Goal: Transaction & Acquisition: Purchase product/service

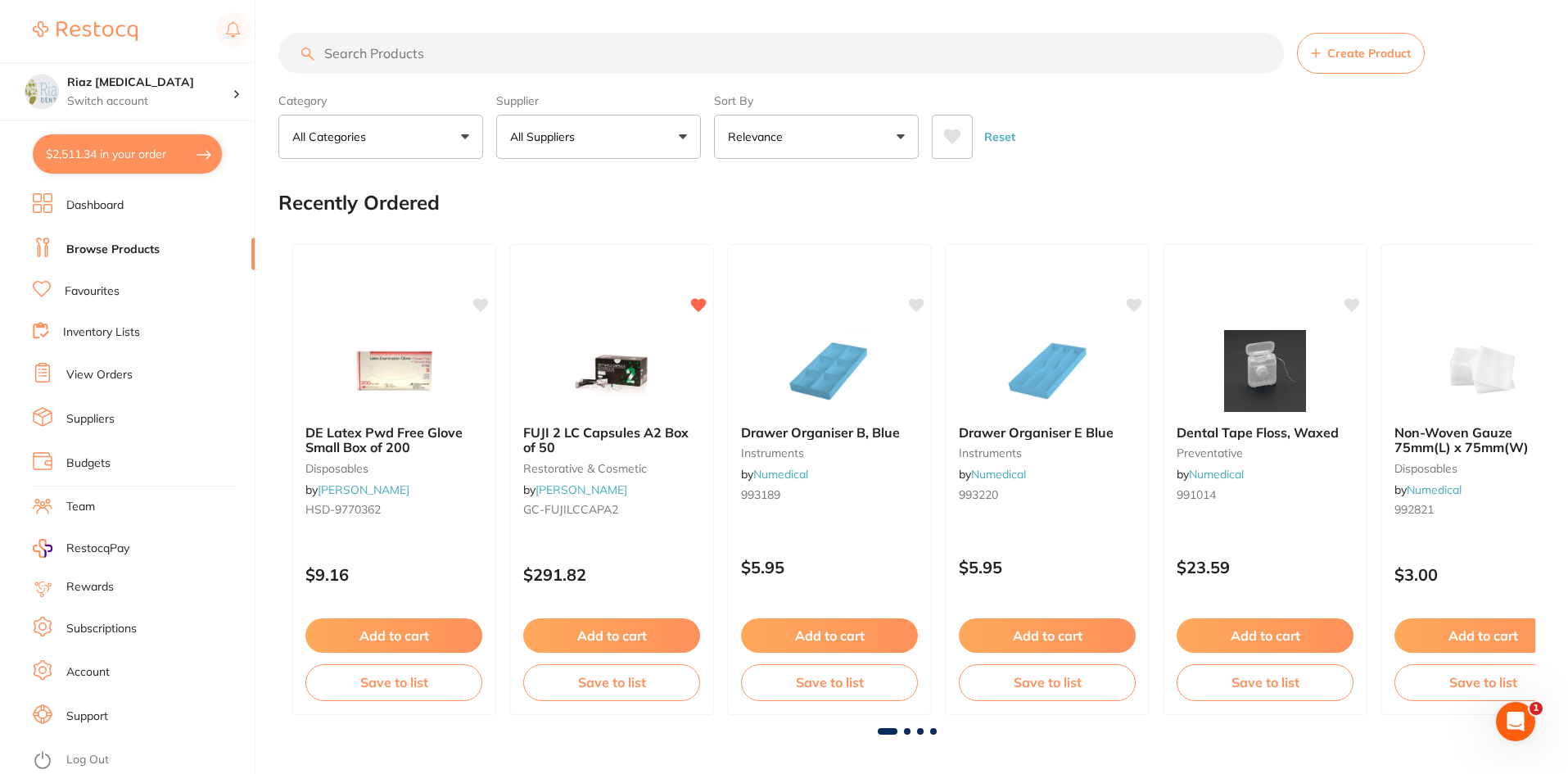
click at [140, 146] on button "$2,511.34 in your order" at bounding box center [127, 154] width 189 height 39
checkbox input "true"
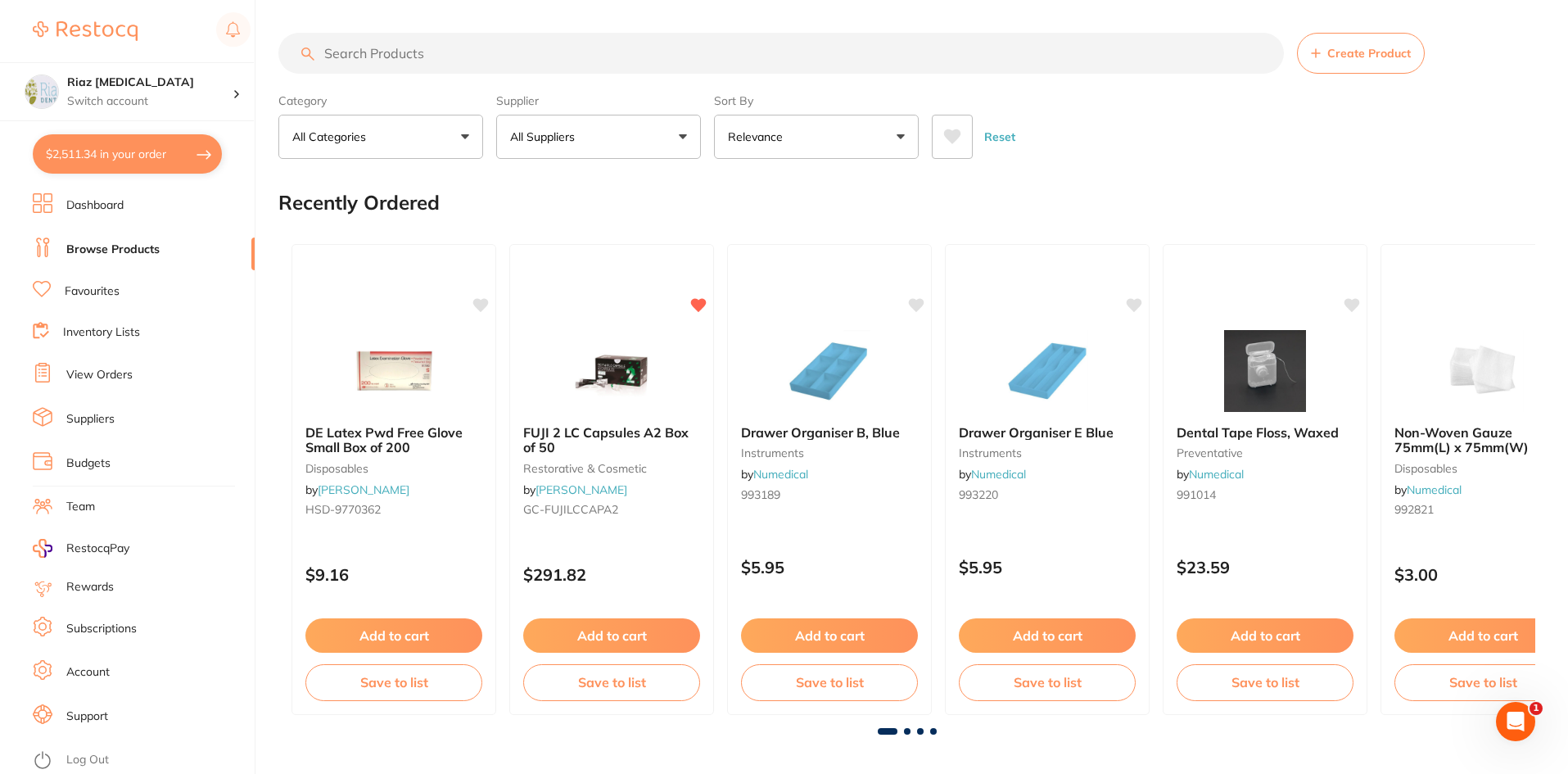
checkbox input "true"
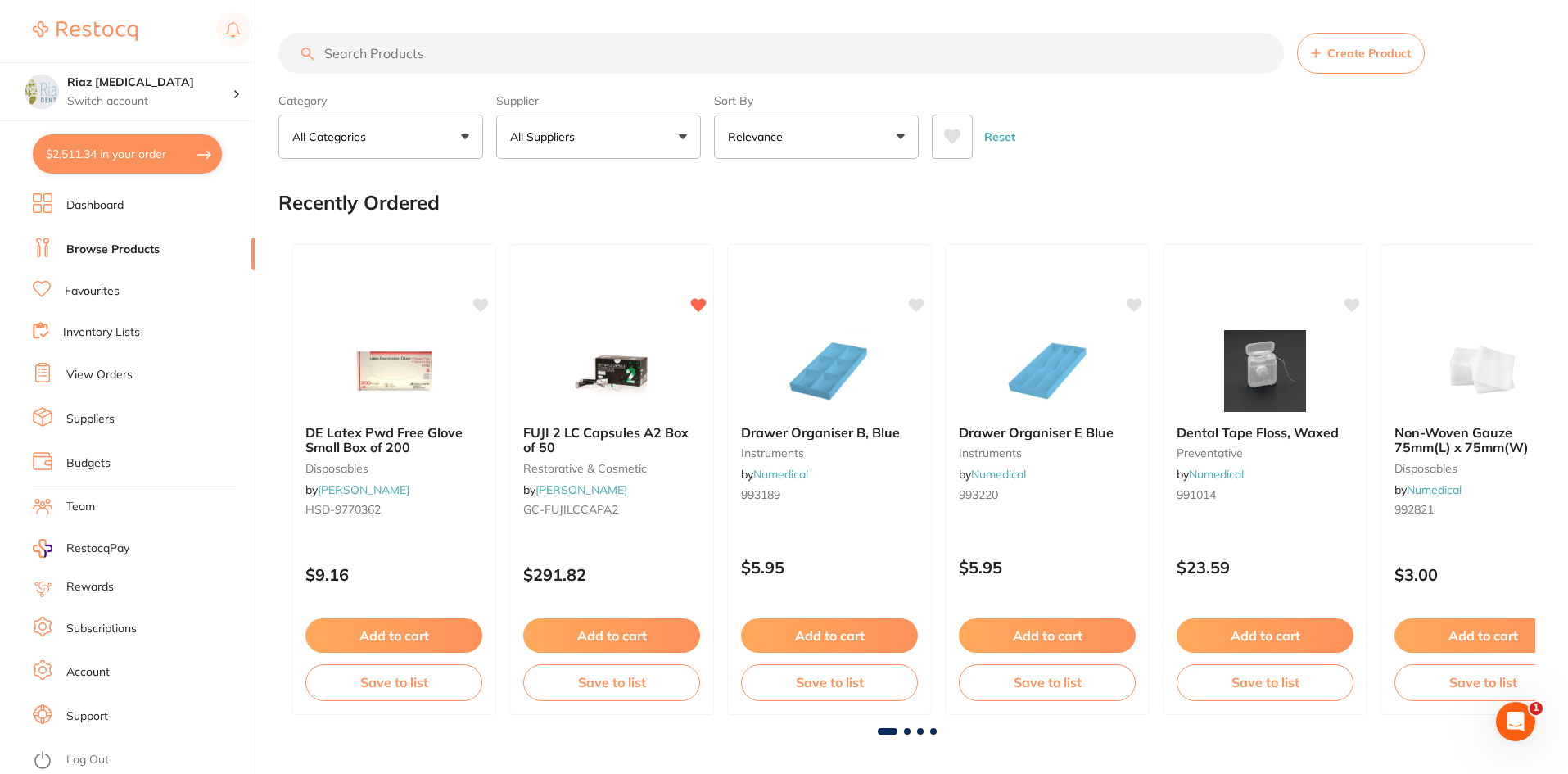
checkbox input "true"
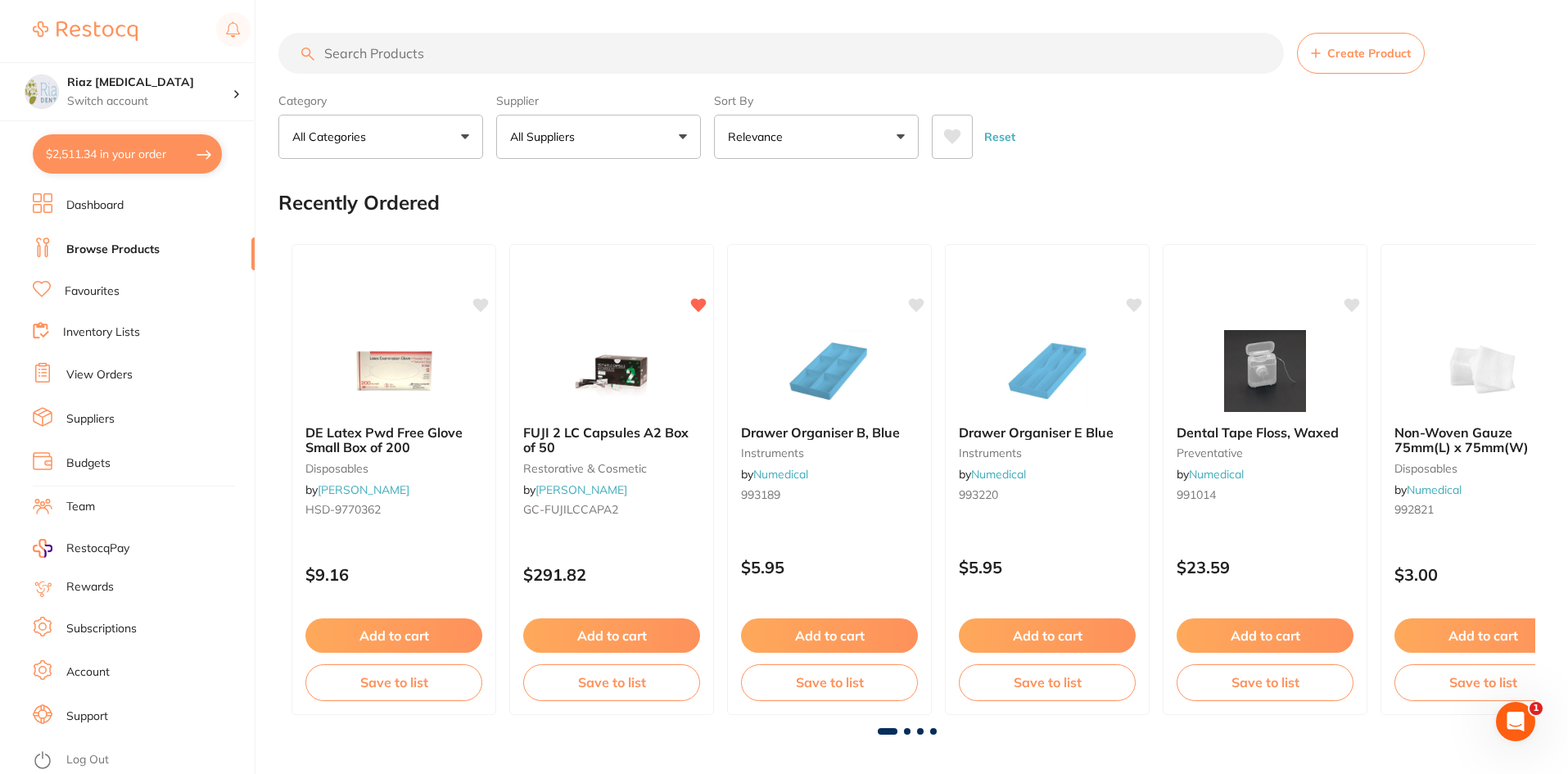
checkbox input "true"
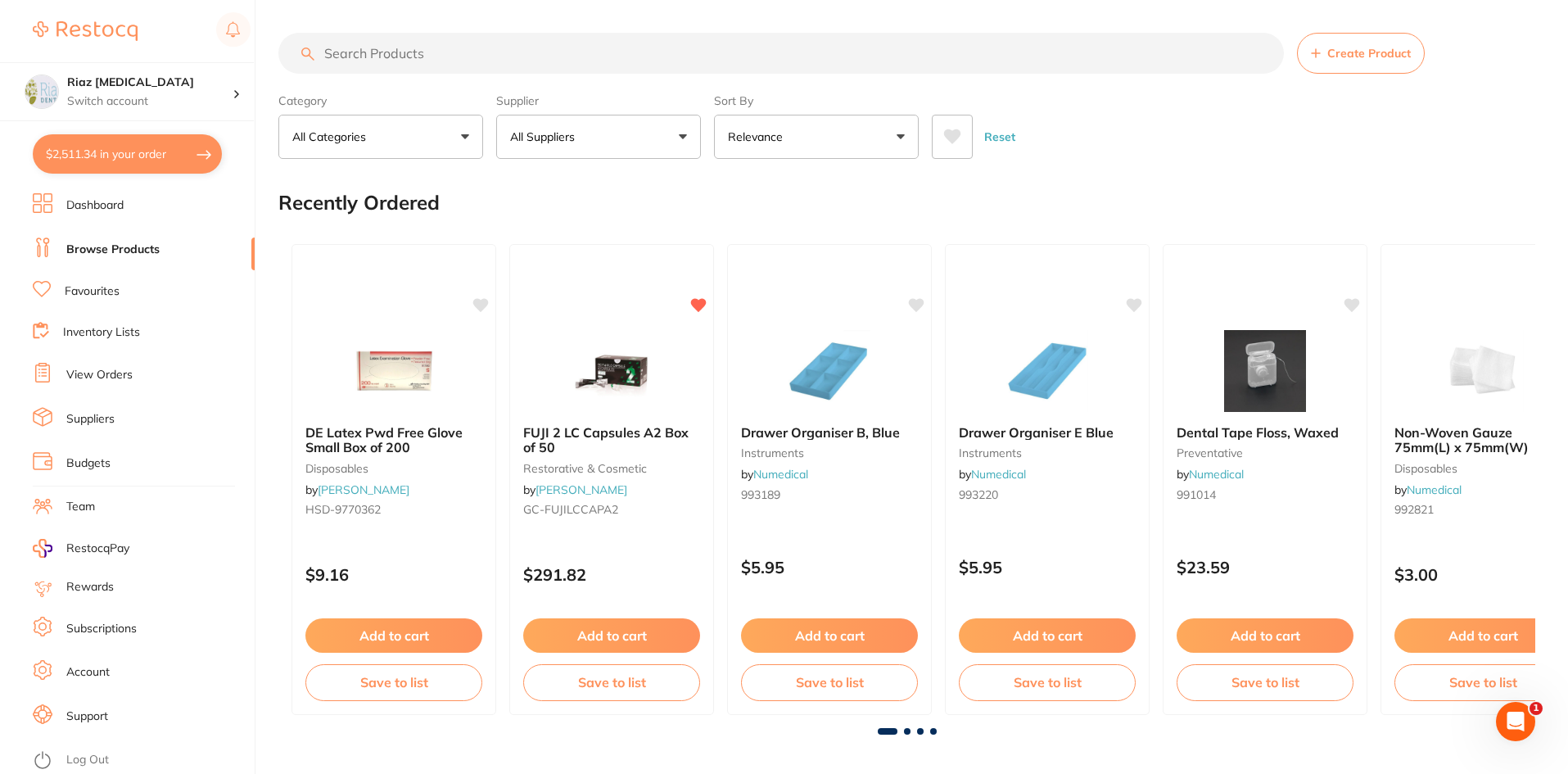
checkbox input "true"
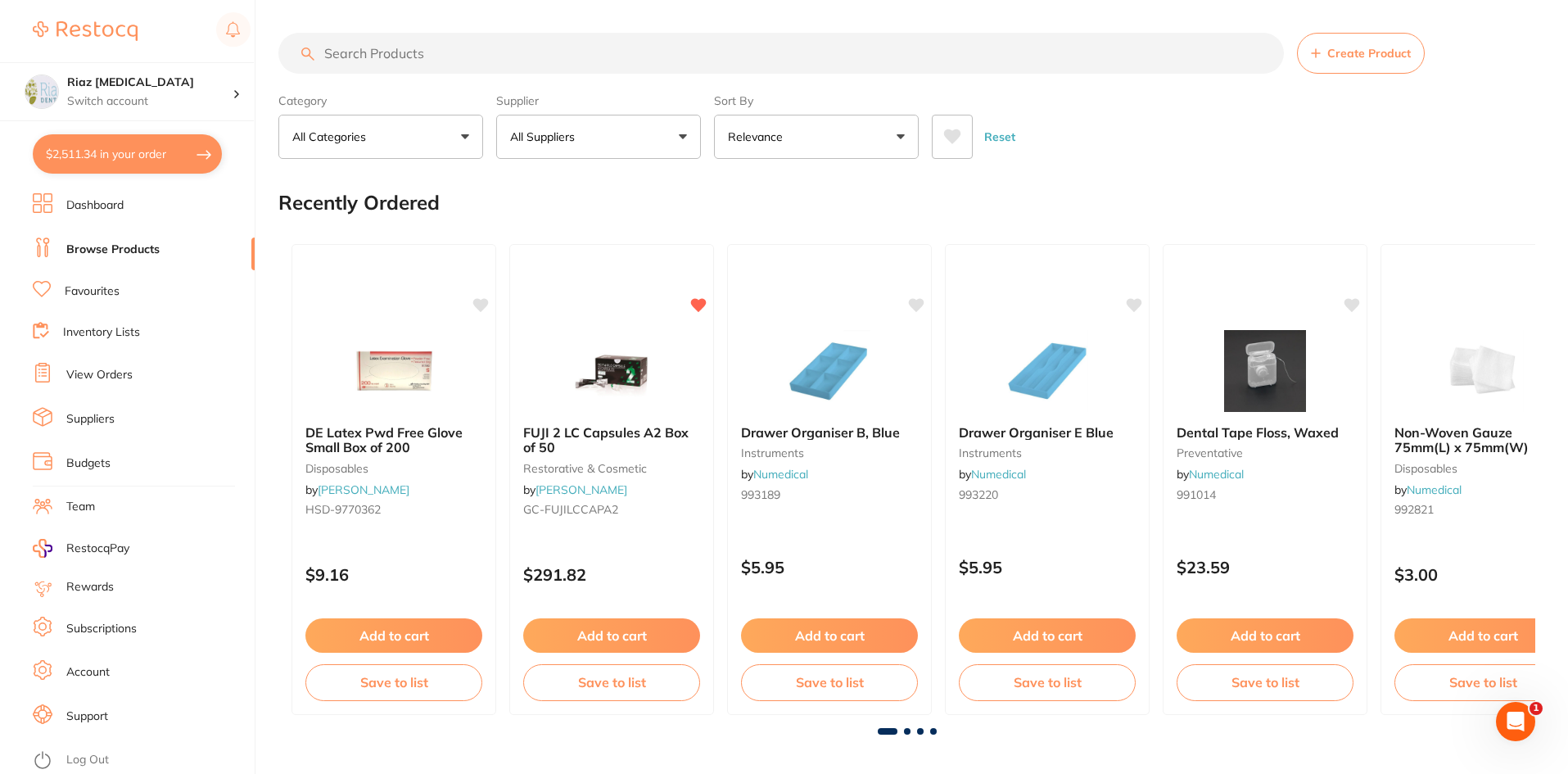
checkbox input "true"
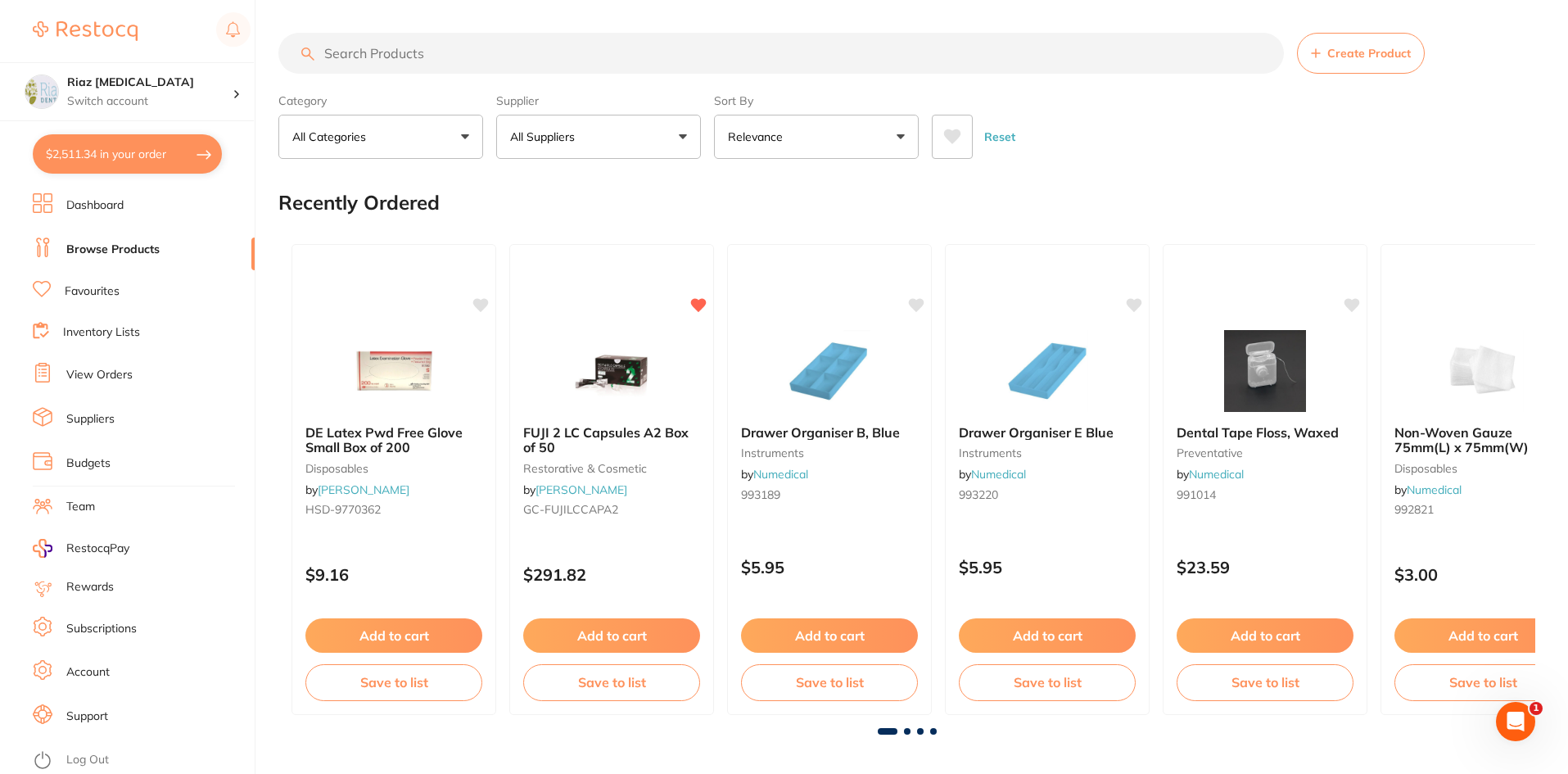
checkbox input "true"
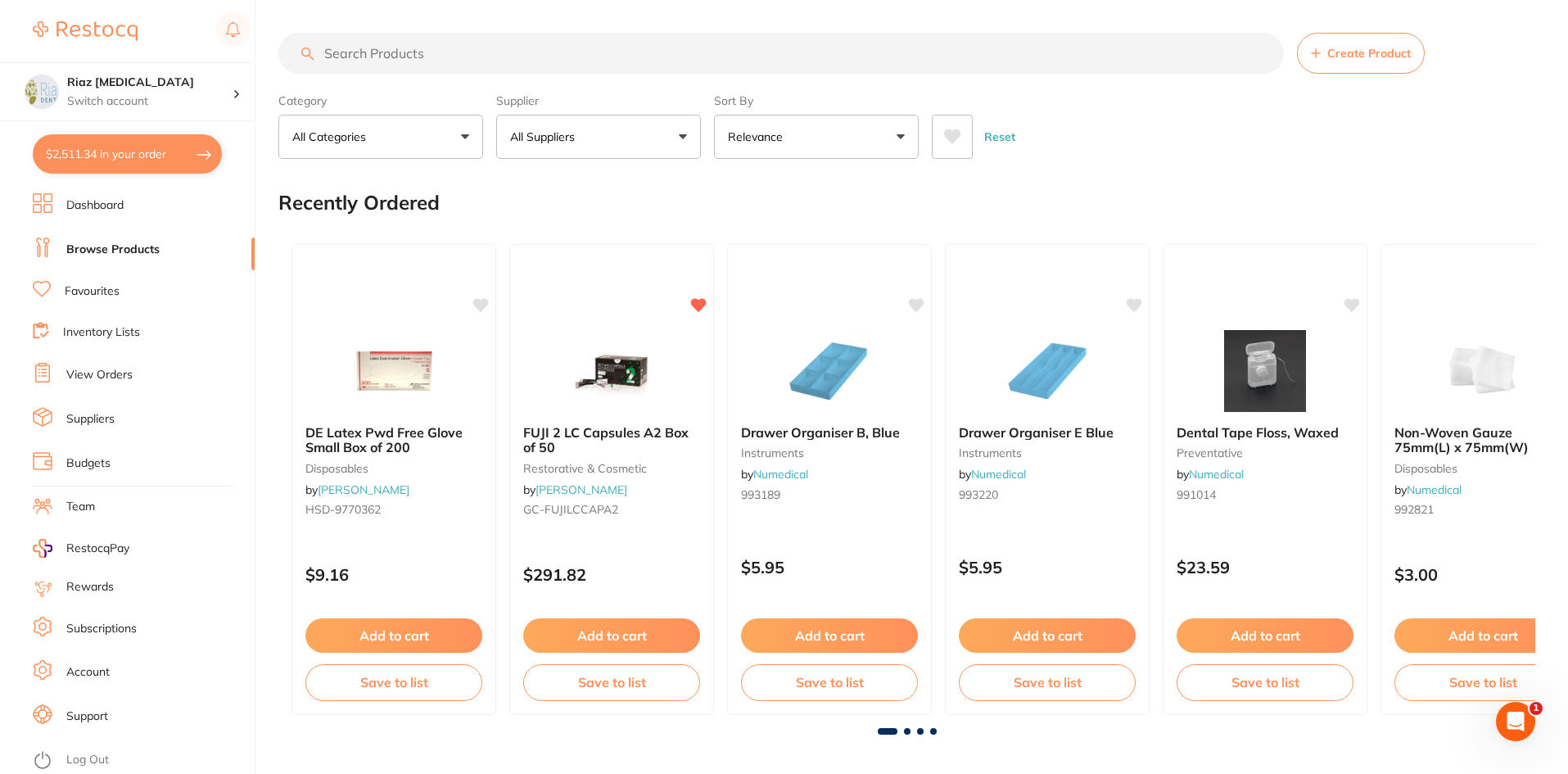
checkbox input "true"
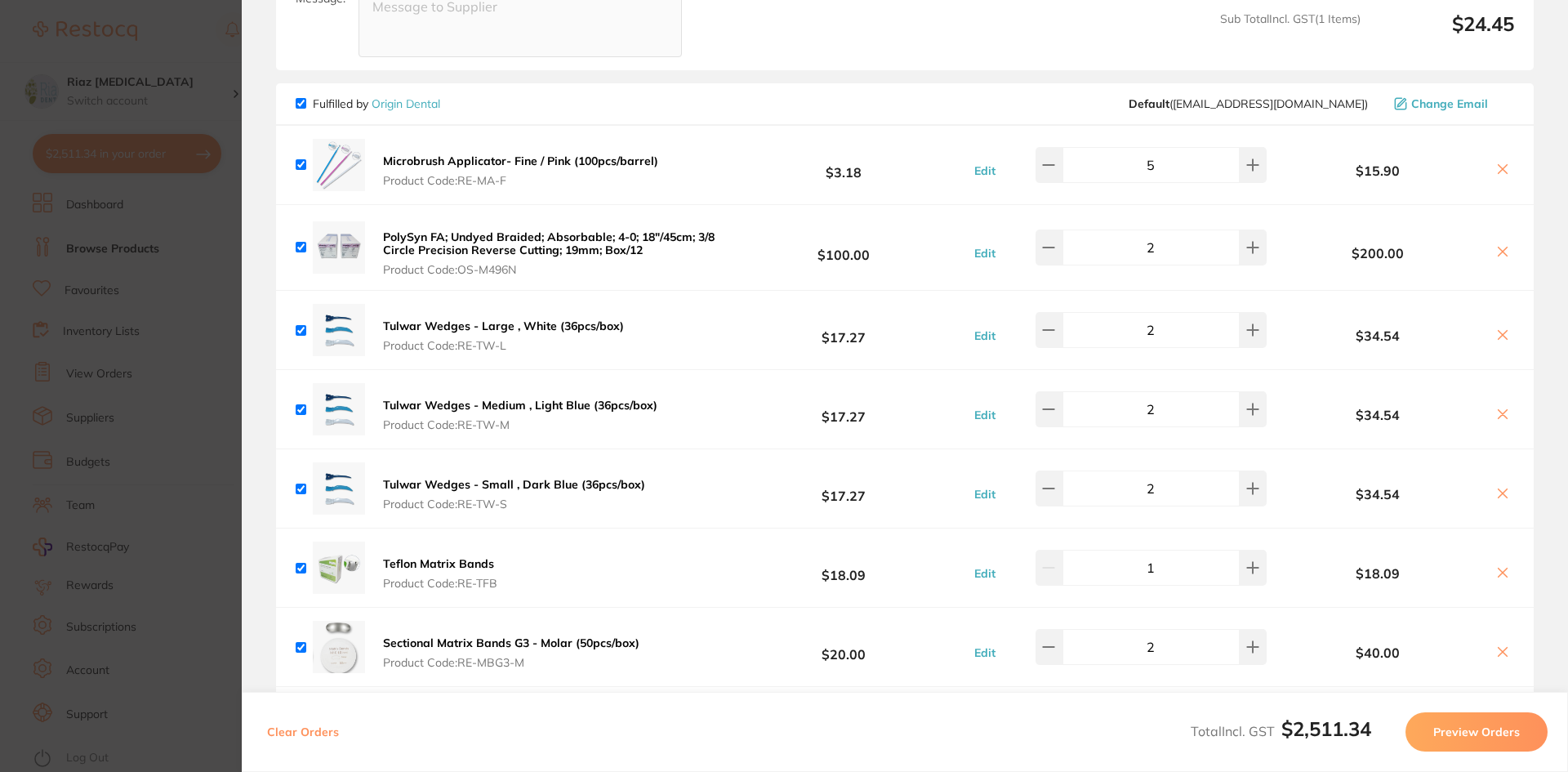
scroll to position [2451, 0]
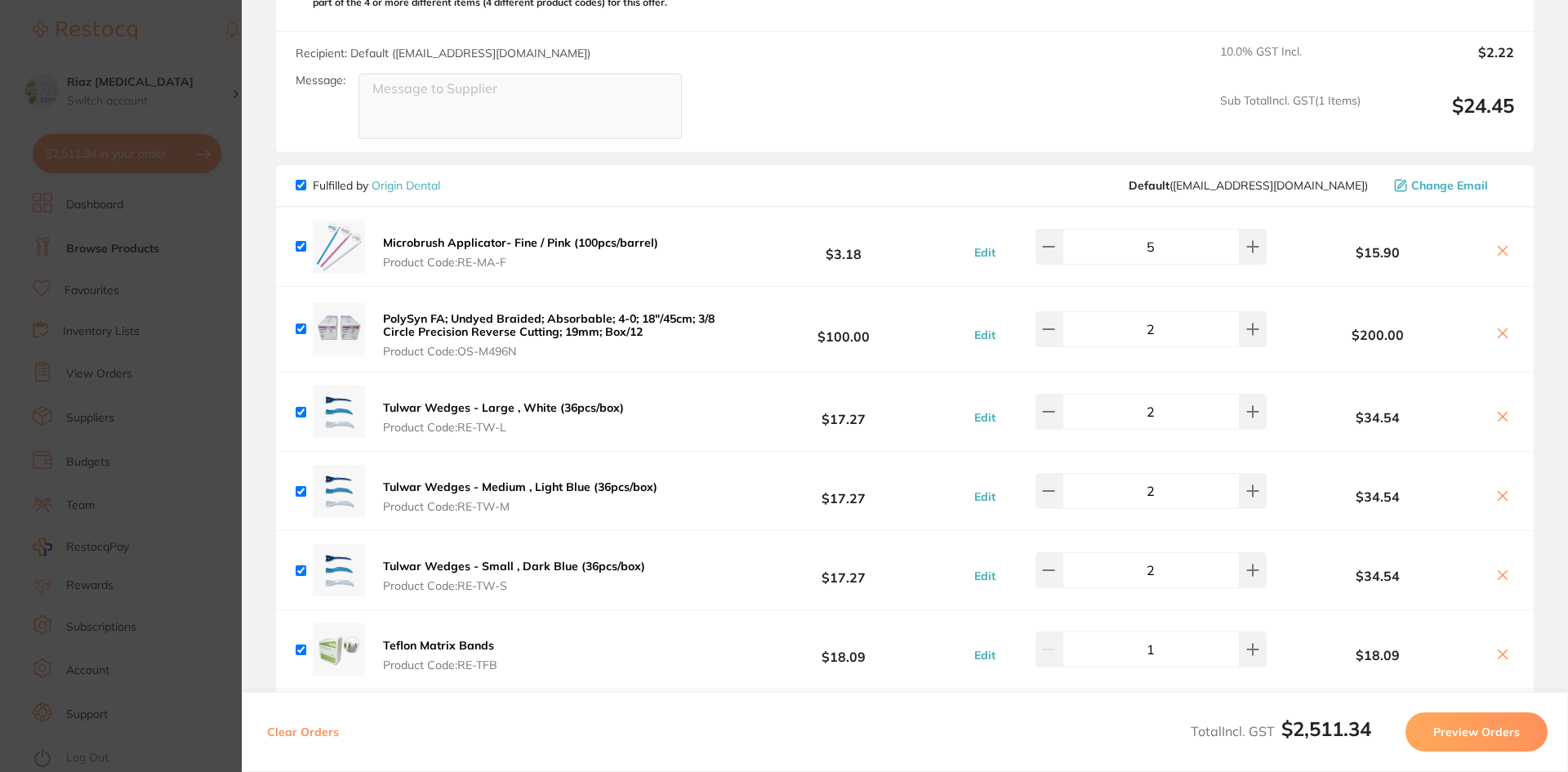
click at [196, 327] on section "Update RRP Set your pre negotiated price for this item. Item Agreed RRP (excl. …" at bounding box center [784, 386] width 1568 height 772
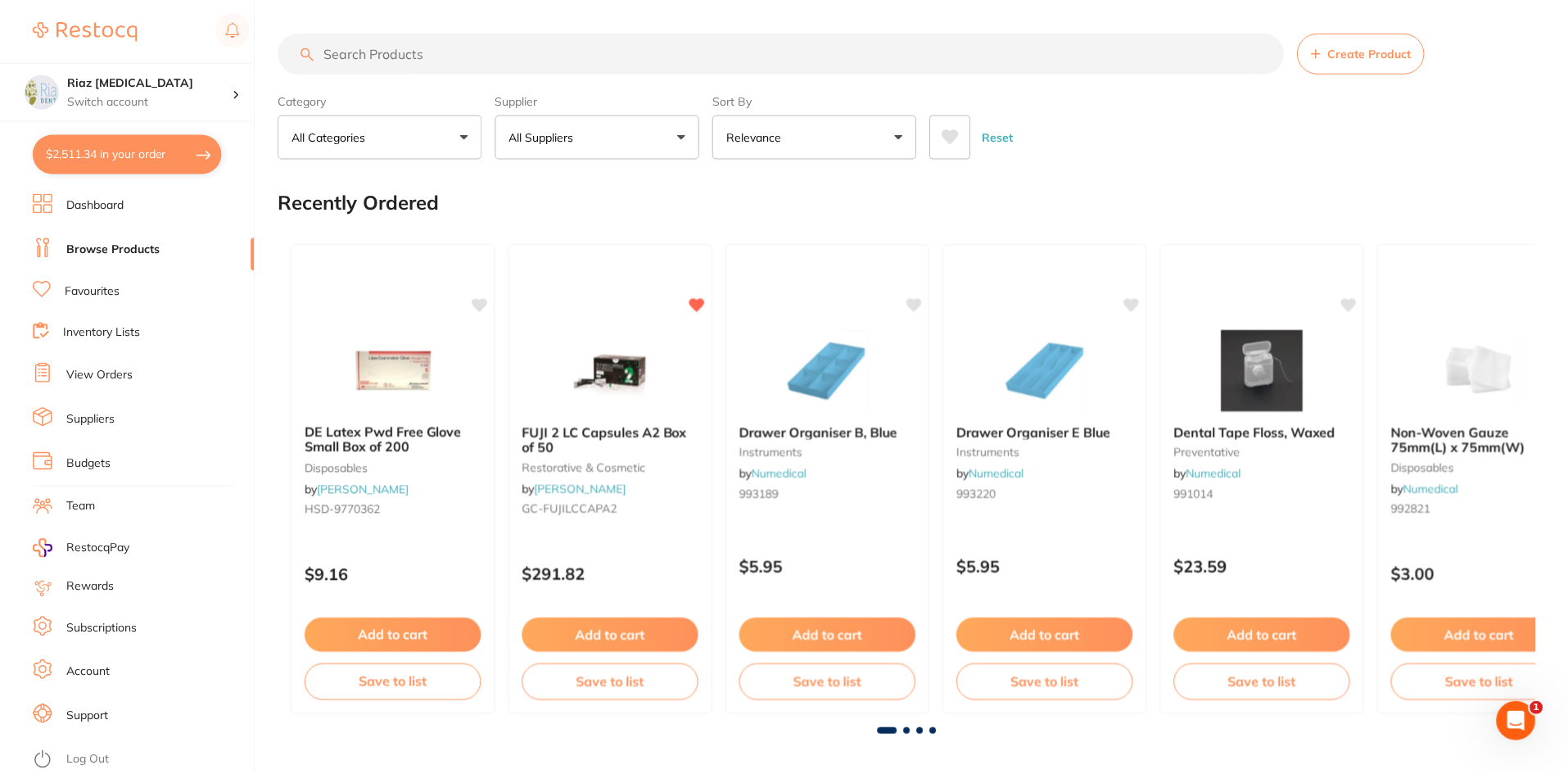
scroll to position [491, 0]
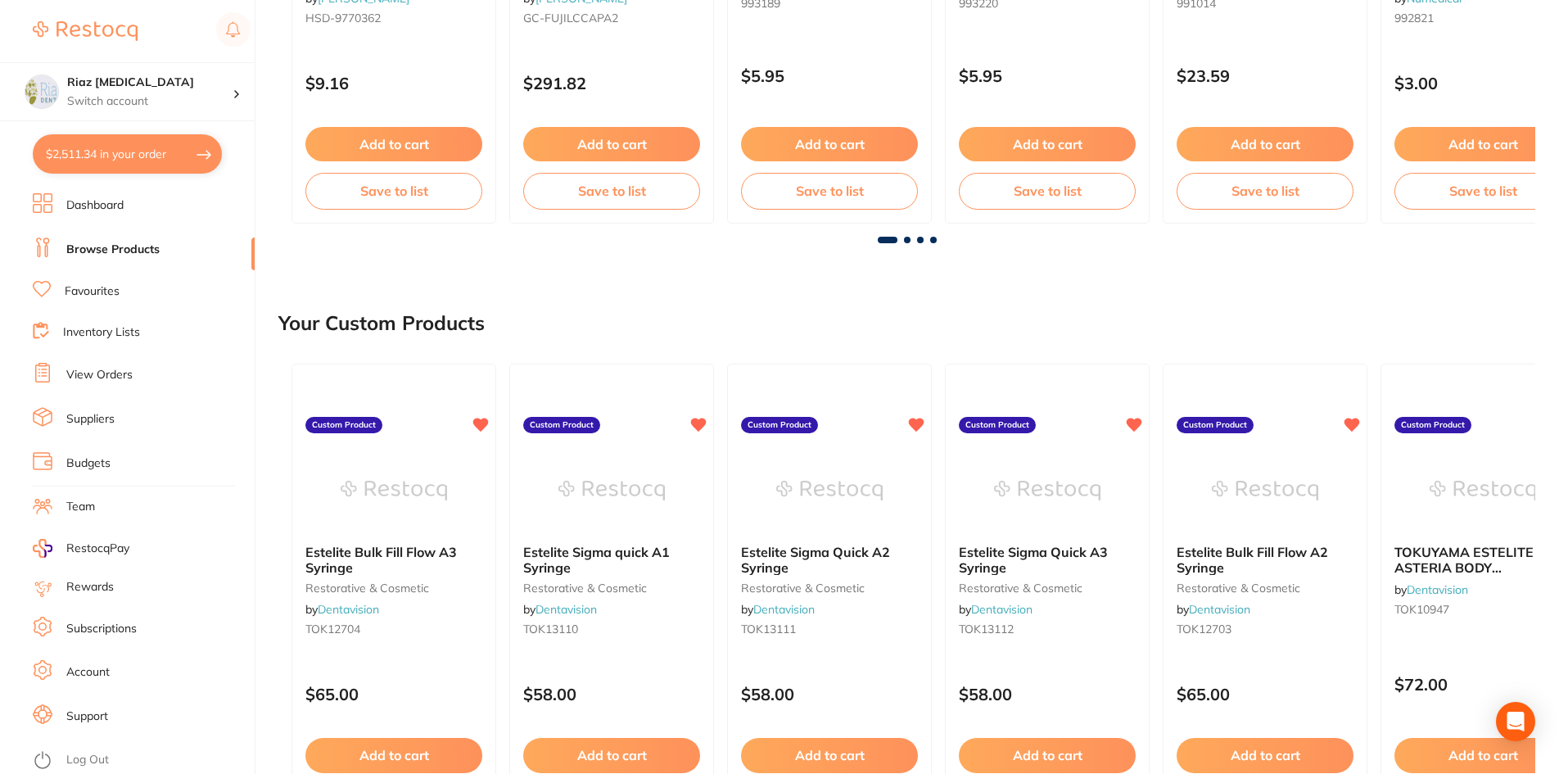
drag, startPoint x: 121, startPoint y: 246, endPoint x: 231, endPoint y: 219, distance: 113.3
click at [121, 248] on link "Browse Products" at bounding box center [113, 250] width 94 height 16
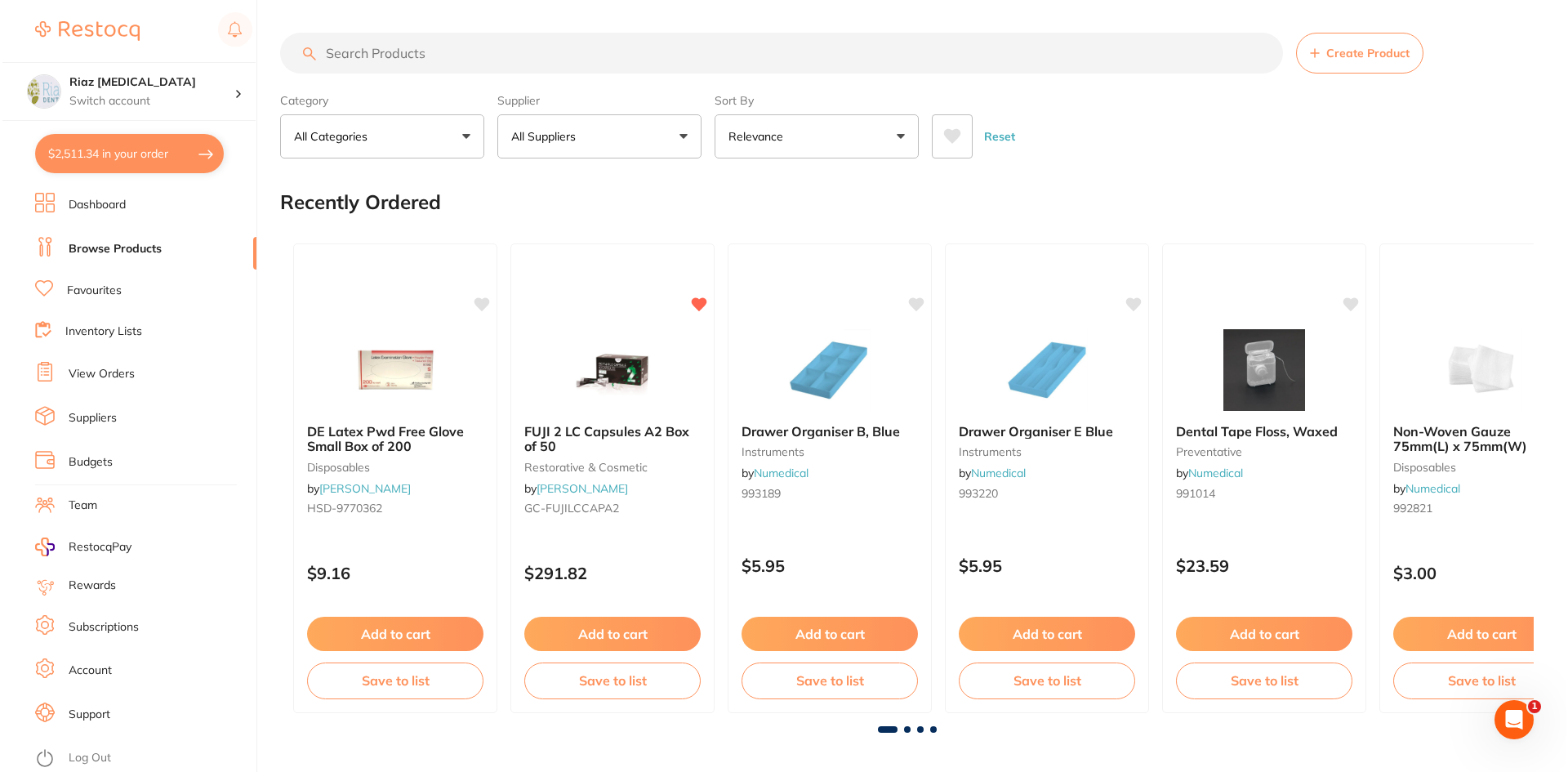
scroll to position [0, 0]
click at [590, 43] on input "search" at bounding box center [779, 53] width 1003 height 41
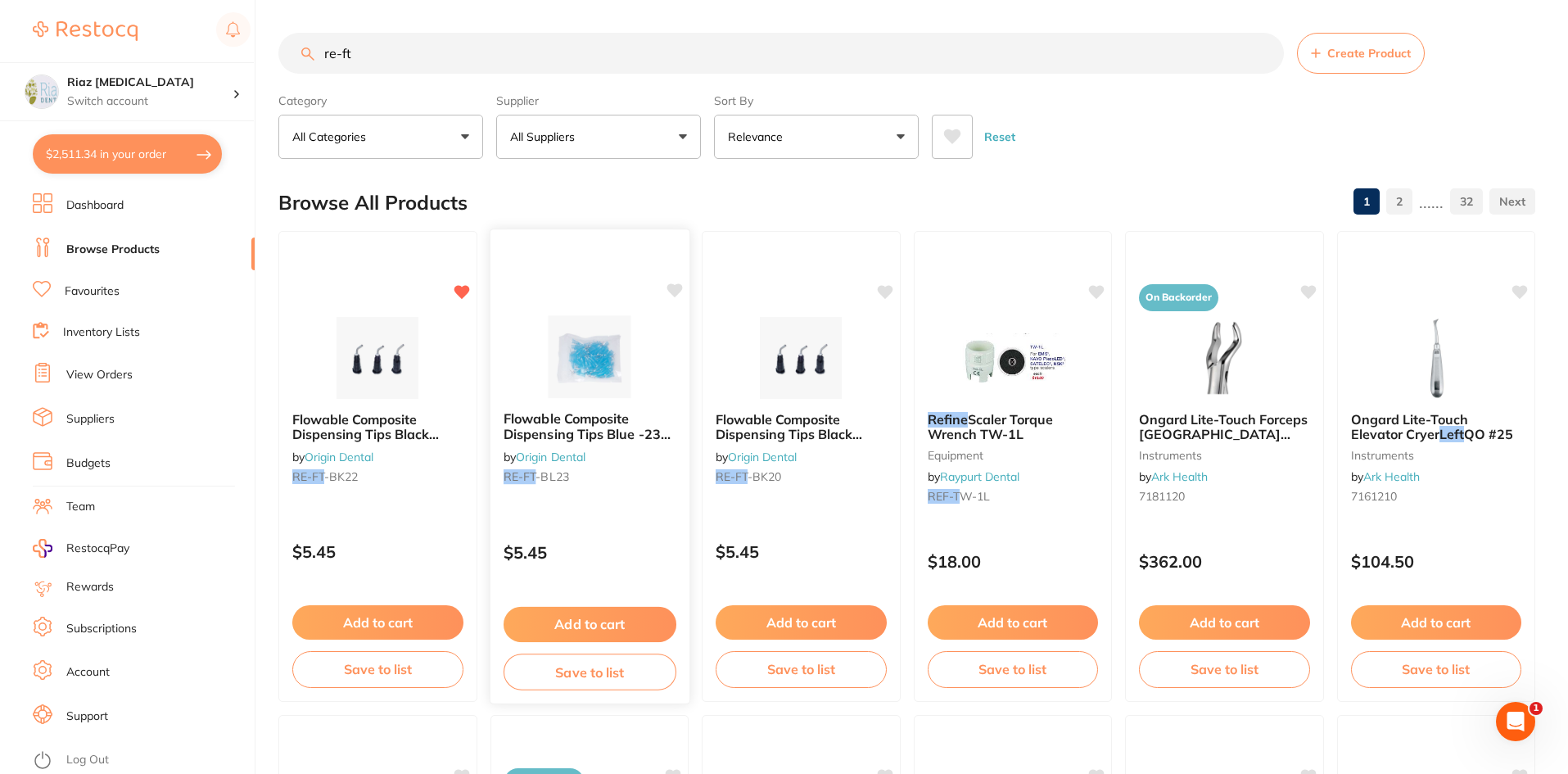
type input "re-ft"
click at [623, 620] on button "Add to cart" at bounding box center [590, 624] width 173 height 35
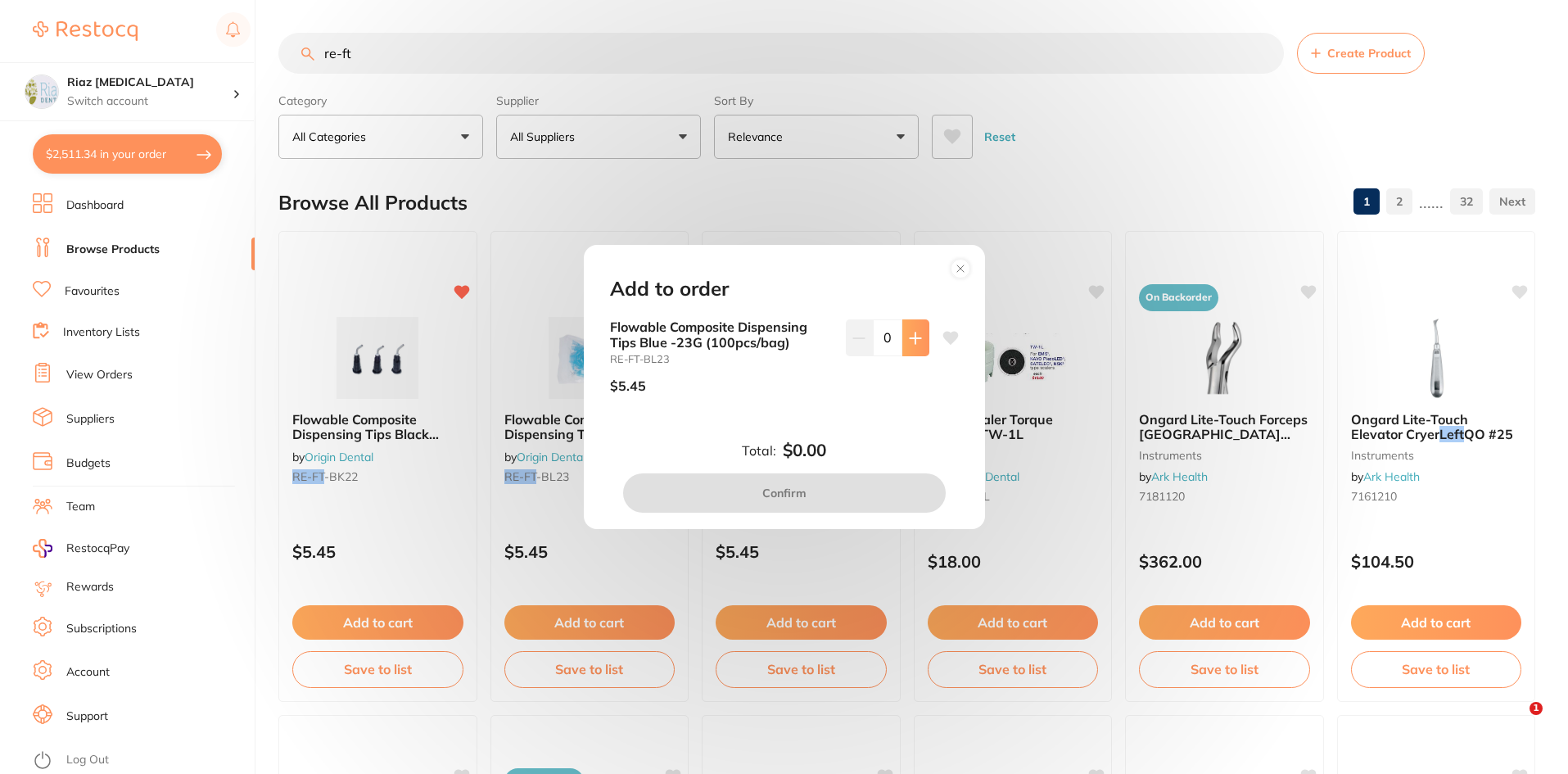
click at [916, 338] on icon at bounding box center [916, 338] width 11 height 11
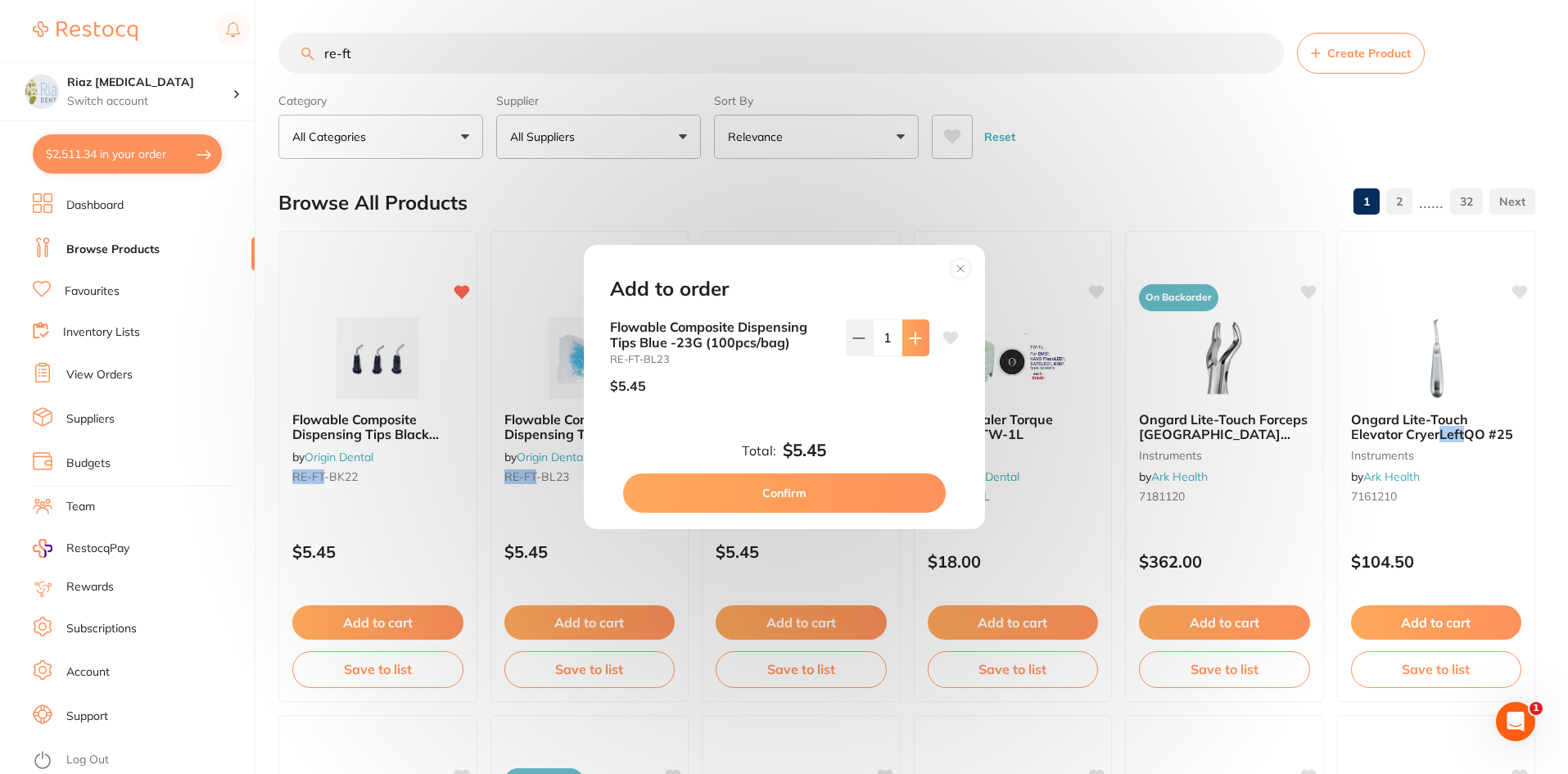
click at [916, 339] on icon at bounding box center [916, 338] width 13 height 13
type input "2"
click at [819, 490] on button "Confirm" at bounding box center [784, 492] width 323 height 39
checkbox input "false"
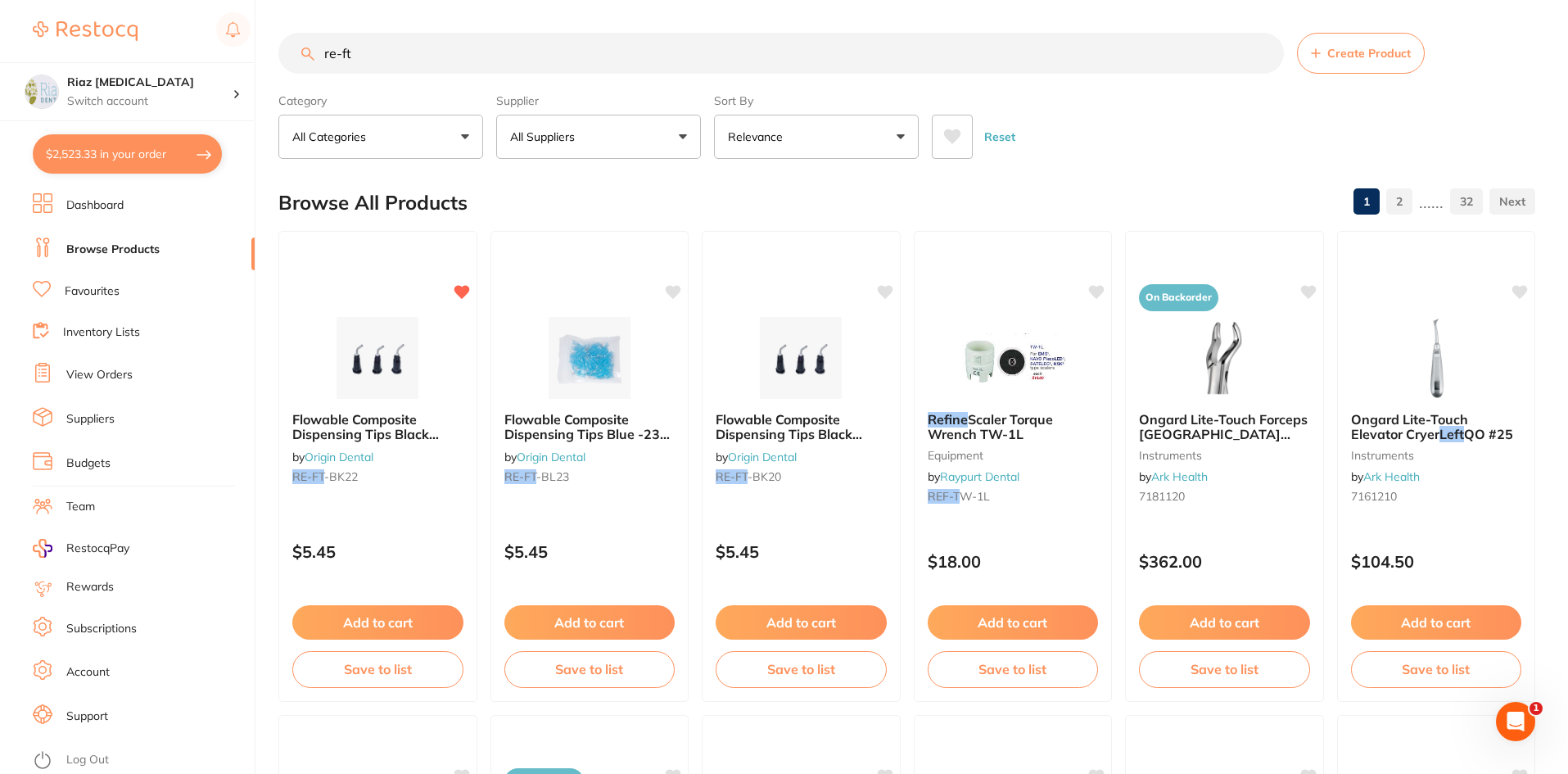
click at [122, 145] on button "$2,523.33 in your order" at bounding box center [127, 154] width 189 height 39
checkbox input "true"
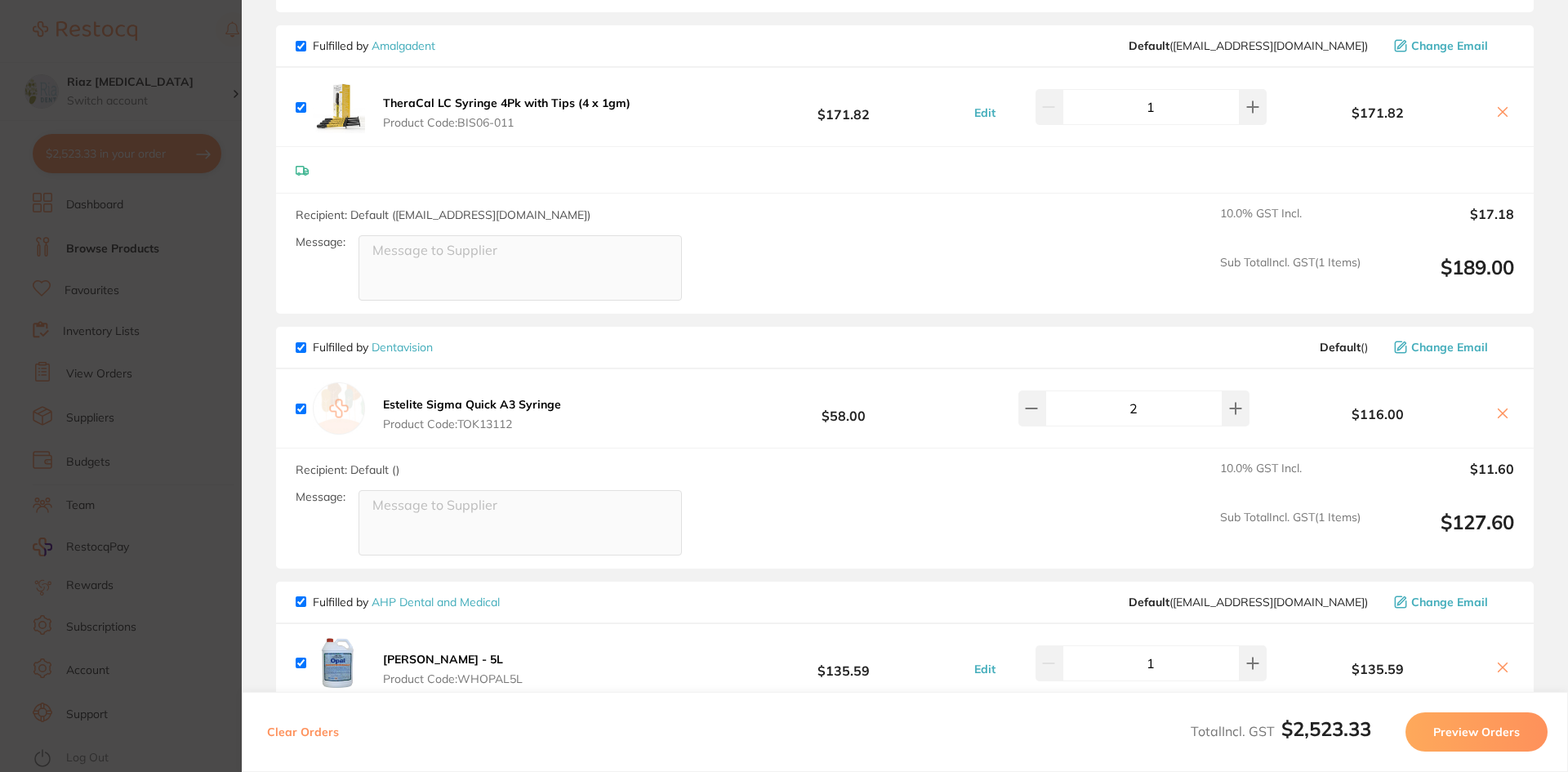
scroll to position [735, 0]
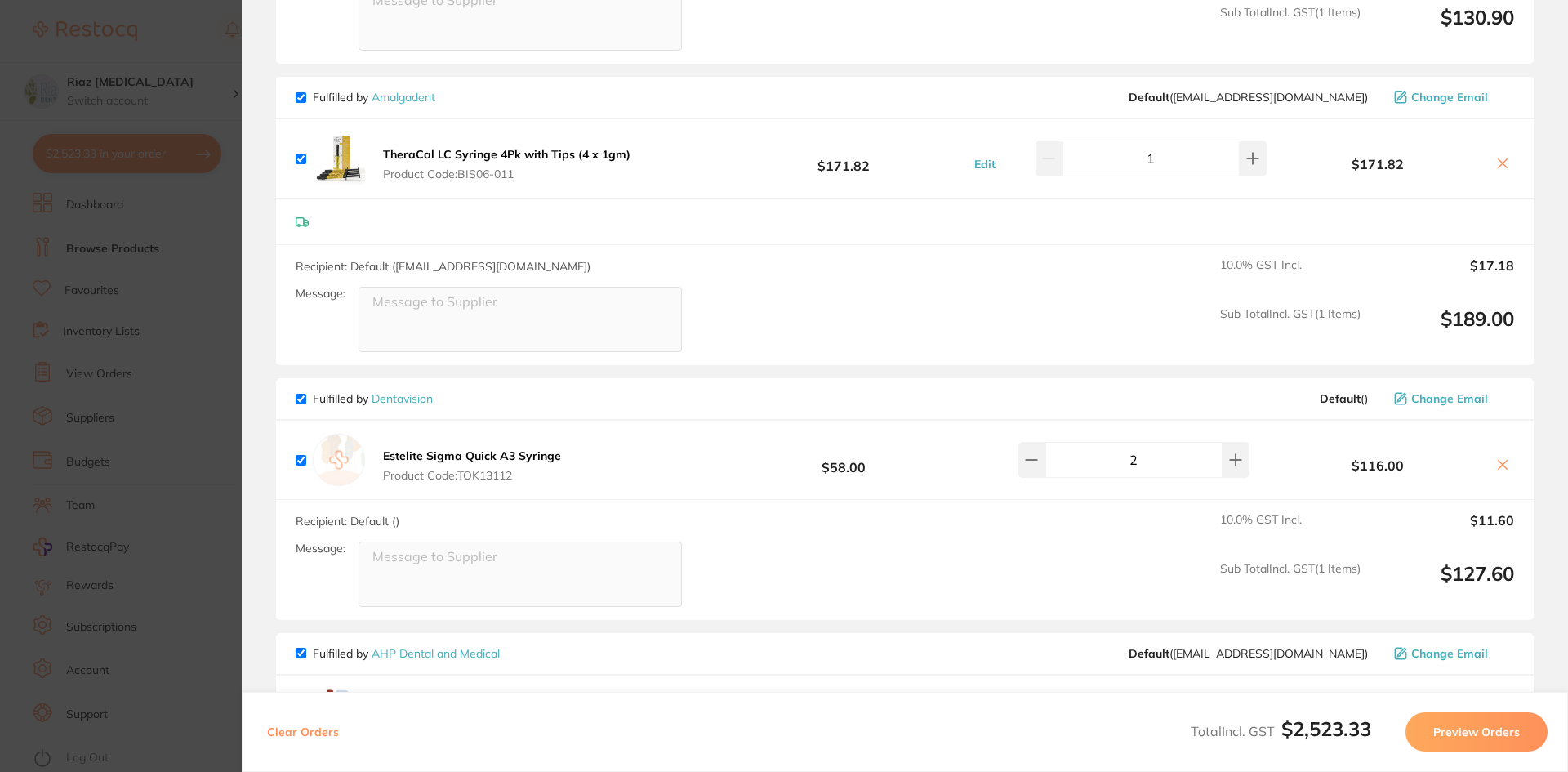
click at [224, 243] on section "Update RRP Set your pre negotiated price for this item. Item Agreed RRP (excl. …" at bounding box center [784, 386] width 1568 height 772
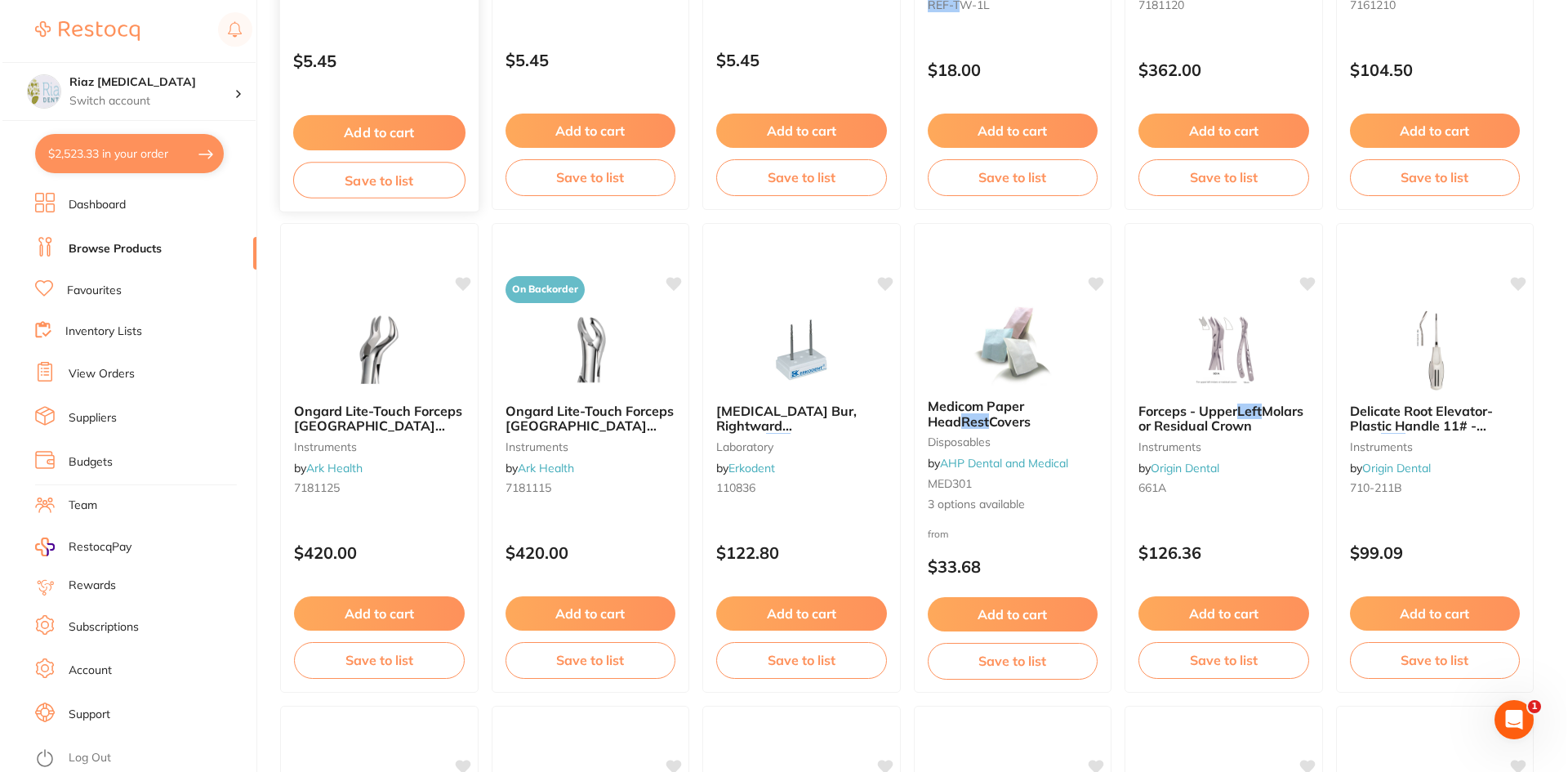
scroll to position [0, 0]
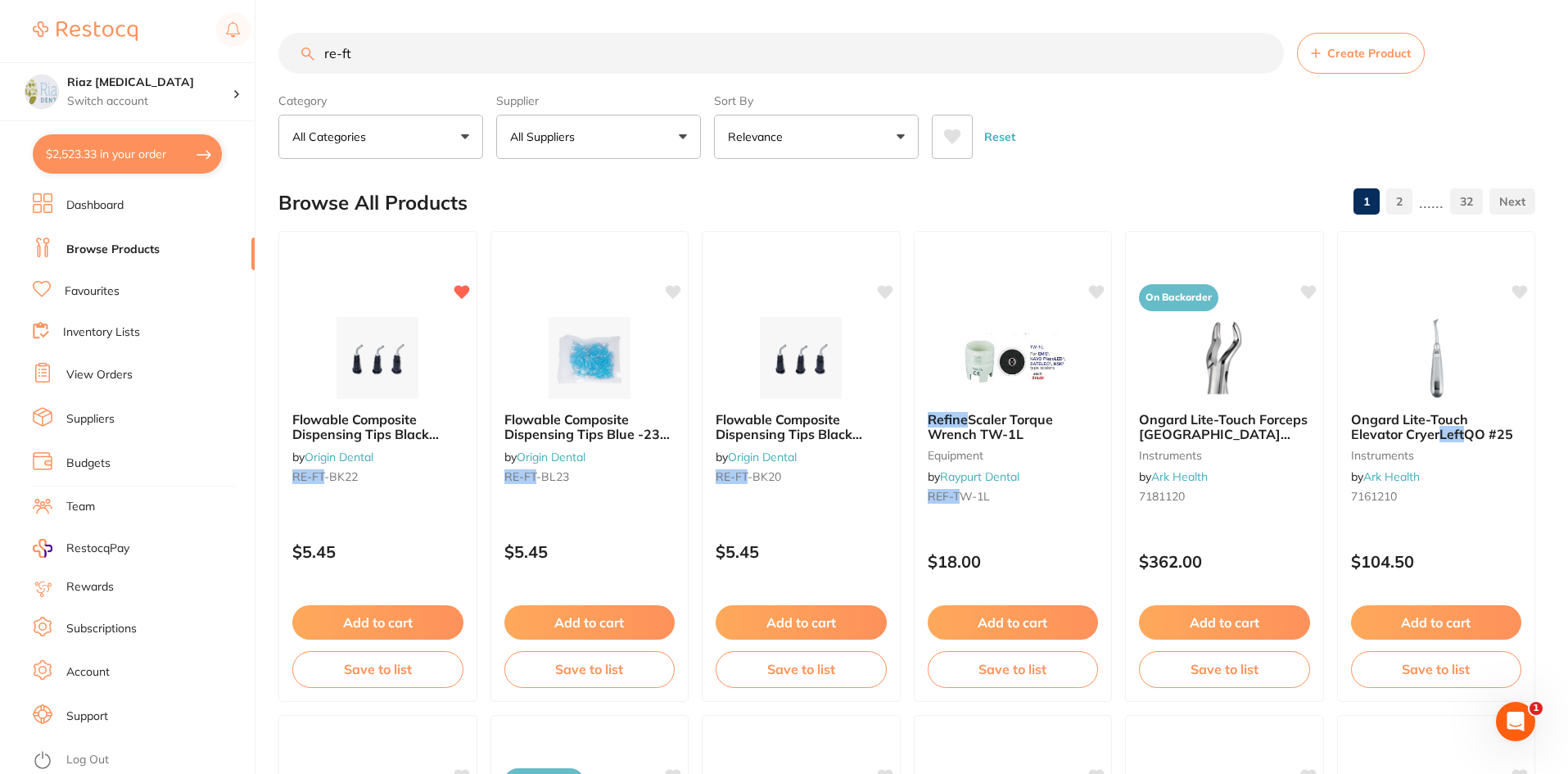
drag, startPoint x: 408, startPoint y: 55, endPoint x: 213, endPoint y: 57, distance: 195.0
click at [213, 57] on div "$2,523.33 Riaz [MEDICAL_DATA] Switch account Riaz [MEDICAL_DATA] $2,523.33 in y…" at bounding box center [784, 387] width 1568 height 774
click at [782, 357] on img at bounding box center [801, 356] width 107 height 83
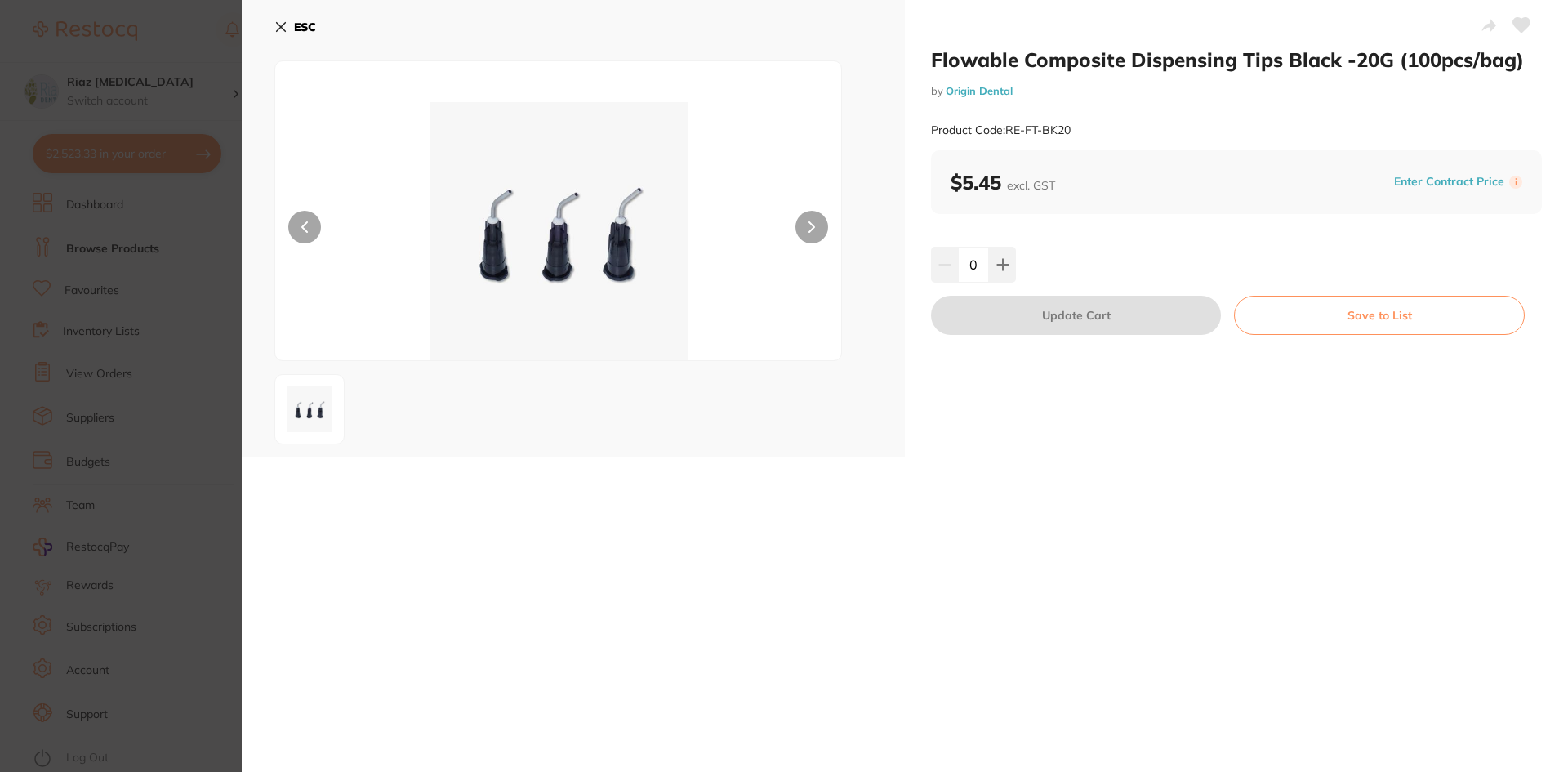
click at [286, 34] on button "ESC" at bounding box center [295, 26] width 42 height 28
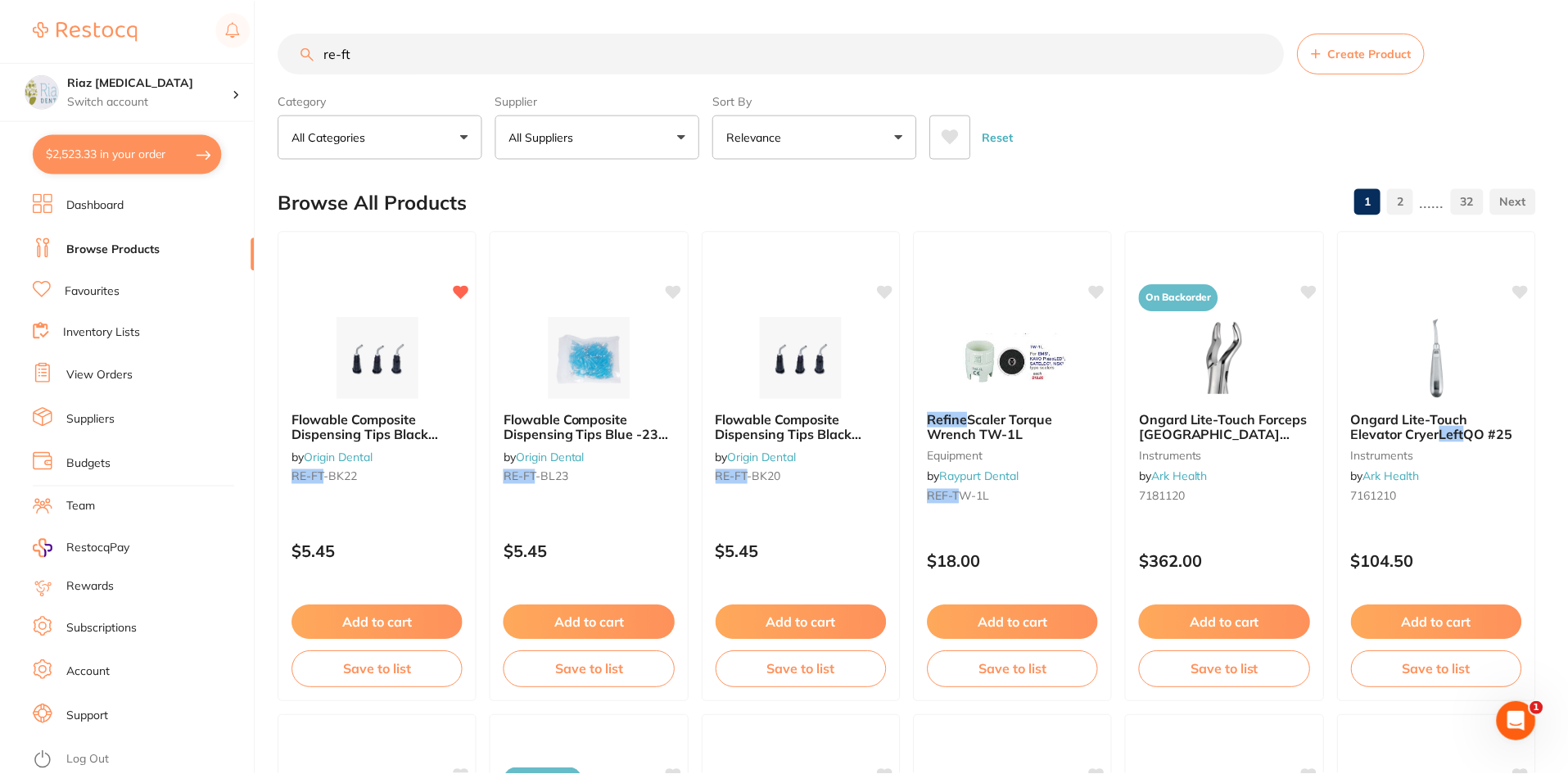
scroll to position [22, 0]
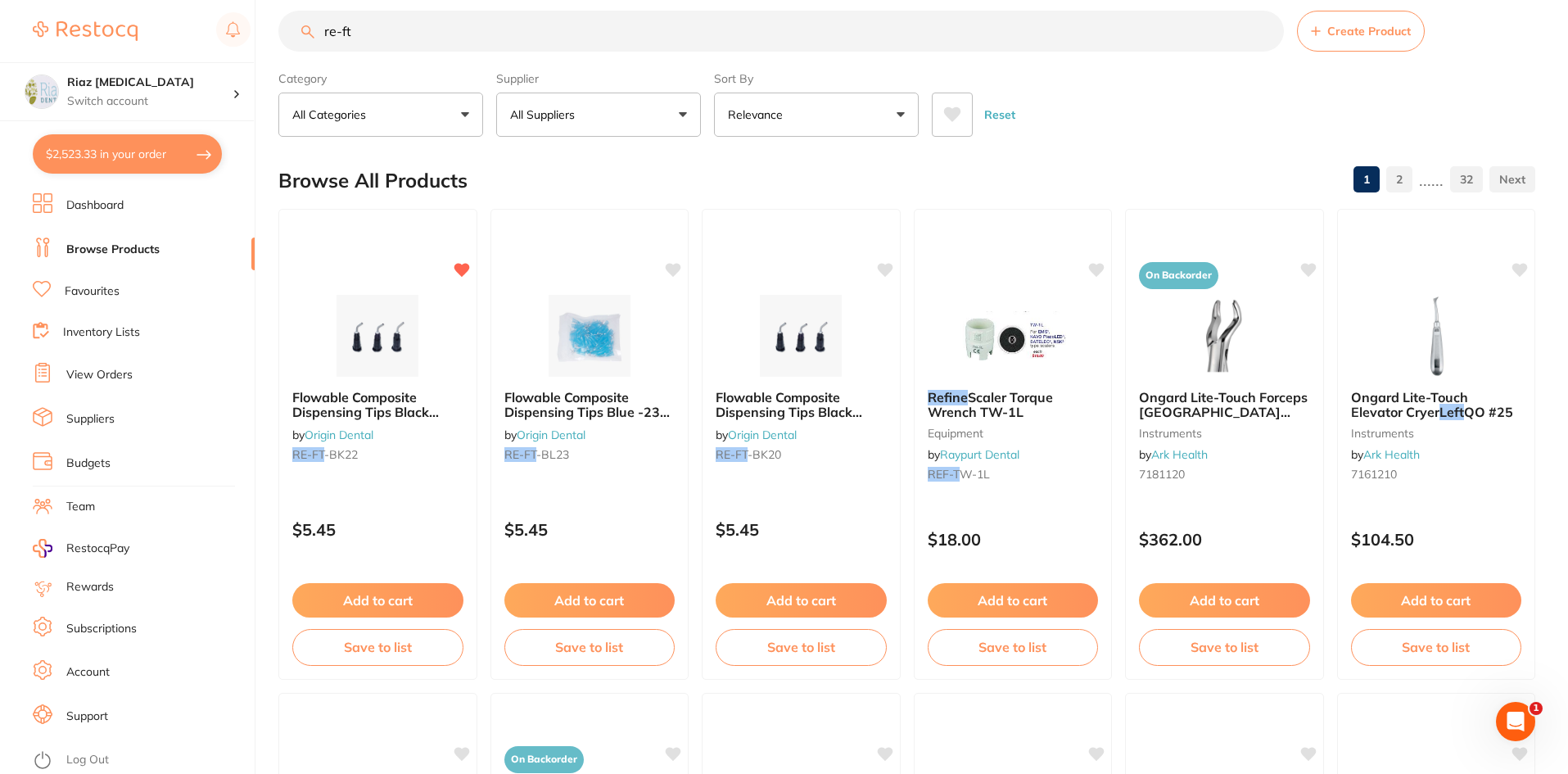
click at [369, 327] on img at bounding box center [377, 336] width 106 height 82
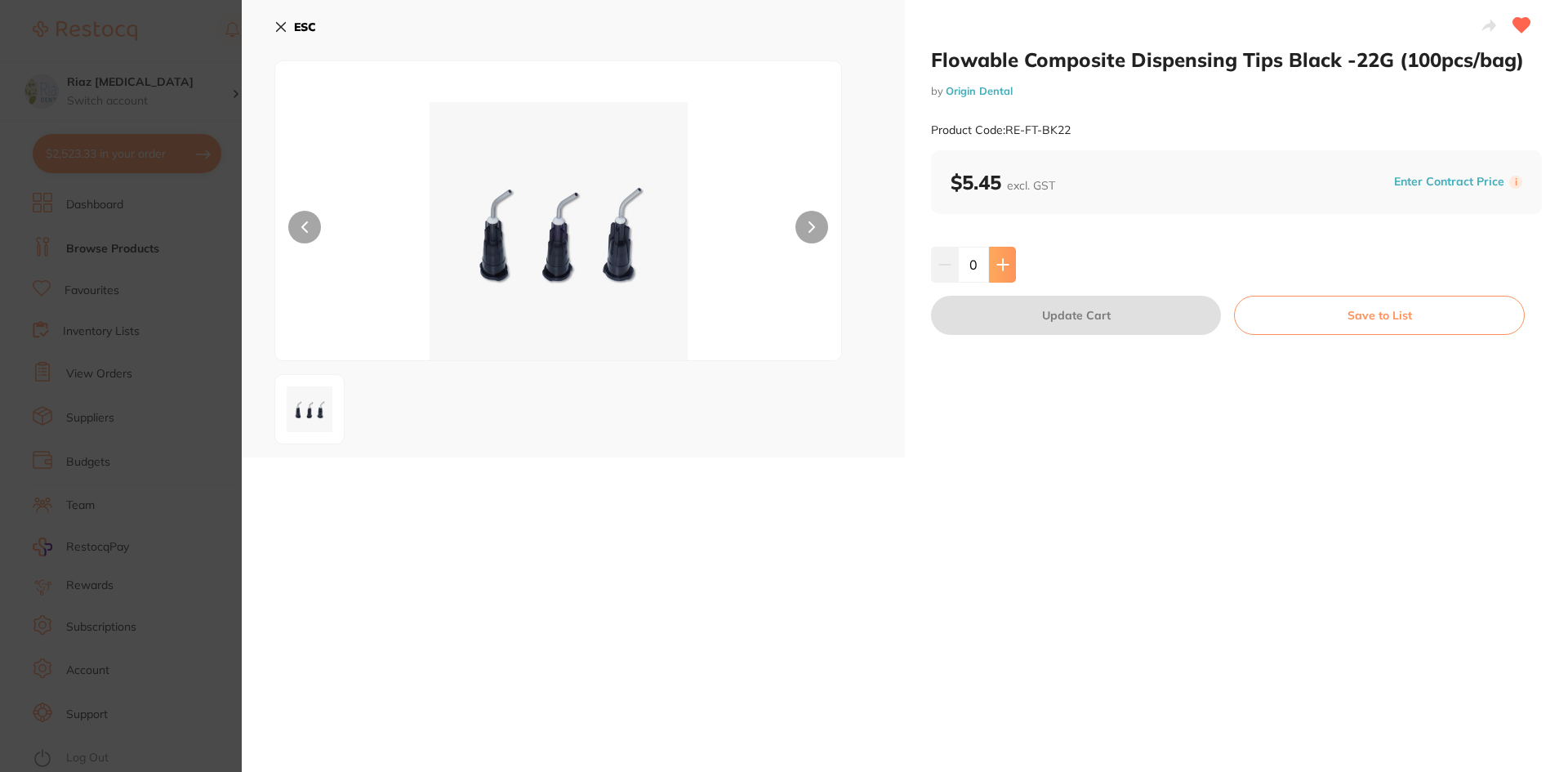
click at [1007, 274] on button at bounding box center [1003, 265] width 27 height 36
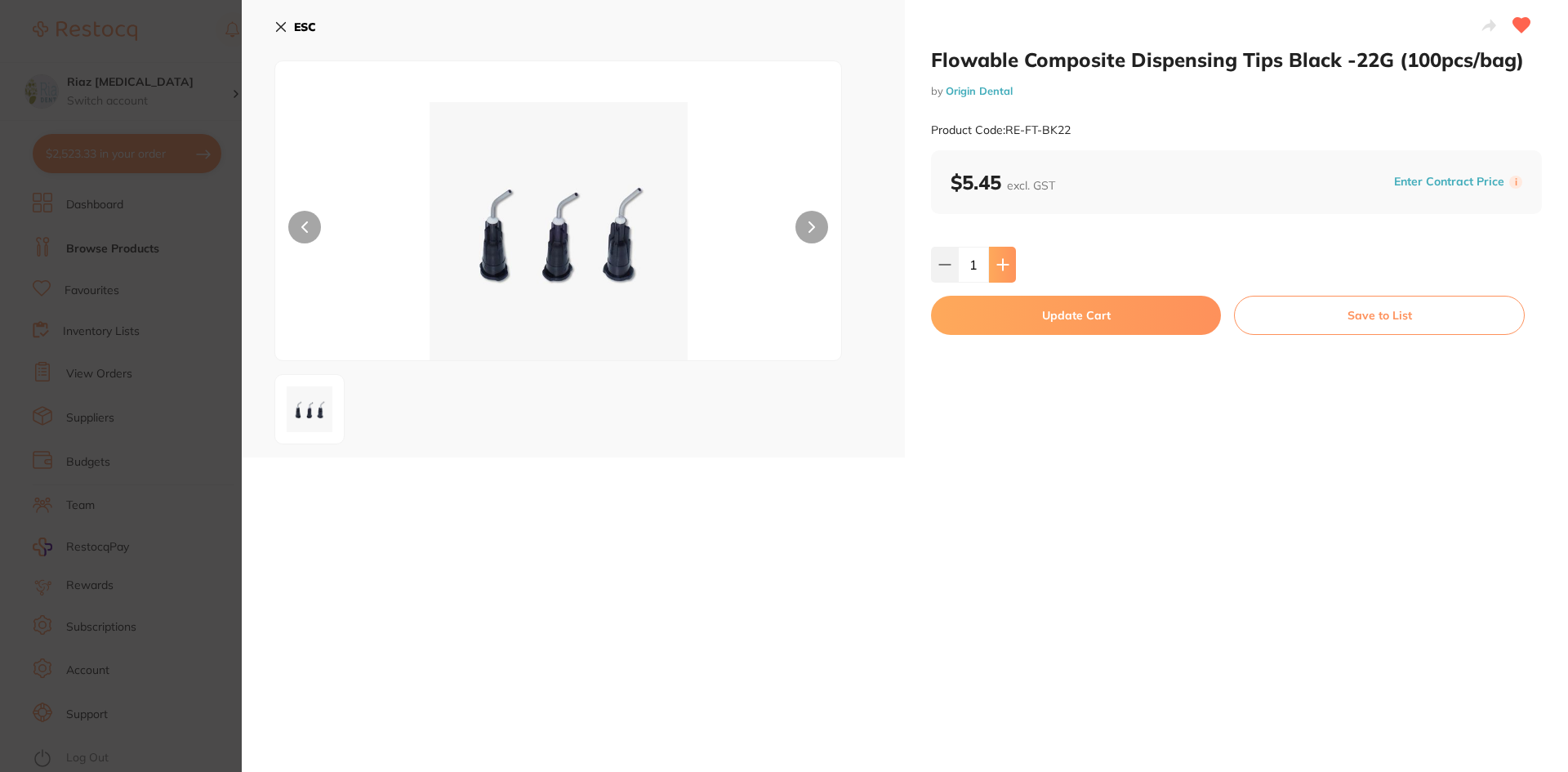
click at [1007, 274] on button at bounding box center [1003, 265] width 27 height 36
type input "2"
click at [1015, 315] on button "Update Cart" at bounding box center [1076, 314] width 290 height 39
checkbox input "false"
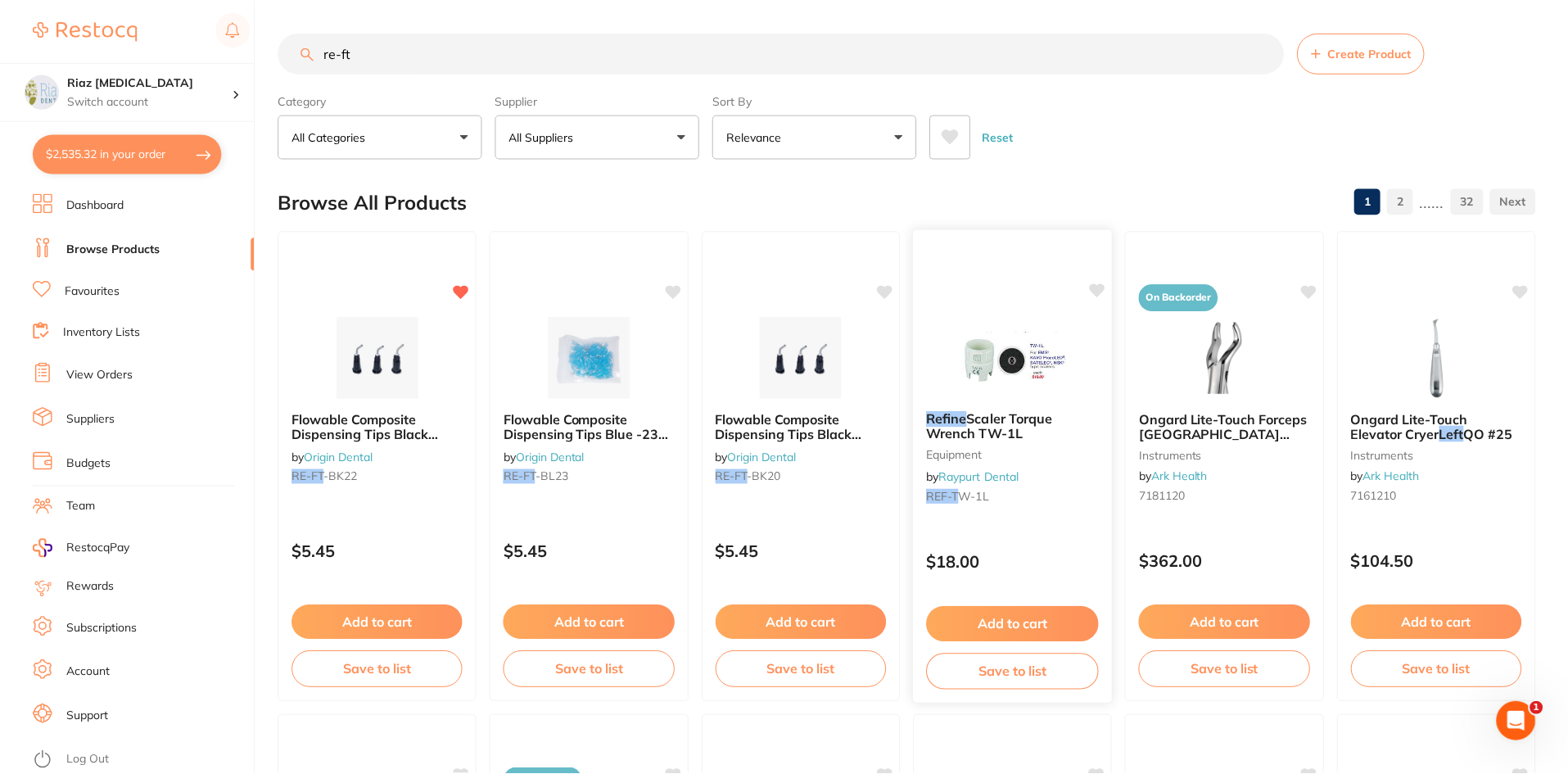
scroll to position [22, 0]
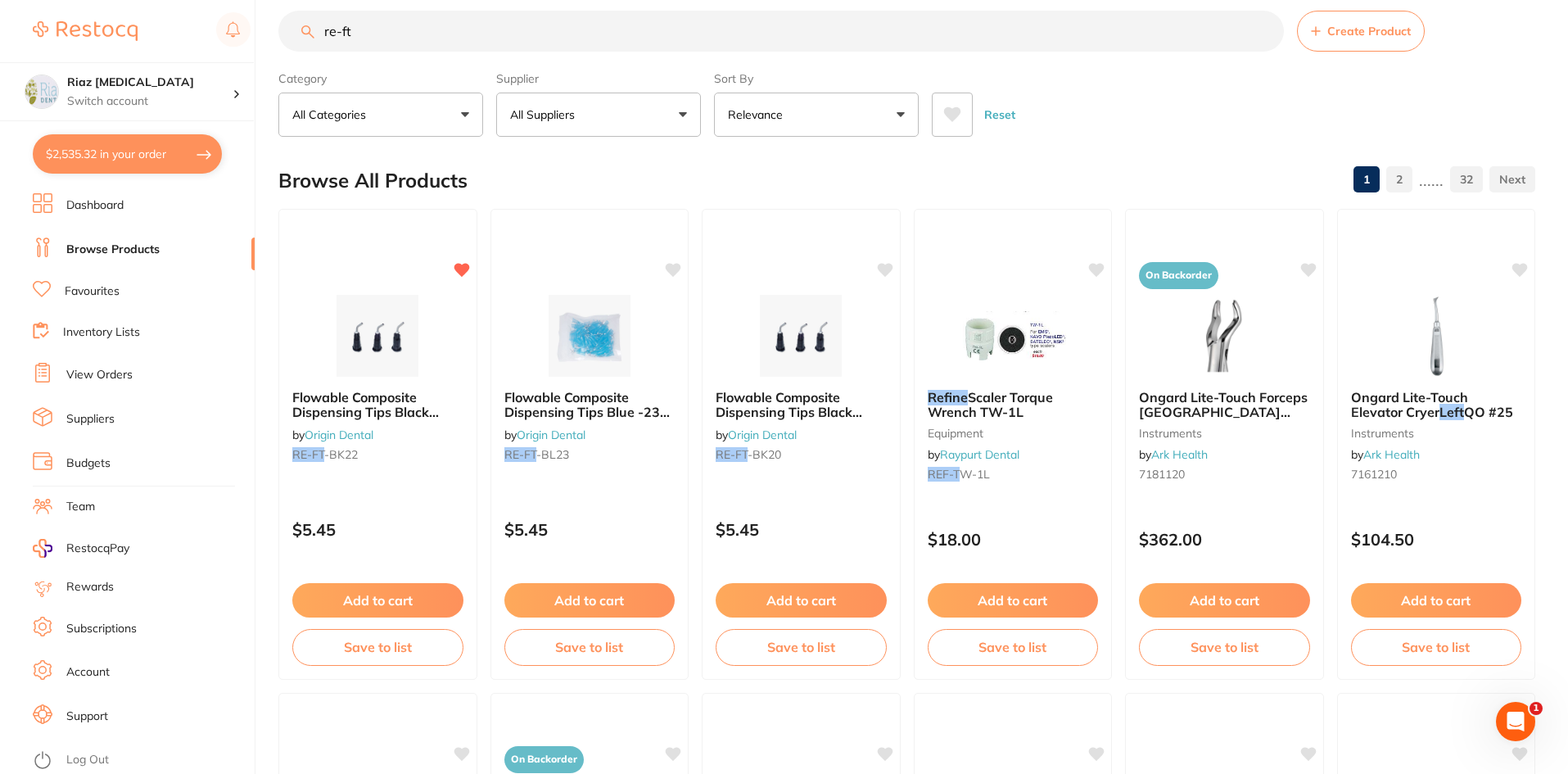
click at [104, 155] on button "$2,535.32 in your order" at bounding box center [127, 154] width 189 height 39
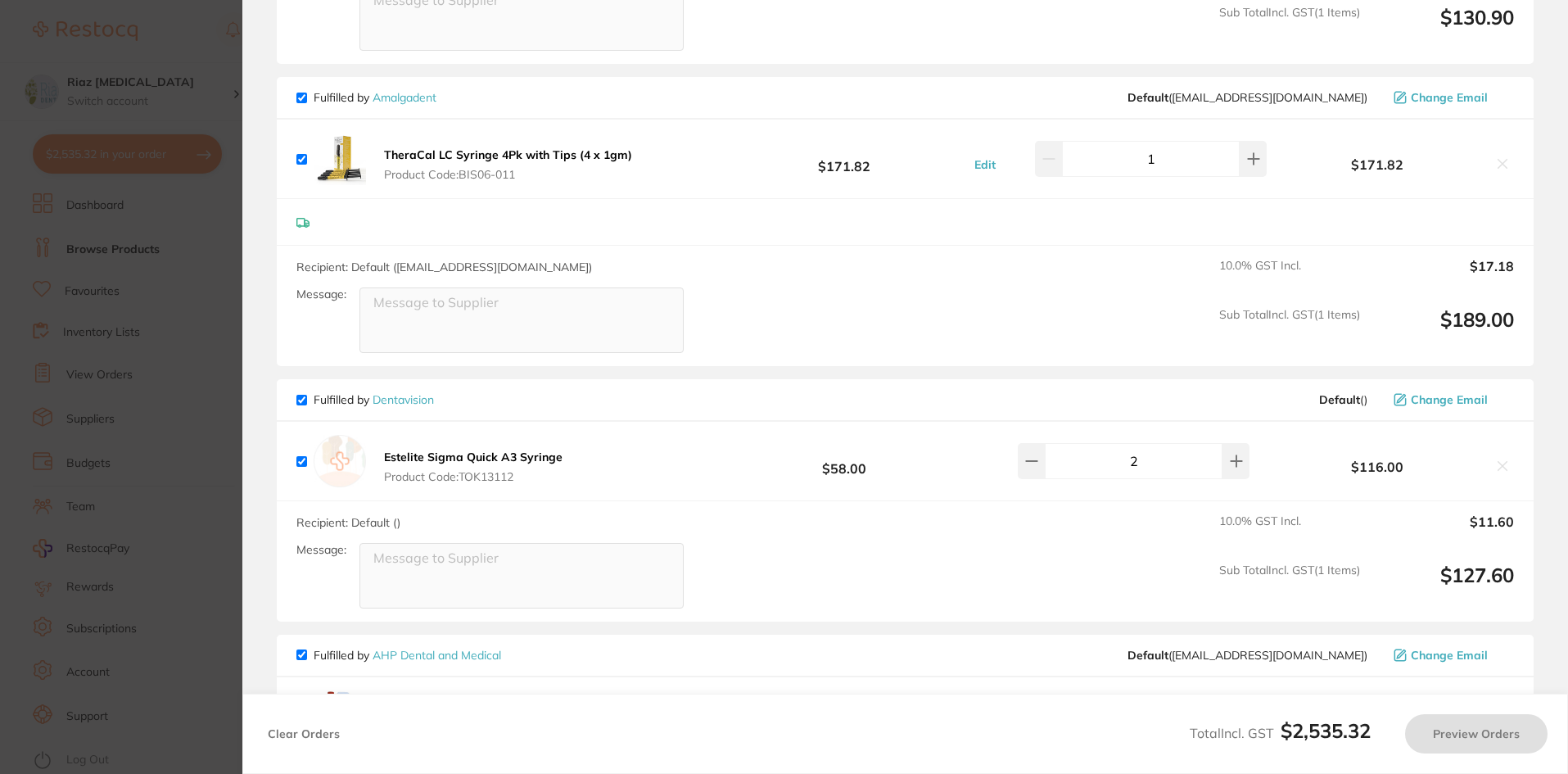
checkbox input "true"
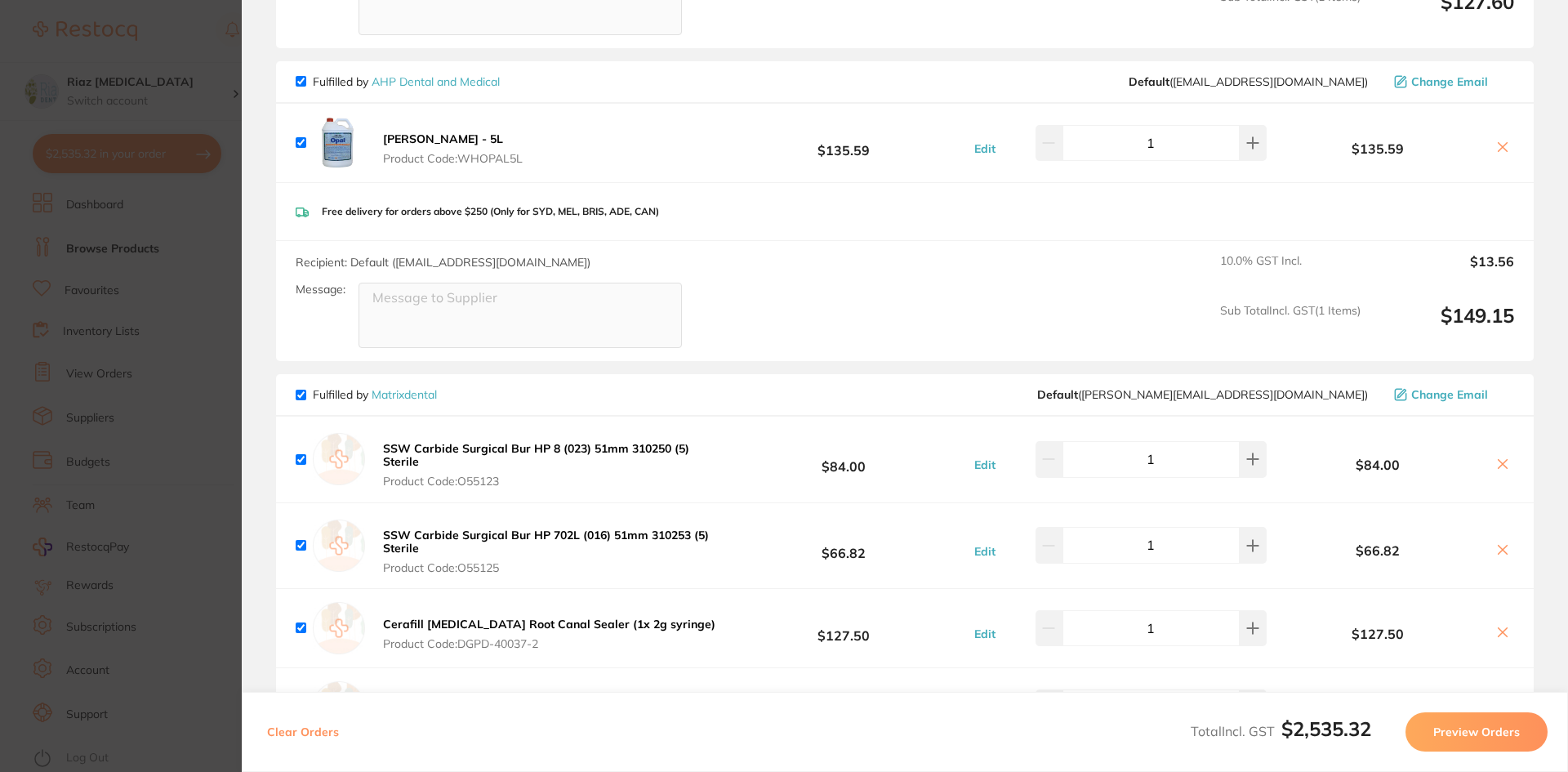
scroll to position [899, 0]
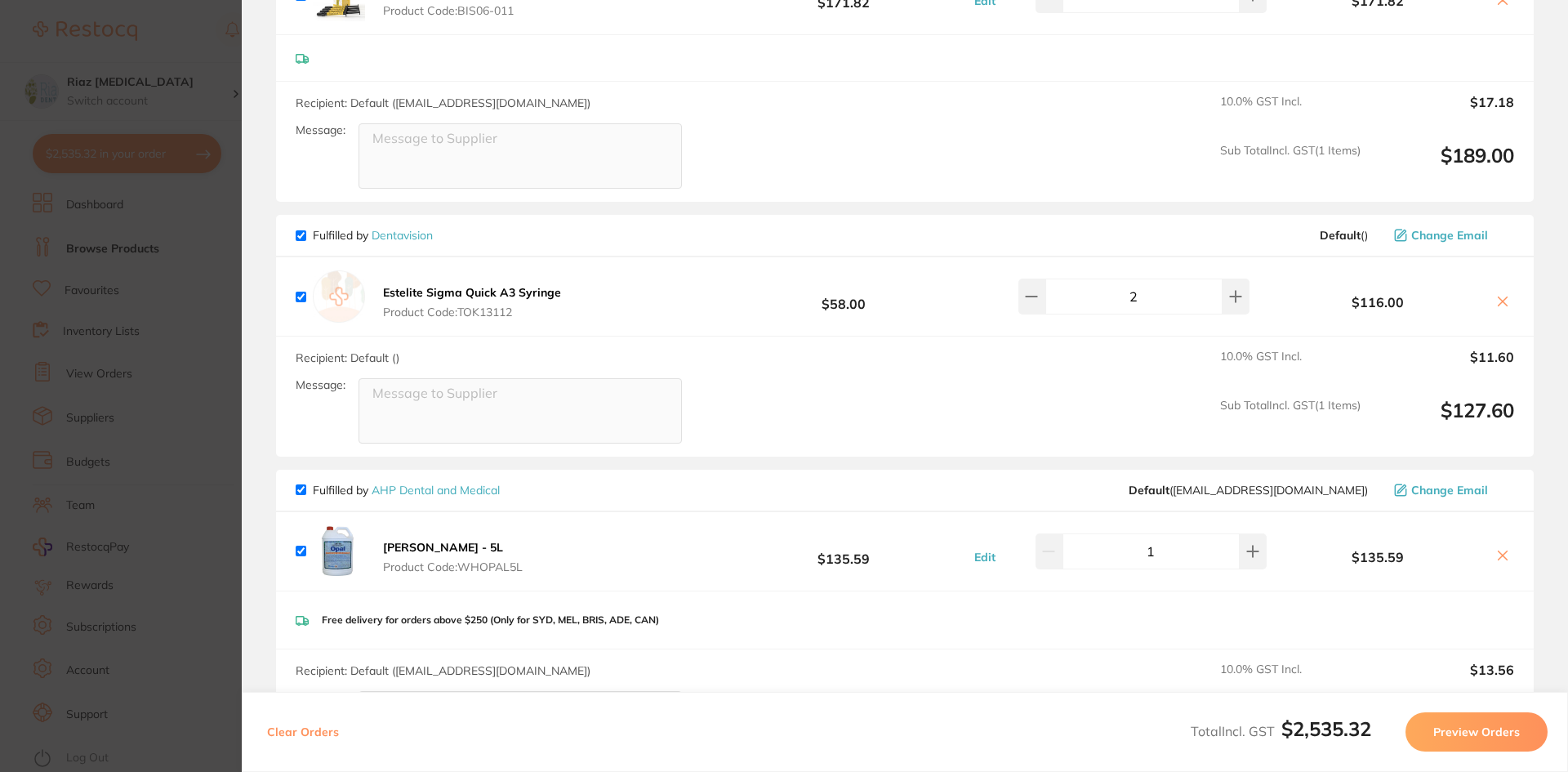
click at [172, 259] on section "Update RRP Set your pre negotiated price for this item. Item Agreed RRP (excl. …" at bounding box center [784, 386] width 1568 height 772
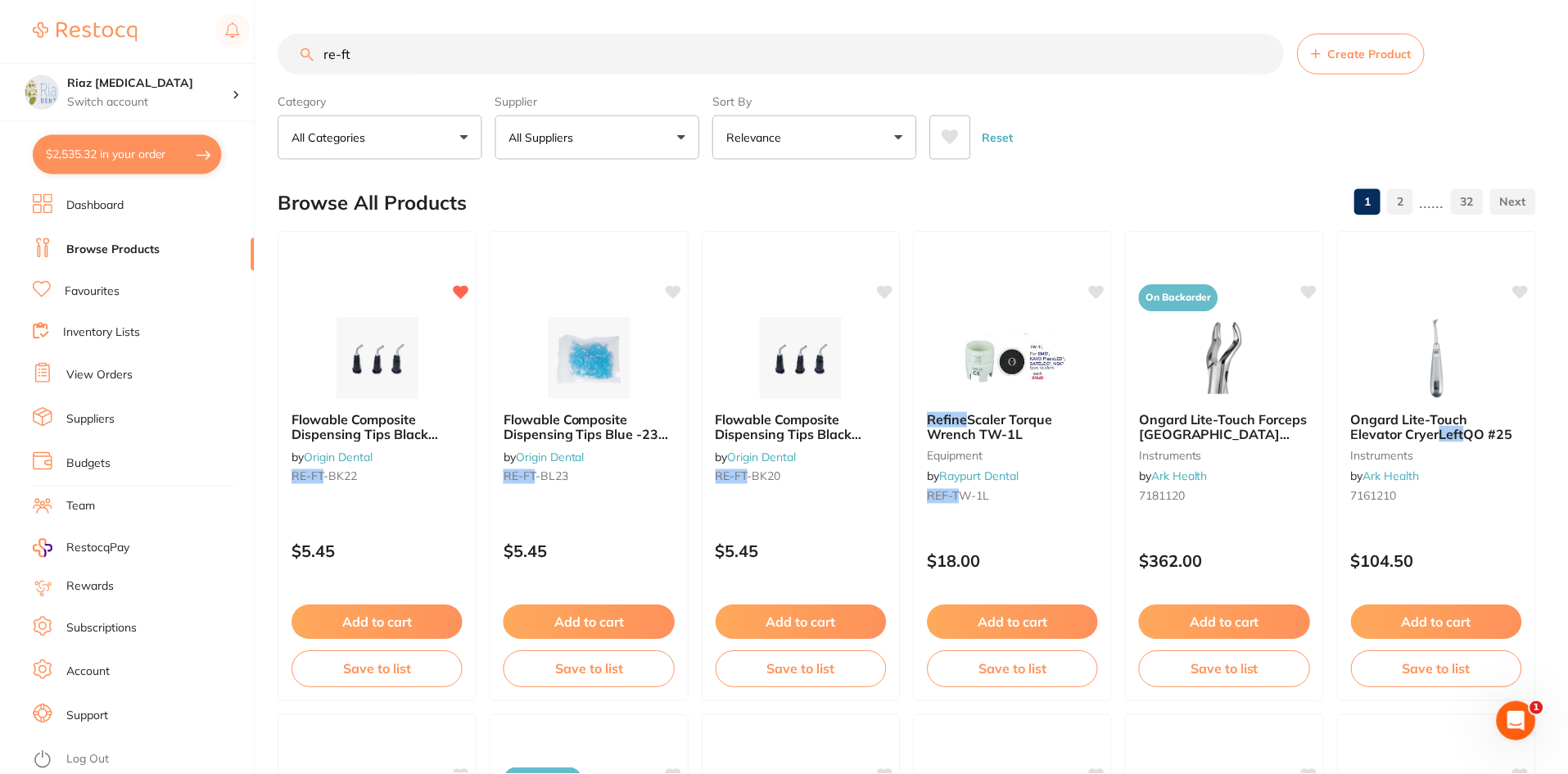
scroll to position [22, 0]
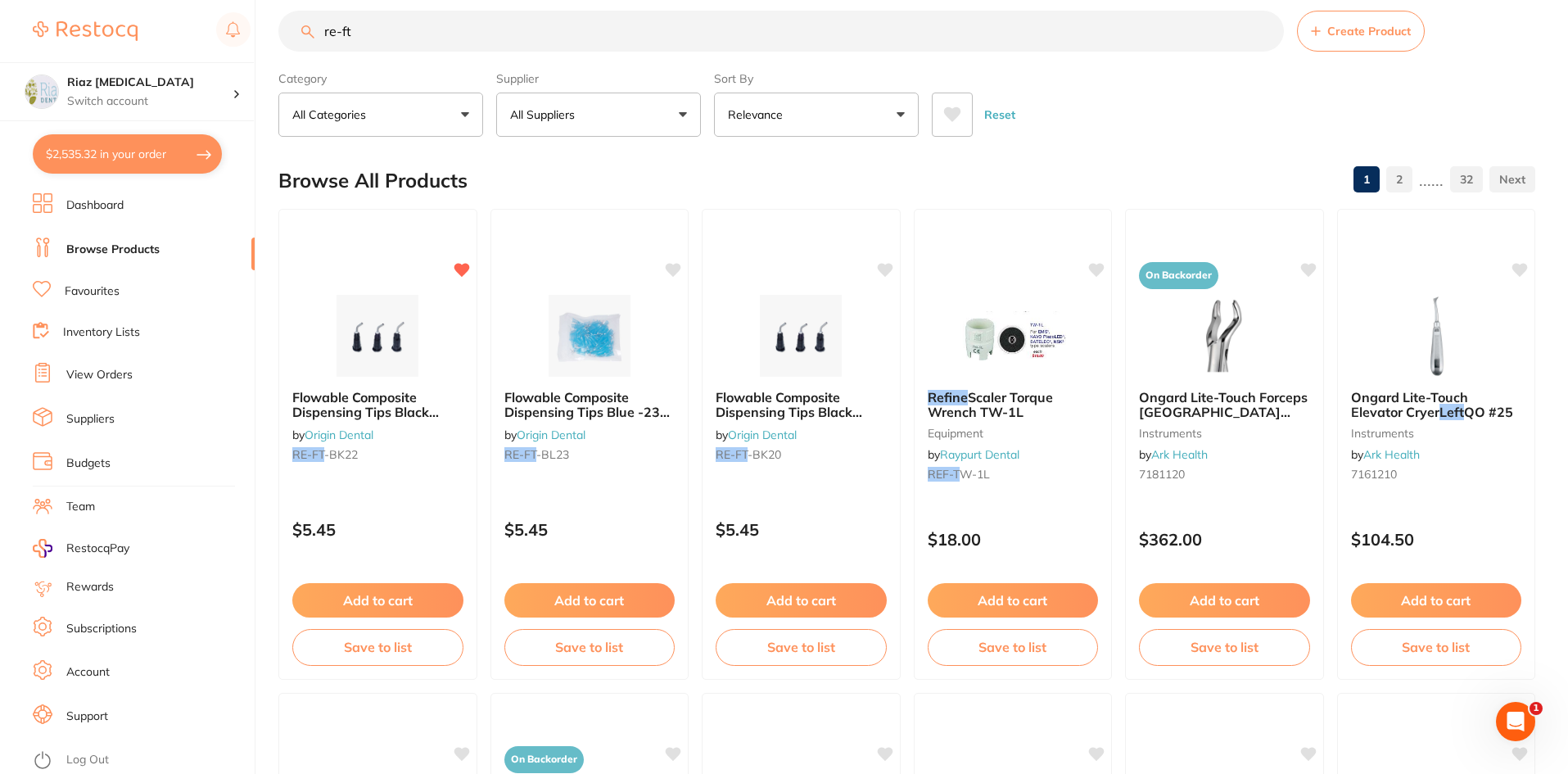
drag, startPoint x: 317, startPoint y: 35, endPoint x: 290, endPoint y: 39, distance: 27.3
click at [296, 38] on input "re-ft" at bounding box center [781, 31] width 1006 height 41
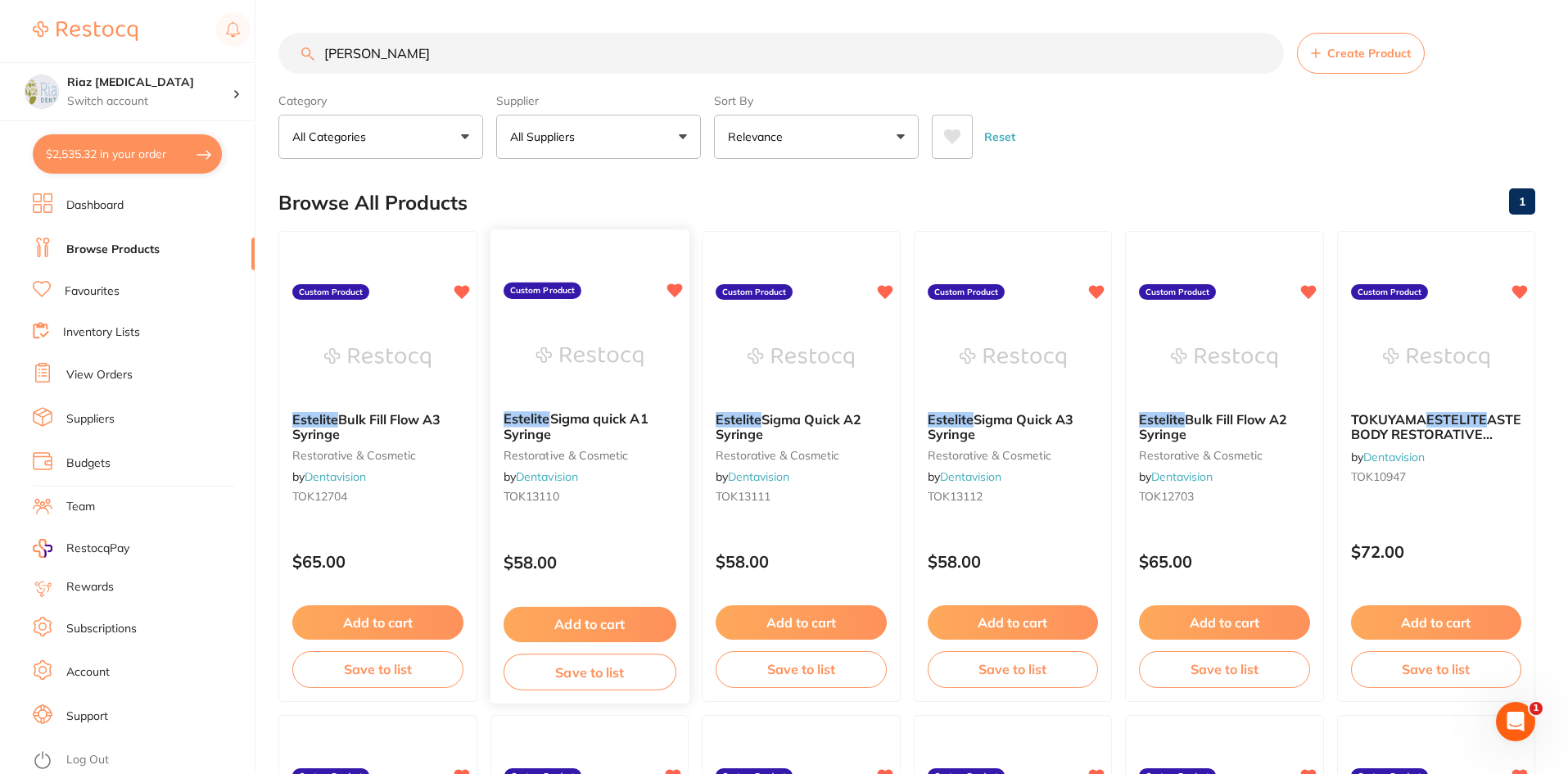
scroll to position [0, 0]
type input "[PERSON_NAME]"
click at [829, 617] on button "Add to cart" at bounding box center [801, 624] width 173 height 35
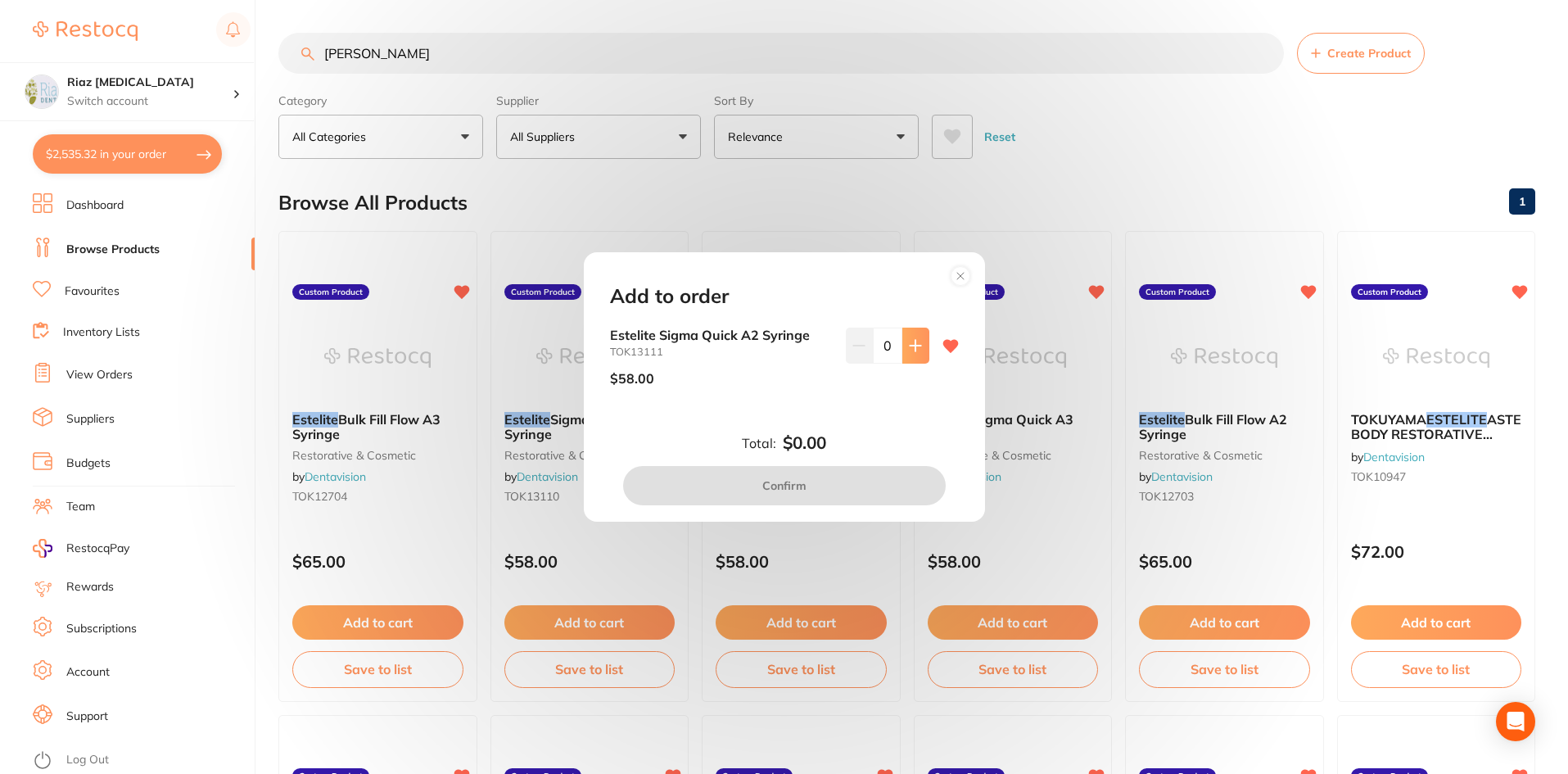
click at [914, 339] on icon at bounding box center [916, 345] width 13 height 13
type input "2"
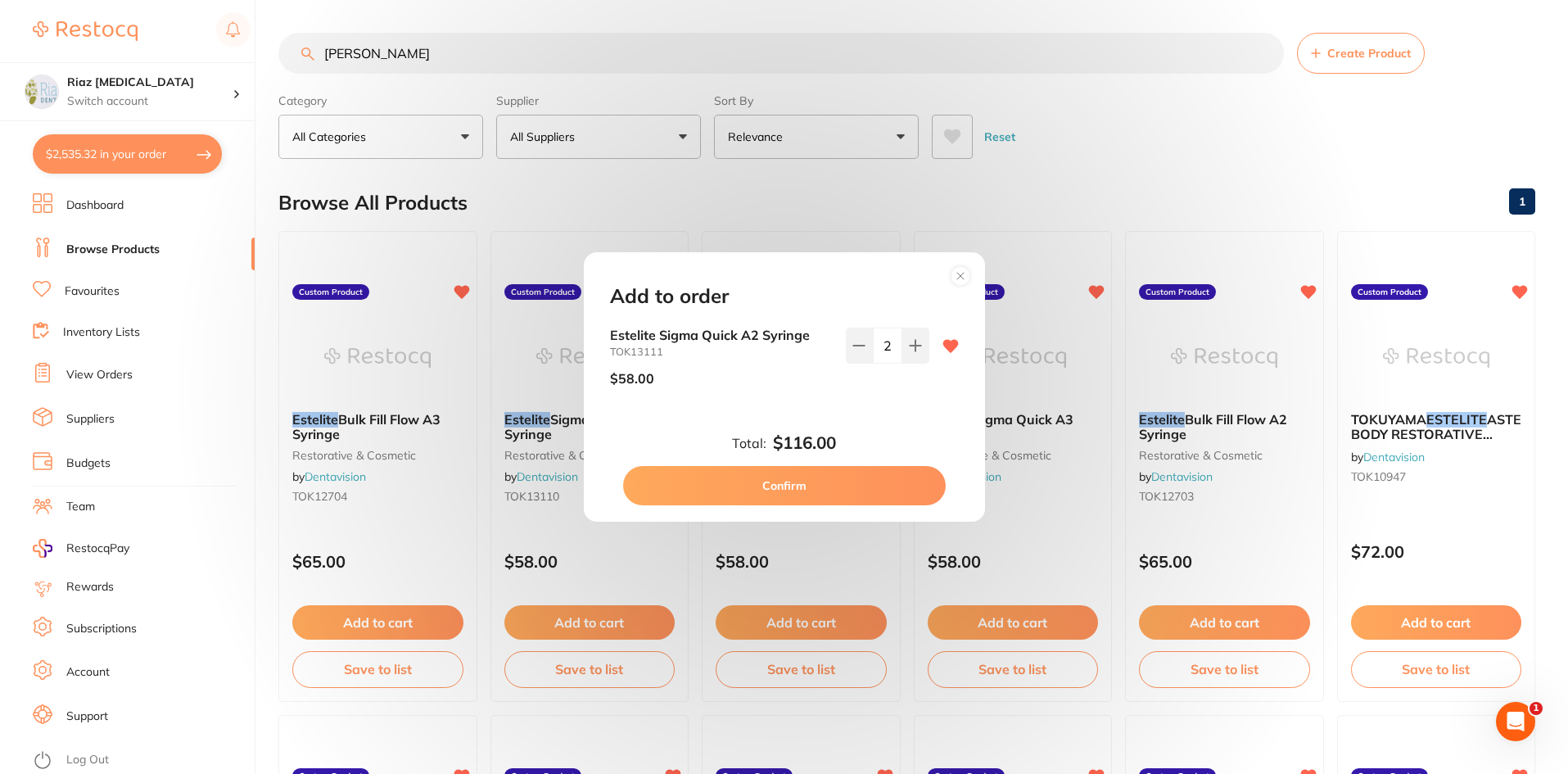
click at [822, 480] on button "Confirm" at bounding box center [784, 485] width 323 height 39
checkbox input "false"
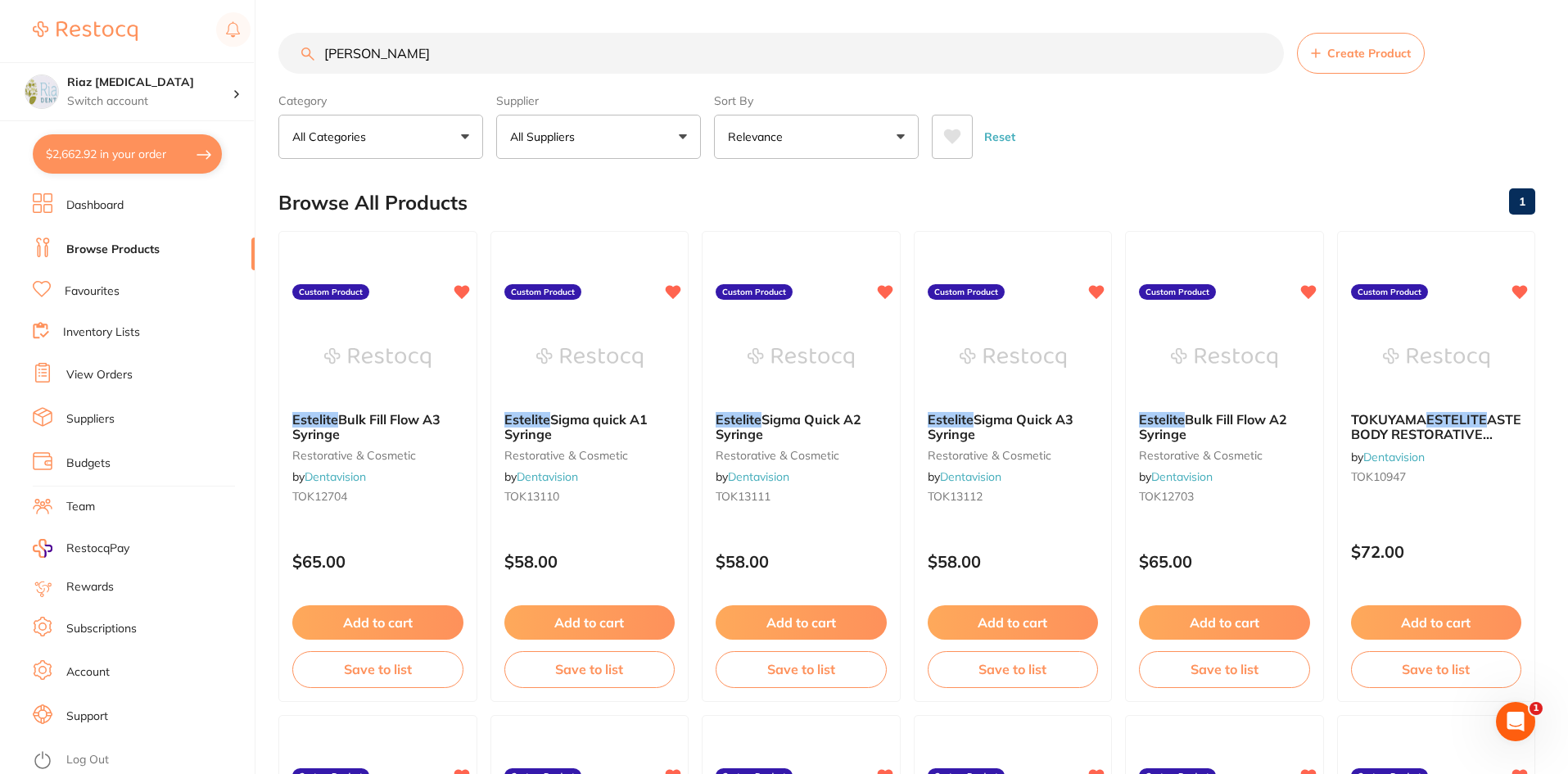
click at [94, 160] on button "$2,662.92 in your order" at bounding box center [127, 154] width 189 height 39
checkbox input "true"
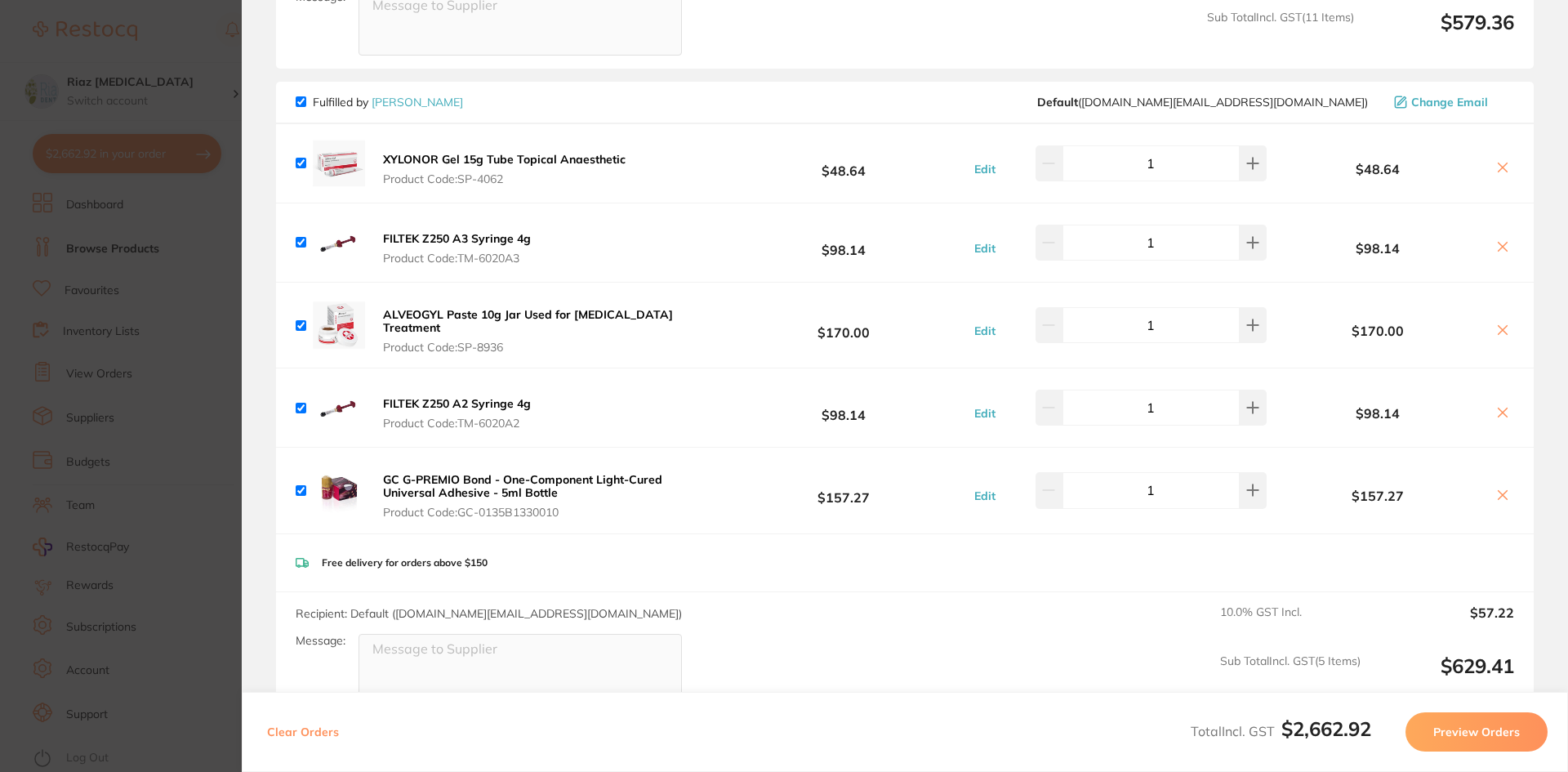
scroll to position [3758, 0]
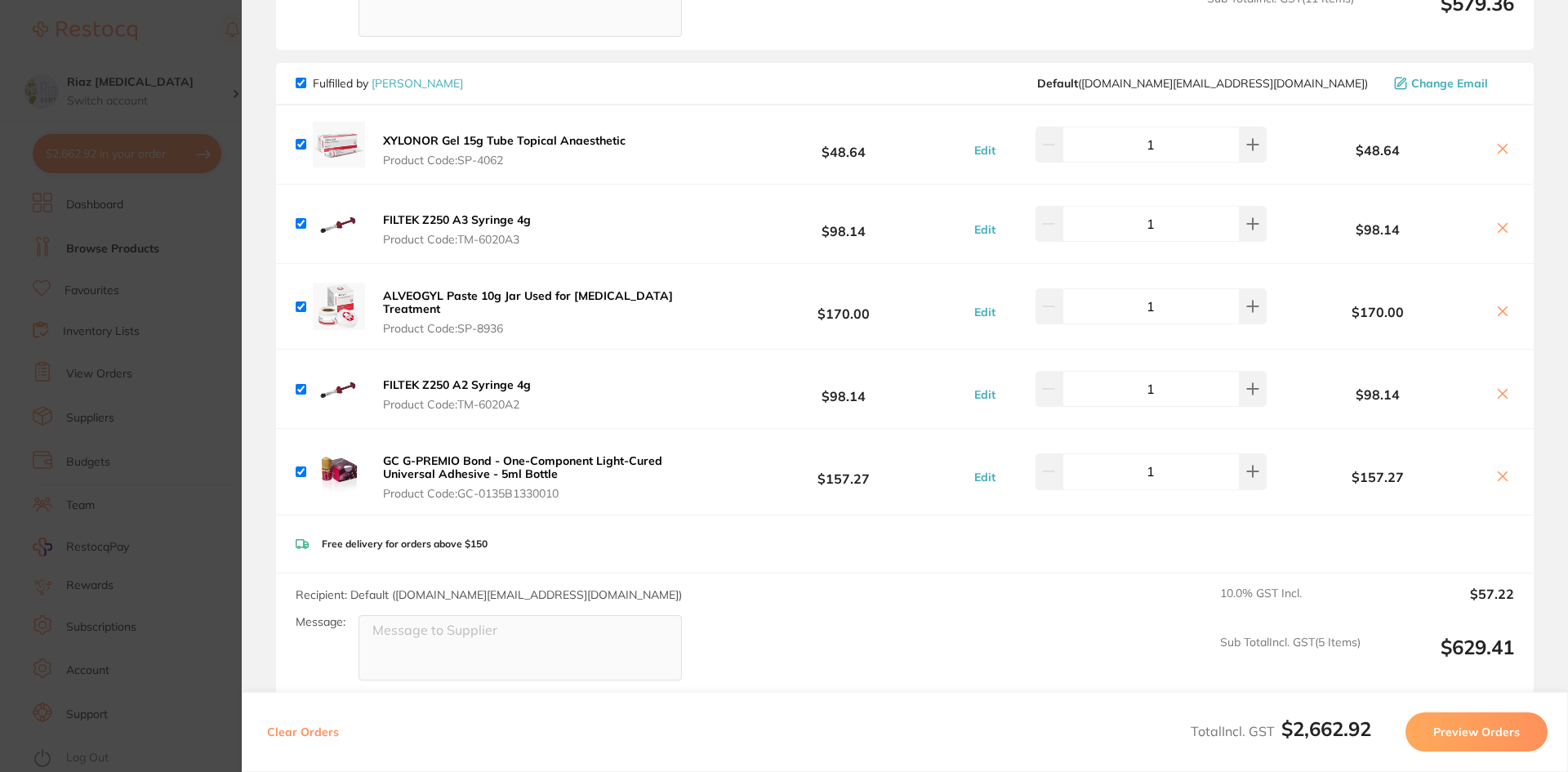
click at [207, 242] on section "Update RRP Set your pre negotiated price for this item. Item Agreed RRP (excl. …" at bounding box center [784, 386] width 1568 height 772
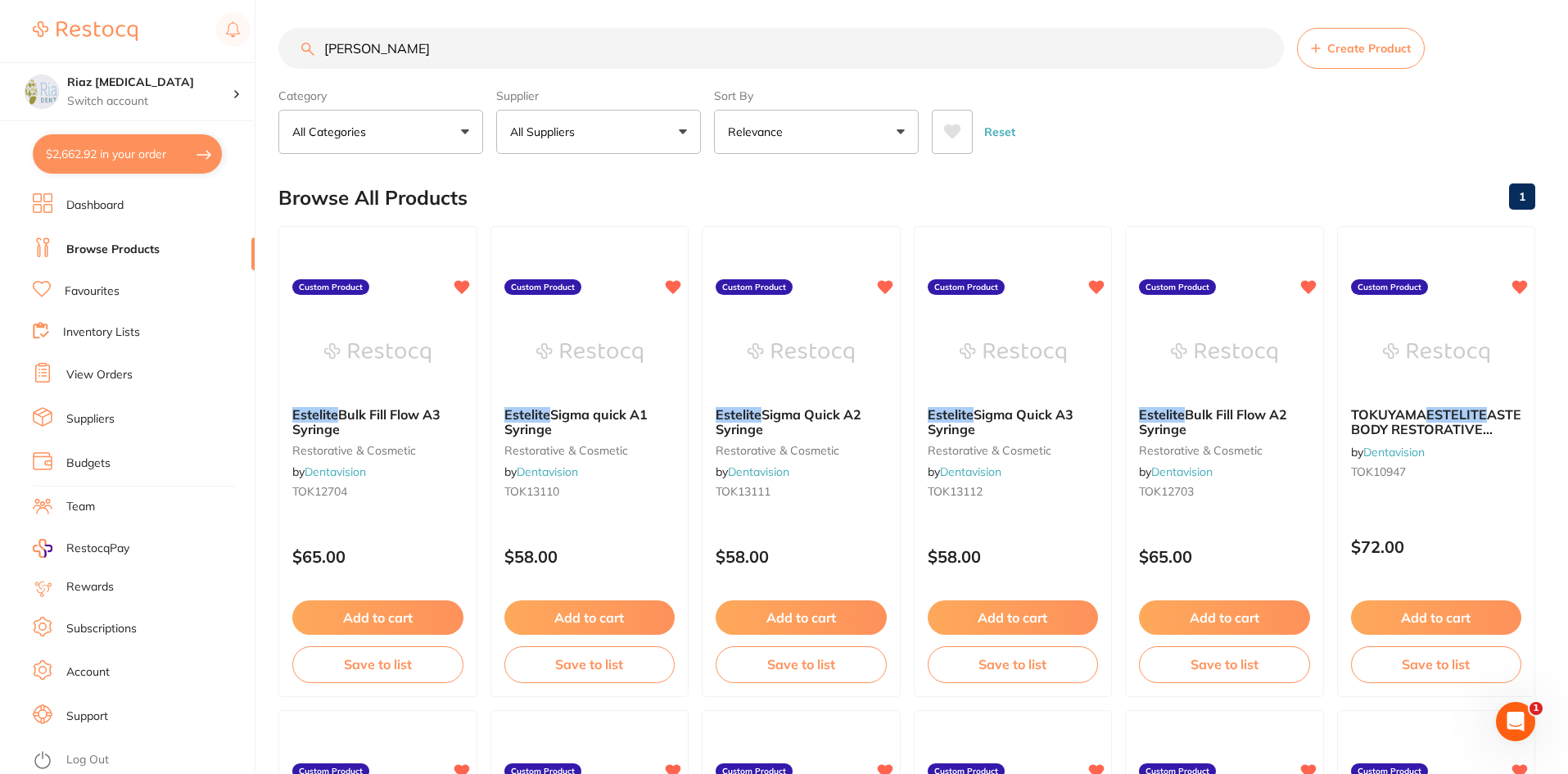
scroll to position [0, 0]
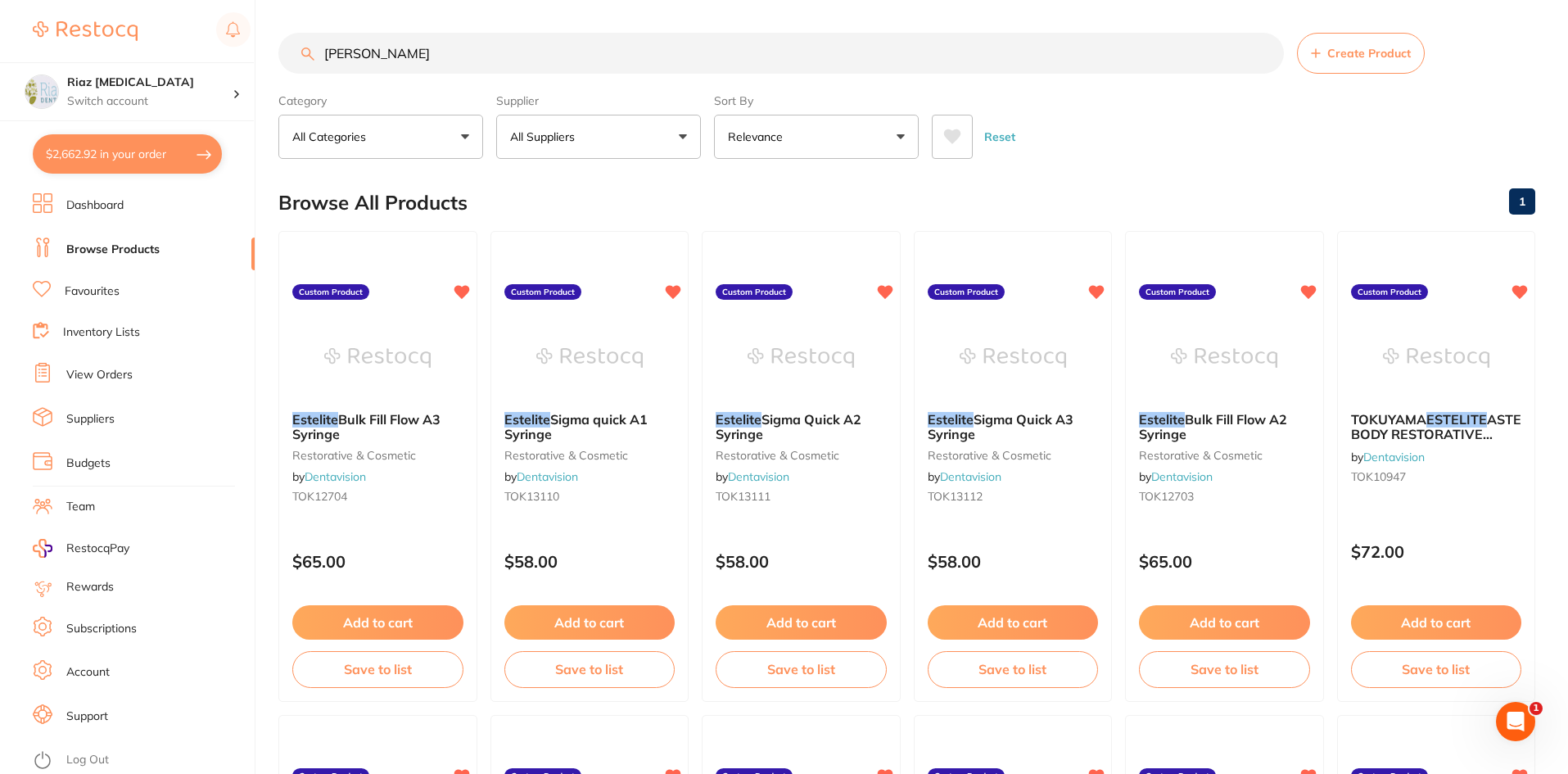
drag, startPoint x: 370, startPoint y: 45, endPoint x: 244, endPoint y: 57, distance: 126.6
click at [244, 57] on div "$2,662.92 Riaz [MEDICAL_DATA] Switch account Riaz [MEDICAL_DATA] $2,662.92 in y…" at bounding box center [784, 387] width 1568 height 774
type input "fuji"
click at [603, 151] on button "All Suppliers" at bounding box center [598, 136] width 204 height 45
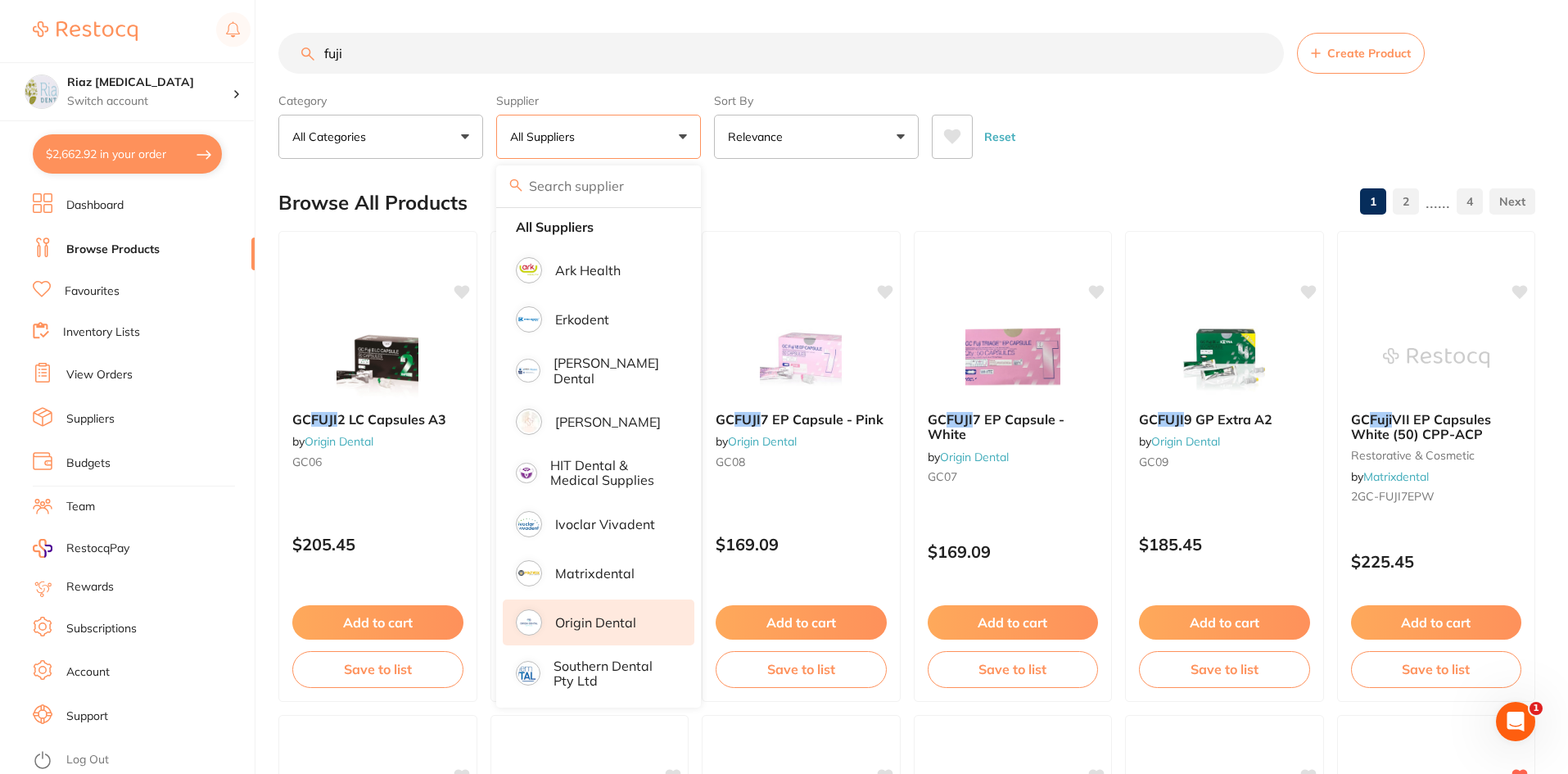
click at [606, 620] on p "Origin Dental" at bounding box center [595, 622] width 81 height 15
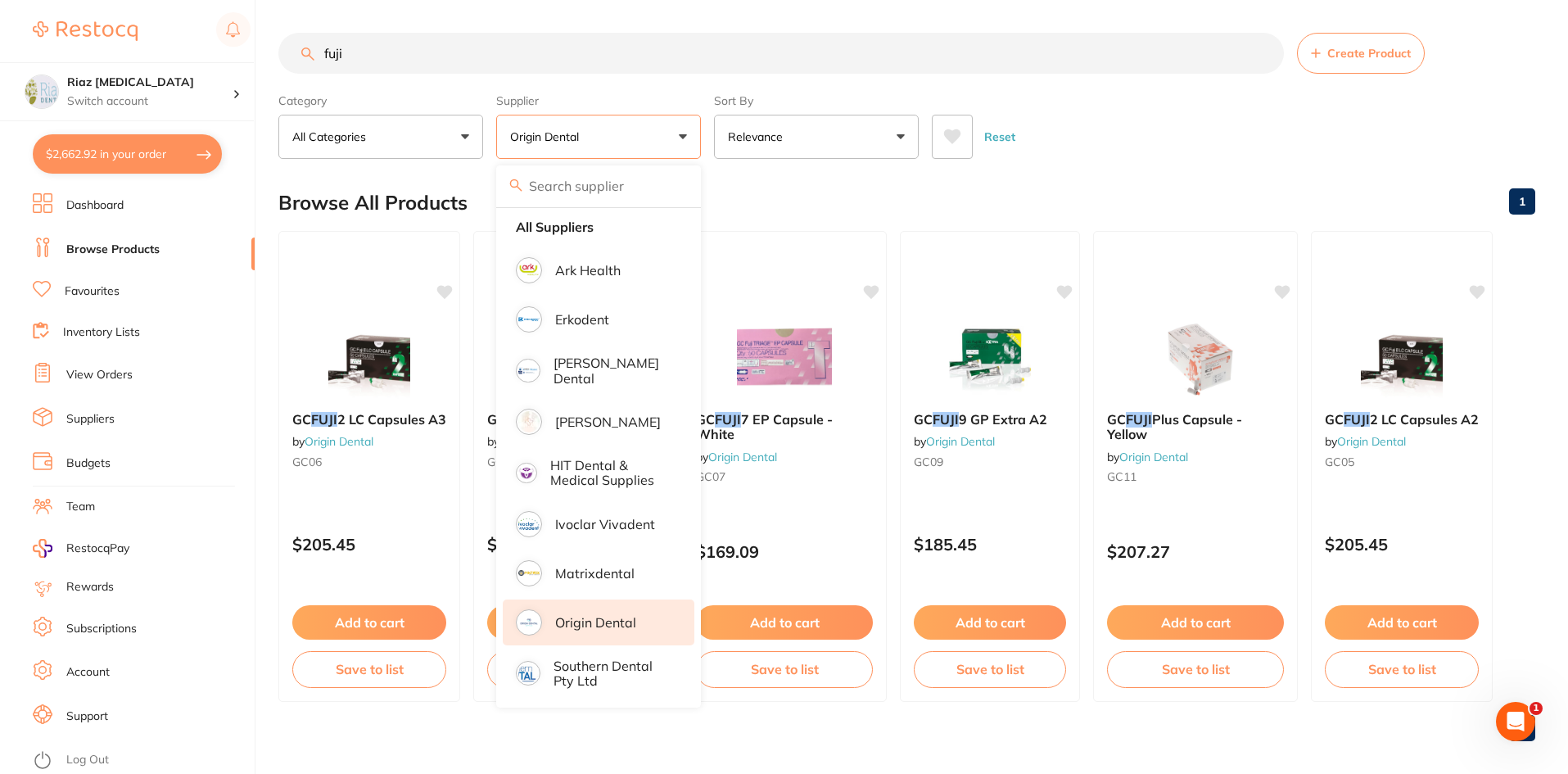
click at [1111, 111] on div "Reset" at bounding box center [1227, 130] width 590 height 57
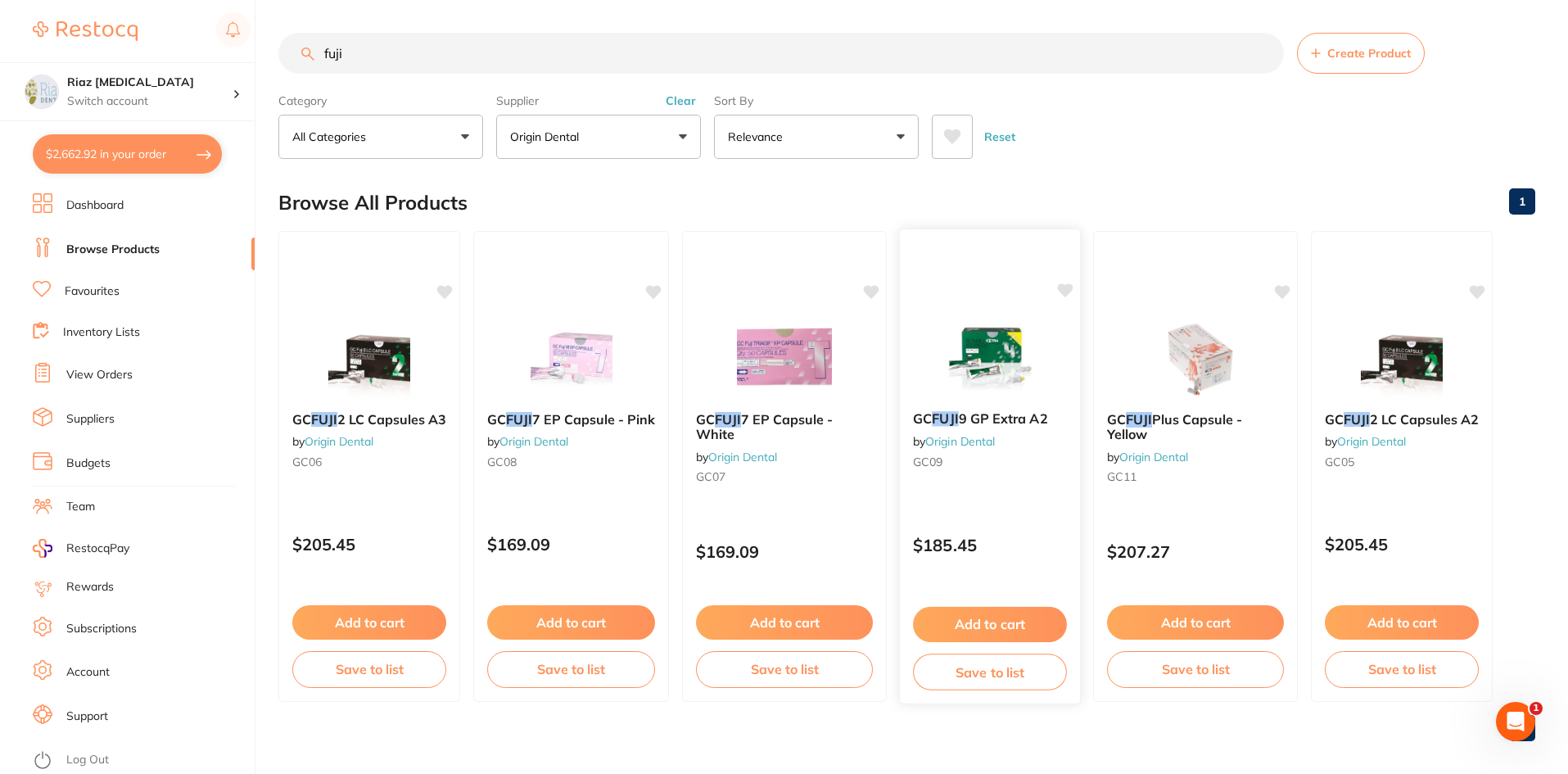
click at [1016, 628] on button "Add to cart" at bounding box center [989, 624] width 154 height 35
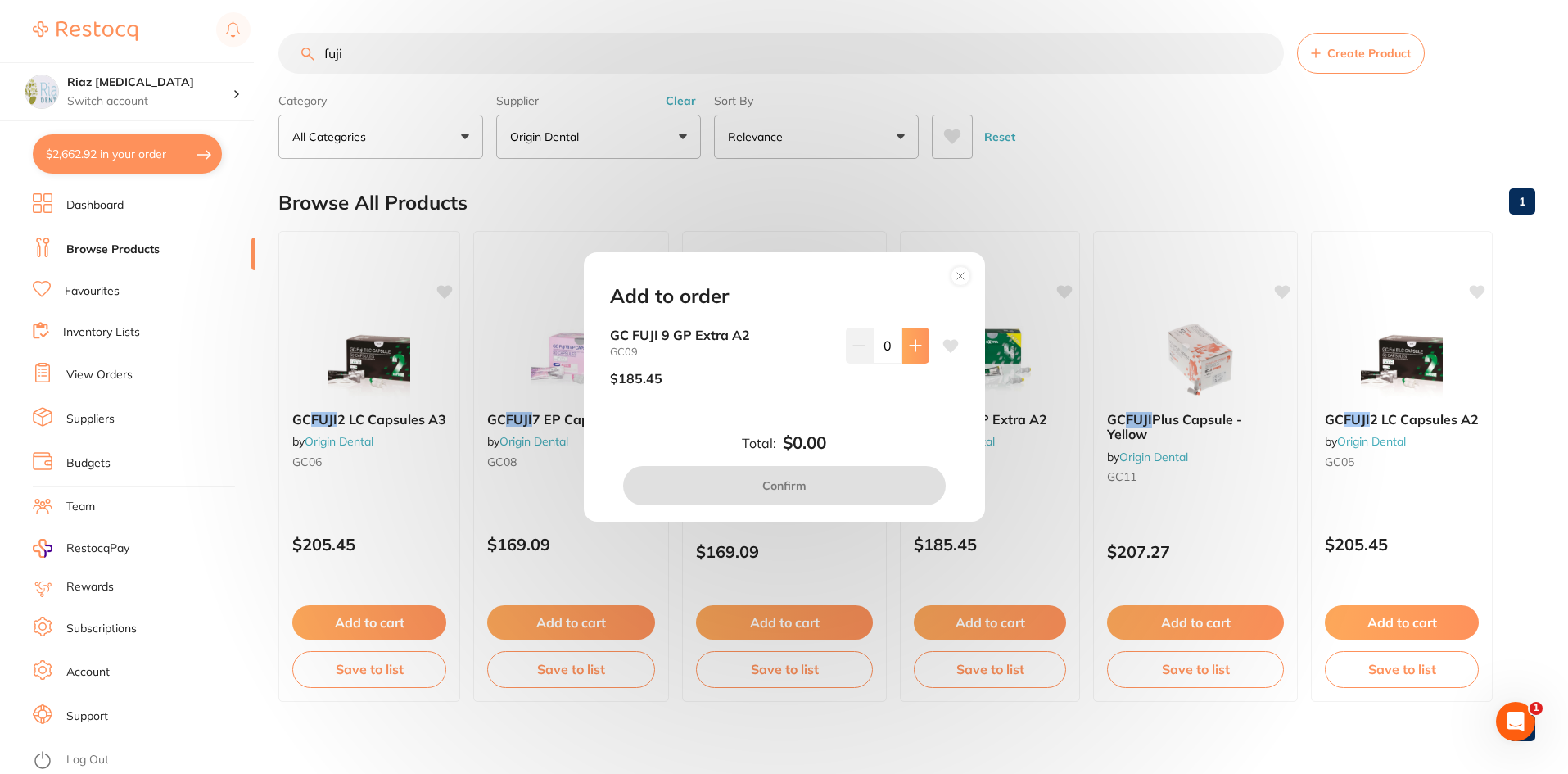
click at [917, 352] on button at bounding box center [916, 346] width 27 height 36
type input "1"
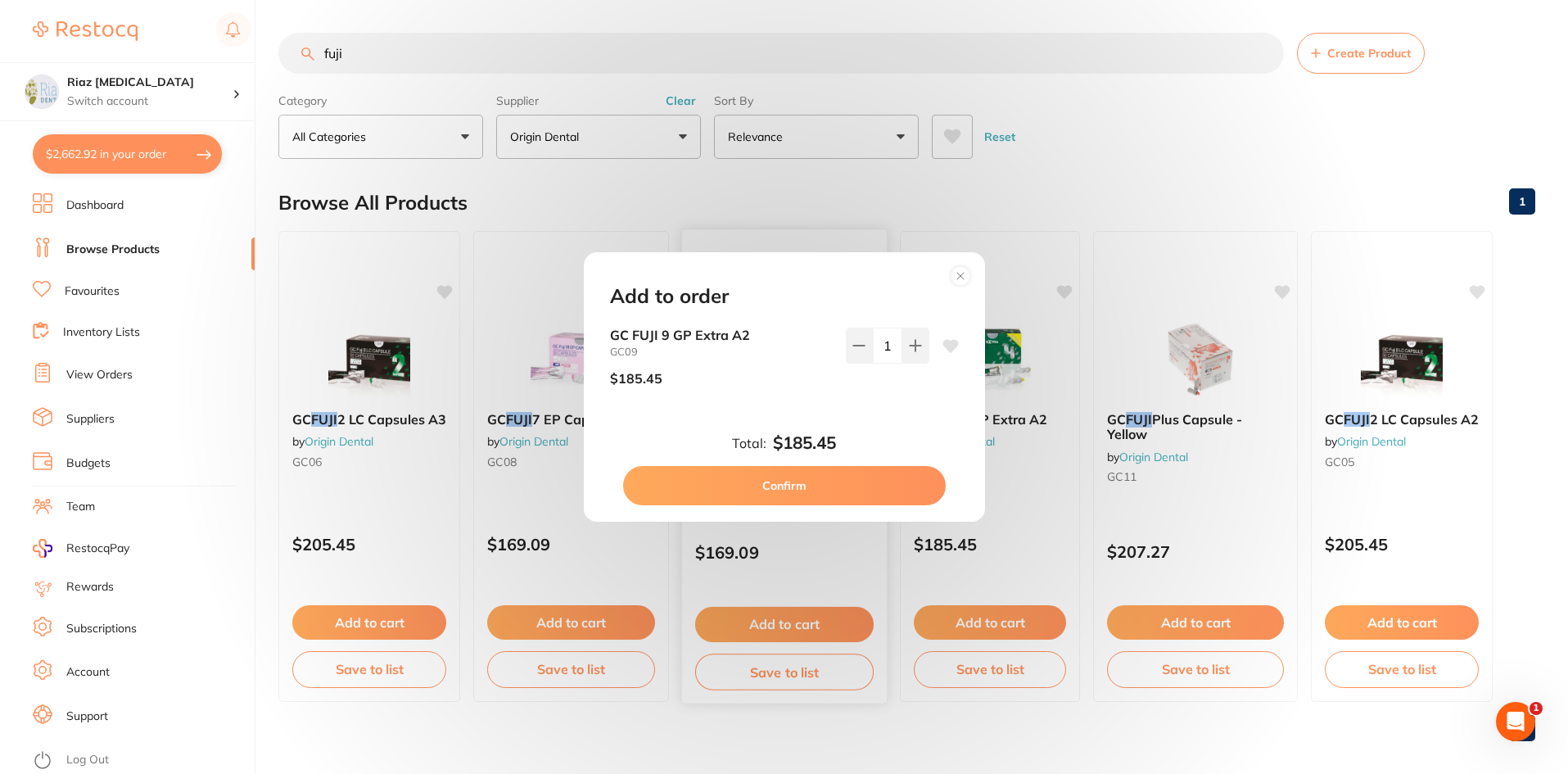
click at [862, 484] on button "Confirm" at bounding box center [784, 485] width 323 height 39
checkbox input "false"
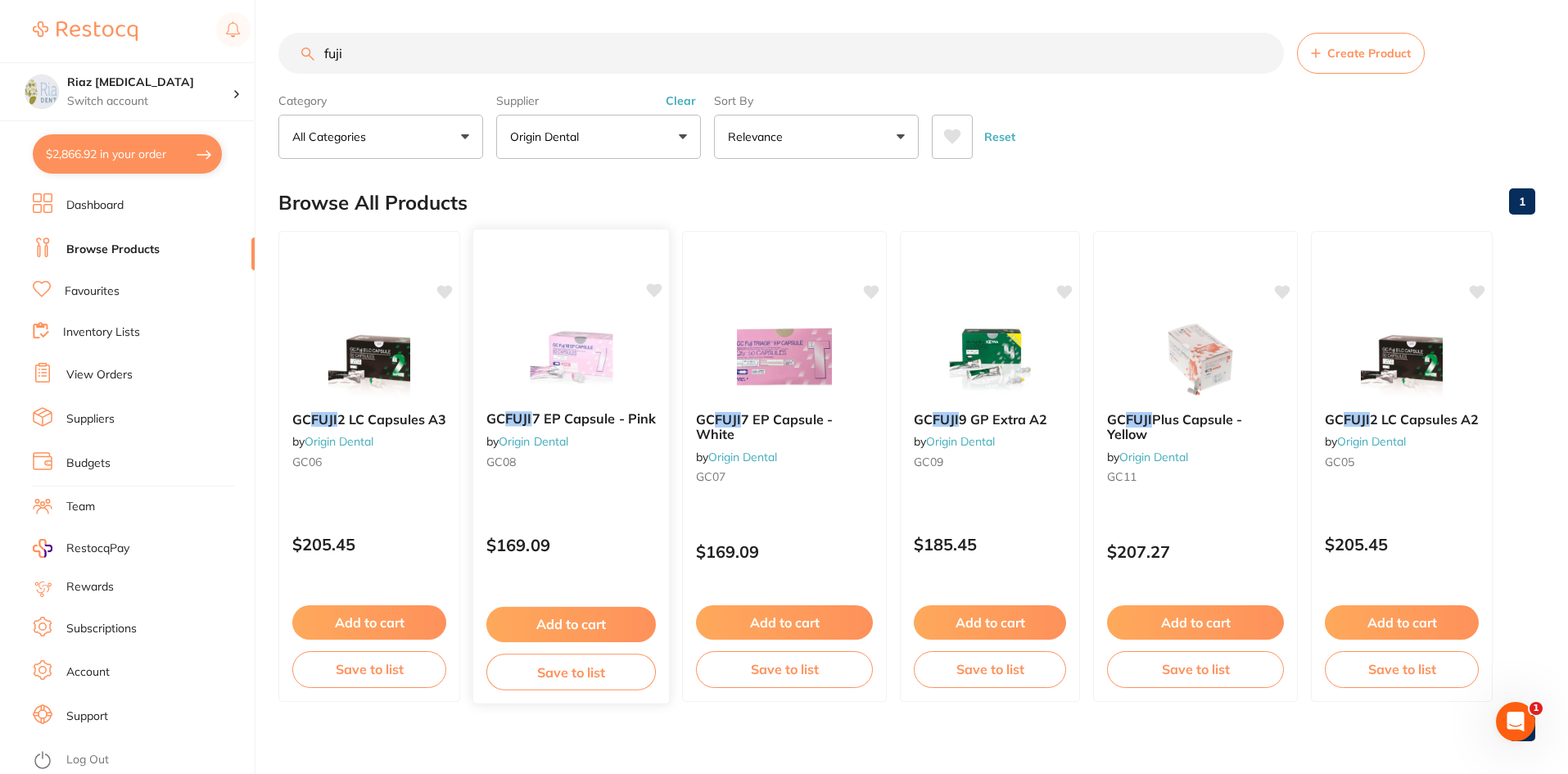
scroll to position [3846, 0]
click at [586, 636] on button "Add to cart" at bounding box center [571, 624] width 170 height 35
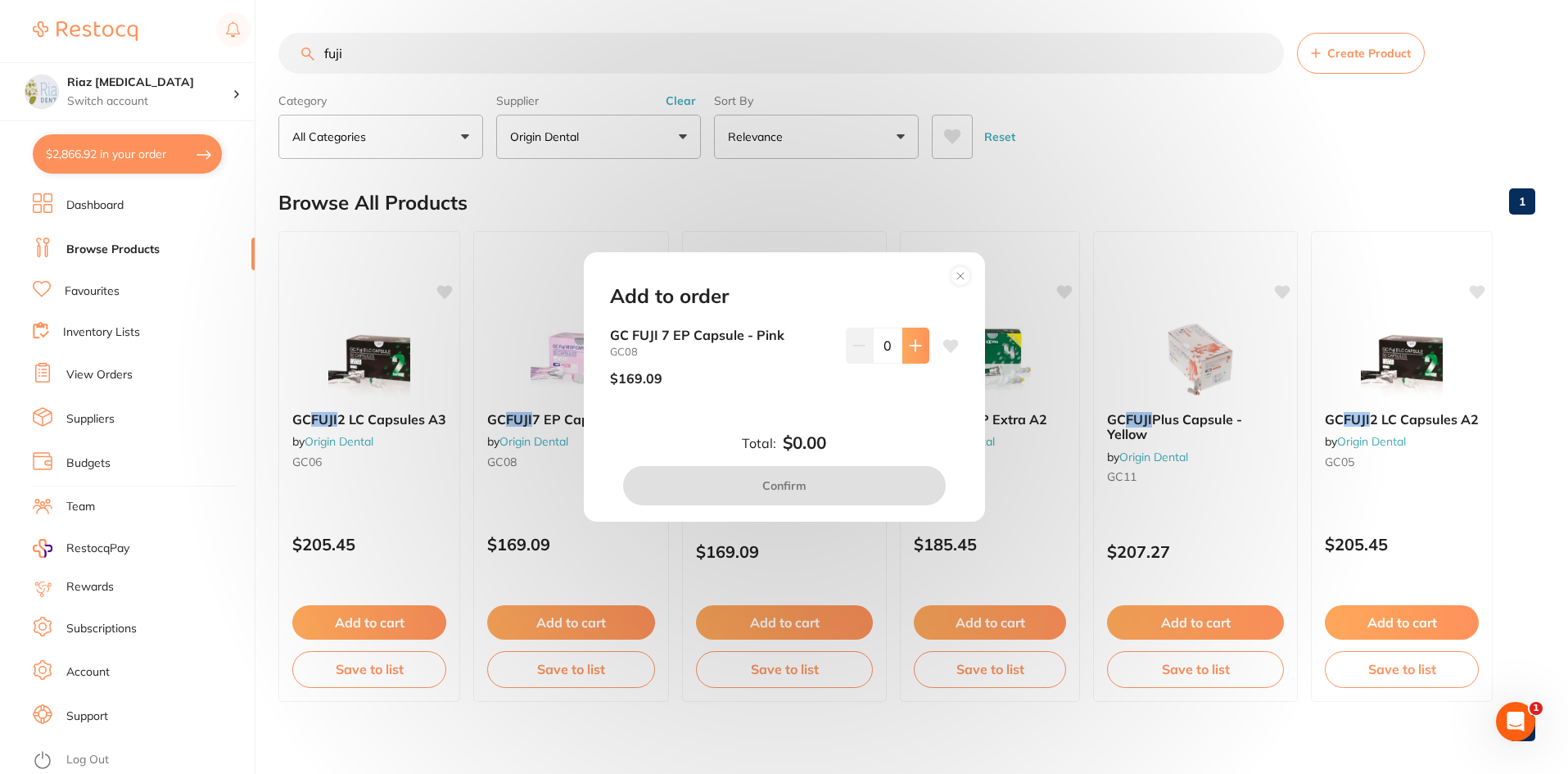
scroll to position [0, 0]
click at [909, 342] on icon at bounding box center [916, 345] width 13 height 13
type input "1"
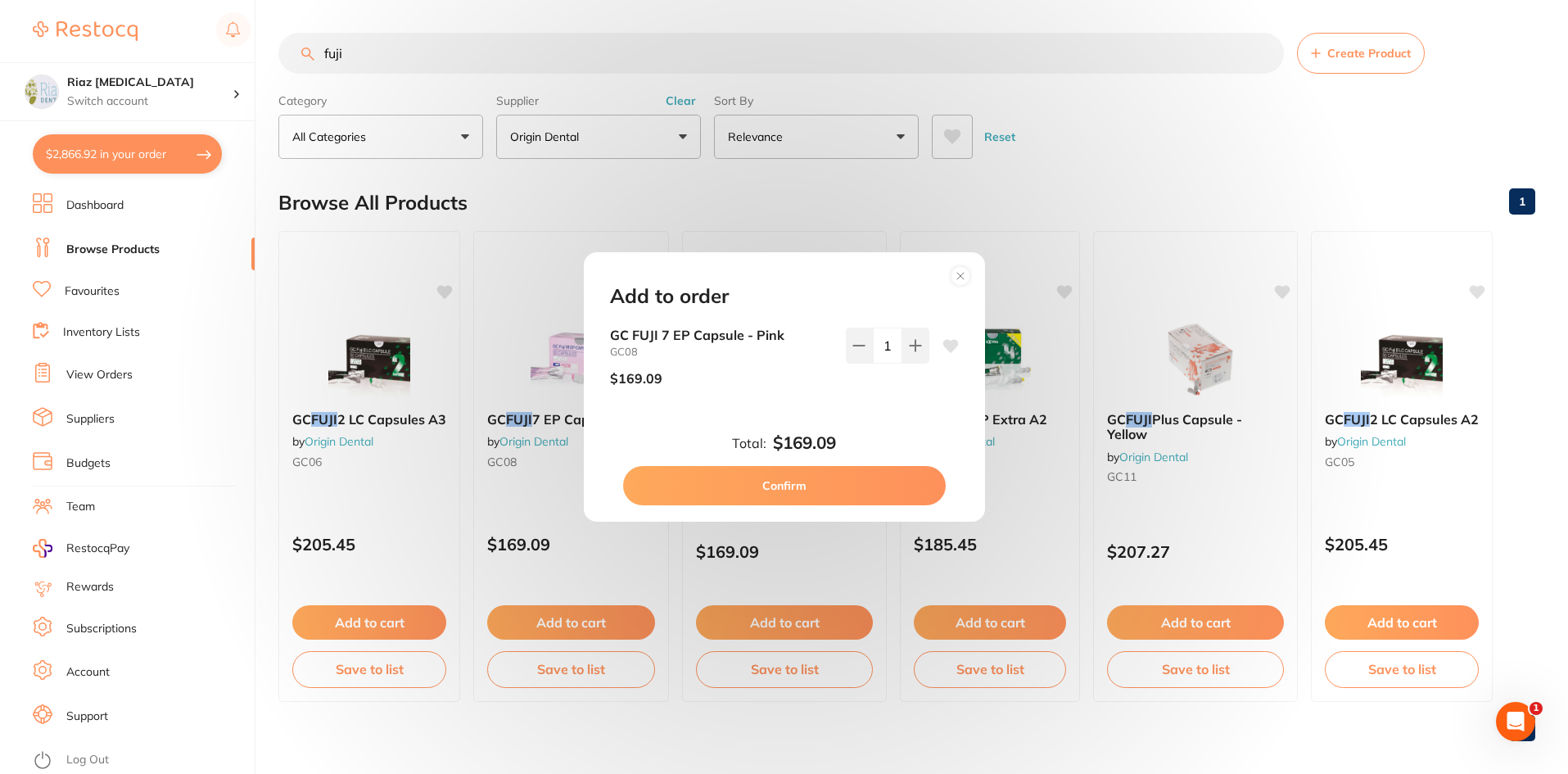
click at [861, 472] on button "Confirm" at bounding box center [784, 485] width 323 height 39
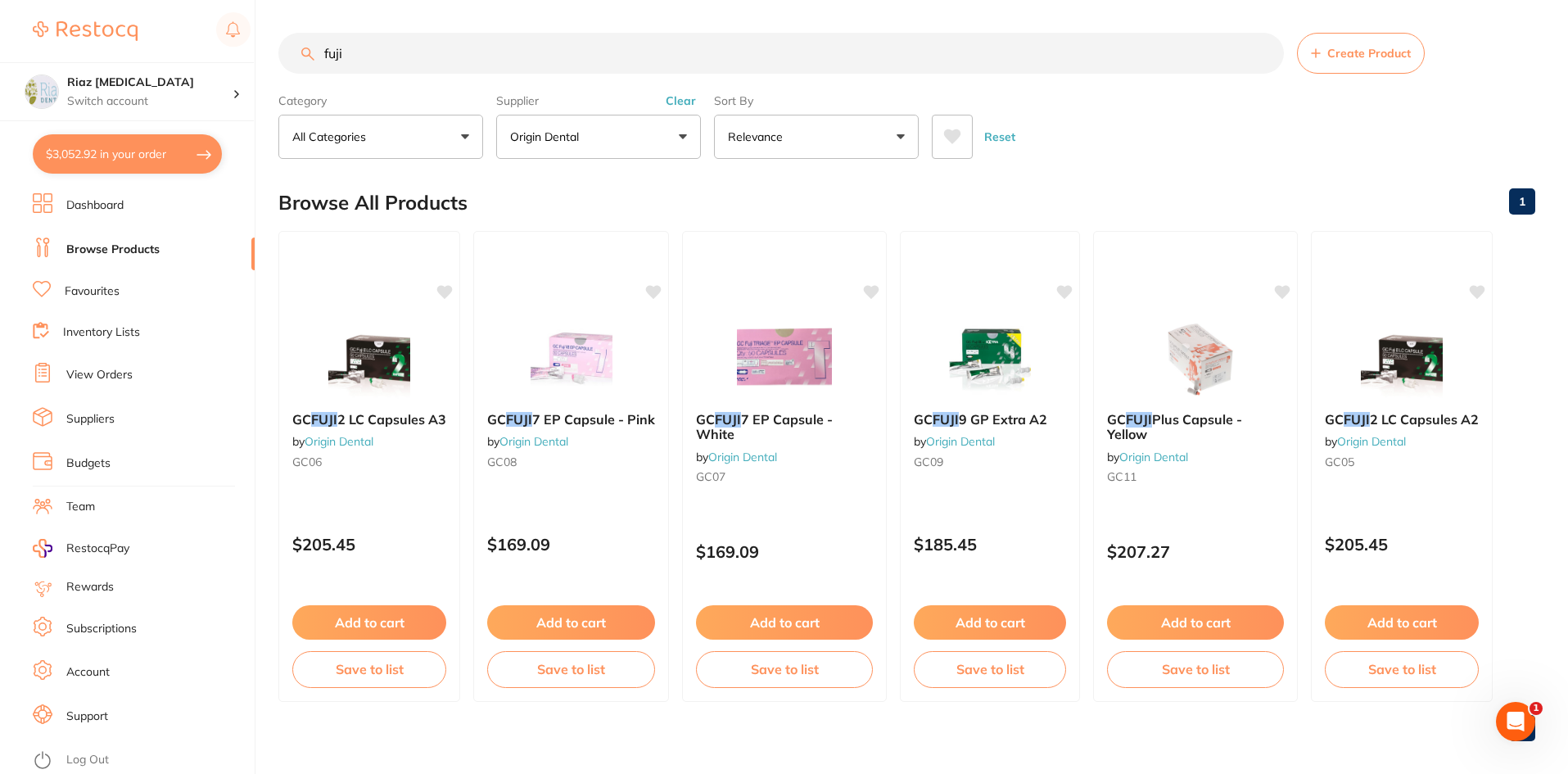
scroll to position [3926, 0]
drag, startPoint x: 371, startPoint y: 55, endPoint x: 291, endPoint y: 57, distance: 80.0
click at [291, 57] on input "fuji" at bounding box center [781, 53] width 1006 height 41
click at [589, 129] on button "Origin Dental" at bounding box center [598, 136] width 204 height 45
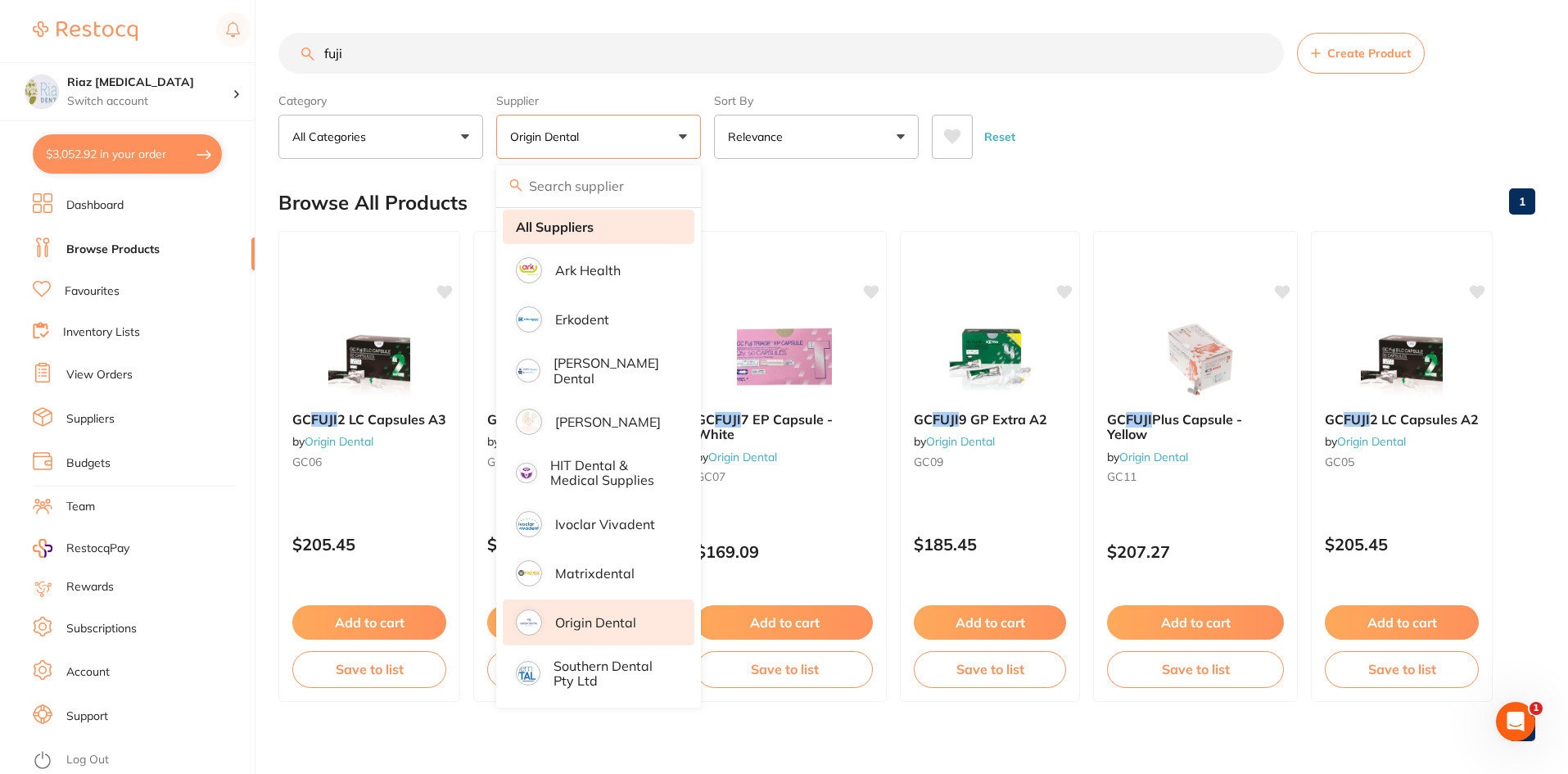
scroll to position [0, 0]
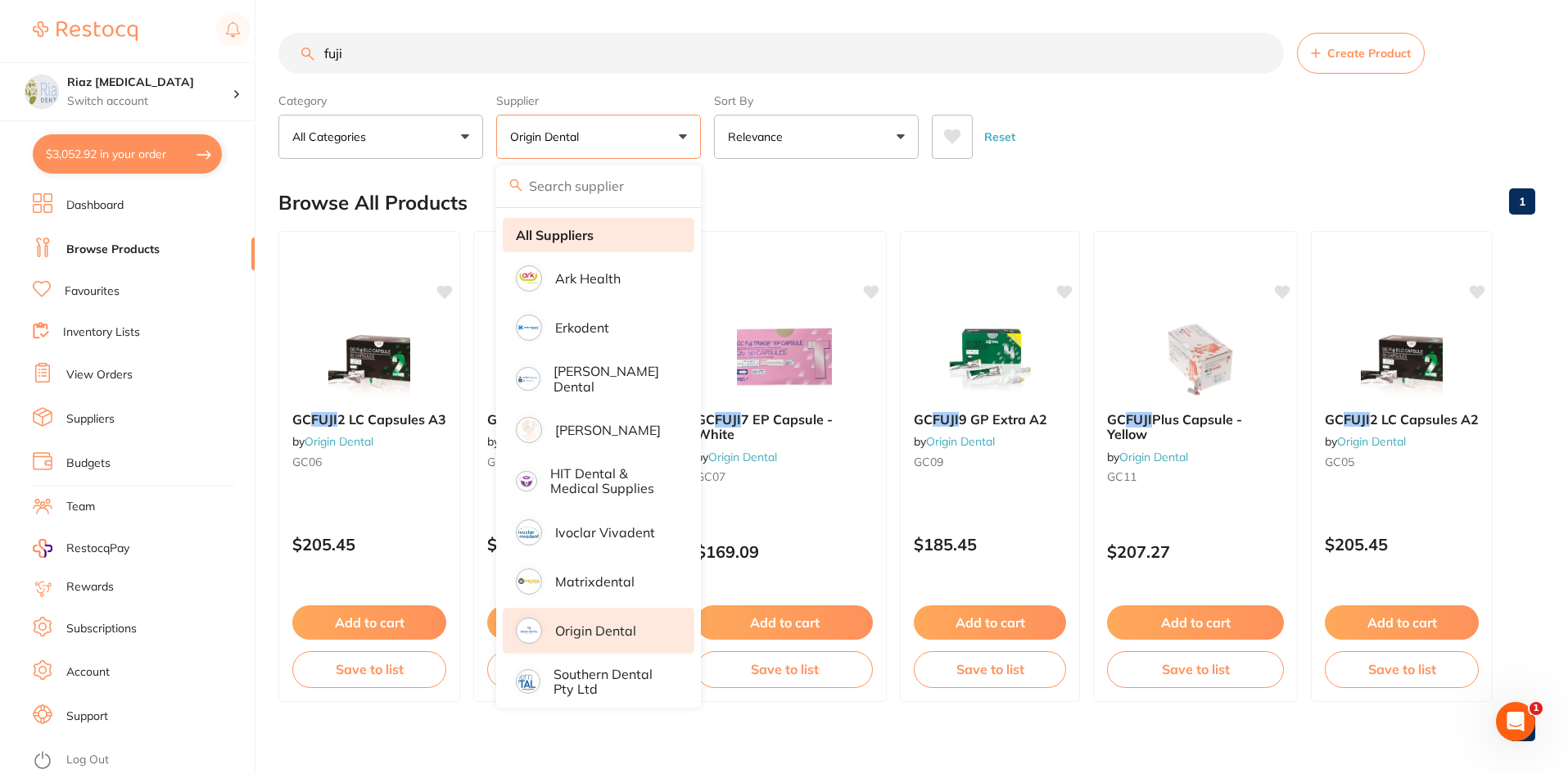
click at [577, 234] on strong "All Suppliers" at bounding box center [555, 235] width 78 height 15
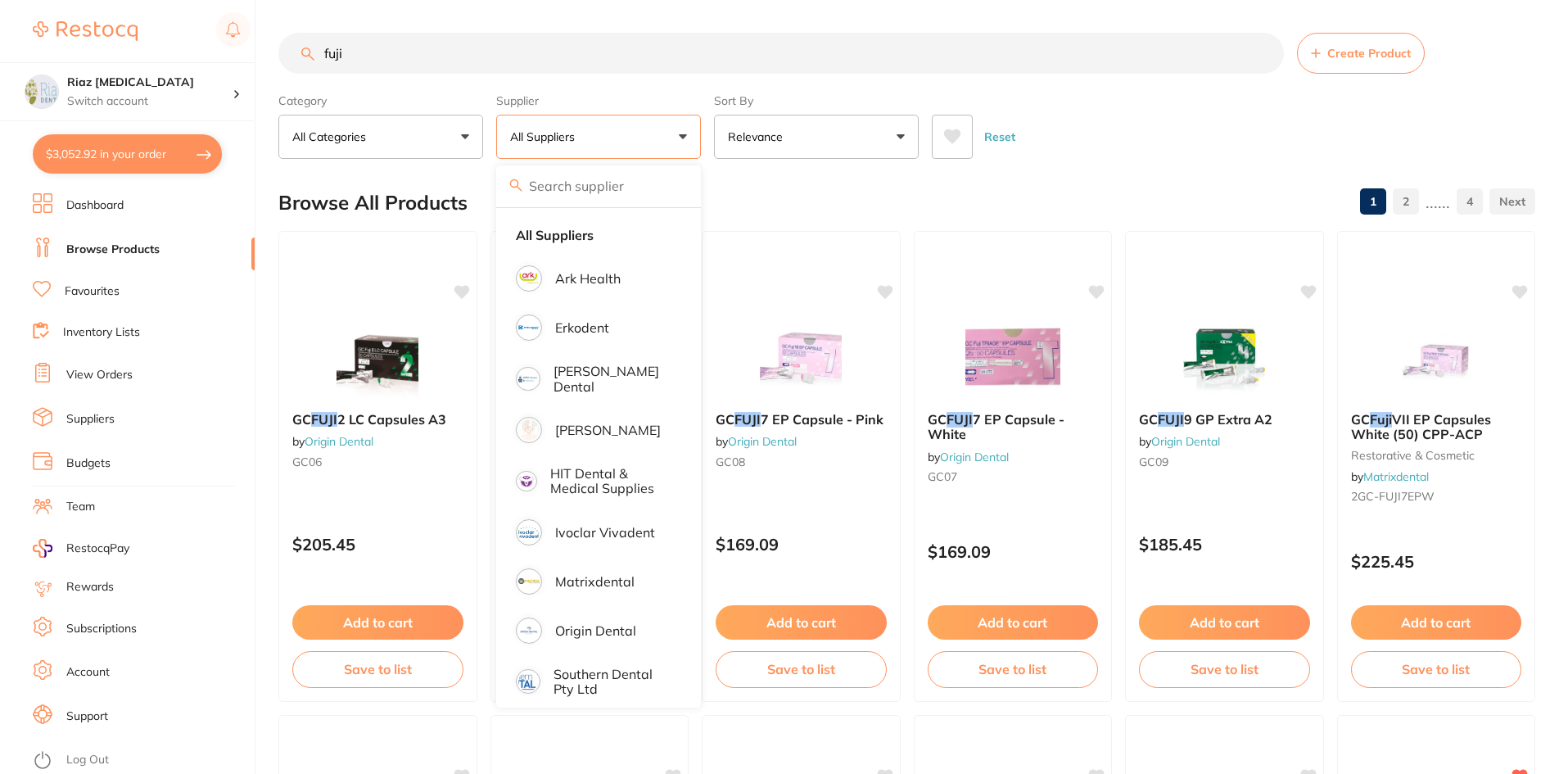
click at [254, 59] on div "$3,052.92 Riaz [MEDICAL_DATA] Switch account Riaz [MEDICAL_DATA] $3,052.92 in y…" at bounding box center [784, 387] width 1568 height 774
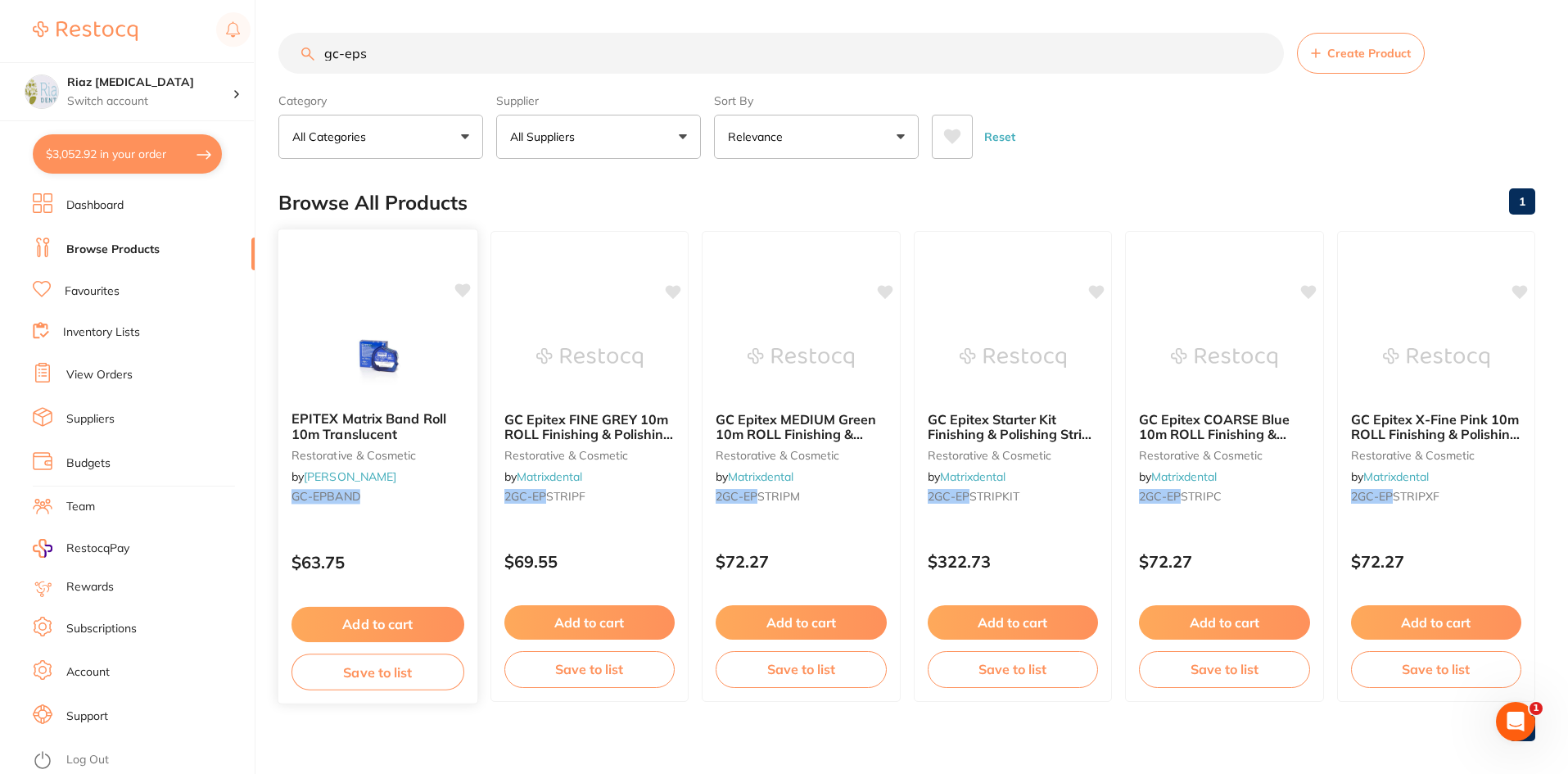
type input "gc-eps"
click at [384, 620] on button "Add to cart" at bounding box center [378, 624] width 173 height 35
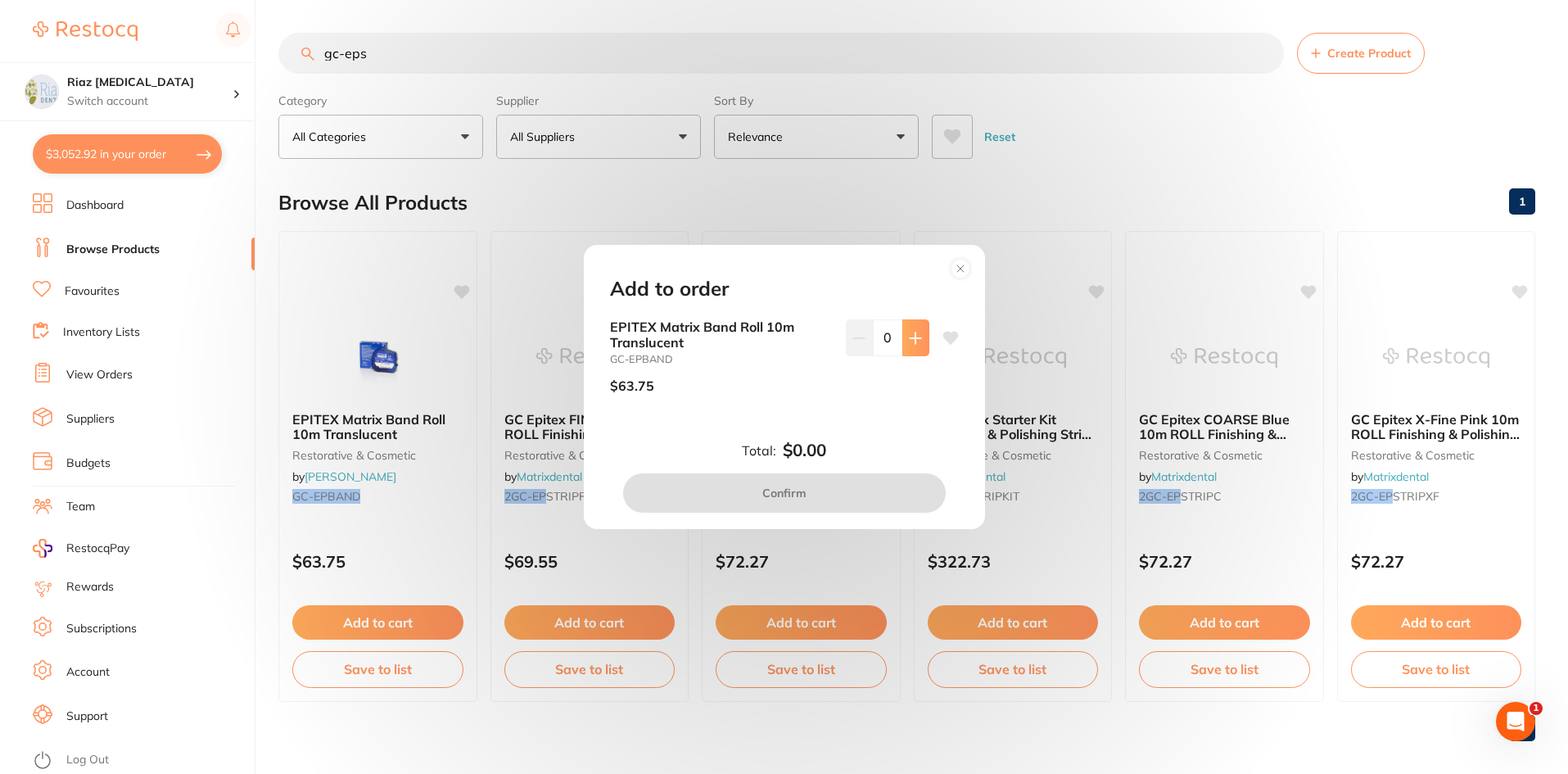
click at [911, 338] on icon at bounding box center [916, 338] width 11 height 11
type input "1"
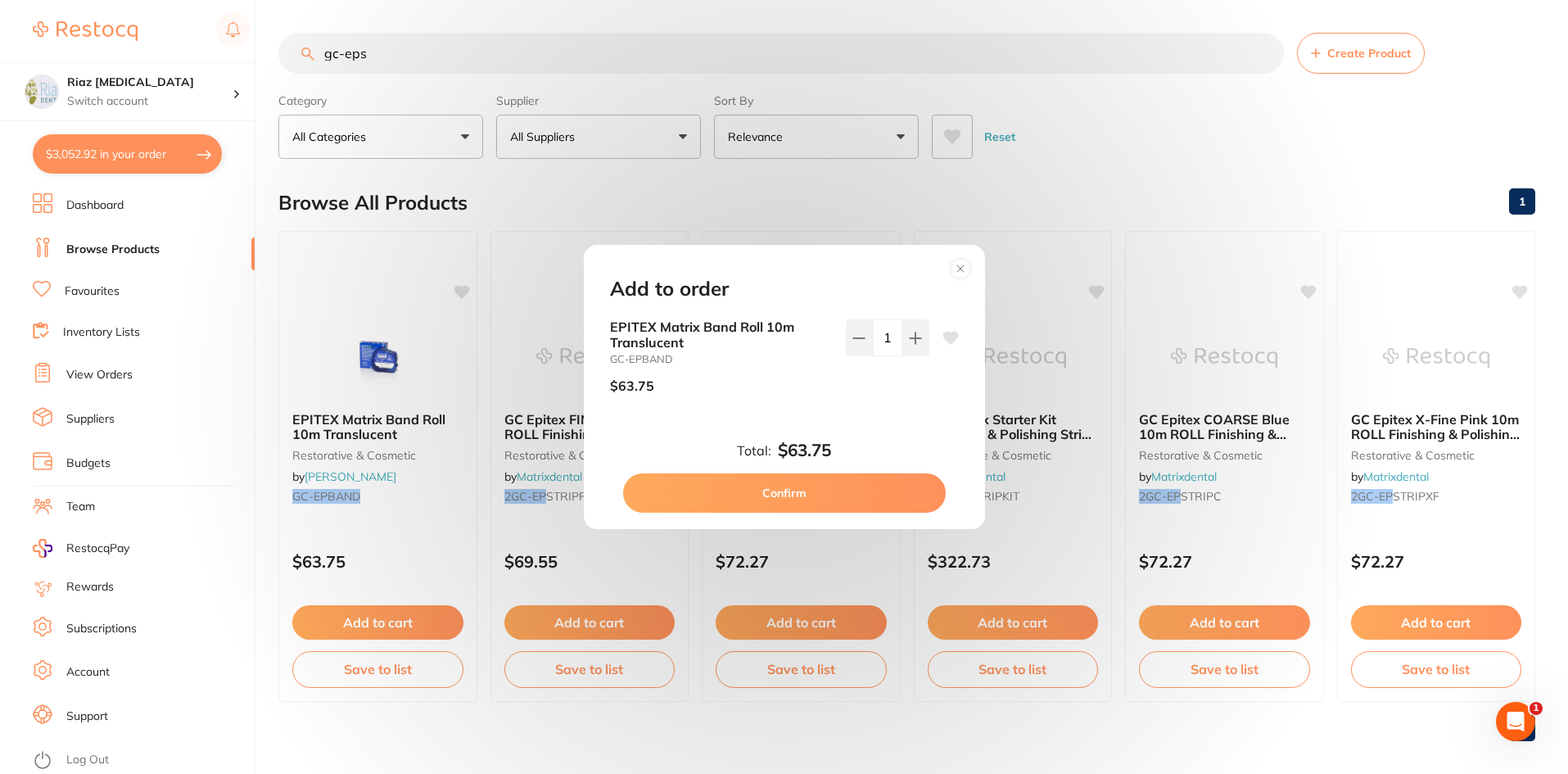
click at [857, 491] on button "Confirm" at bounding box center [784, 492] width 323 height 39
checkbox input "false"
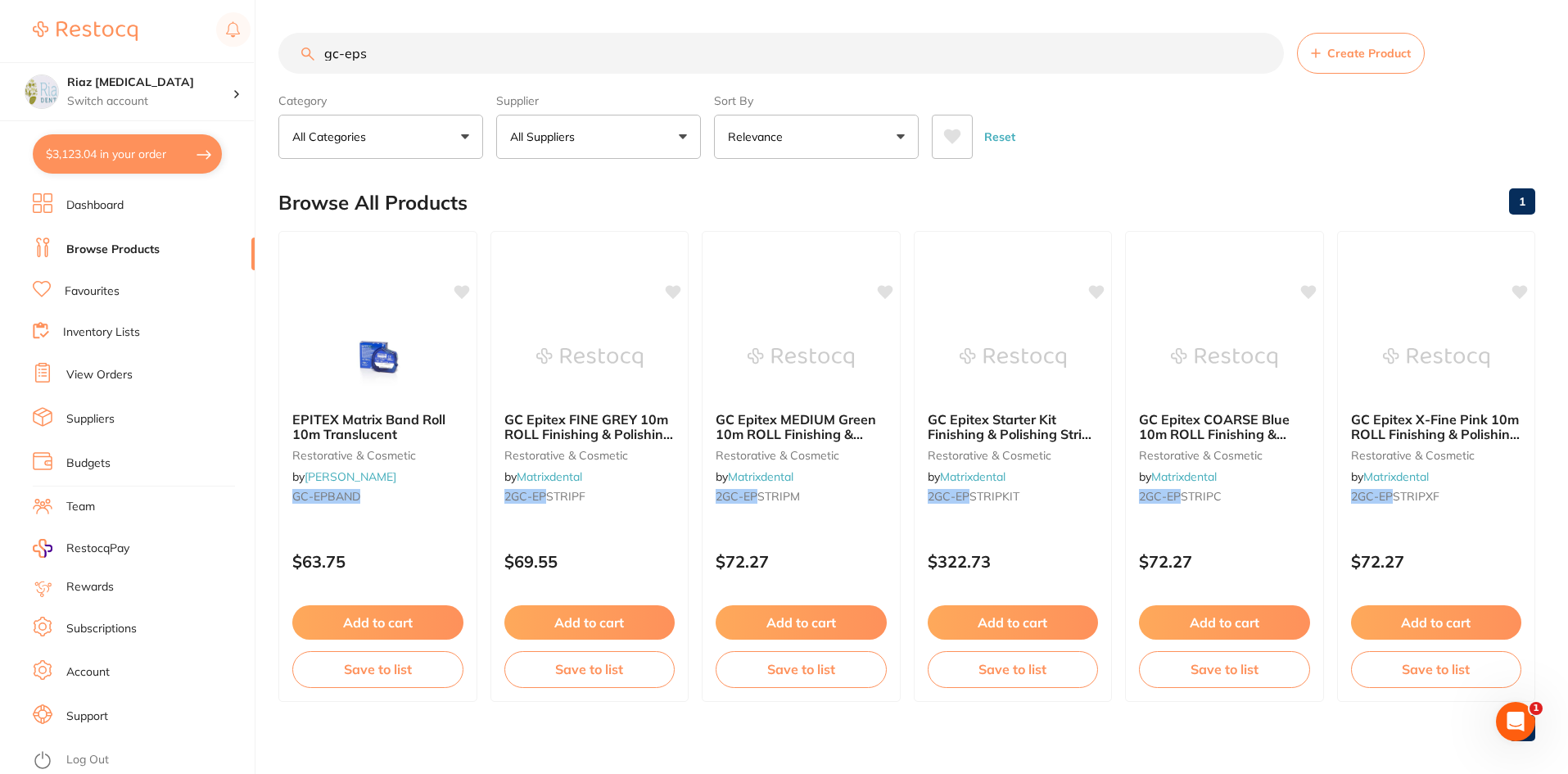
drag, startPoint x: 128, startPoint y: 147, endPoint x: 146, endPoint y: 151, distance: 18.4
click at [128, 147] on button "$3,123.04 in your order" at bounding box center [127, 154] width 189 height 39
checkbox input "true"
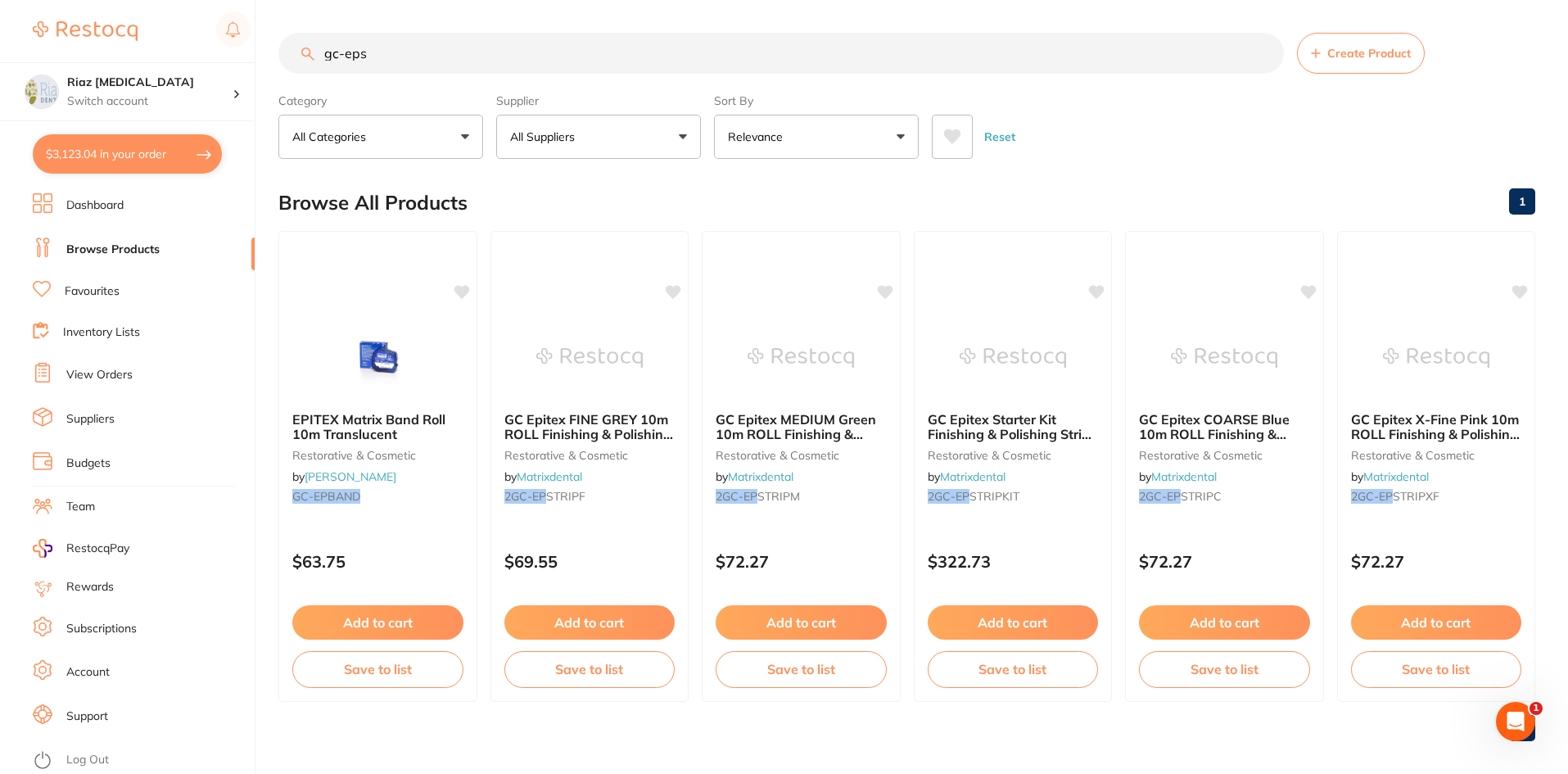
checkbox input "true"
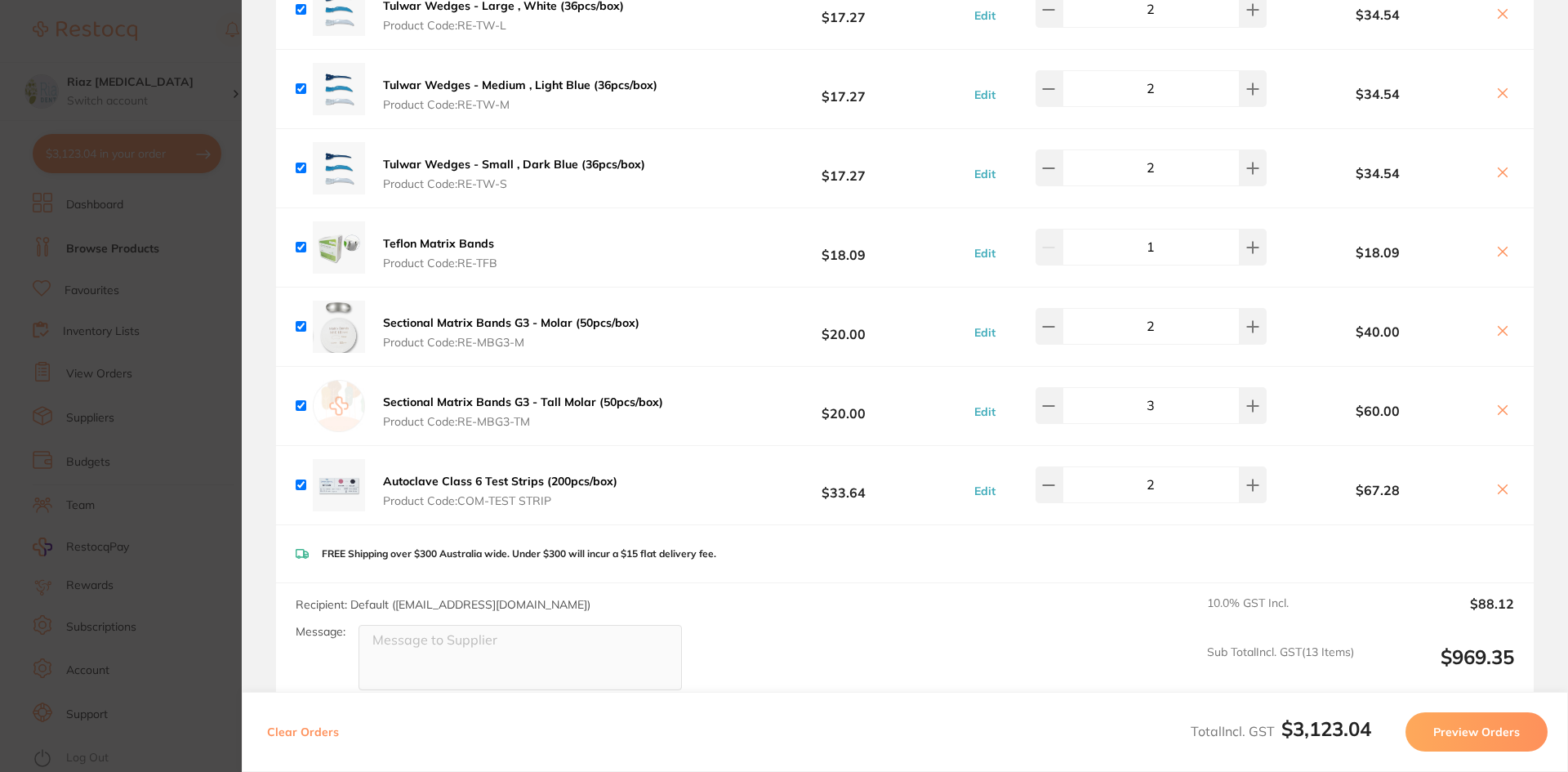
scroll to position [3258, 0]
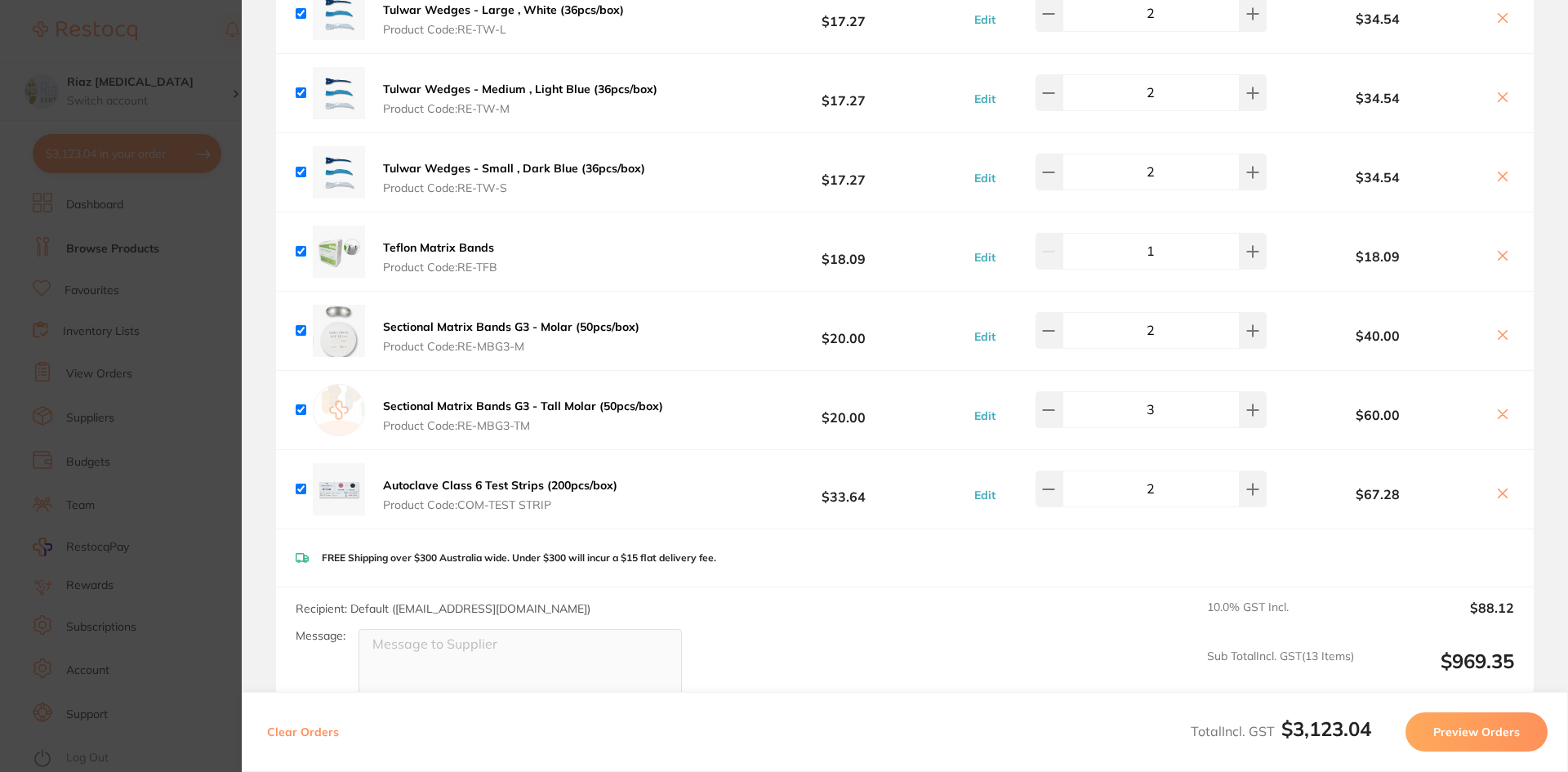
click at [186, 418] on section "Update RRP Set your pre negotiated price for this item. Item Agreed RRP (excl. …" at bounding box center [784, 386] width 1568 height 772
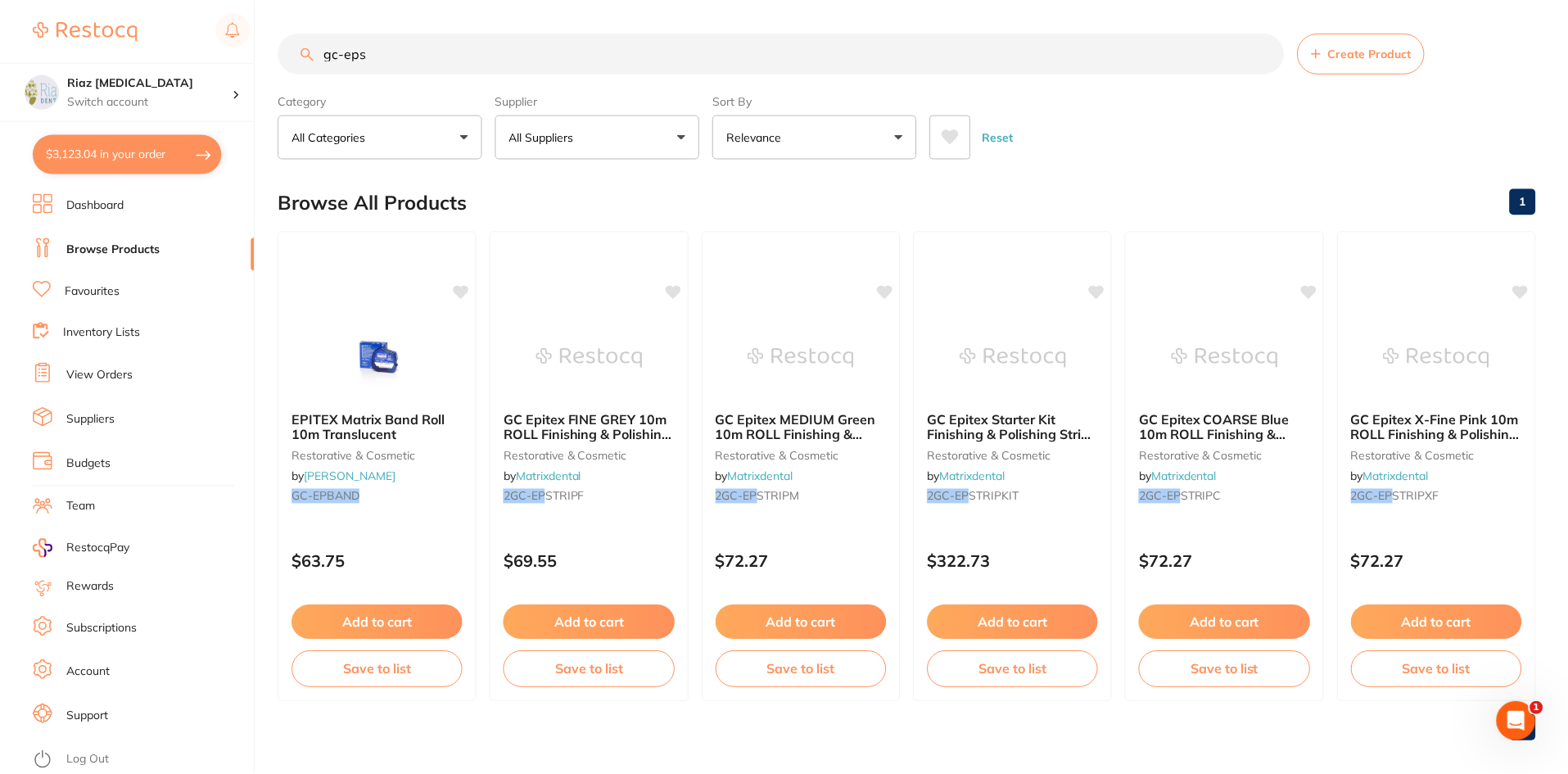
scroll to position [1, 0]
drag, startPoint x: 406, startPoint y: 56, endPoint x: 220, endPoint y: 57, distance: 186.0
click at [220, 57] on div "$3,123.04 Riaz [MEDICAL_DATA] Switch account Riaz [MEDICAL_DATA] $3,123.04 in y…" at bounding box center [784, 386] width 1568 height 774
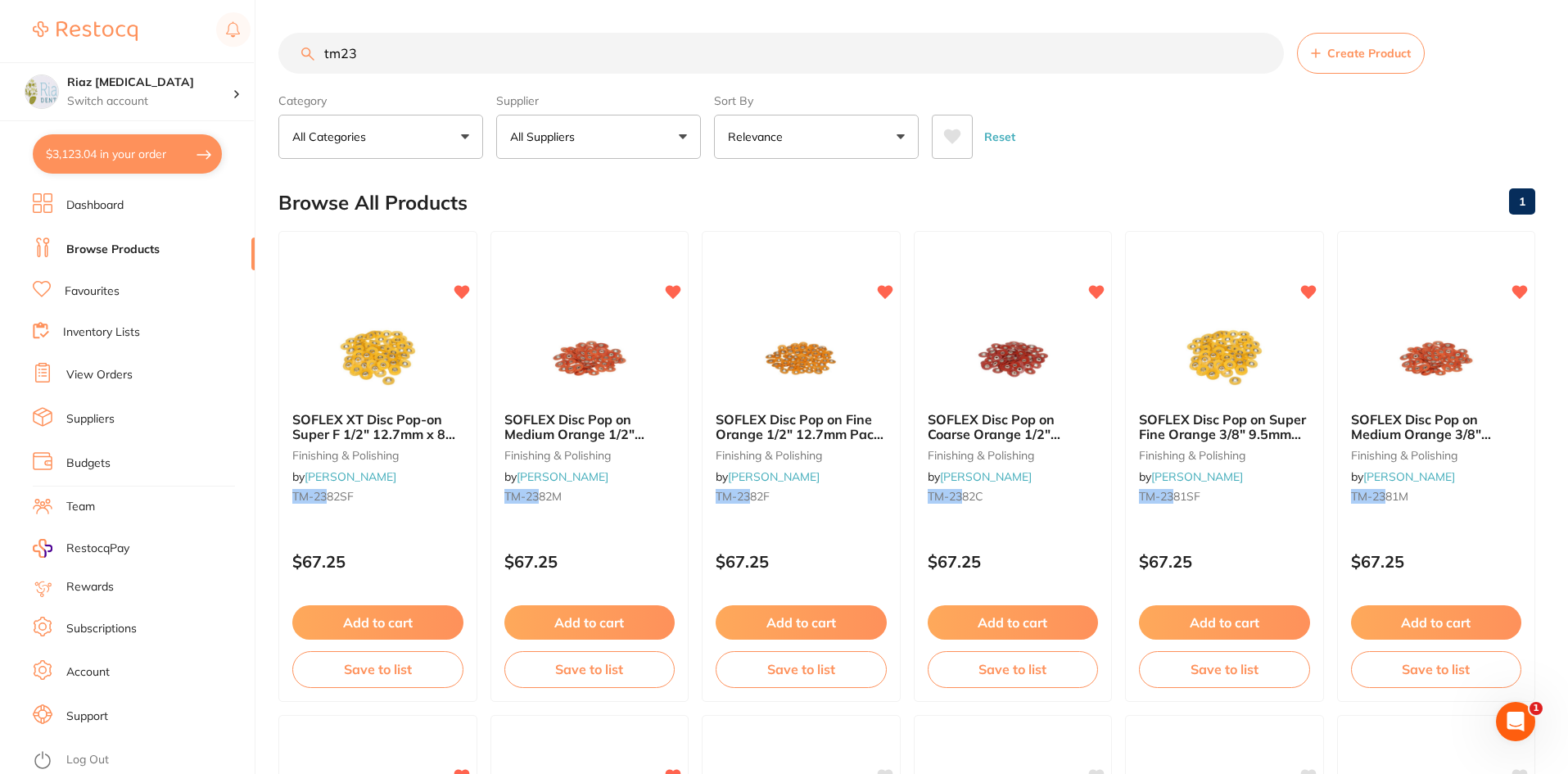
scroll to position [0, 0]
type input "tm23"
click at [1004, 622] on button "Add to cart" at bounding box center [1013, 624] width 173 height 35
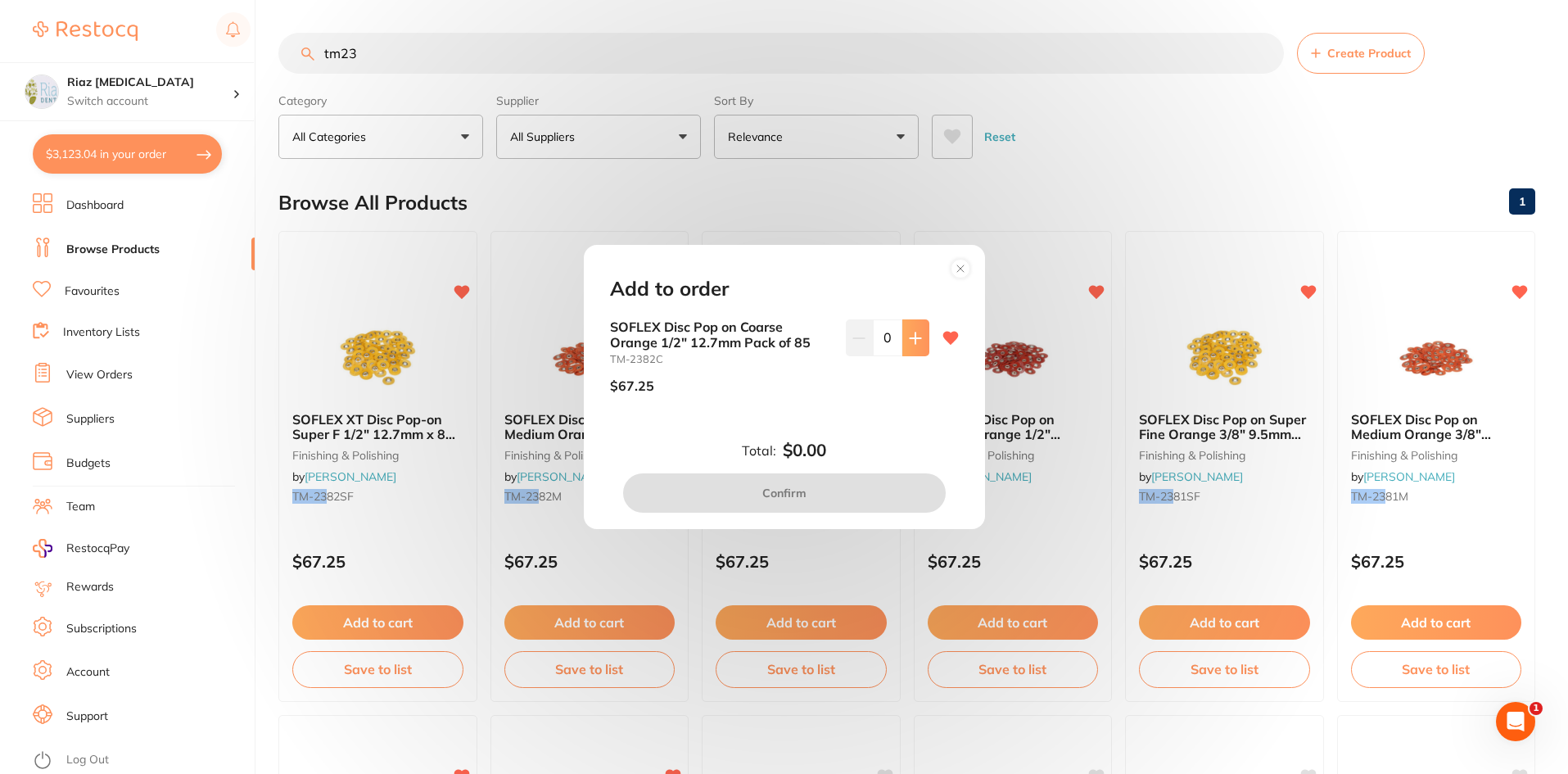
click at [909, 339] on icon at bounding box center [916, 338] width 13 height 13
type input "1"
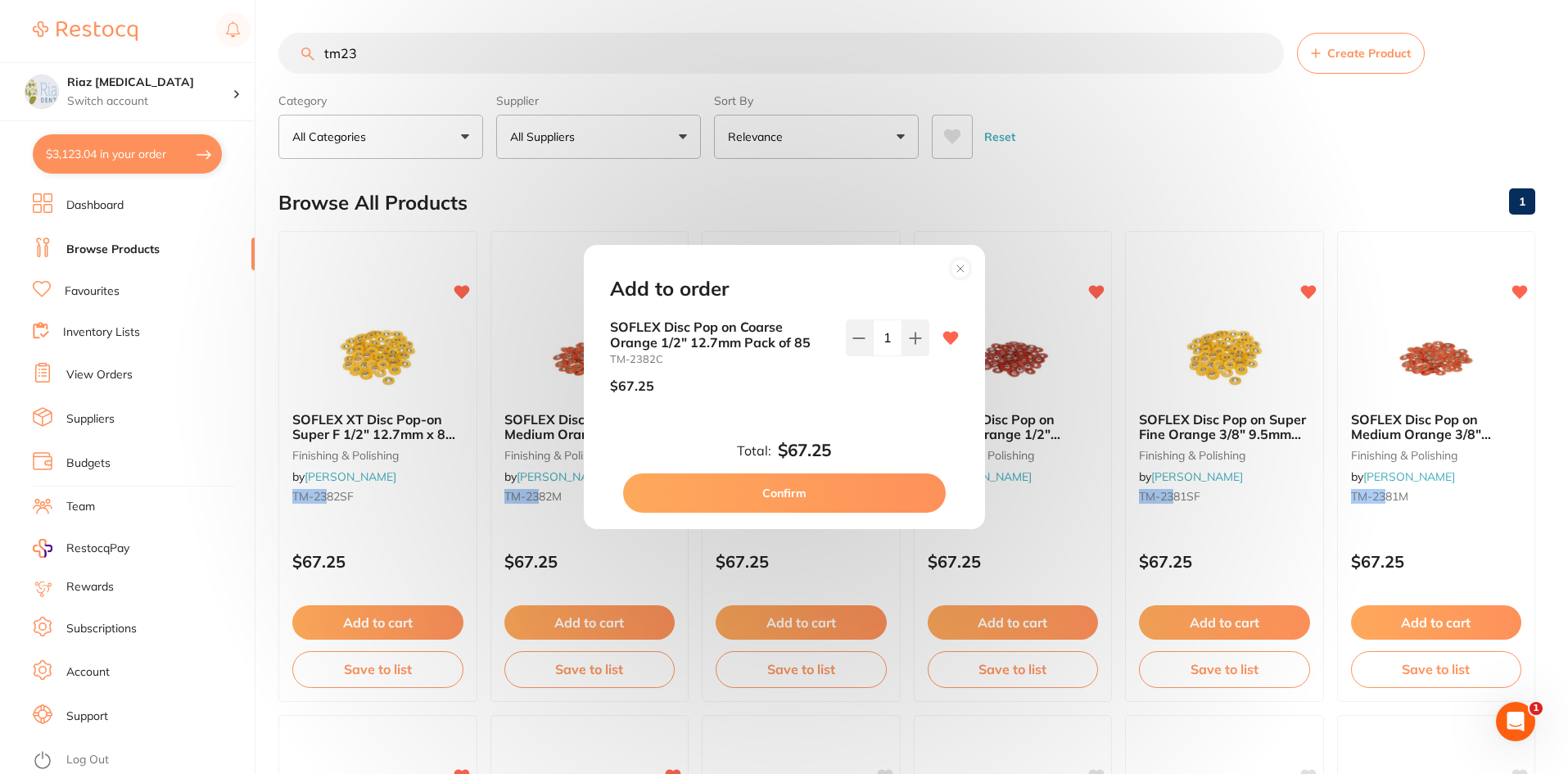
click at [861, 501] on button "Confirm" at bounding box center [784, 492] width 323 height 39
checkbox input "false"
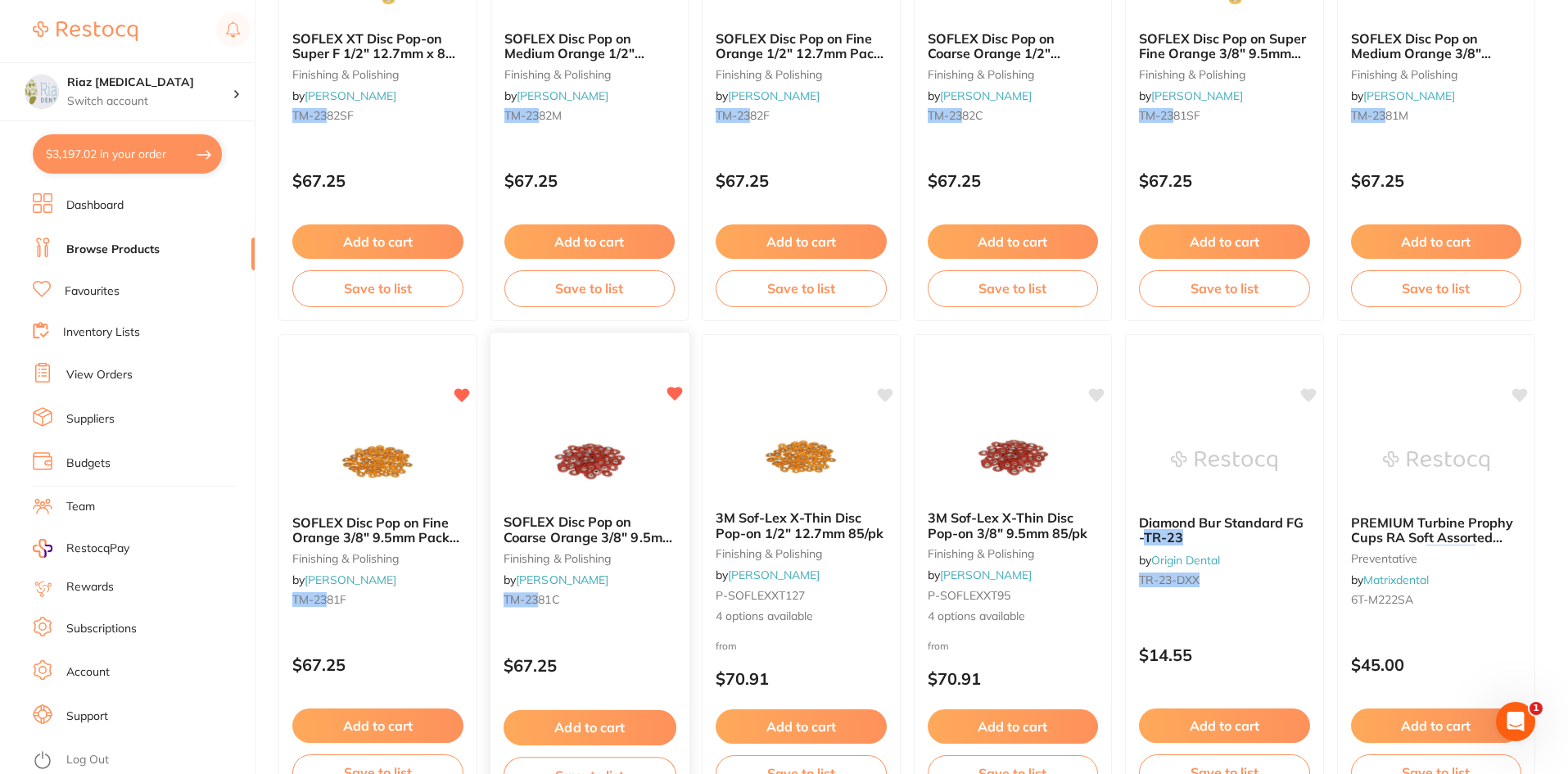
scroll to position [410, 0]
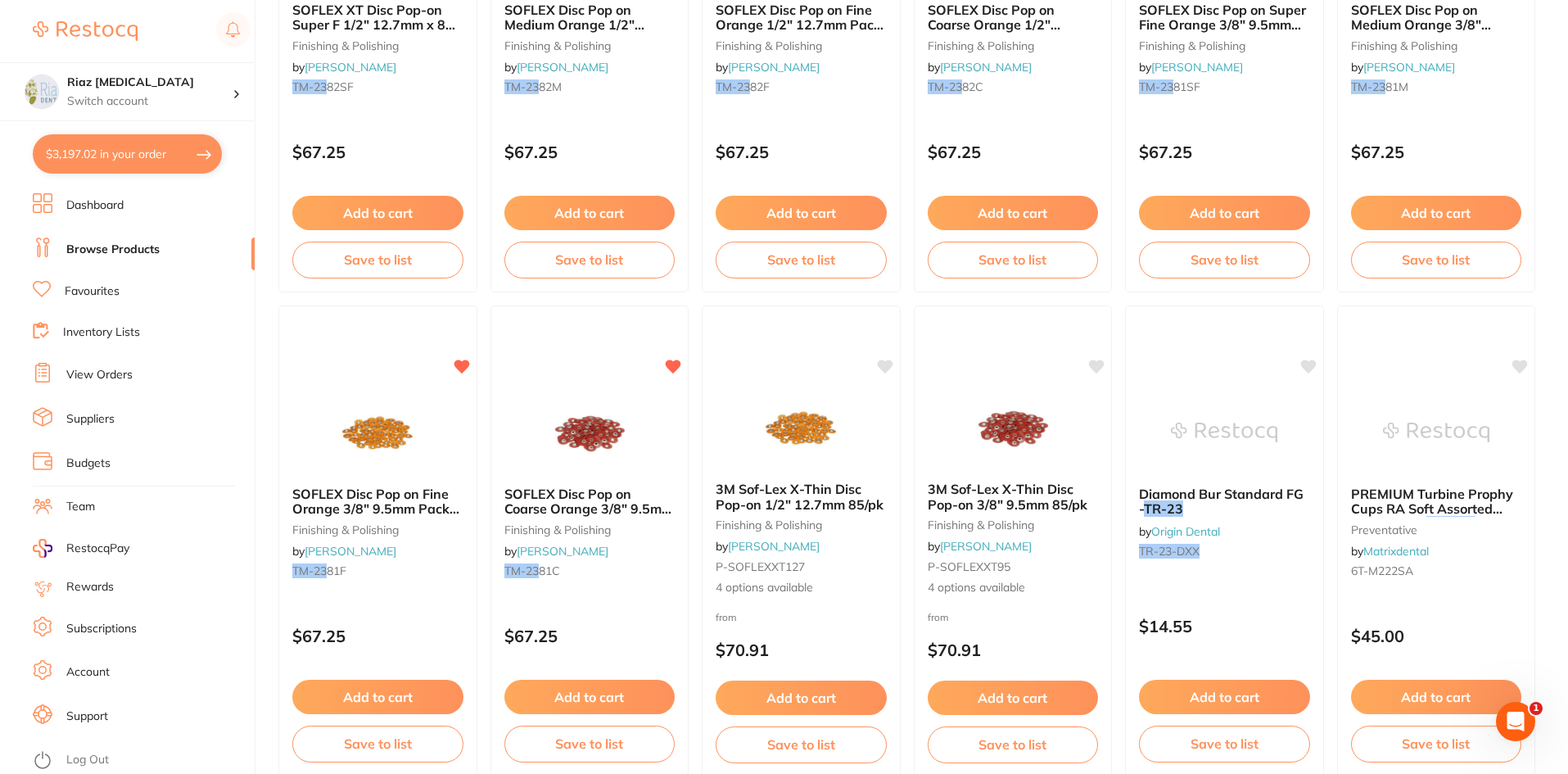
click at [581, 691] on button "Add to cart" at bounding box center [590, 697] width 171 height 35
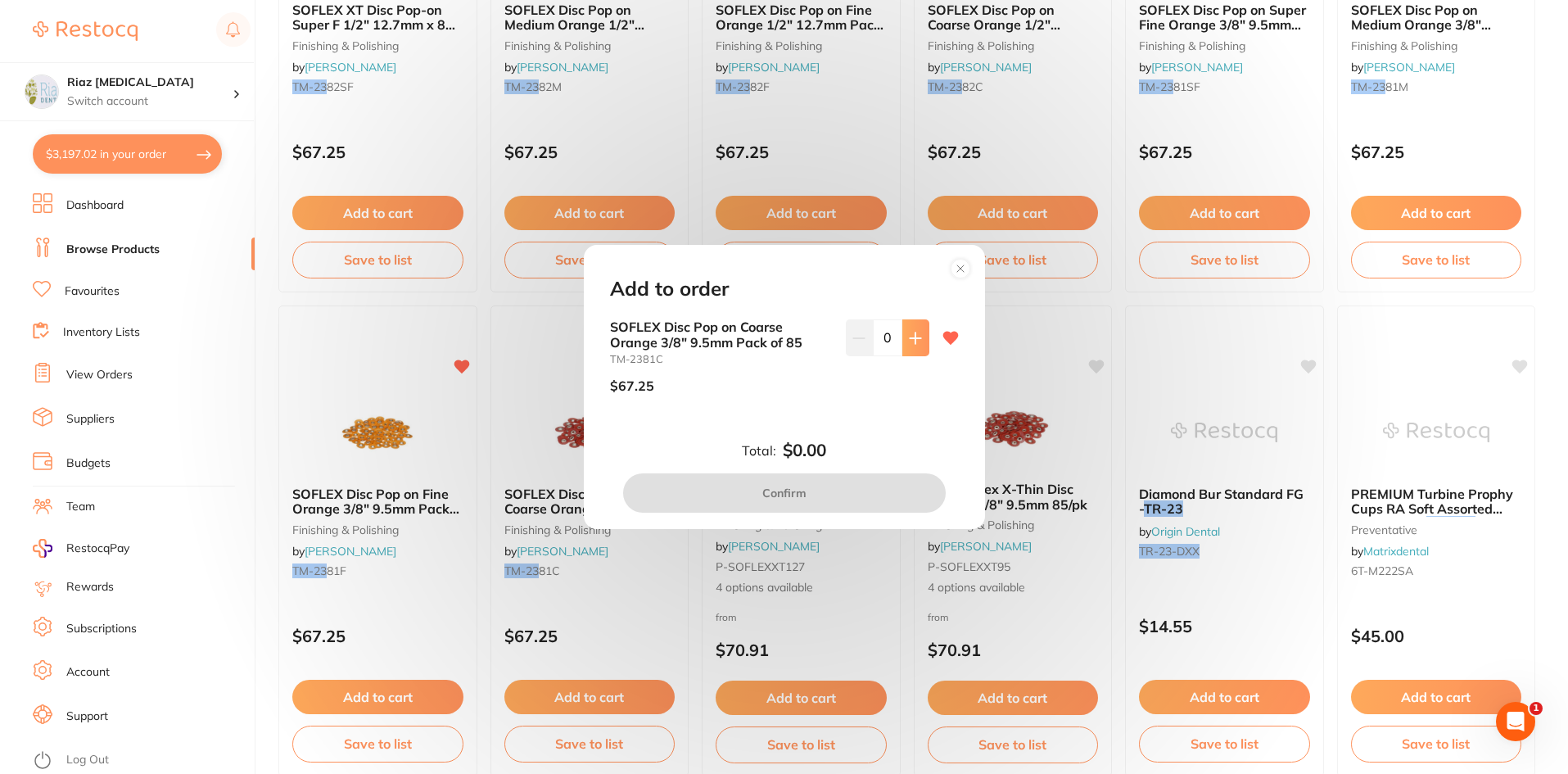
scroll to position [0, 0]
click at [919, 333] on button at bounding box center [916, 338] width 27 height 36
type input "1"
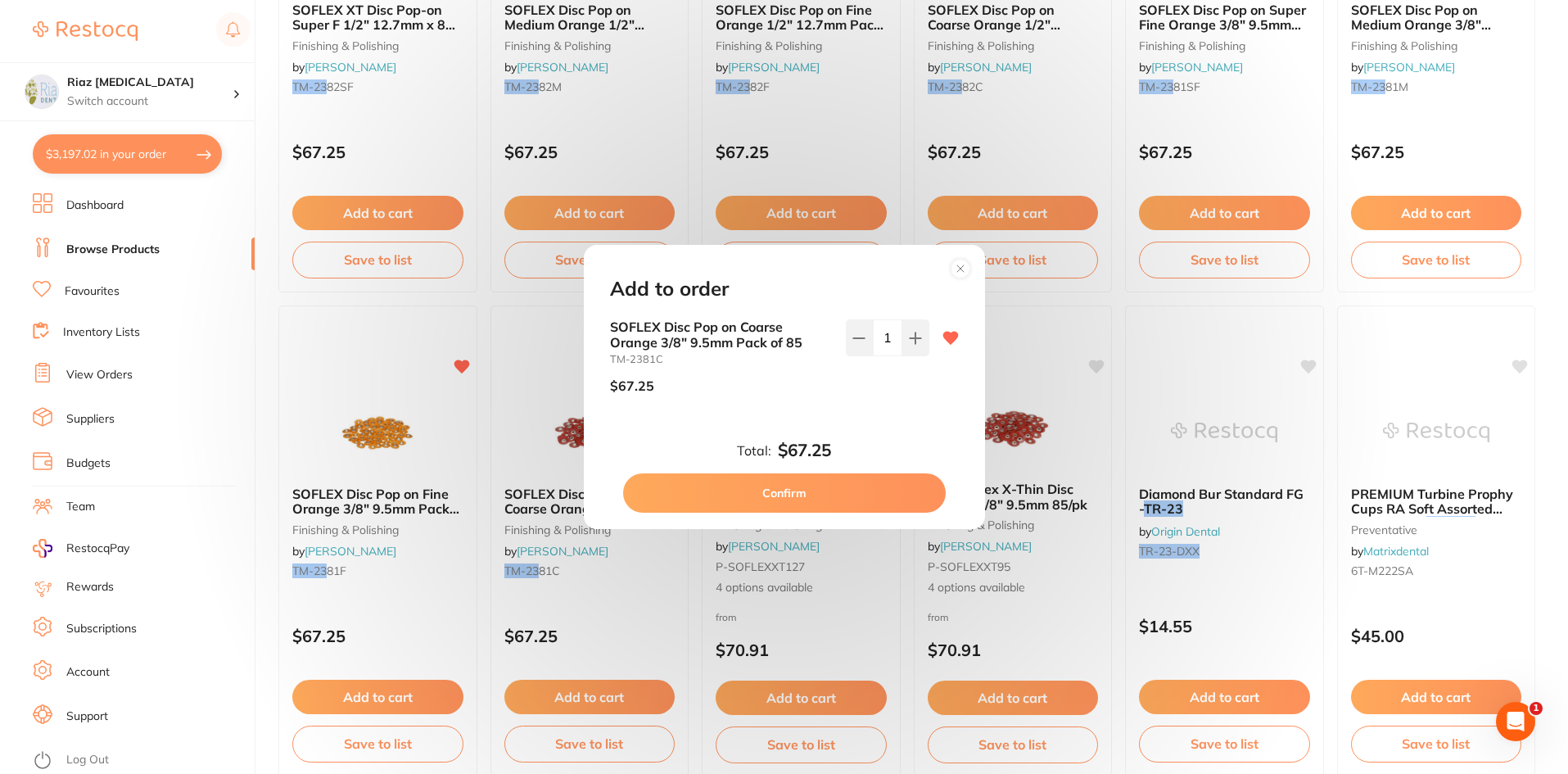
click at [869, 496] on button "Confirm" at bounding box center [784, 492] width 323 height 39
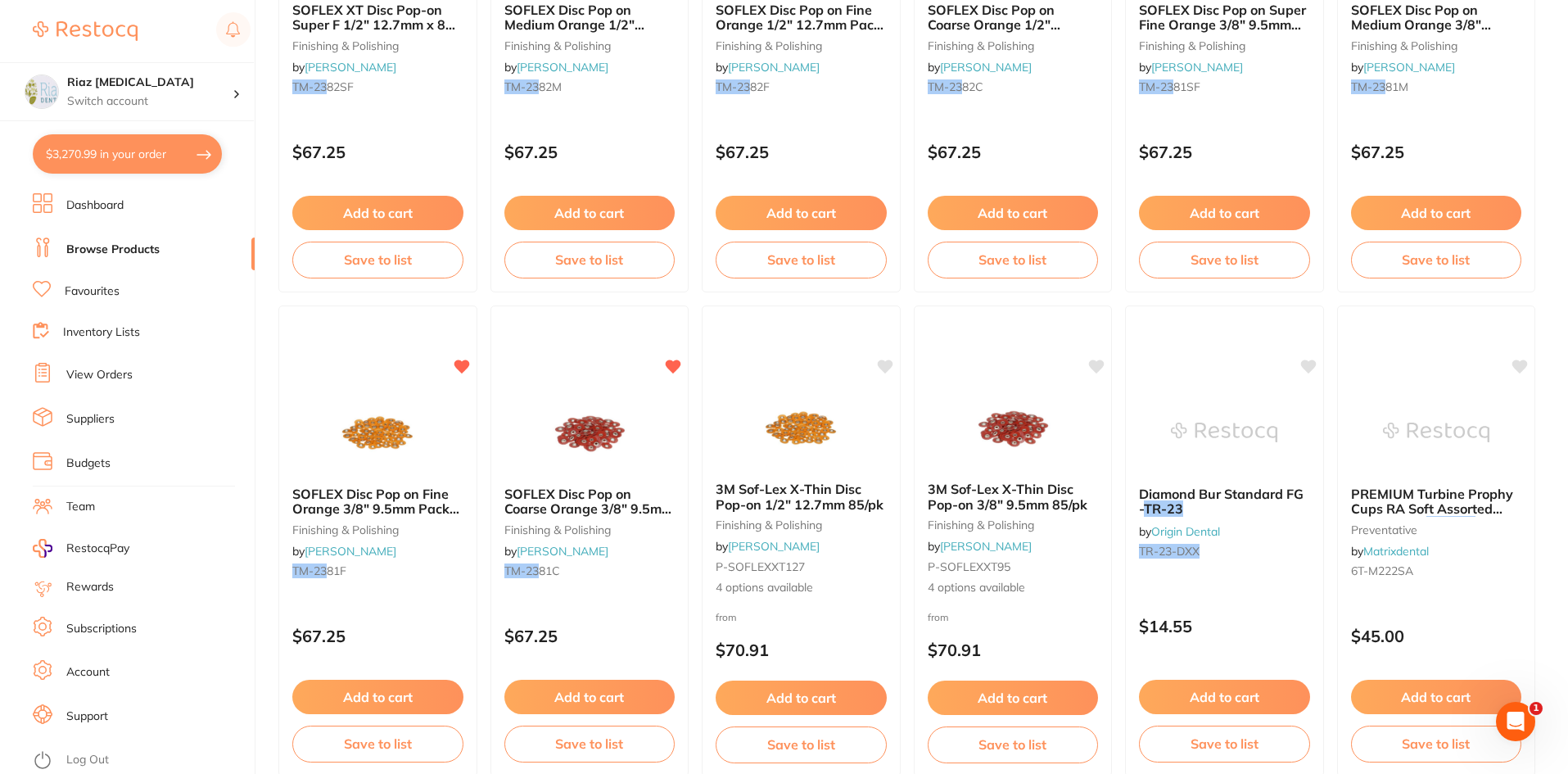
click at [102, 133] on section "Riaz [MEDICAL_DATA] Switch account Riaz [MEDICAL_DATA] $3,270.99 in your order …" at bounding box center [127, 387] width 255 height 774
click at [127, 157] on button "$3,270.99 in your order" at bounding box center [127, 154] width 189 height 39
checkbox input "true"
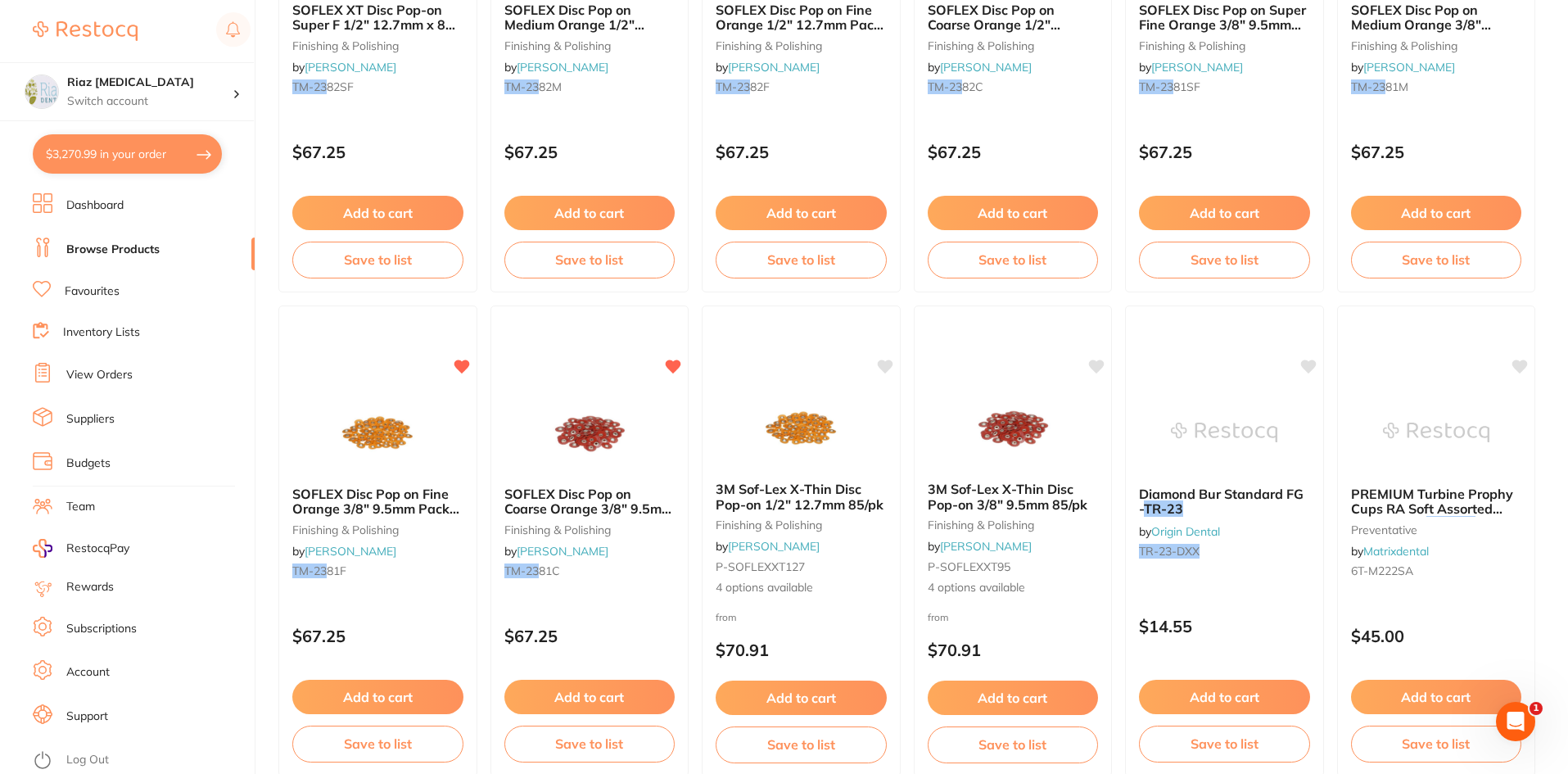
checkbox input "true"
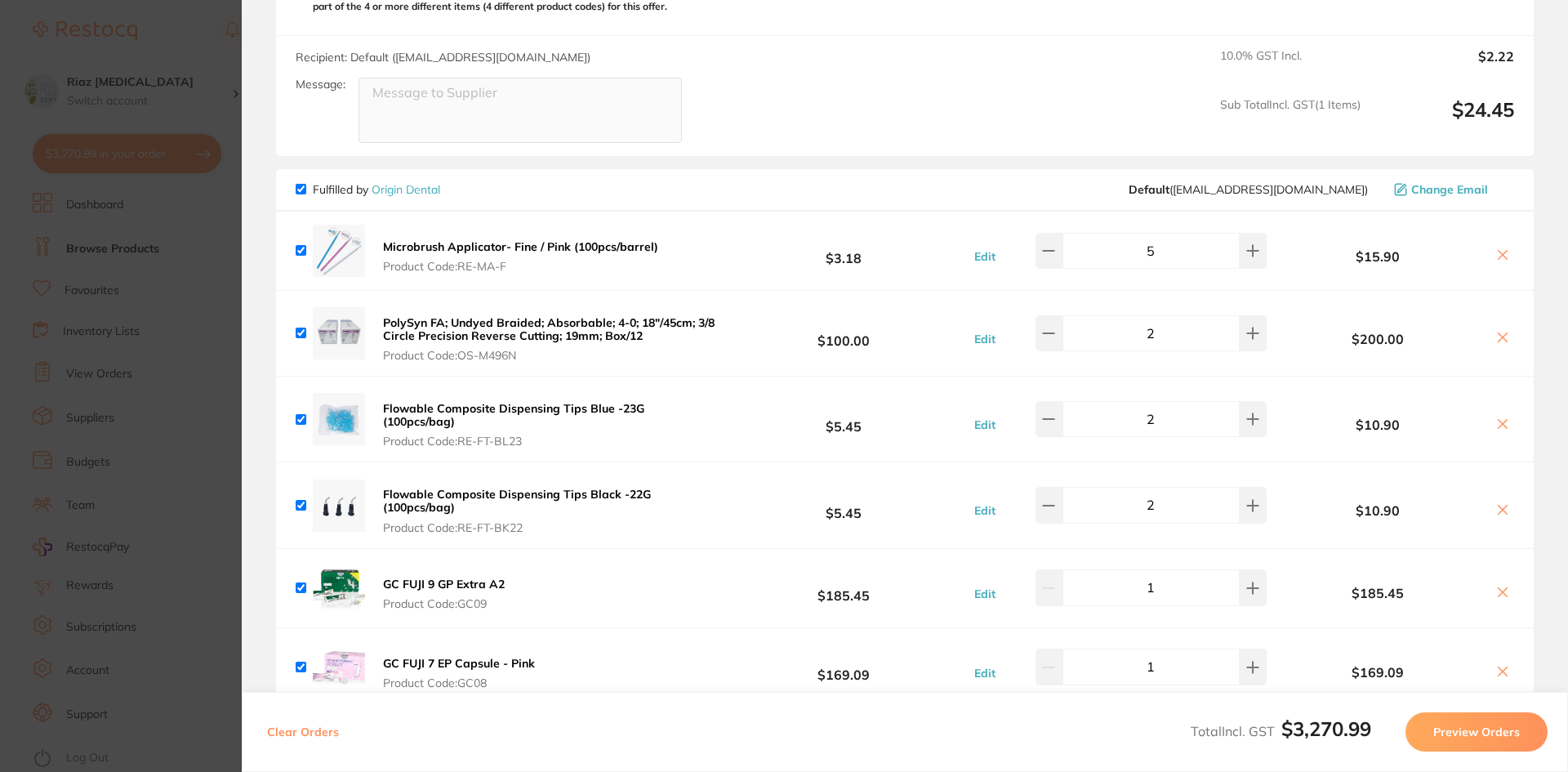
scroll to position [2523, 0]
click at [1055, 246] on icon at bounding box center [1048, 253] width 13 height 13
type input "4"
click at [175, 355] on section "Update RRP Set your pre negotiated price for this item. Item Agreed RRP (excl. …" at bounding box center [784, 386] width 1568 height 772
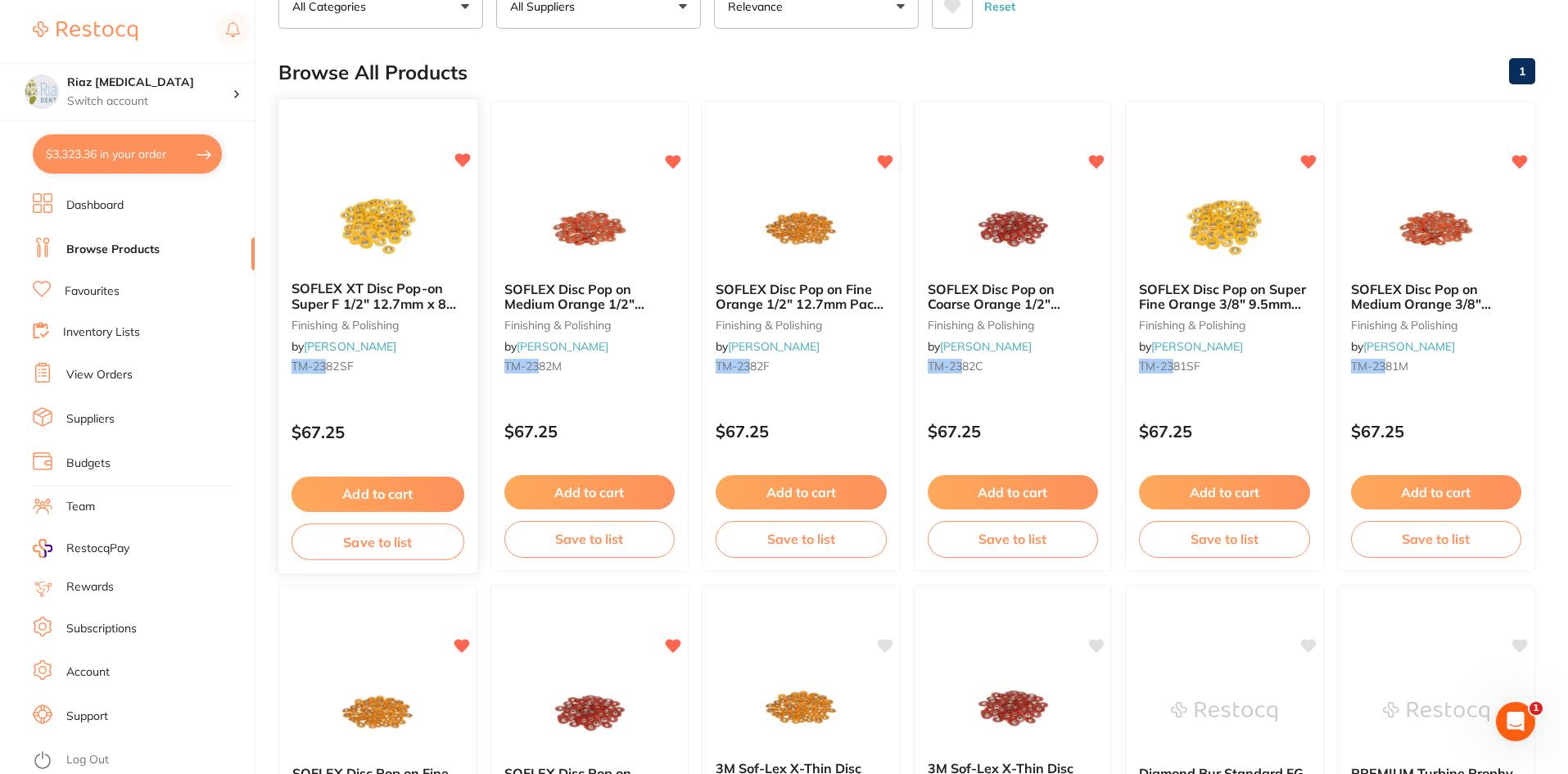
scroll to position [0, 0]
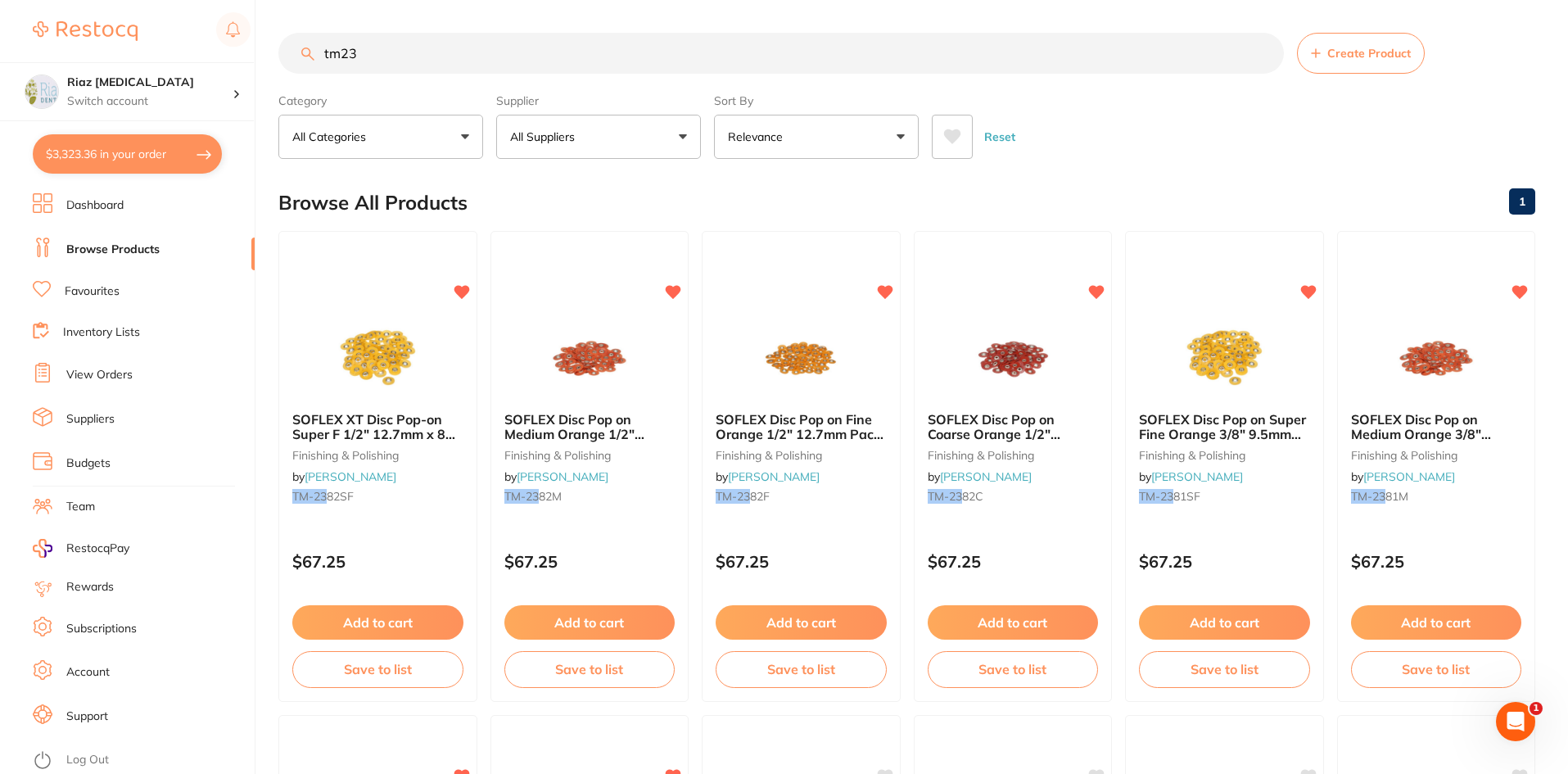
drag, startPoint x: 226, startPoint y: 56, endPoint x: 200, endPoint y: 58, distance: 26.1
click at [200, 58] on div "$3,323.36 Riaz [MEDICAL_DATA] Switch account Riaz [MEDICAL_DATA] $3,323.36 in y…" at bounding box center [784, 387] width 1568 height 774
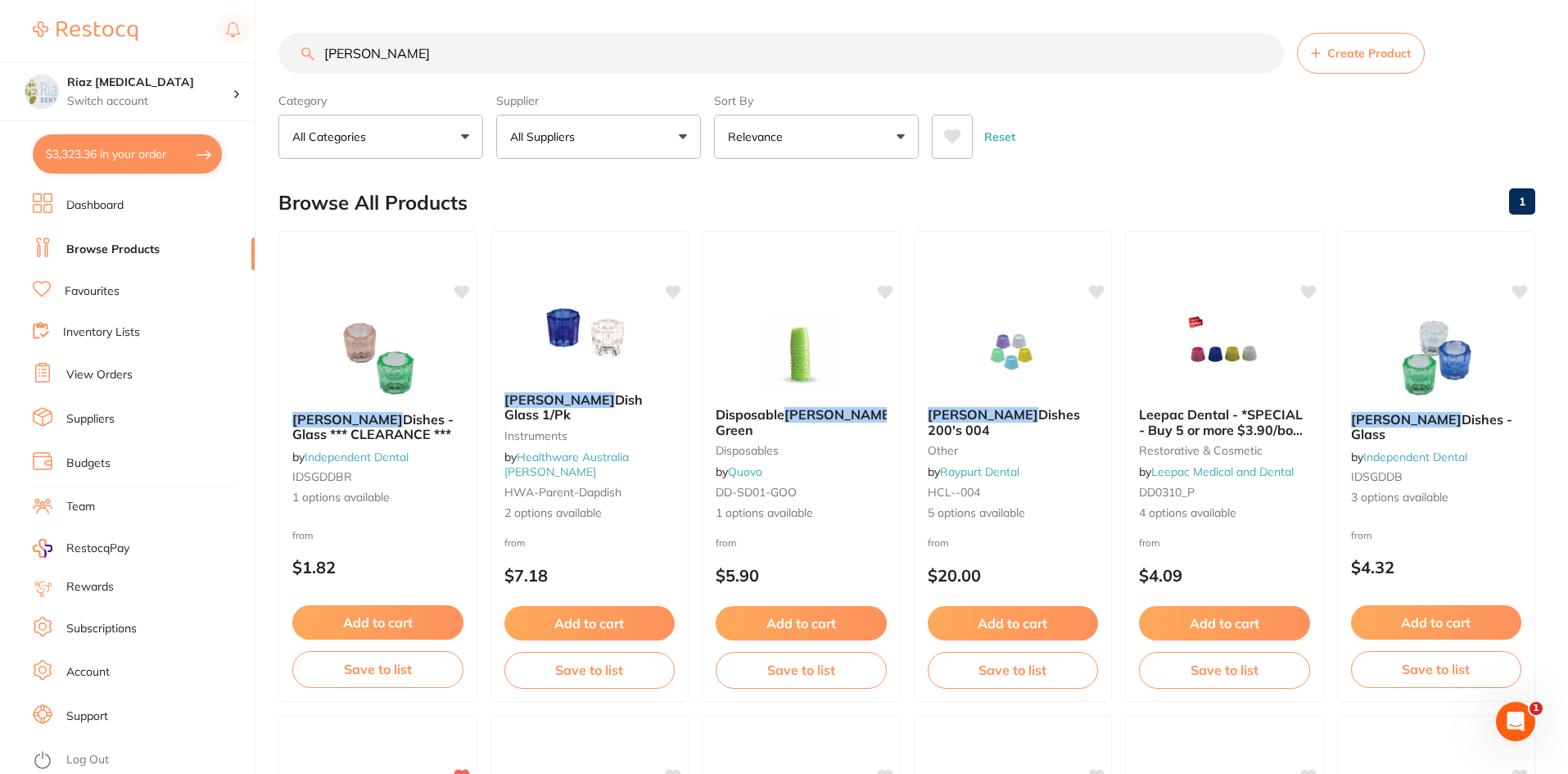
type input "[PERSON_NAME]"
click at [593, 112] on div "Supplier All Suppliers All Suppliers Dentsply [PERSON_NAME] Dental AHP Dental a…" at bounding box center [598, 123] width 204 height 72
click at [591, 129] on button "All Suppliers" at bounding box center [598, 136] width 204 height 45
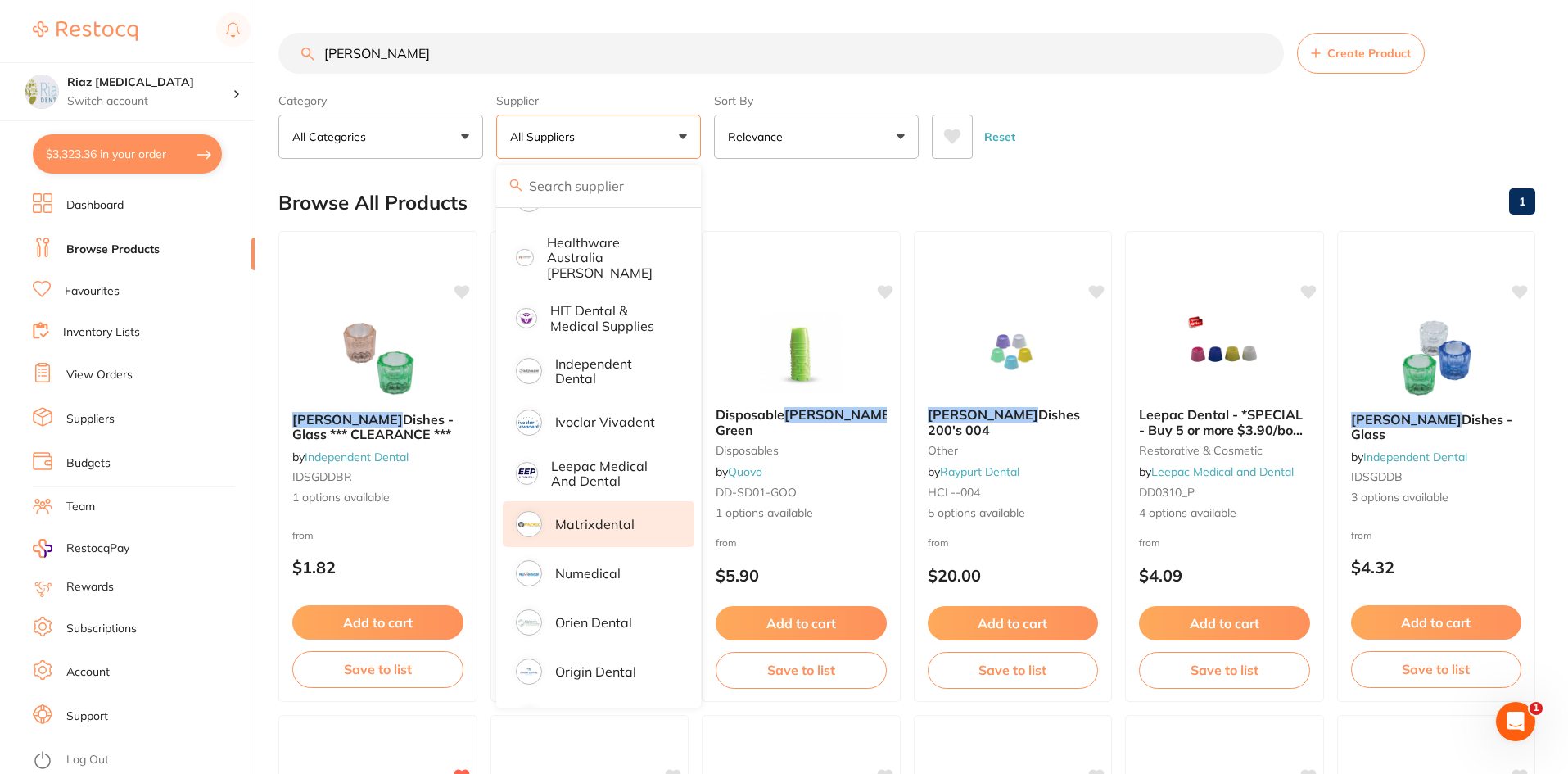
scroll to position [410, 0]
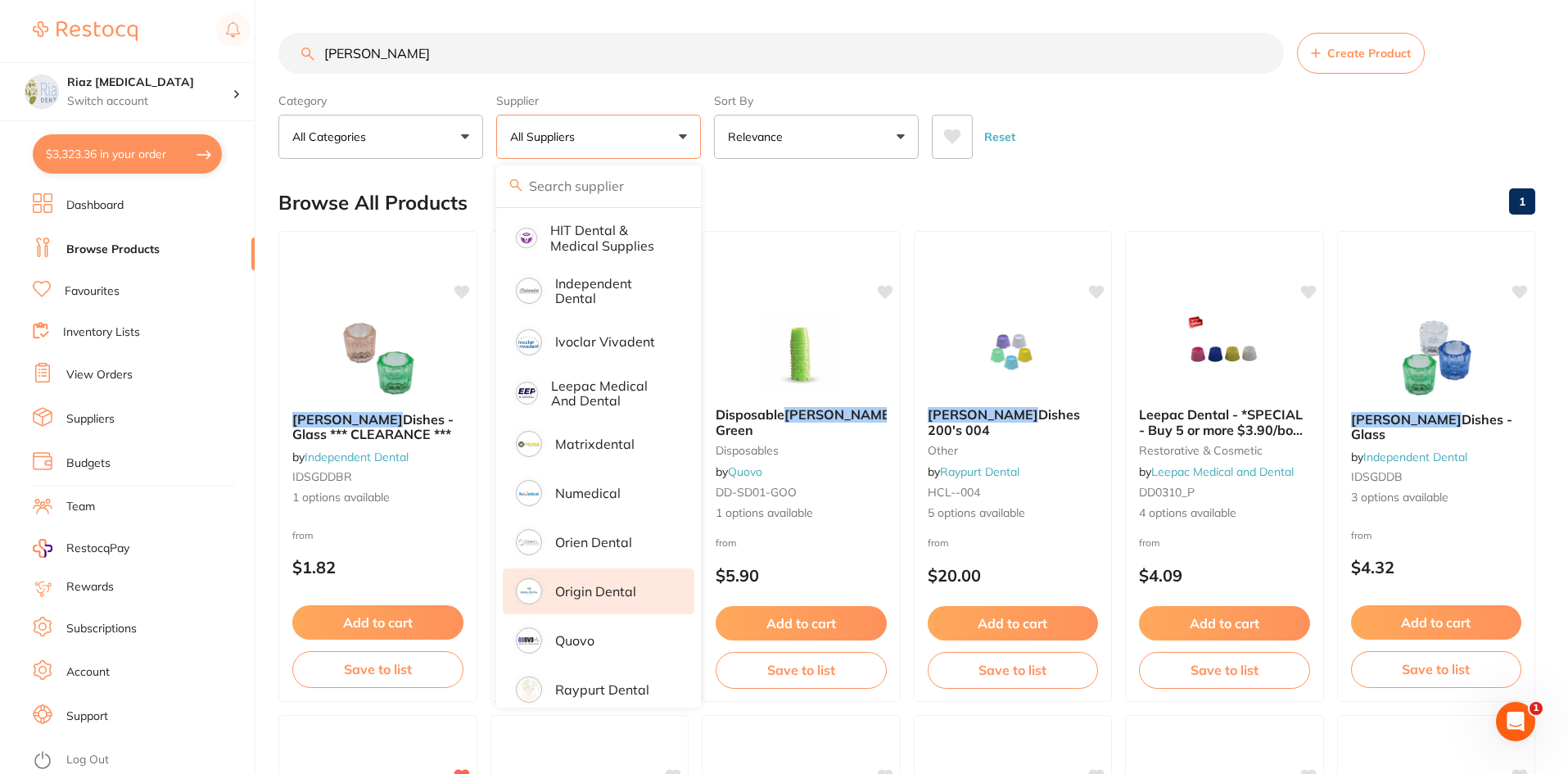
click at [598, 584] on p "Origin Dental" at bounding box center [595, 591] width 81 height 15
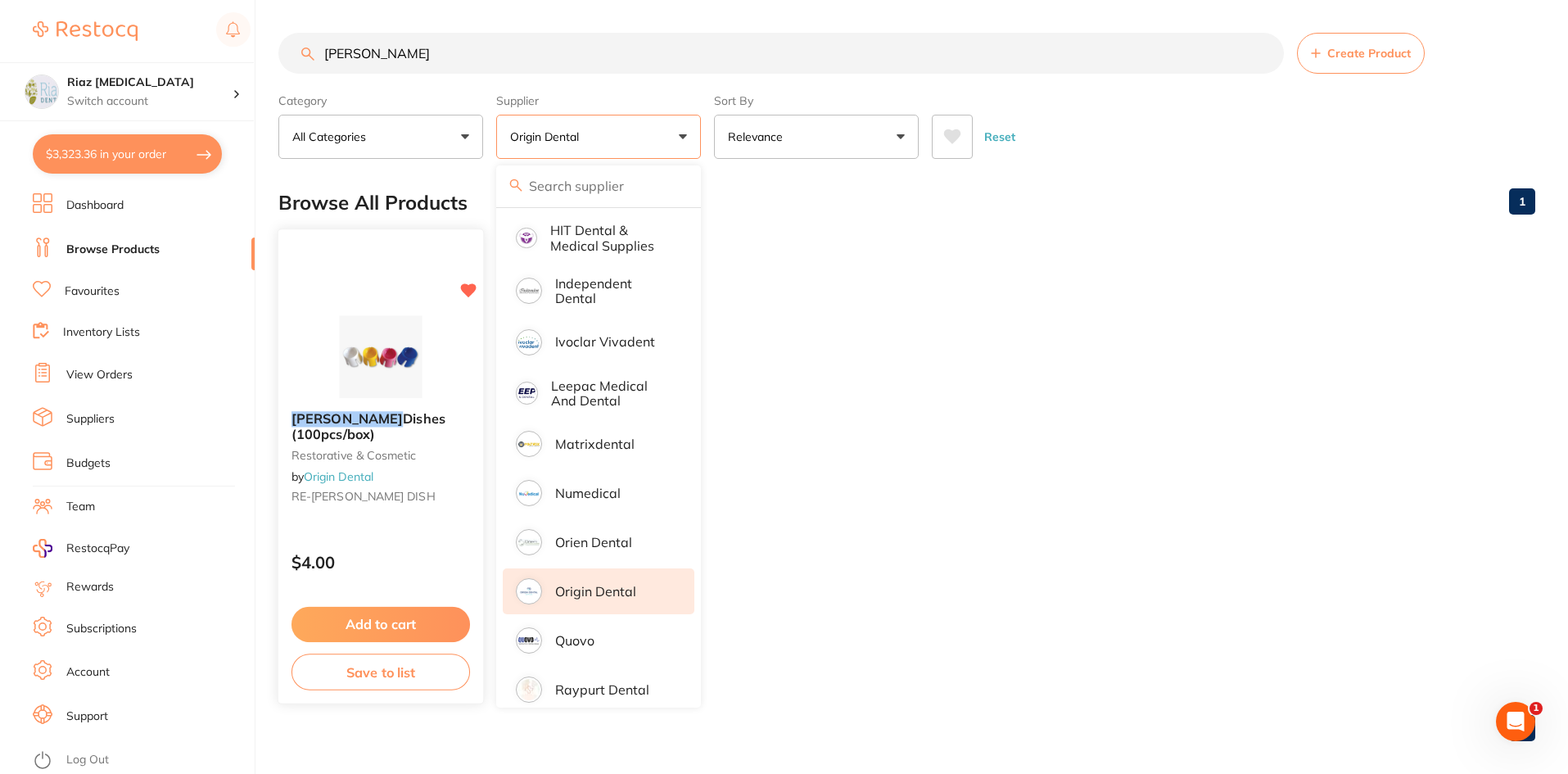
scroll to position [0, 0]
click at [369, 629] on button "Add to cart" at bounding box center [381, 624] width 179 height 35
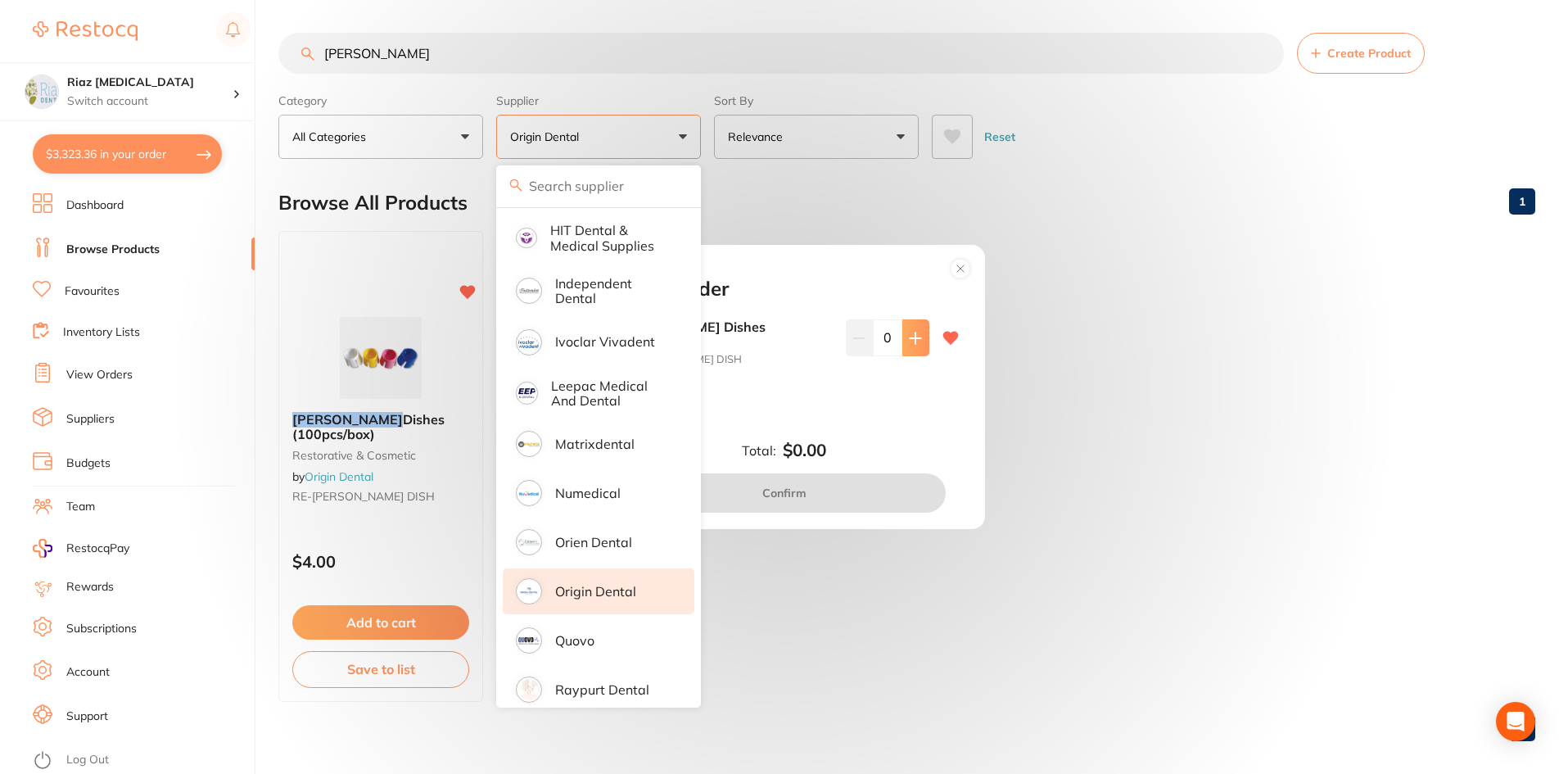
click at [904, 338] on button at bounding box center [916, 338] width 27 height 36
type input "2"
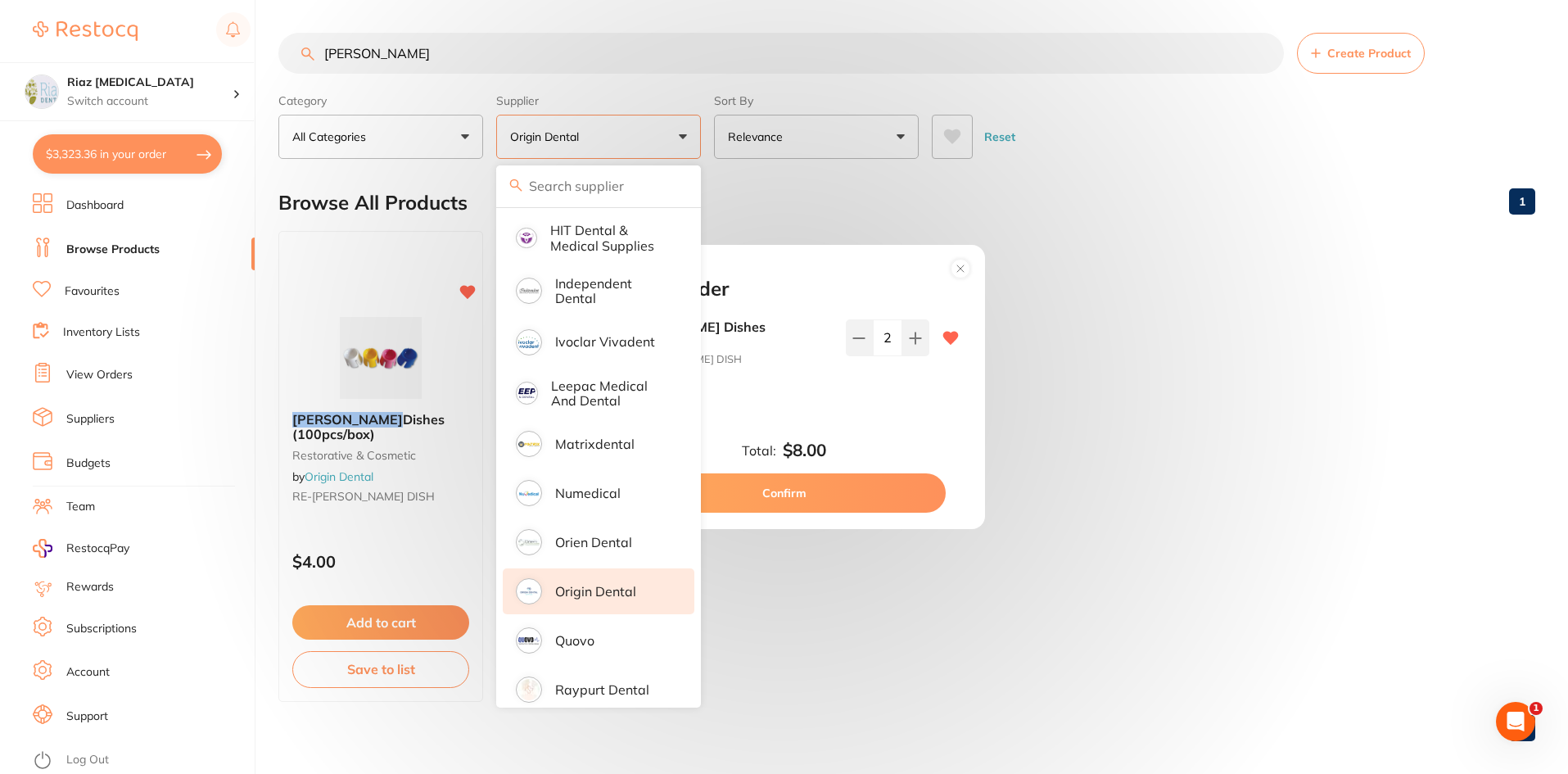
click at [820, 483] on button "Confirm" at bounding box center [784, 492] width 323 height 39
checkbox input "false"
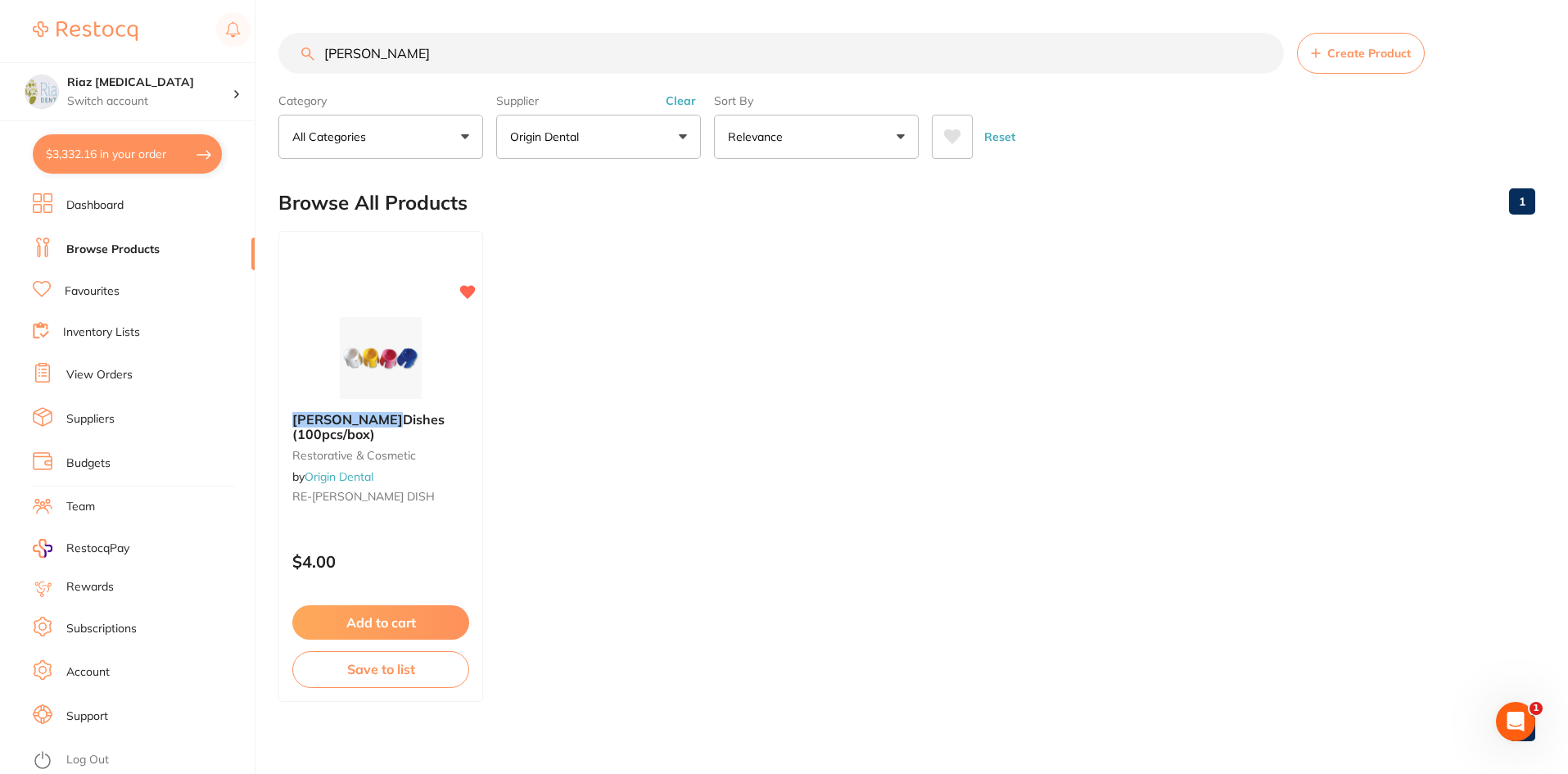
click at [570, 129] on p "Origin Dental" at bounding box center [548, 137] width 75 height 16
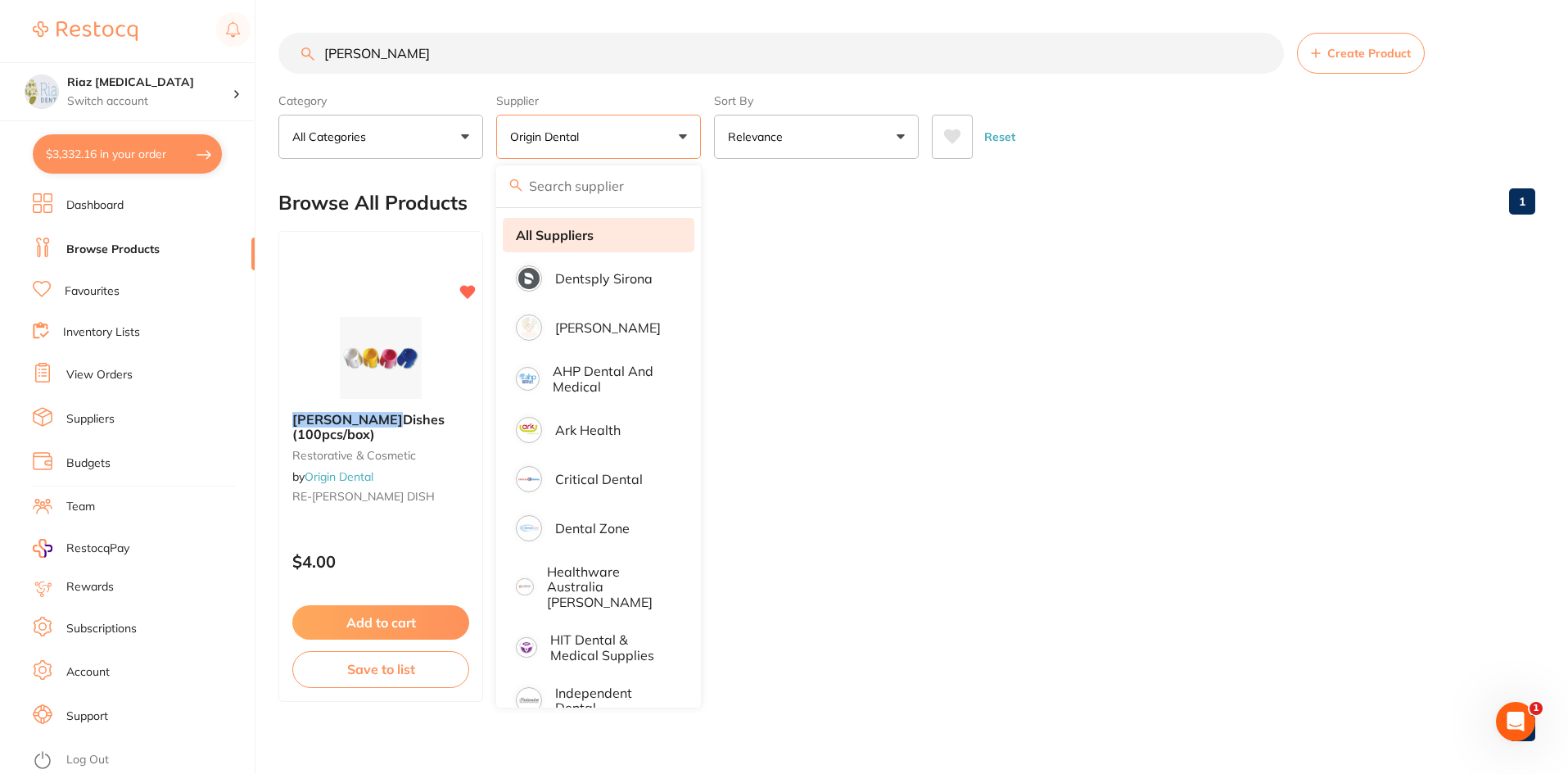
click at [581, 239] on strong "All Suppliers" at bounding box center [555, 235] width 78 height 15
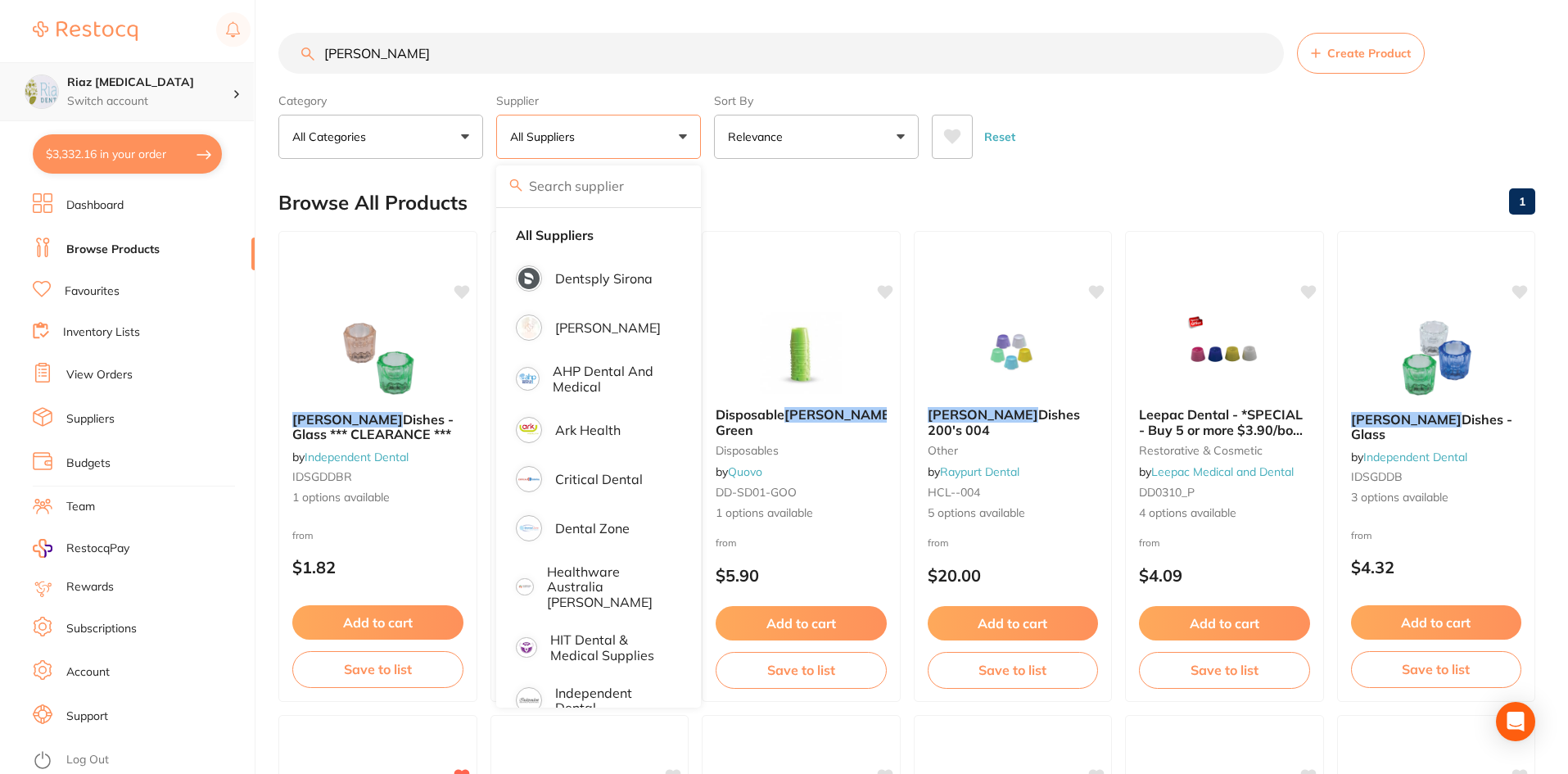
drag, startPoint x: 243, startPoint y: 63, endPoint x: 214, endPoint y: 64, distance: 29.0
click at [214, 64] on div "$3,332.16 Riaz [MEDICAL_DATA] Switch account Riaz [MEDICAL_DATA] $3,332.16 in y…" at bounding box center [784, 387] width 1568 height 774
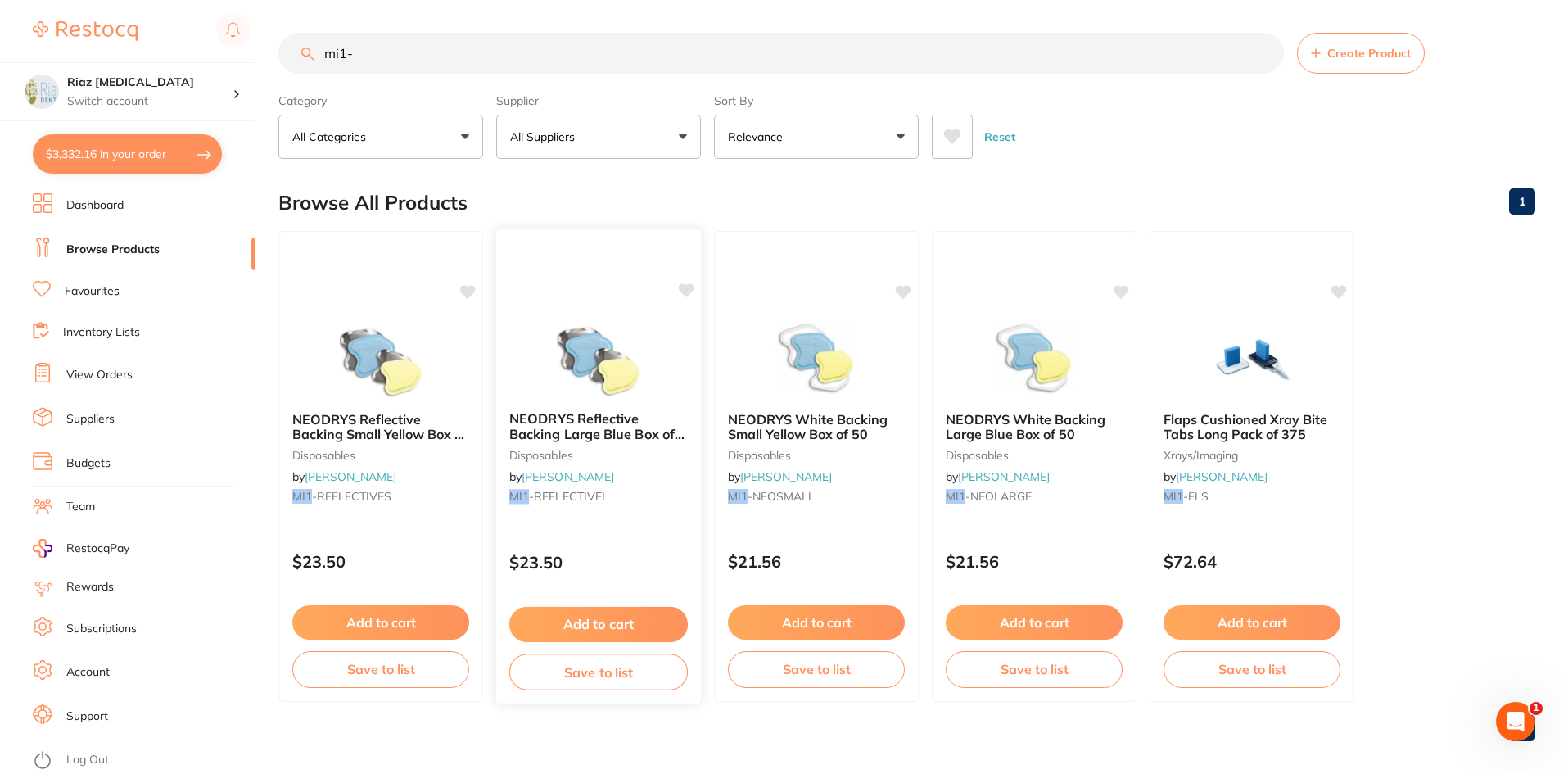
type input "mi1-"
click at [612, 619] on button "Add to cart" at bounding box center [599, 624] width 179 height 35
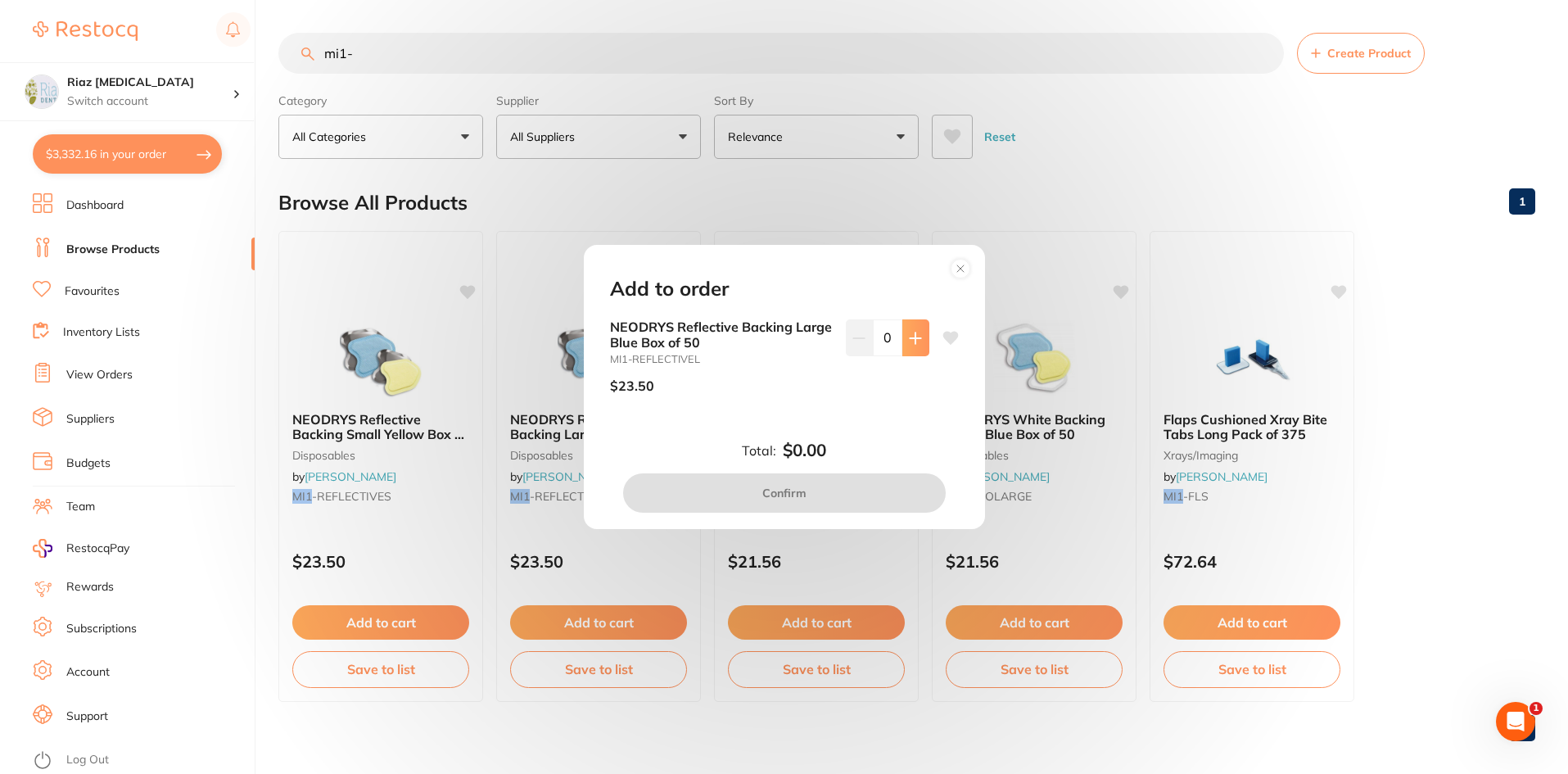
click at [922, 337] on button at bounding box center [916, 338] width 27 height 36
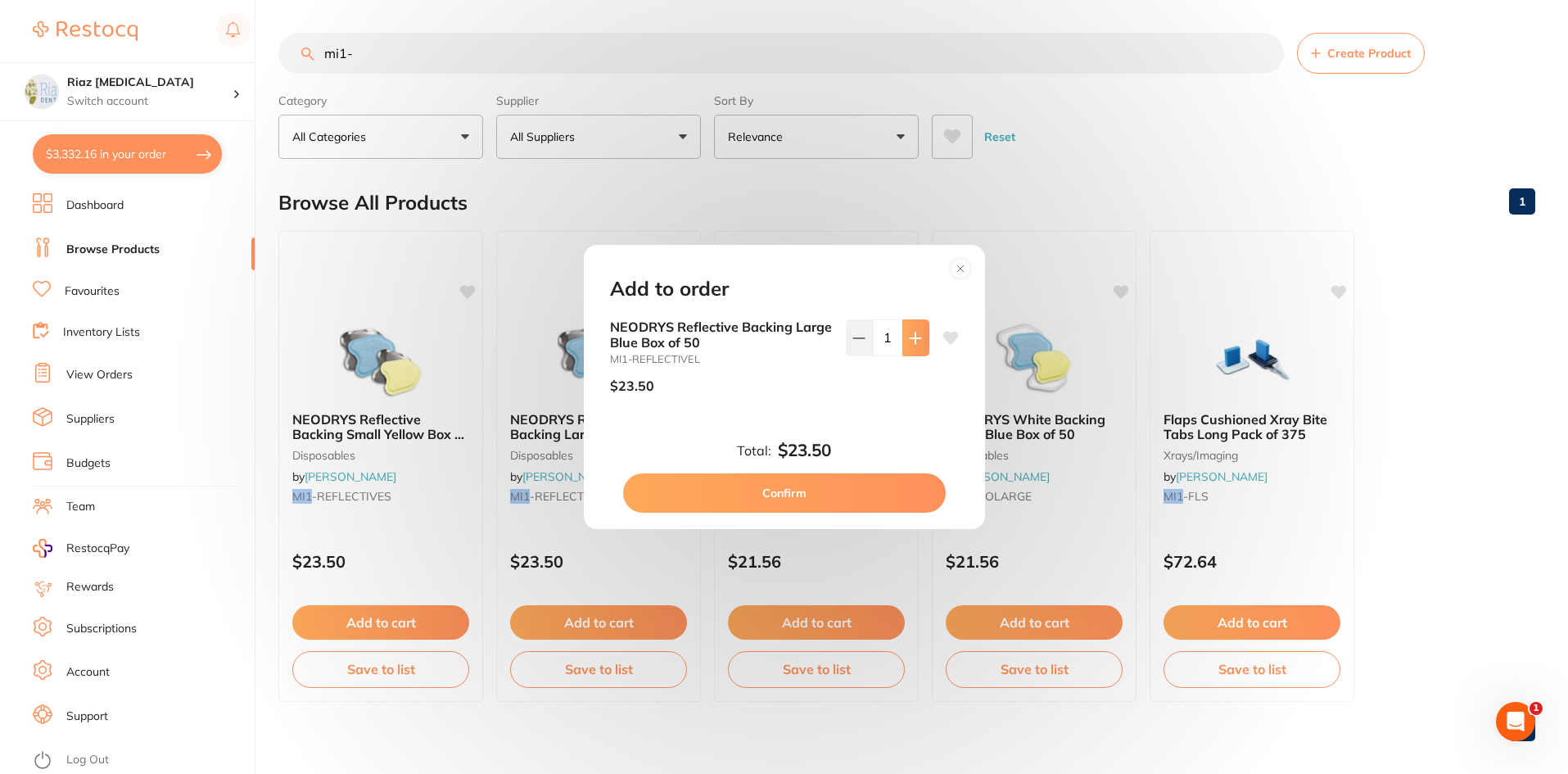
click at [918, 339] on button at bounding box center [916, 338] width 27 height 36
type input "2"
click at [839, 503] on button "Confirm" at bounding box center [784, 492] width 323 height 39
checkbox input "false"
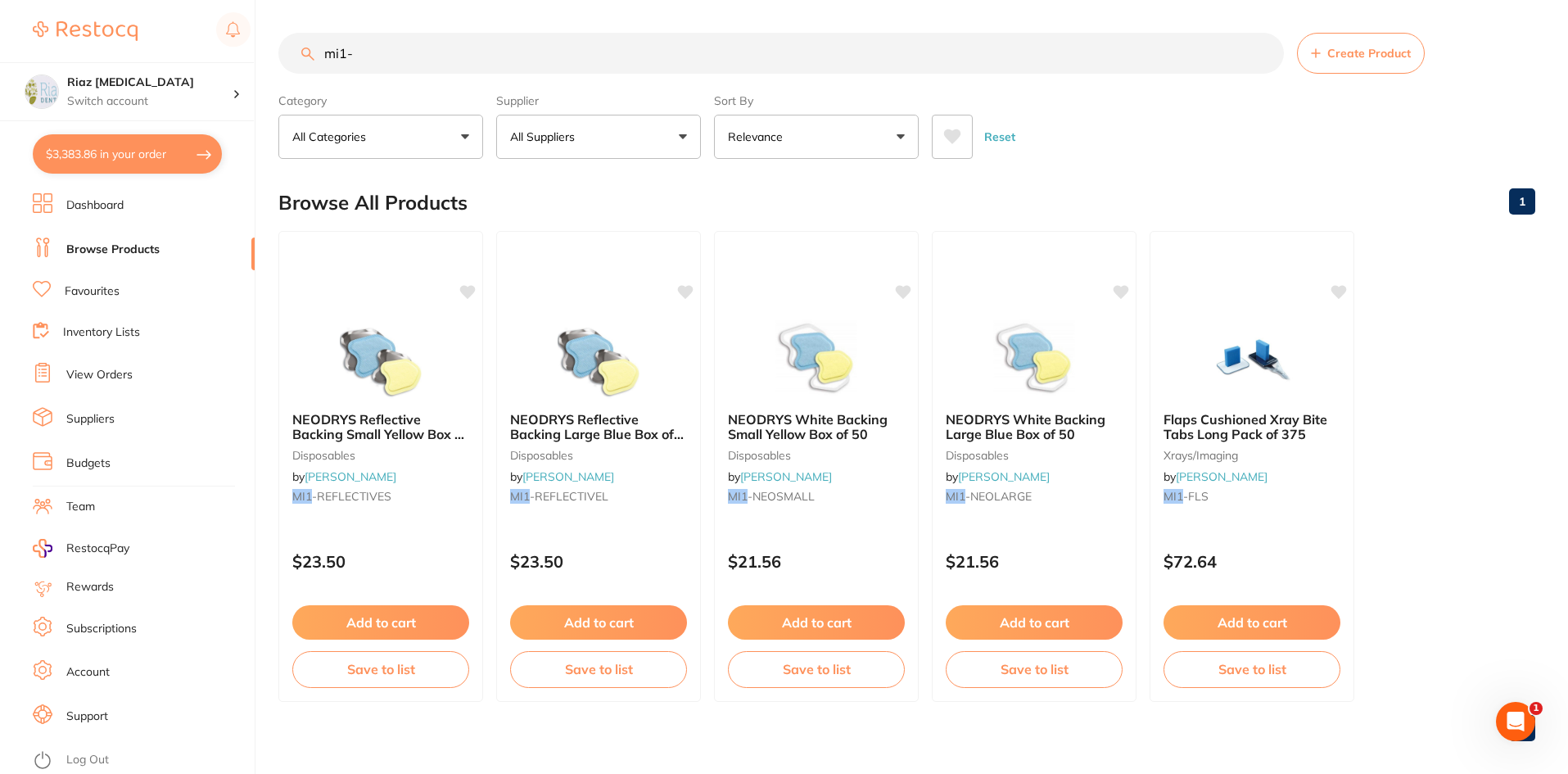
drag, startPoint x: 363, startPoint y: 61, endPoint x: 274, endPoint y: 58, distance: 89.1
click at [274, 58] on div "$3,383.86 Riaz [MEDICAL_DATA] Switch account Riaz [MEDICAL_DATA] $3,383.86 in y…" at bounding box center [784, 387] width 1568 height 774
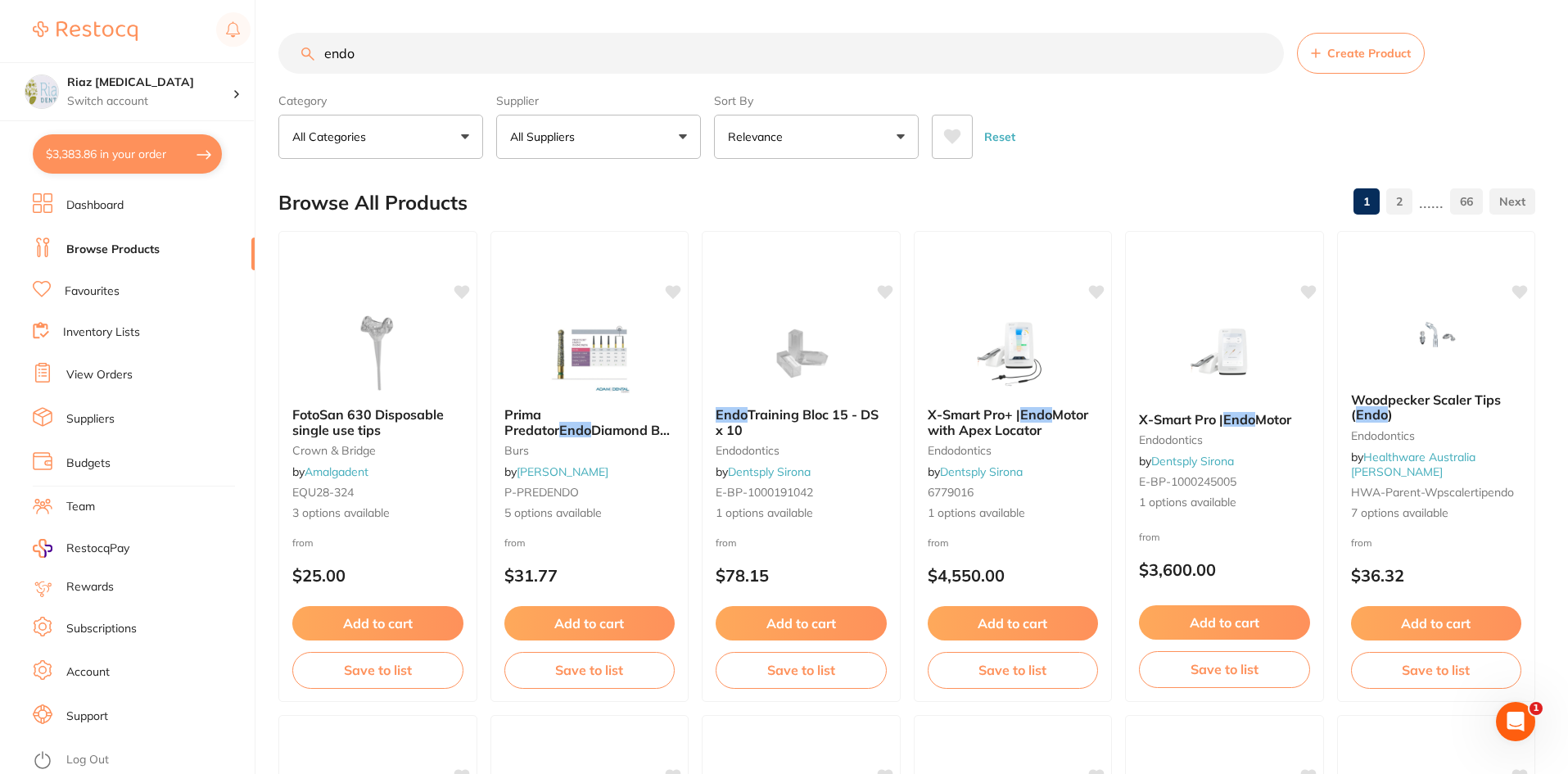
drag, startPoint x: 433, startPoint y: 78, endPoint x: 418, endPoint y: 68, distance: 18.0
click at [418, 68] on section "endo Create Product Category All Categories All Categories 3D Printing burs Bur…" at bounding box center [908, 95] width 1257 height 126
drag, startPoint x: 408, startPoint y: 59, endPoint x: 254, endPoint y: 55, distance: 154.1
click at [254, 55] on div "$3,383.86 Riaz [MEDICAL_DATA] Switch account Riaz [MEDICAL_DATA] $3,383.86 in y…" at bounding box center [784, 387] width 1568 height 774
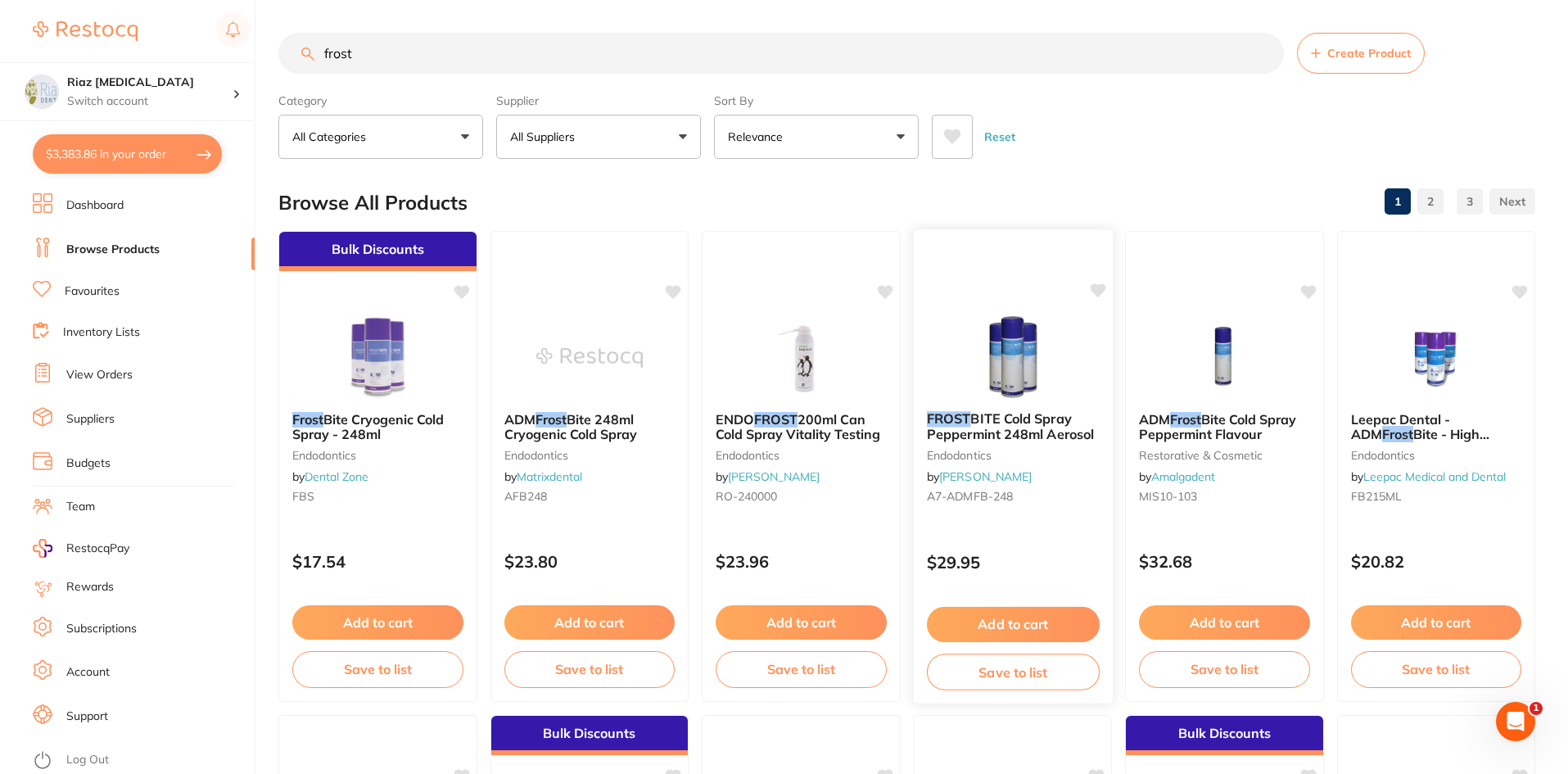
type input "frost"
click at [1034, 621] on button "Add to cart" at bounding box center [1013, 624] width 173 height 35
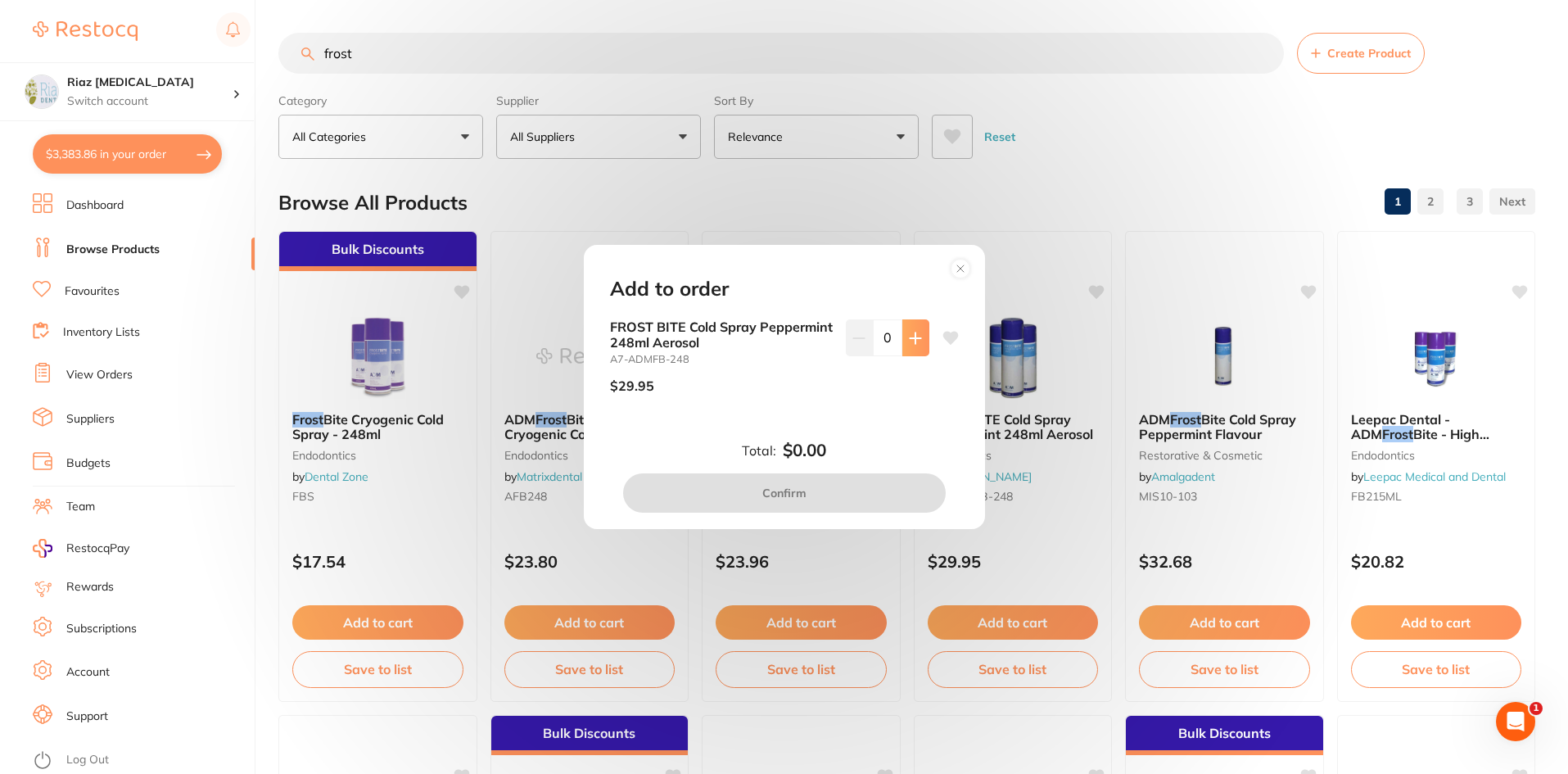
click at [909, 343] on icon at bounding box center [916, 338] width 13 height 13
type input "1"
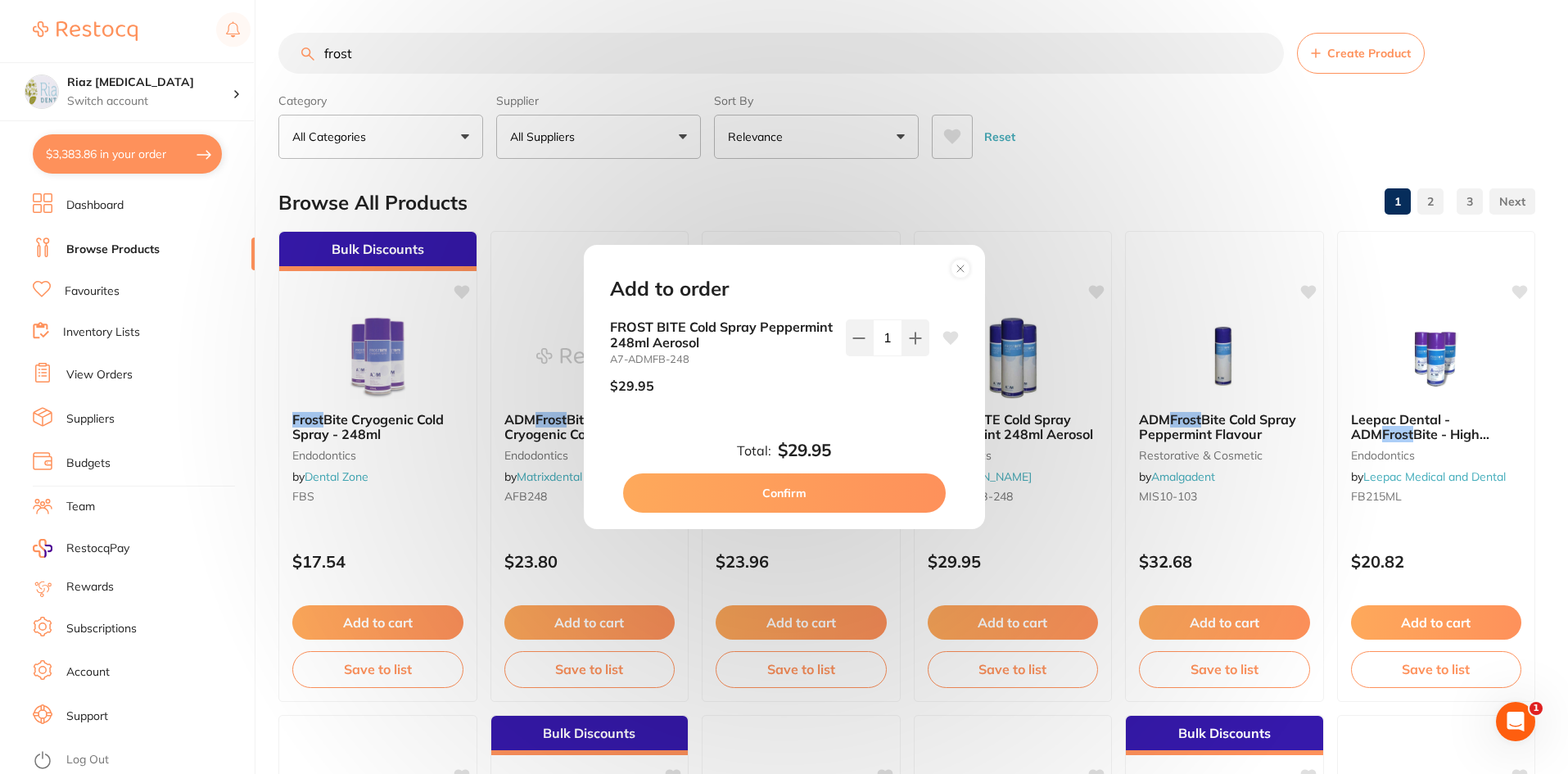
click at [823, 502] on button "Confirm" at bounding box center [784, 492] width 323 height 39
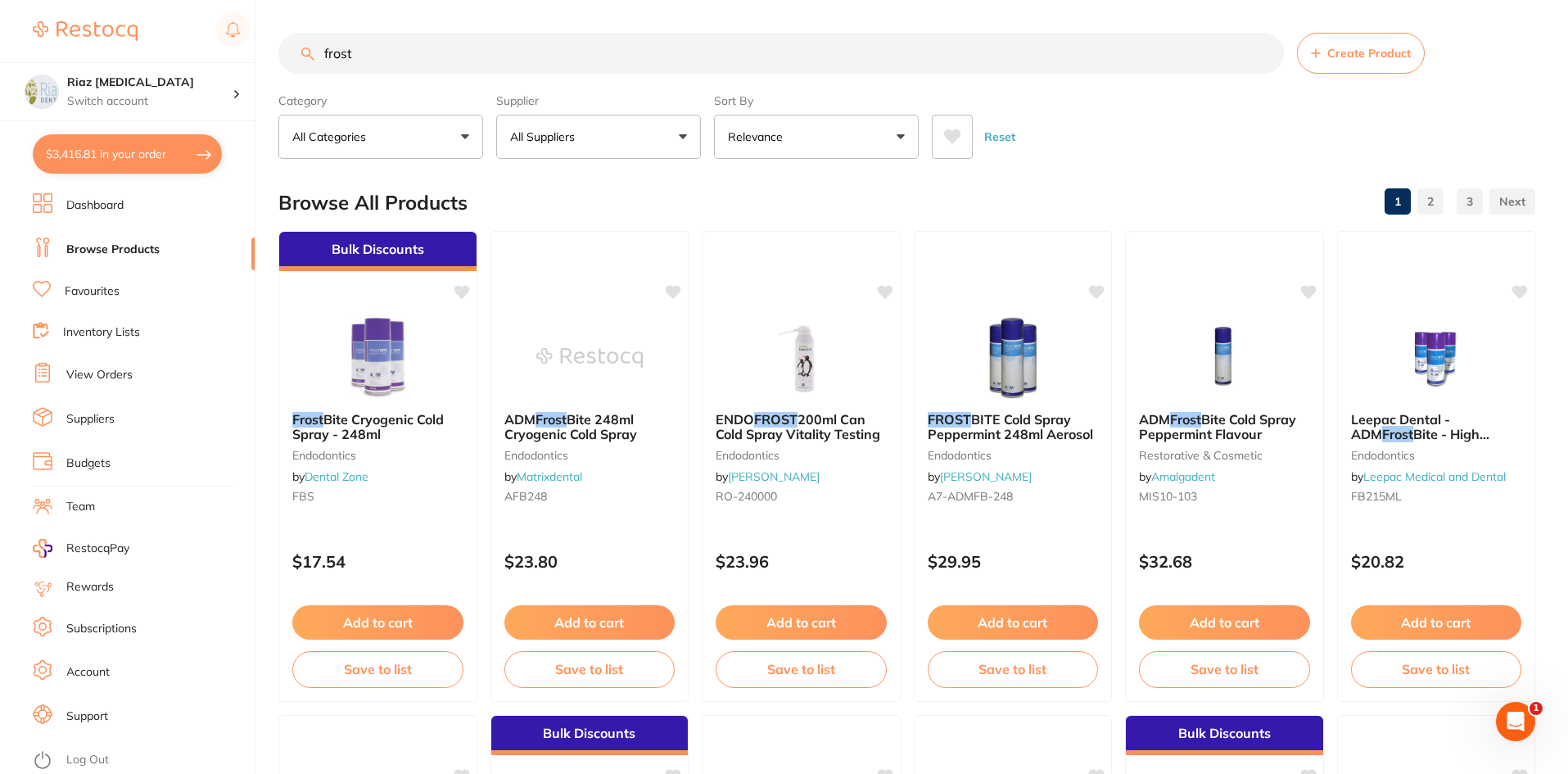
drag, startPoint x: 407, startPoint y: 45, endPoint x: 271, endPoint y: 42, distance: 136.0
click at [271, 42] on div "$3,416.81 Riaz [MEDICAL_DATA] Switch account Riaz [MEDICAL_DATA] $3,416.81 in y…" at bounding box center [784, 387] width 1568 height 774
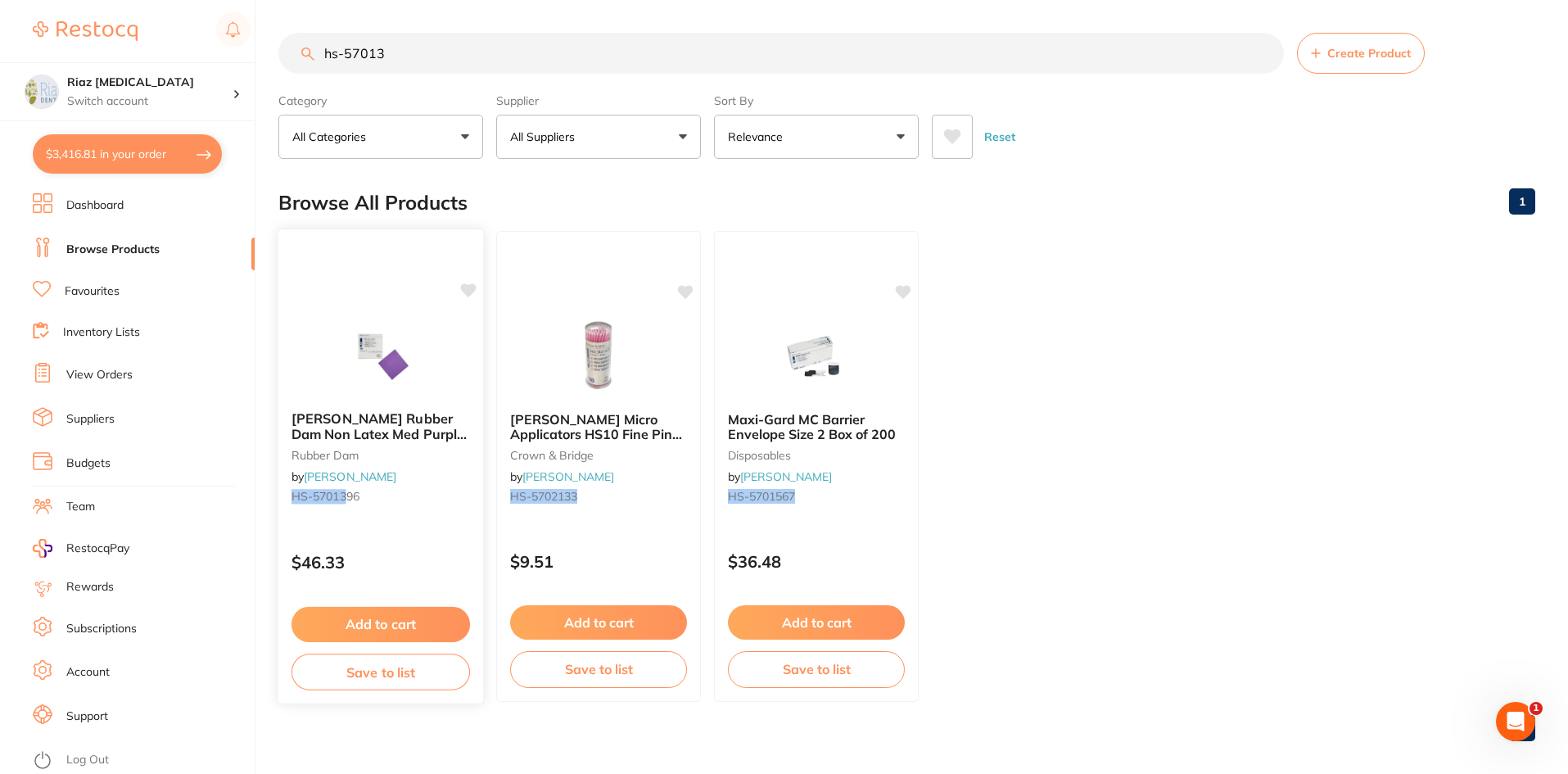
type input "hs-57013"
click at [407, 630] on button "Add to cart" at bounding box center [381, 624] width 179 height 35
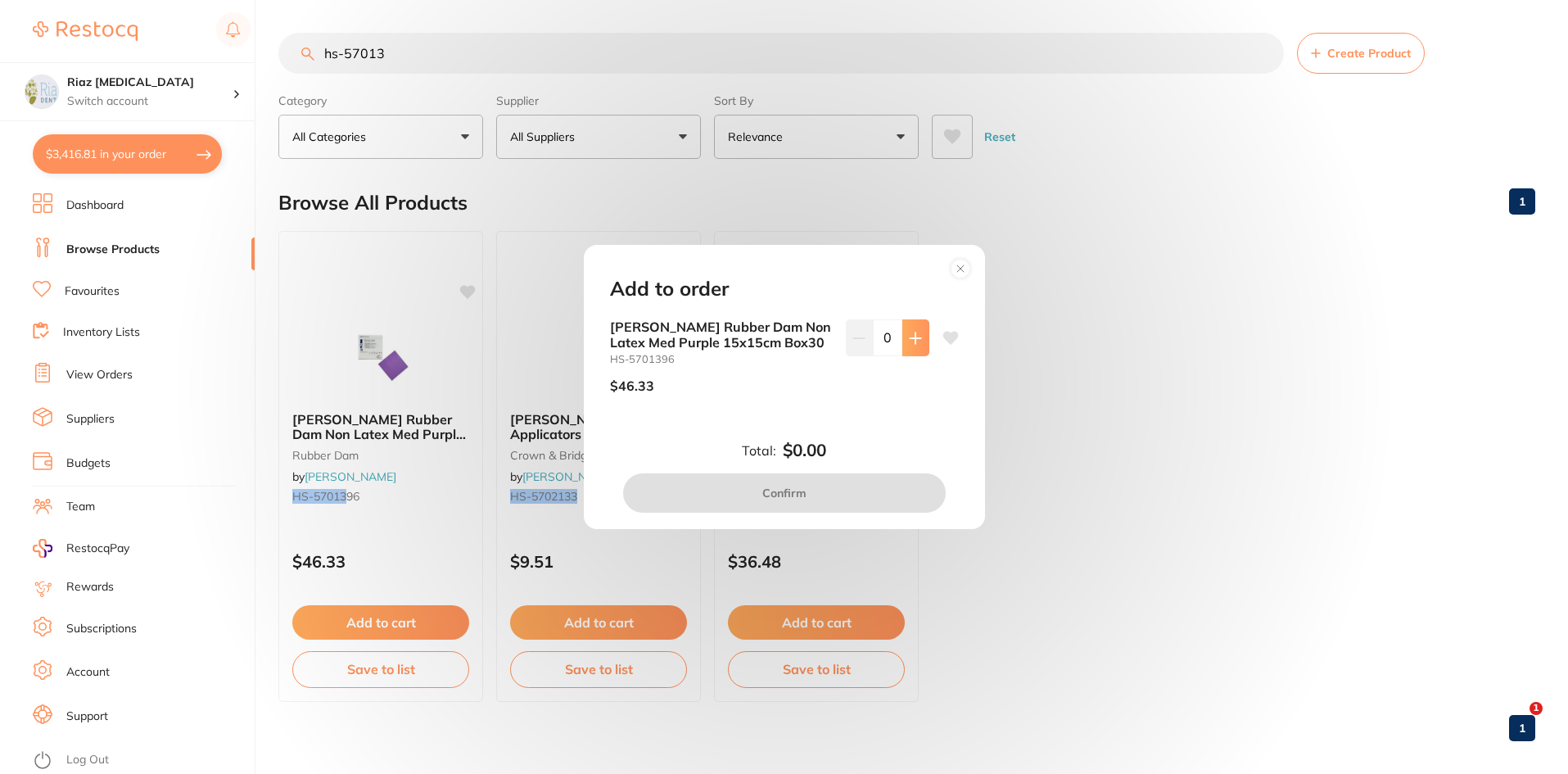
click at [912, 336] on icon at bounding box center [916, 338] width 11 height 11
type input "1"
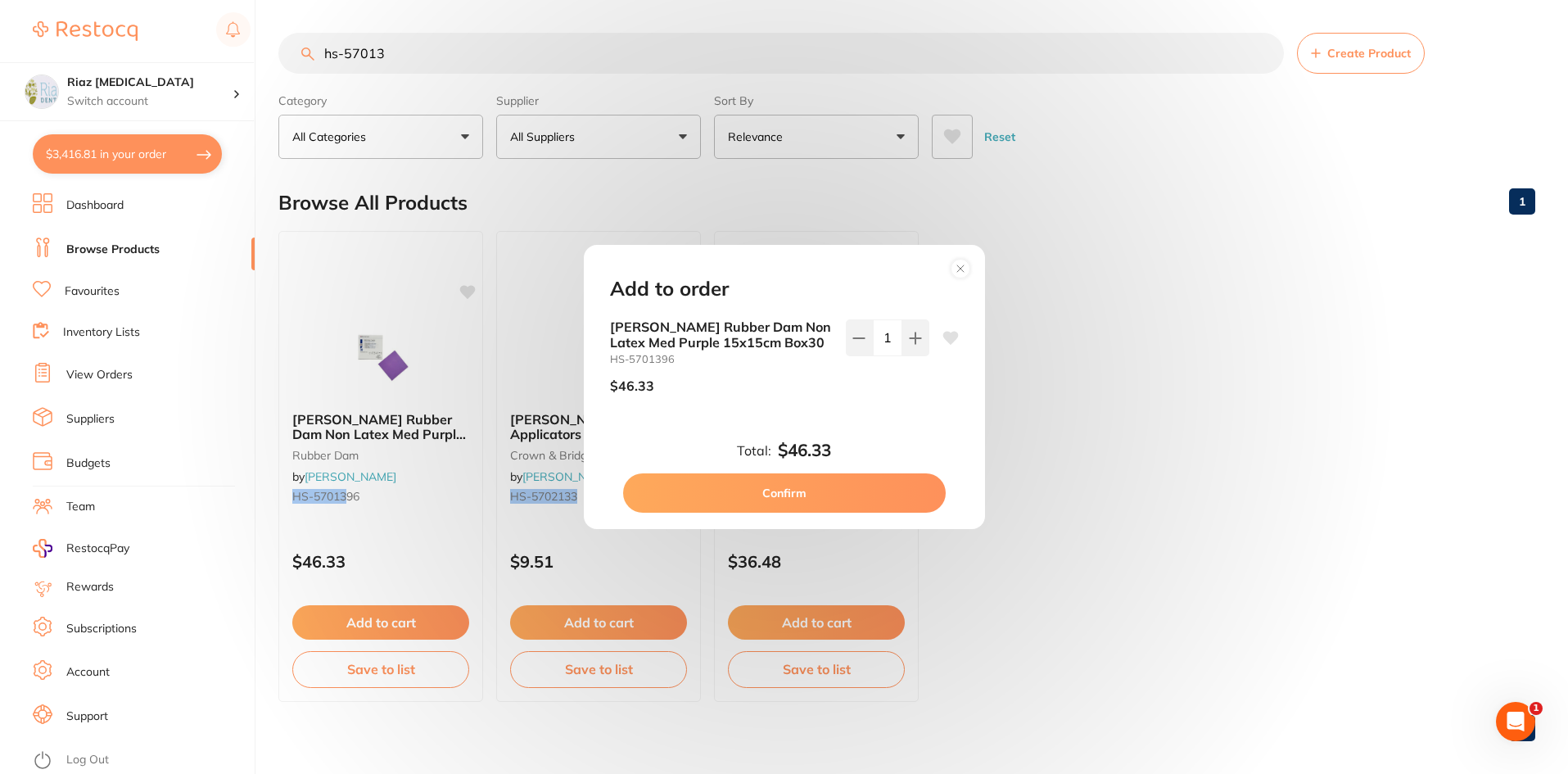
click at [828, 486] on button "Confirm" at bounding box center [784, 492] width 323 height 39
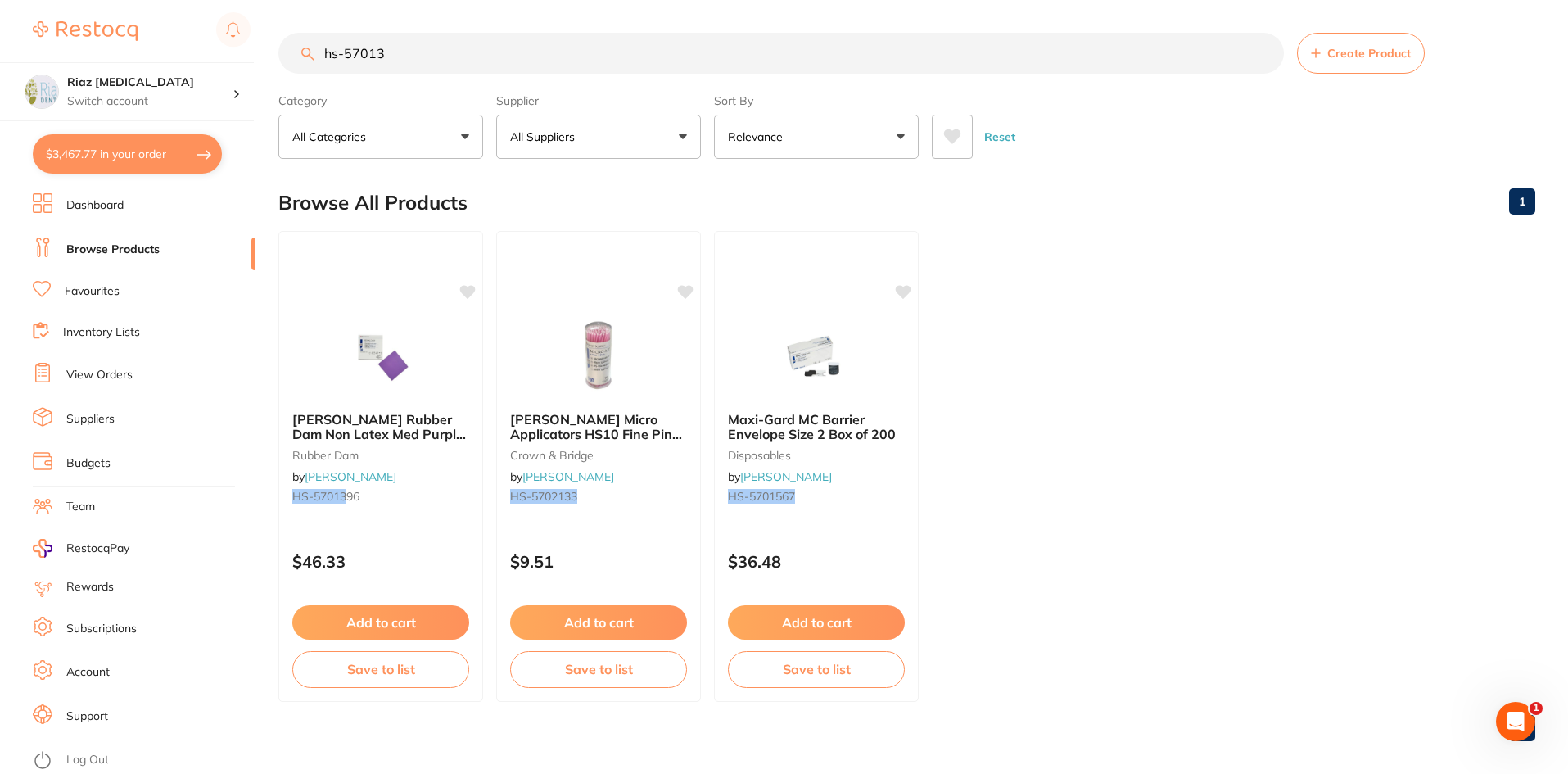
scroll to position [1, 0]
drag, startPoint x: 408, startPoint y: 47, endPoint x: 266, endPoint y: 64, distance: 143.0
click at [266, 64] on div "$3,467.77 Riaz [MEDICAL_DATA] Switch account Riaz [MEDICAL_DATA] $3,467.77 in y…" at bounding box center [784, 387] width 1568 height 774
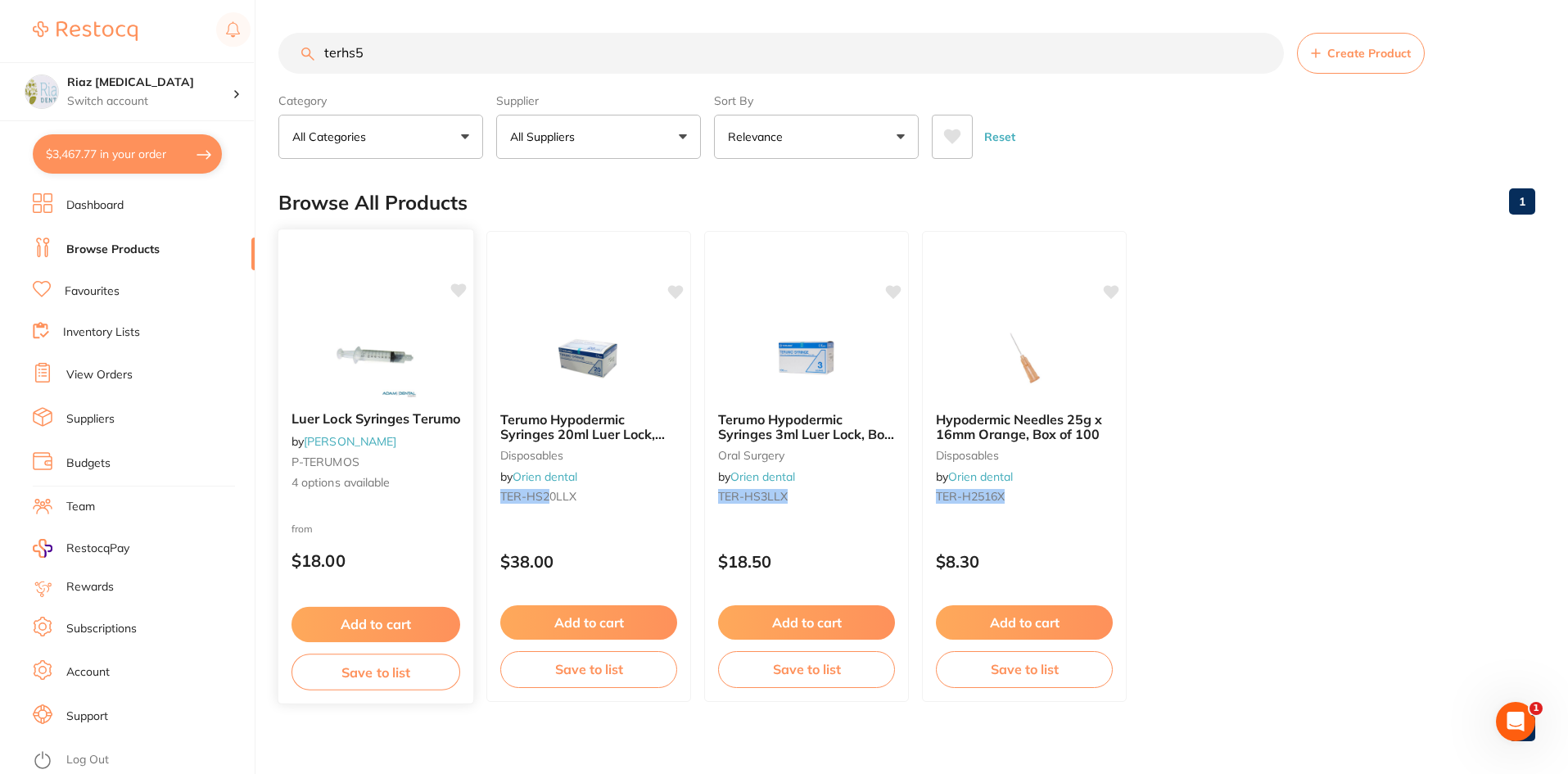
scroll to position [0, 0]
click at [382, 620] on button "Add to cart" at bounding box center [376, 624] width 169 height 35
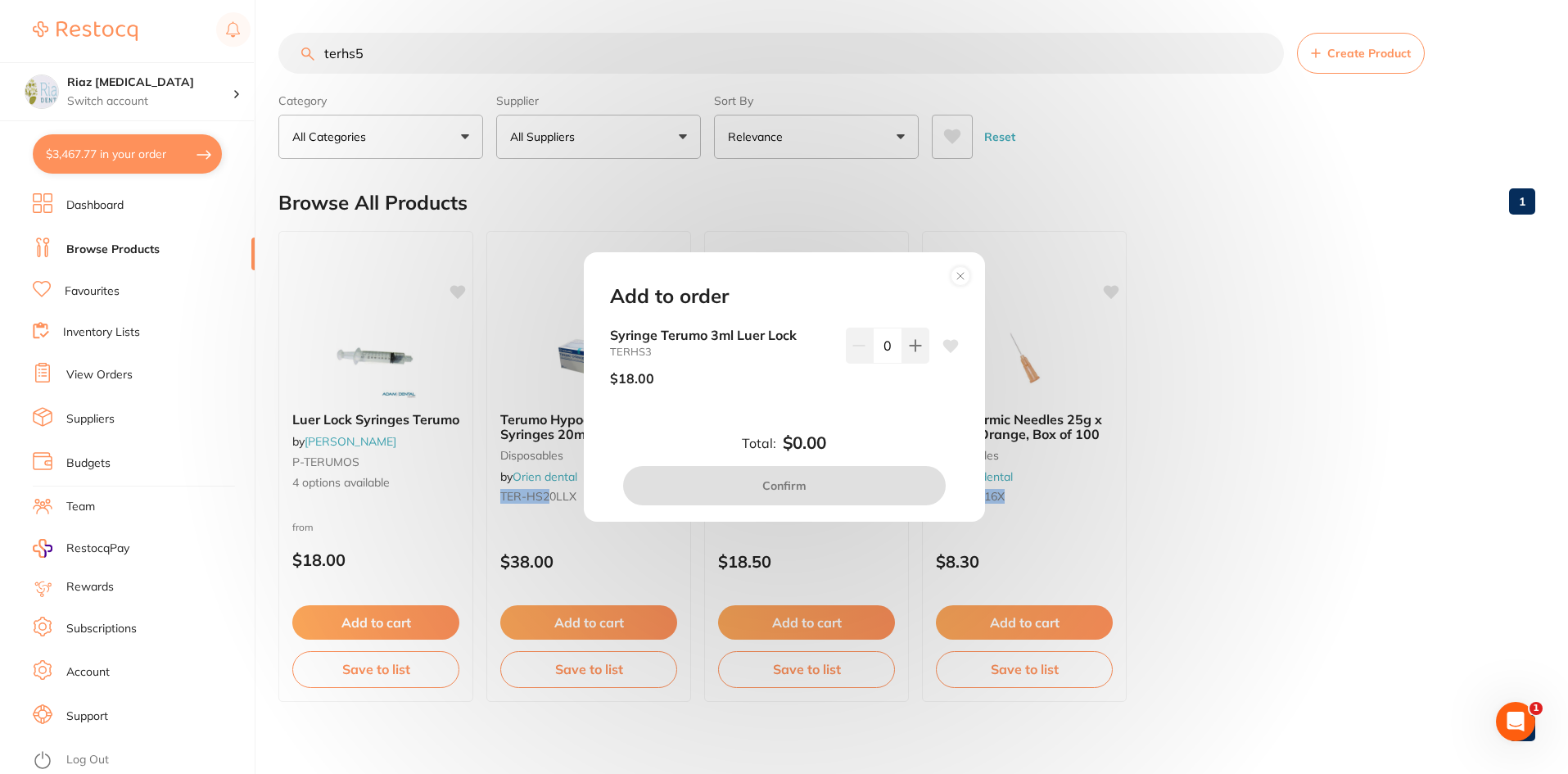
click at [362, 445] on div "Add to order Syringe Terumo 3ml Luer Lock TERHS3 $18.00 0 Total: $0.00 Confirm" at bounding box center [784, 387] width 1568 height 774
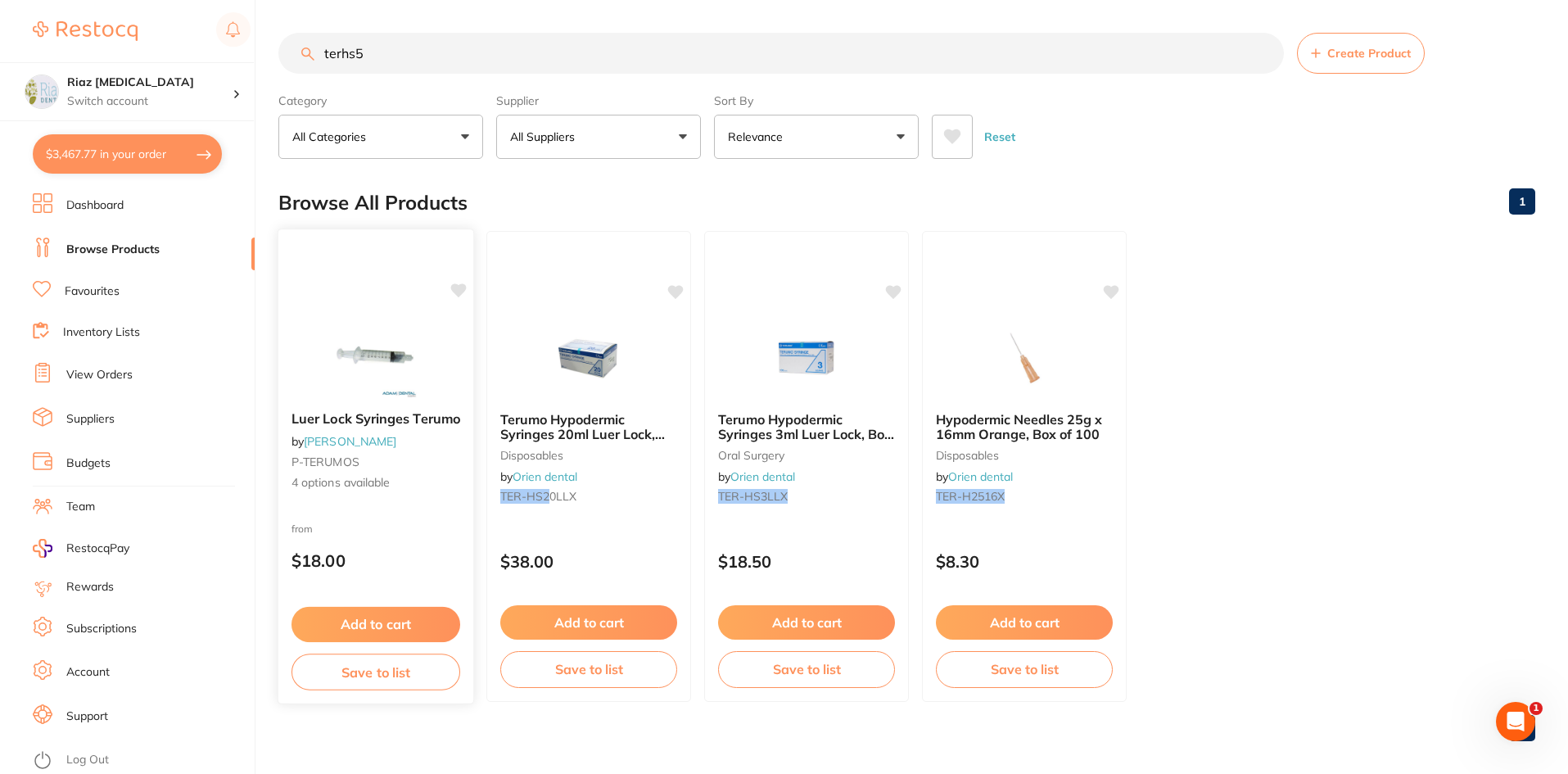
click at [372, 361] on img at bounding box center [375, 356] width 107 height 83
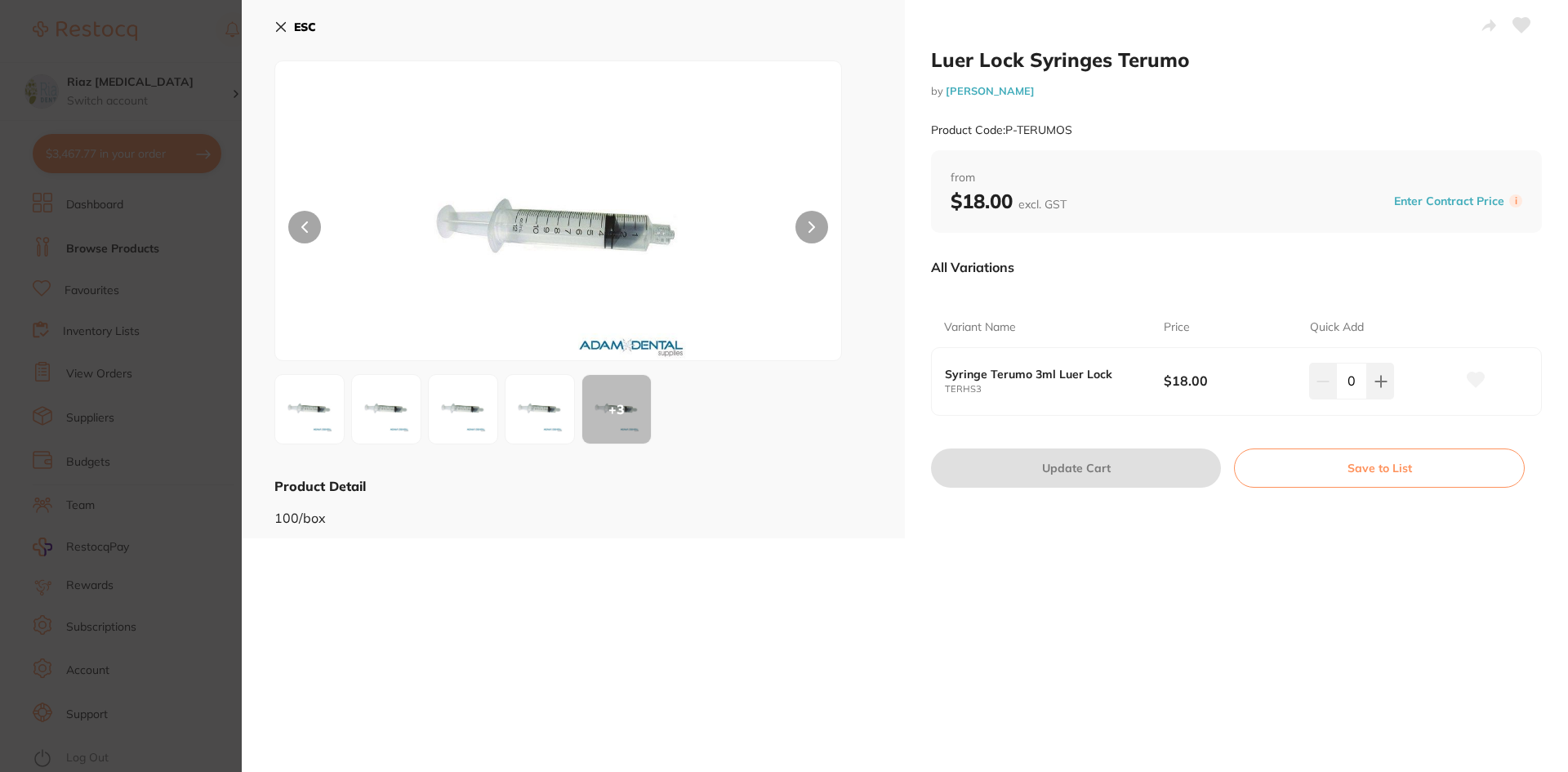
click at [277, 27] on icon at bounding box center [281, 27] width 13 height 13
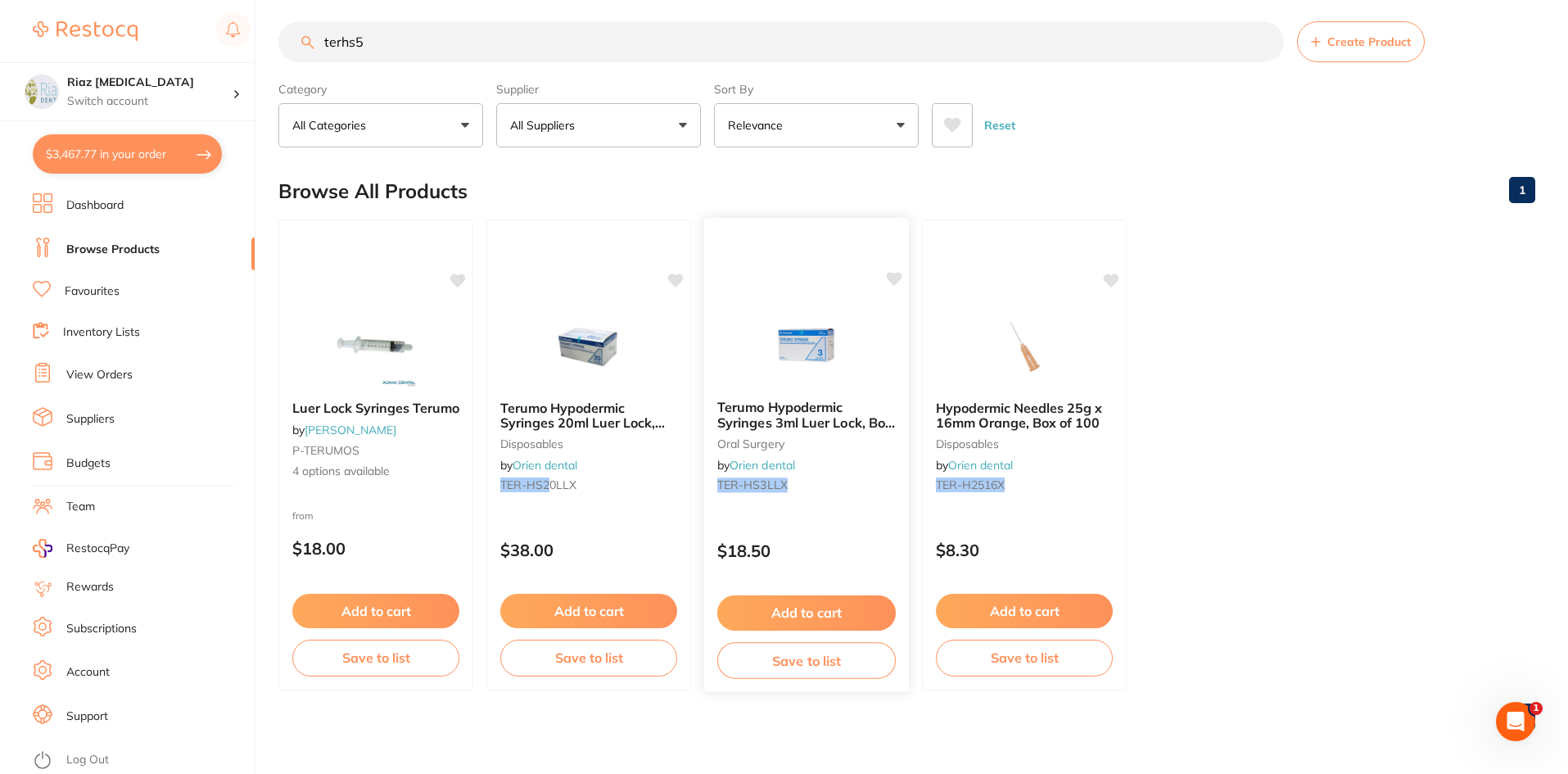
scroll to position [13, 0]
click at [598, 126] on button "All Suppliers" at bounding box center [598, 124] width 204 height 45
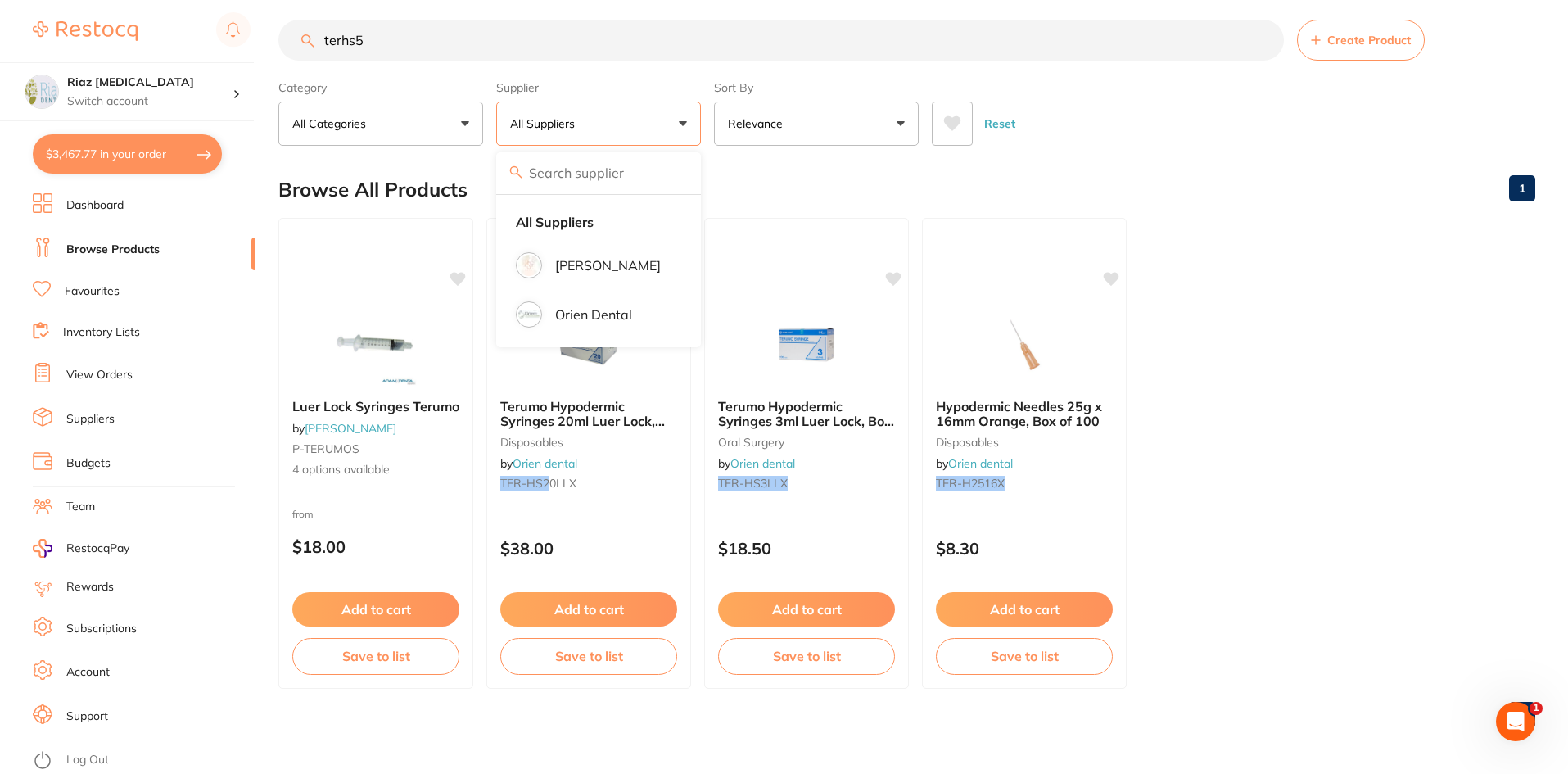
drag, startPoint x: 425, startPoint y: 24, endPoint x: 264, endPoint y: 39, distance: 161.7
click at [264, 39] on div "$3,467.77 Riaz [MEDICAL_DATA] Switch account Riaz [MEDICAL_DATA] $3,467.77 in y…" at bounding box center [784, 374] width 1568 height 774
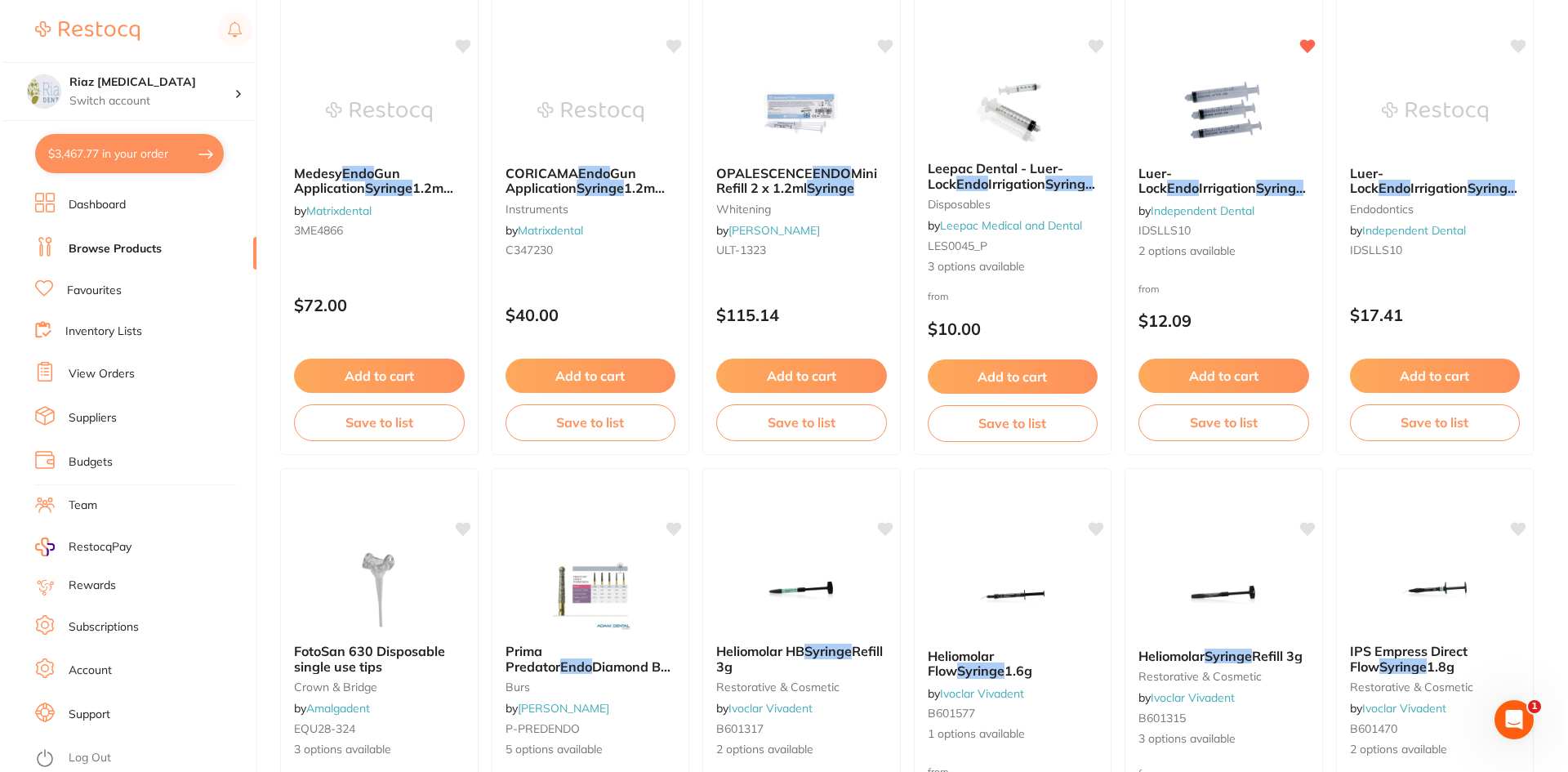
scroll to position [0, 0]
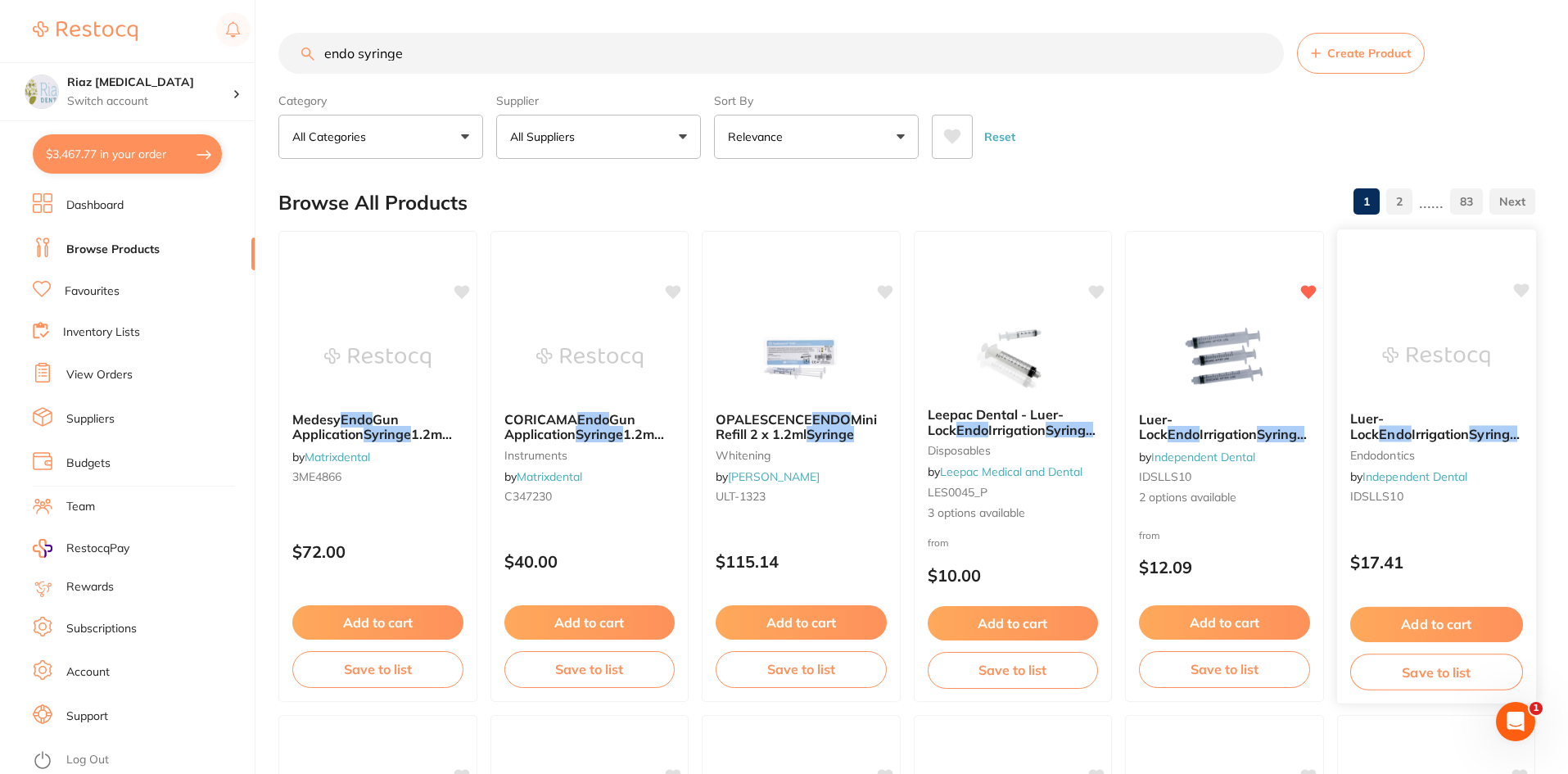
type input "endo syringe"
click at [1431, 342] on img at bounding box center [1436, 356] width 107 height 83
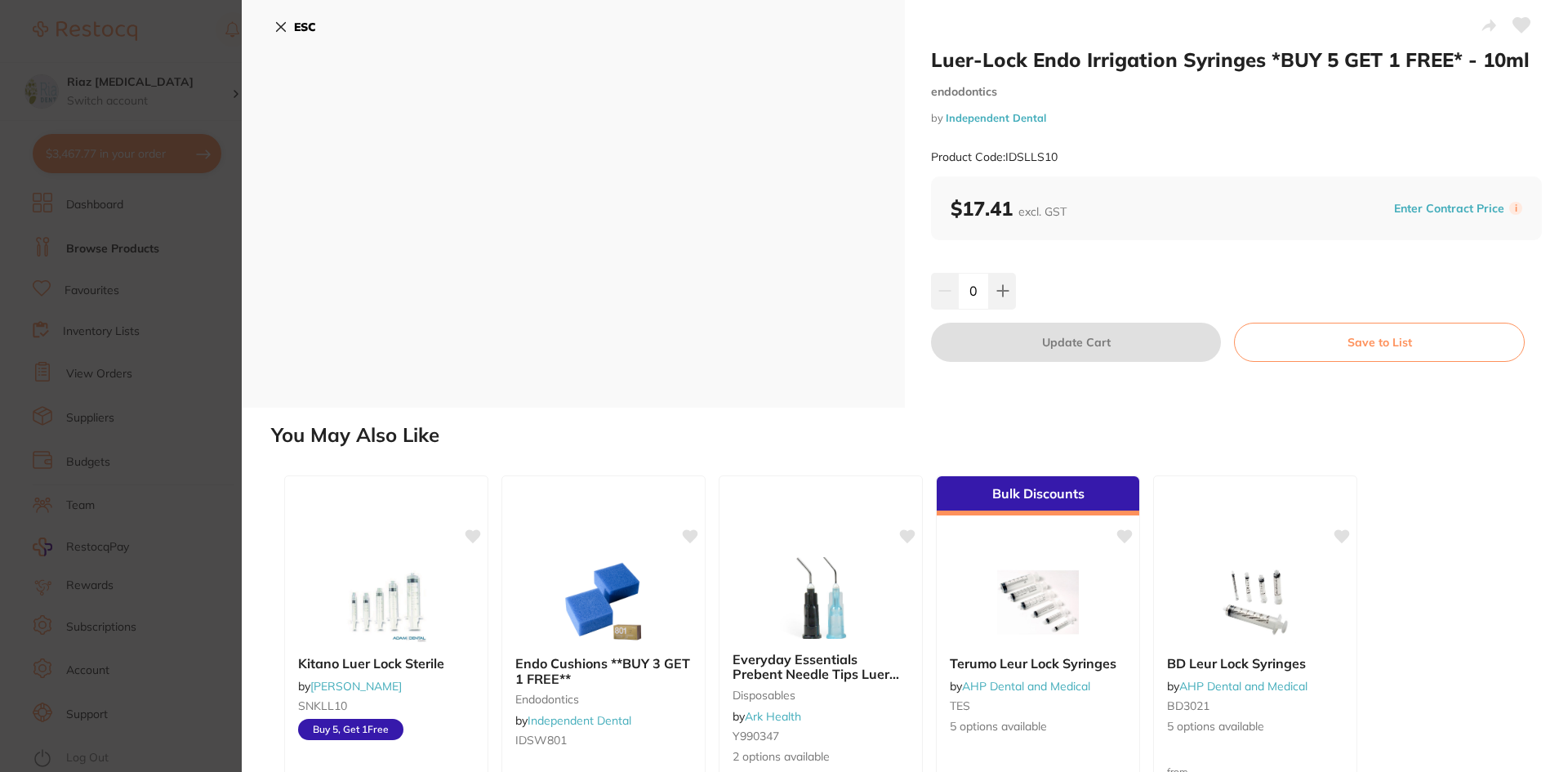
click at [285, 22] on icon at bounding box center [281, 27] width 13 height 13
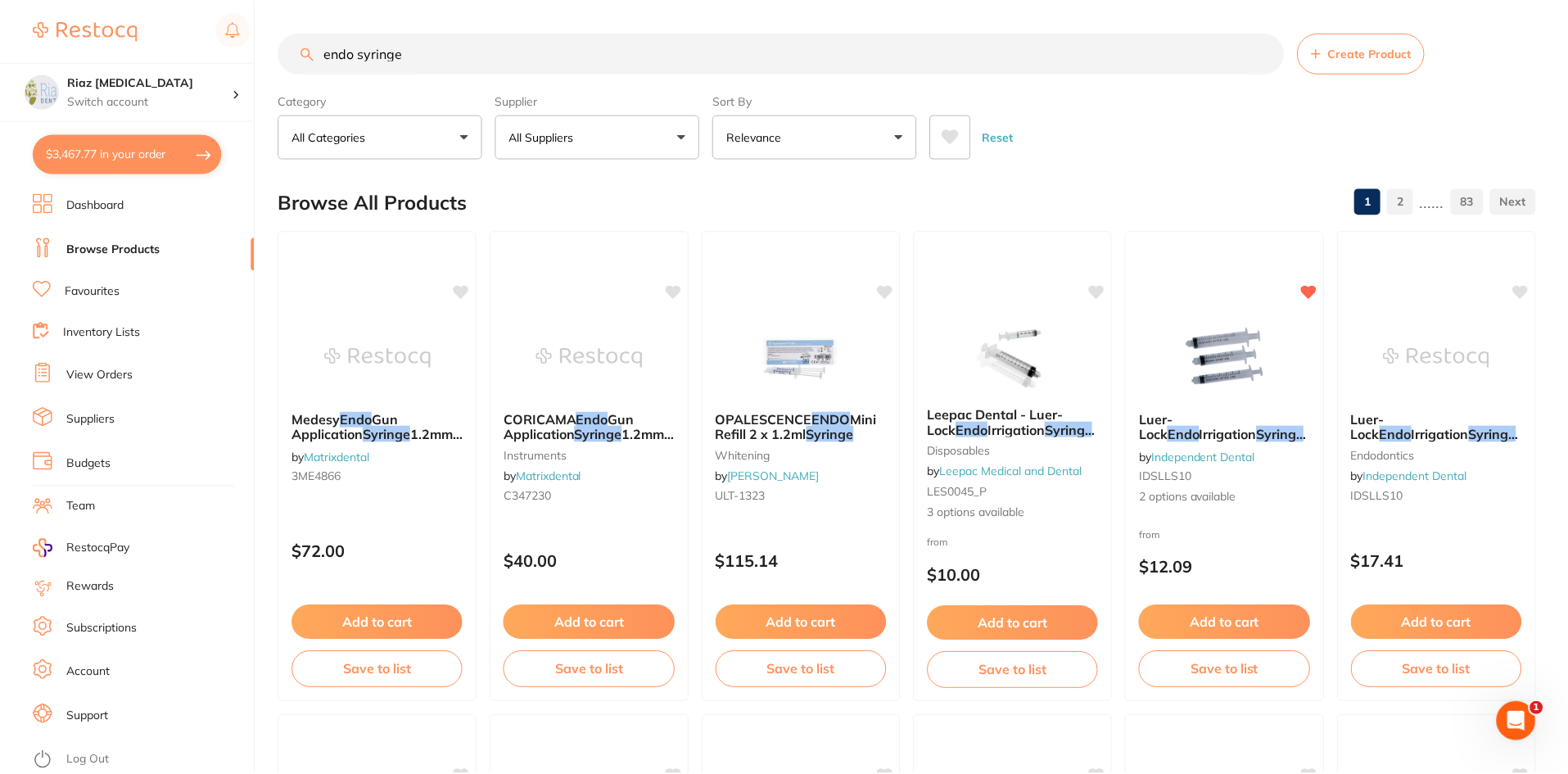
scroll to position [1, 0]
click at [1199, 333] on img at bounding box center [1224, 357] width 106 height 82
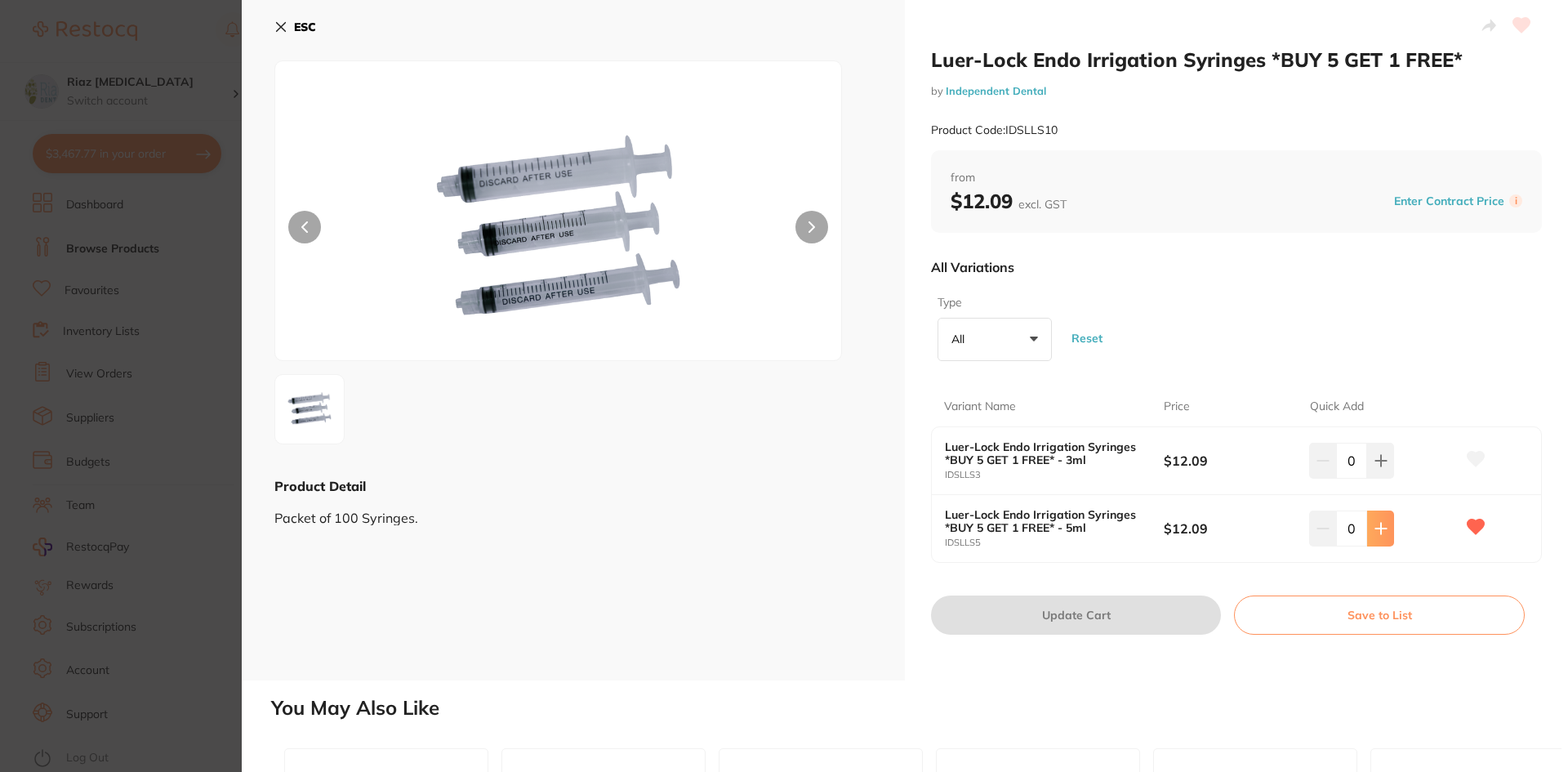
click at [1380, 531] on icon at bounding box center [1380, 528] width 13 height 13
type input "1"
click at [1102, 612] on button "Update Cart" at bounding box center [1076, 614] width 290 height 39
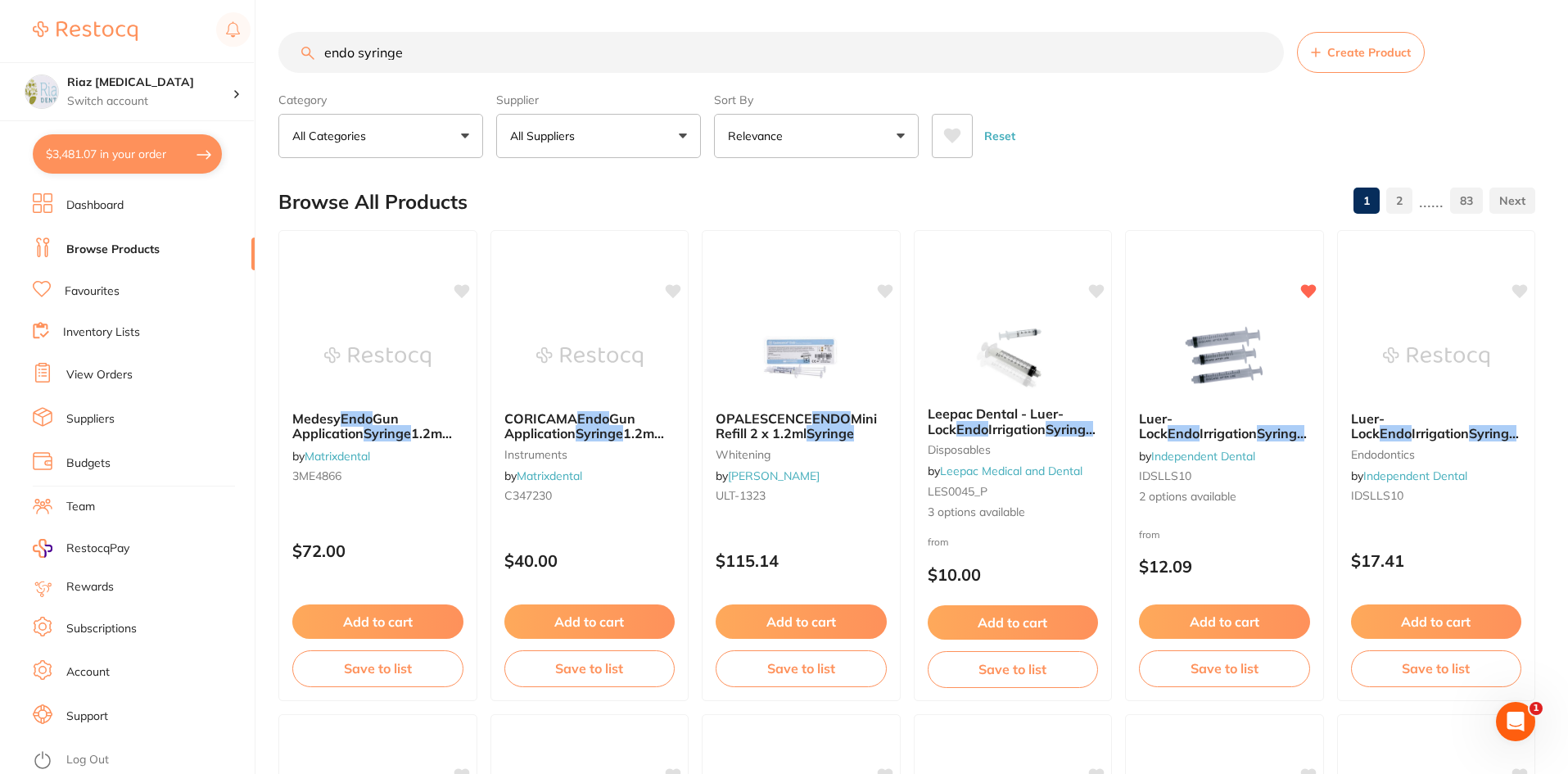
drag, startPoint x: 437, startPoint y: 48, endPoint x: 208, endPoint y: 47, distance: 229.0
click at [208, 47] on div "$3,481.07 Riaz [MEDICAL_DATA] Switch account Riaz [MEDICAL_DATA] $3,481.07 in y…" at bounding box center [784, 386] width 1568 height 774
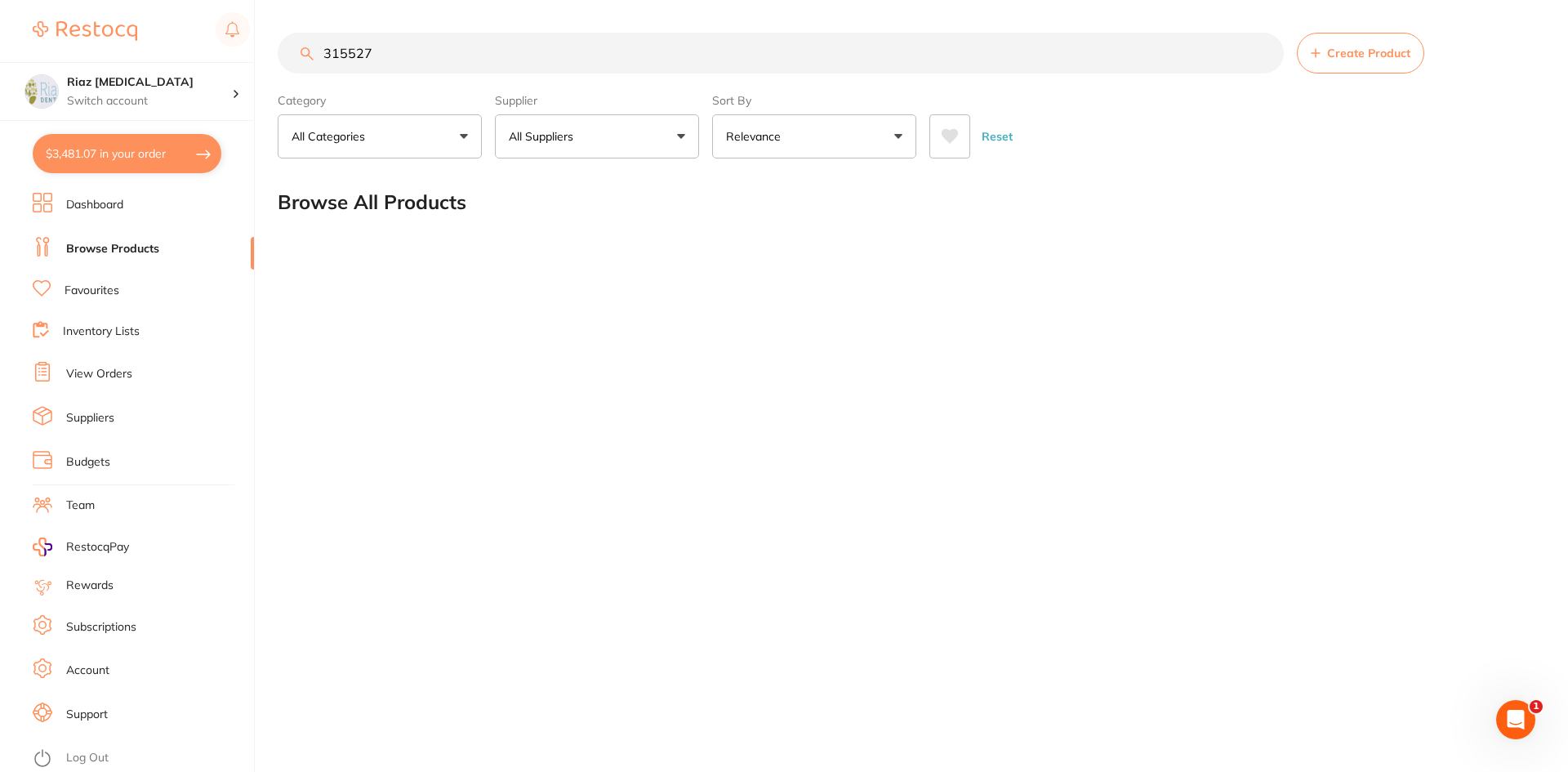
drag, startPoint x: 408, startPoint y: 54, endPoint x: 233, endPoint y: 58, distance: 175.0
click at [233, 58] on div "$3,481.07 Riaz [MEDICAL_DATA] Switch account Riaz [MEDICAL_DATA] $3,481.07 in y…" at bounding box center [784, 386] width 1568 height 772
type input "end"
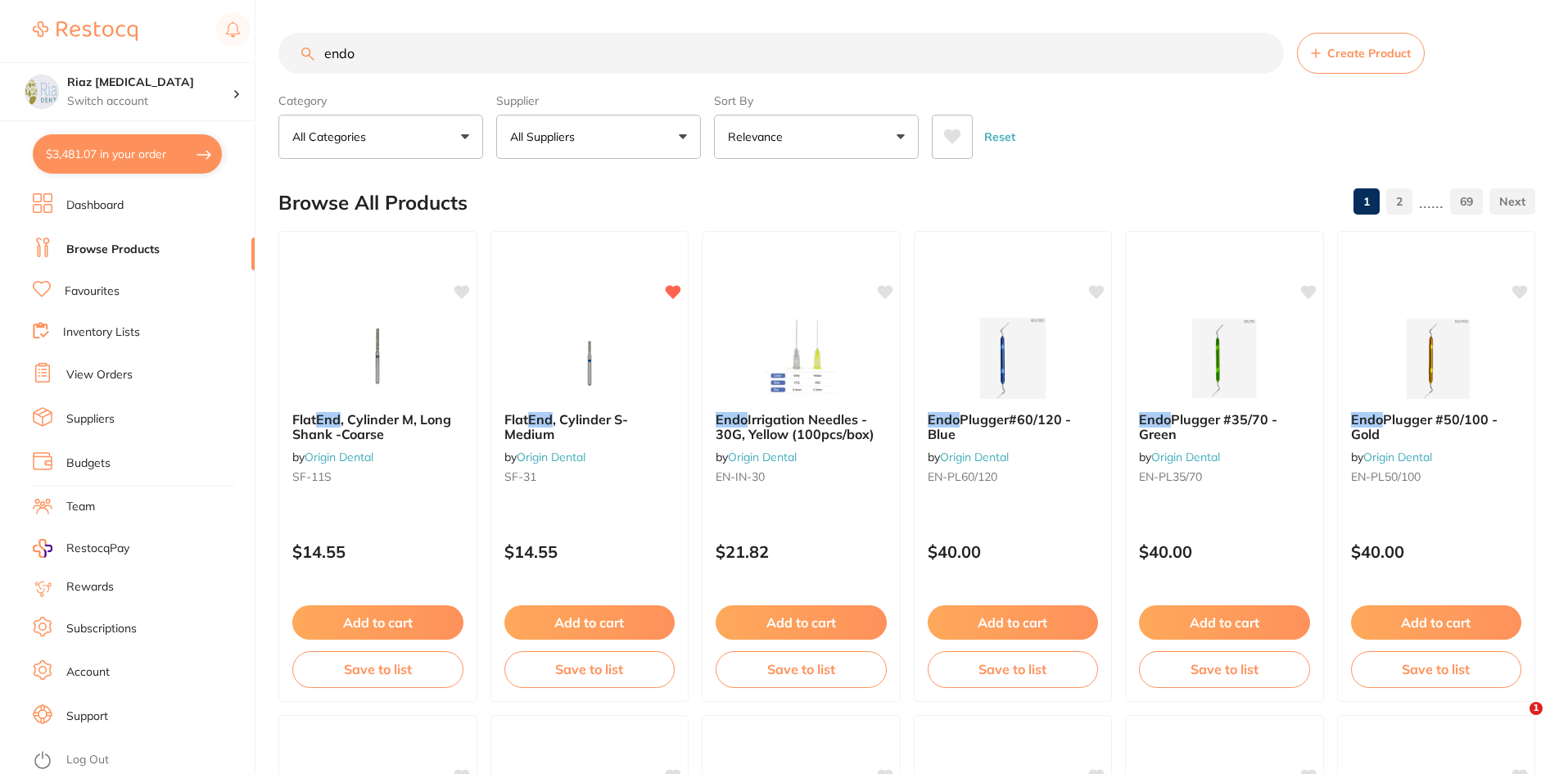
type input "endo"
click at [554, 128] on button "All Suppliers" at bounding box center [598, 136] width 204 height 45
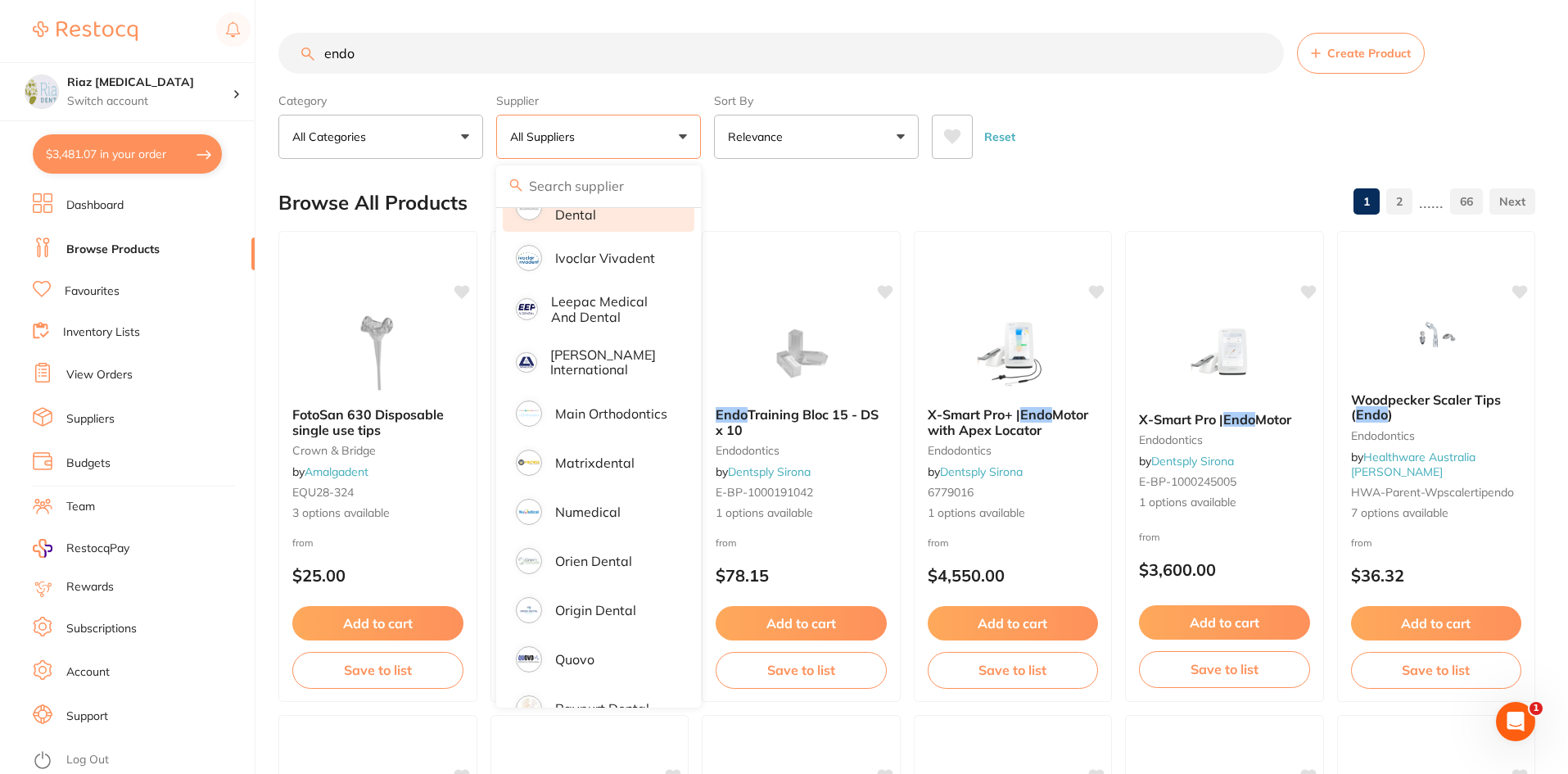
scroll to position [737, 0]
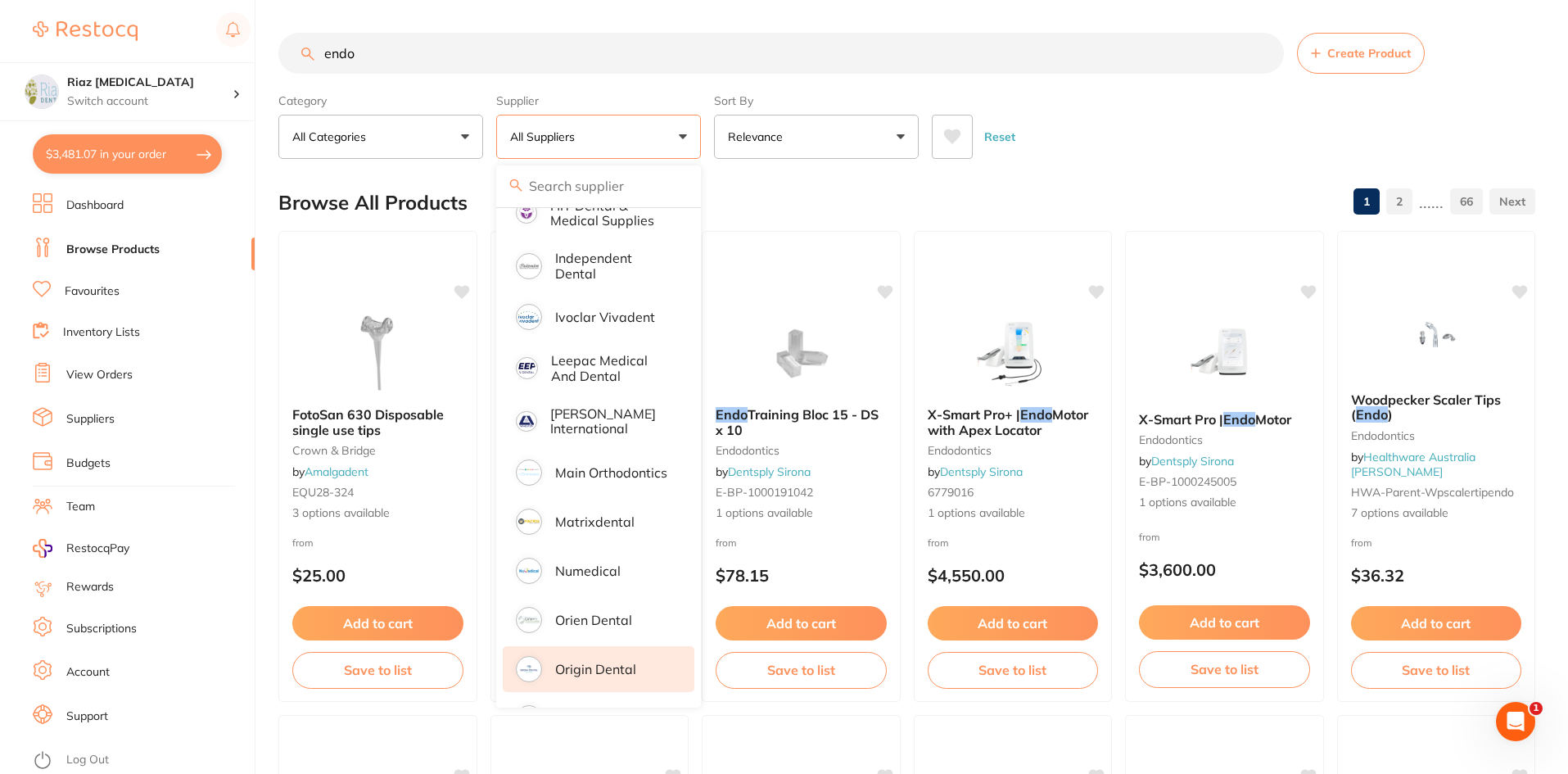
click at [588, 661] on p "Origin Dental" at bounding box center [595, 669] width 81 height 15
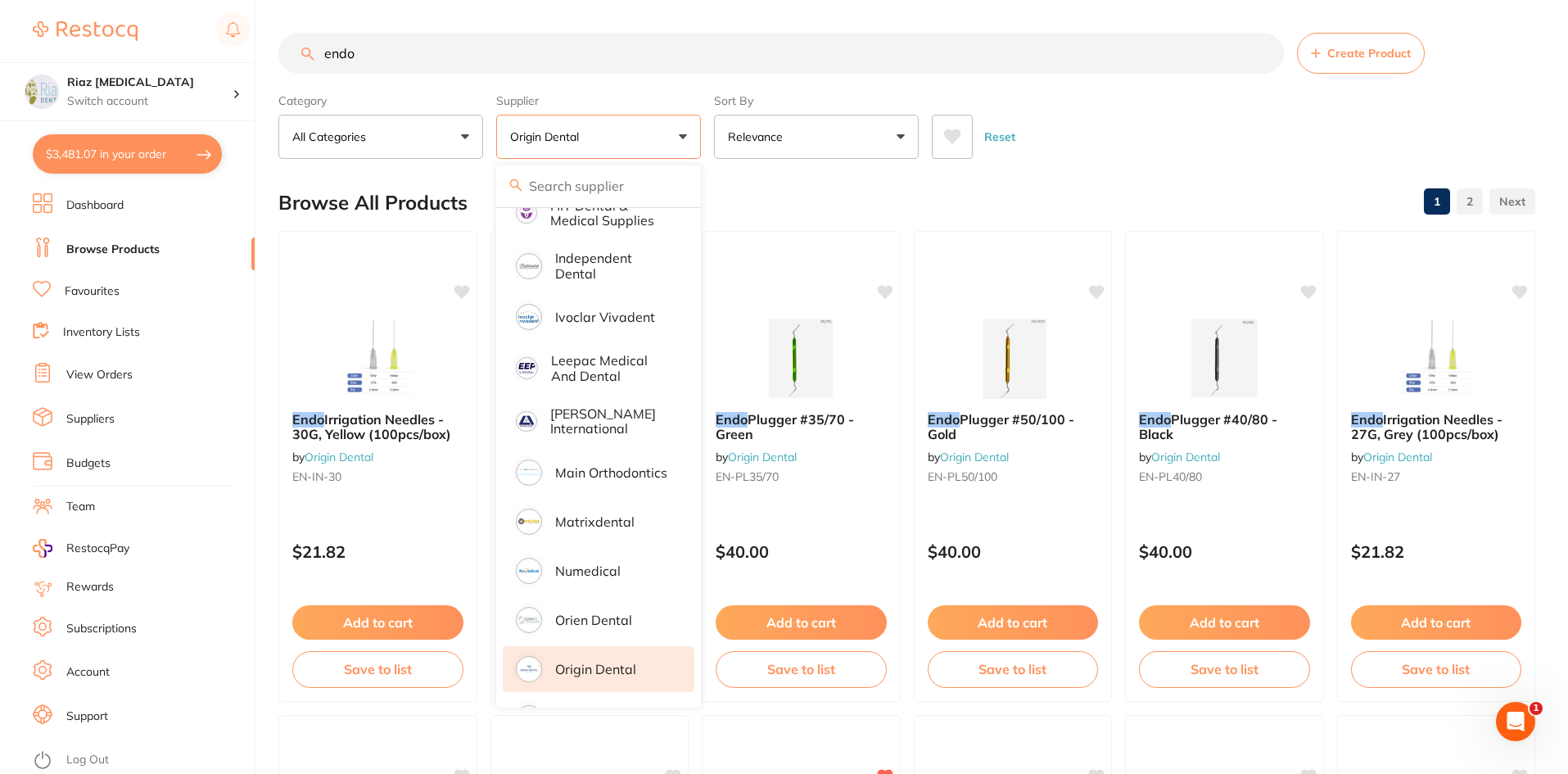
scroll to position [0, 0]
click at [1077, 113] on div "Reset" at bounding box center [1227, 130] width 590 height 57
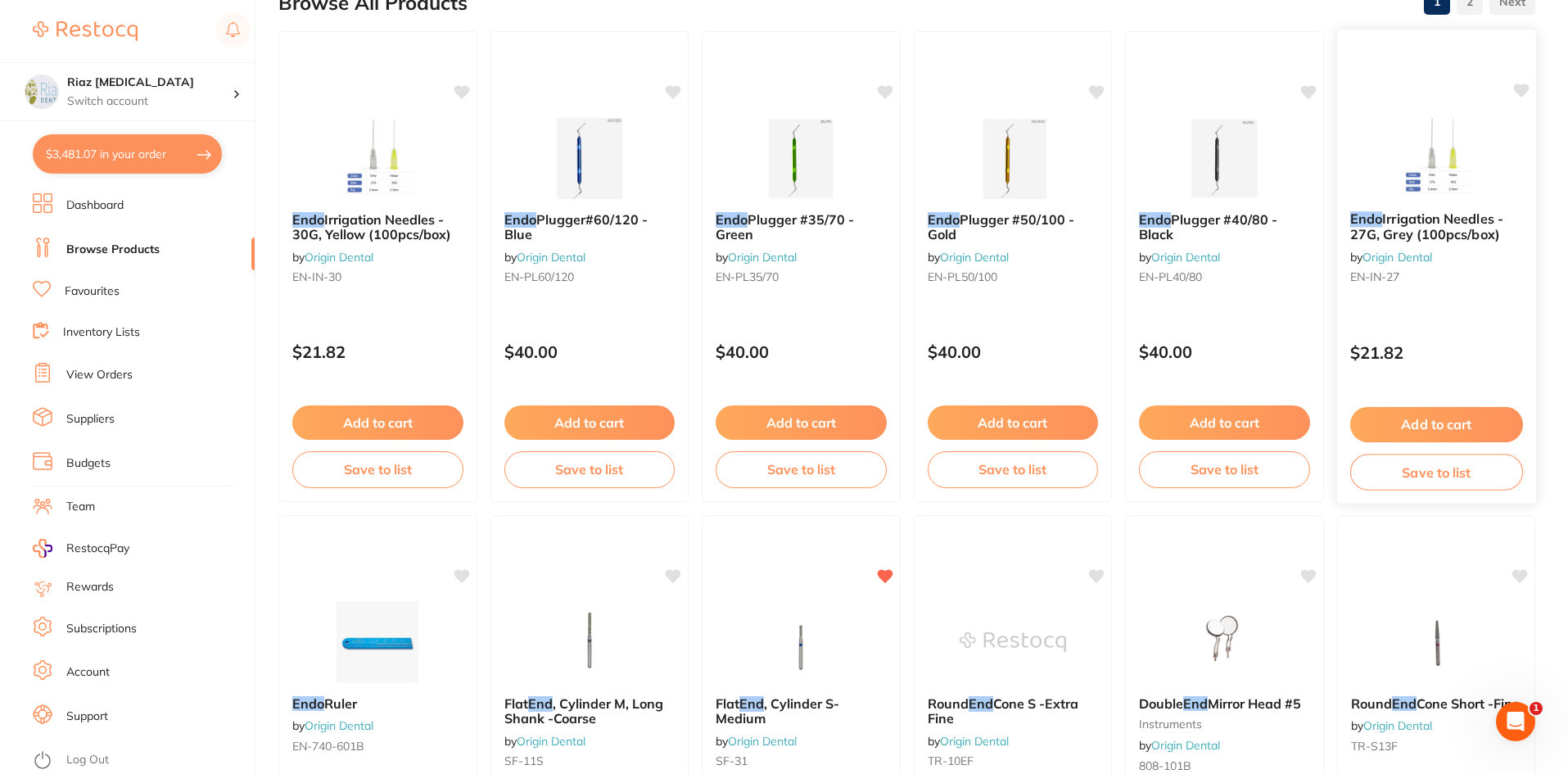
scroll to position [164, 0]
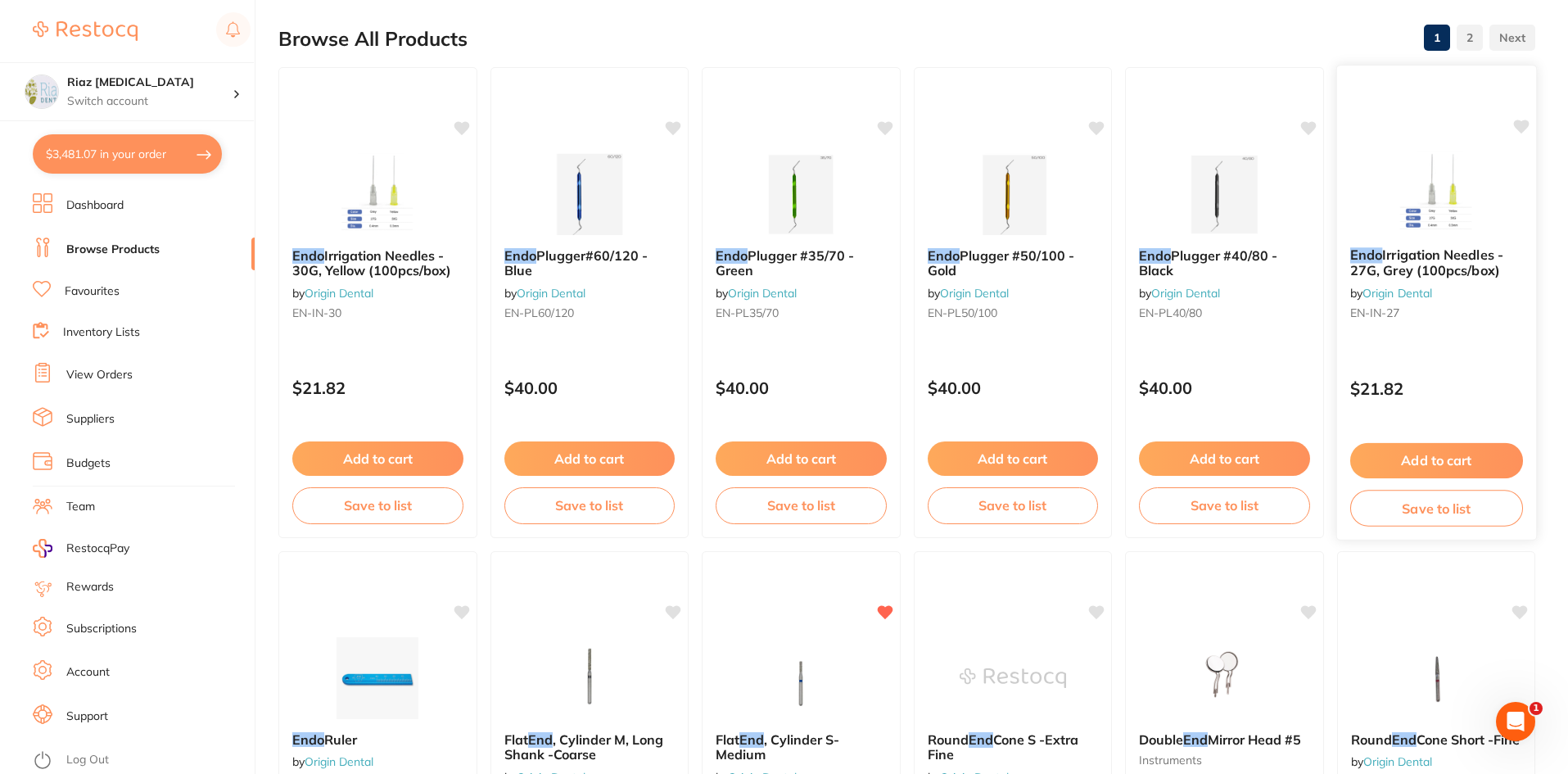
click at [1447, 120] on div "Endo Irrigation Needles - 27G, Grey (100pcs/box) by Origin Dental EN-IN-27 $21.…" at bounding box center [1435, 303] width 201 height 476
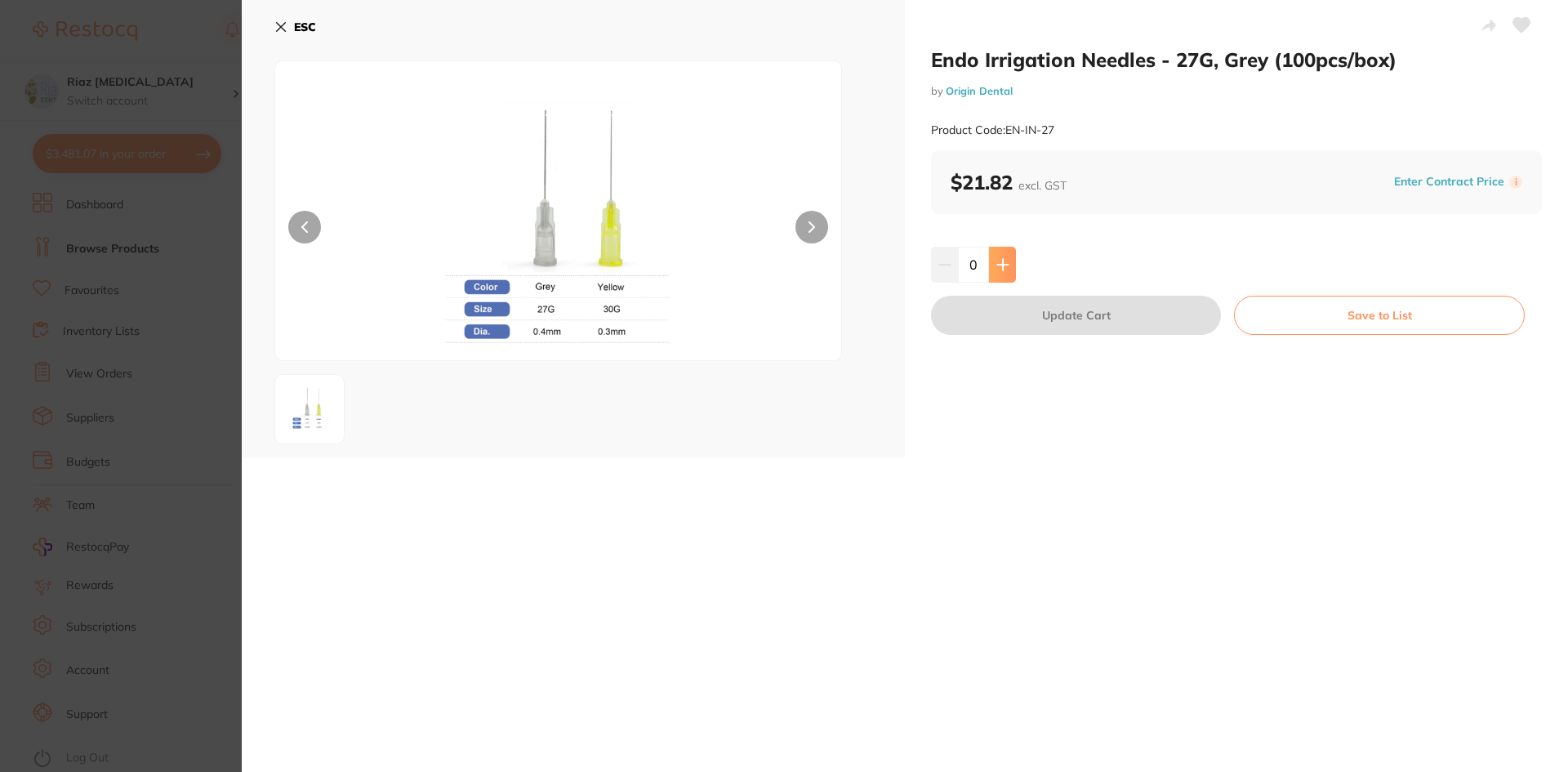
click at [998, 263] on icon at bounding box center [1003, 265] width 13 height 13
type input "1"
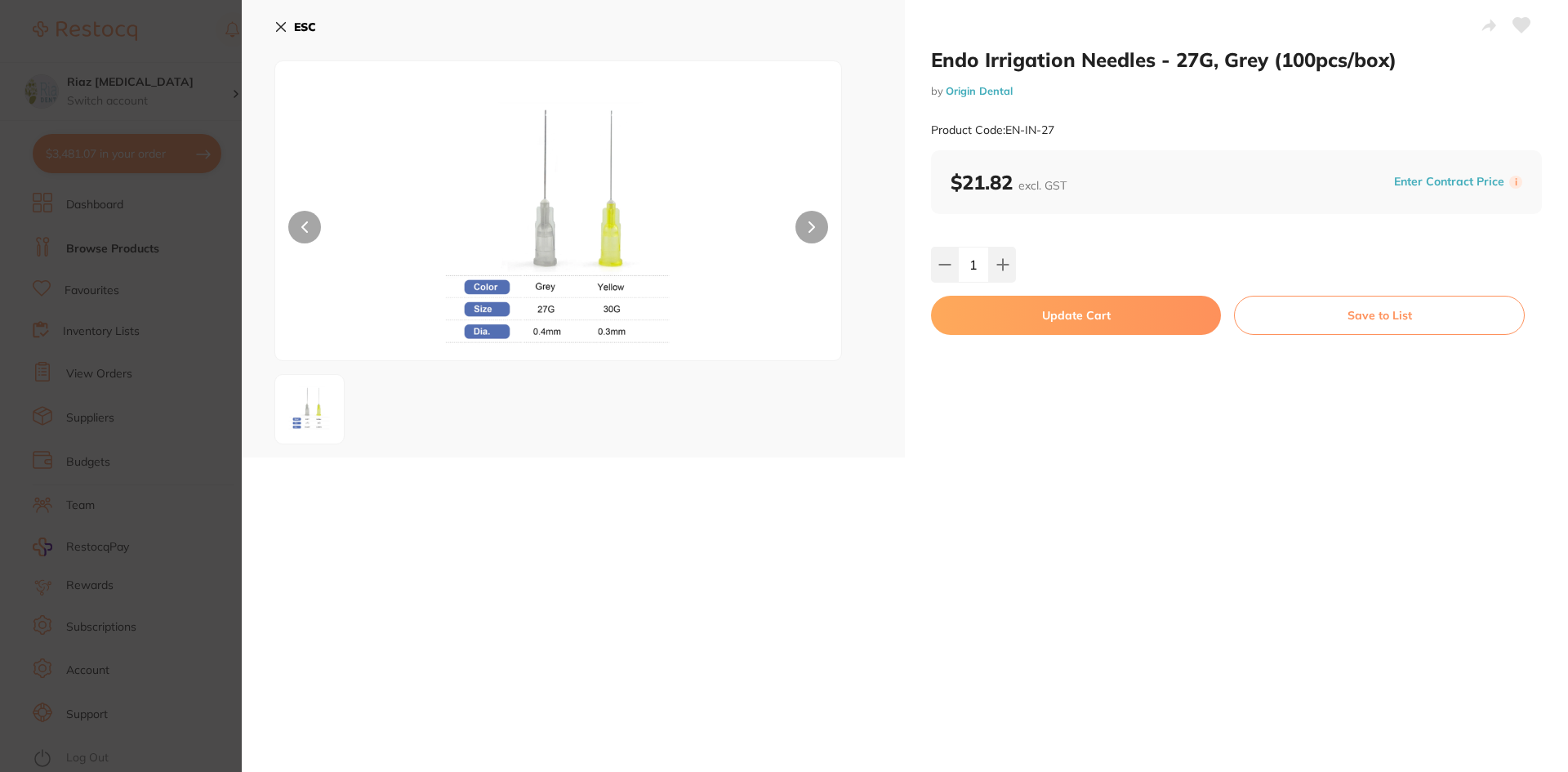
click at [998, 328] on button "Update Cart" at bounding box center [1076, 314] width 290 height 39
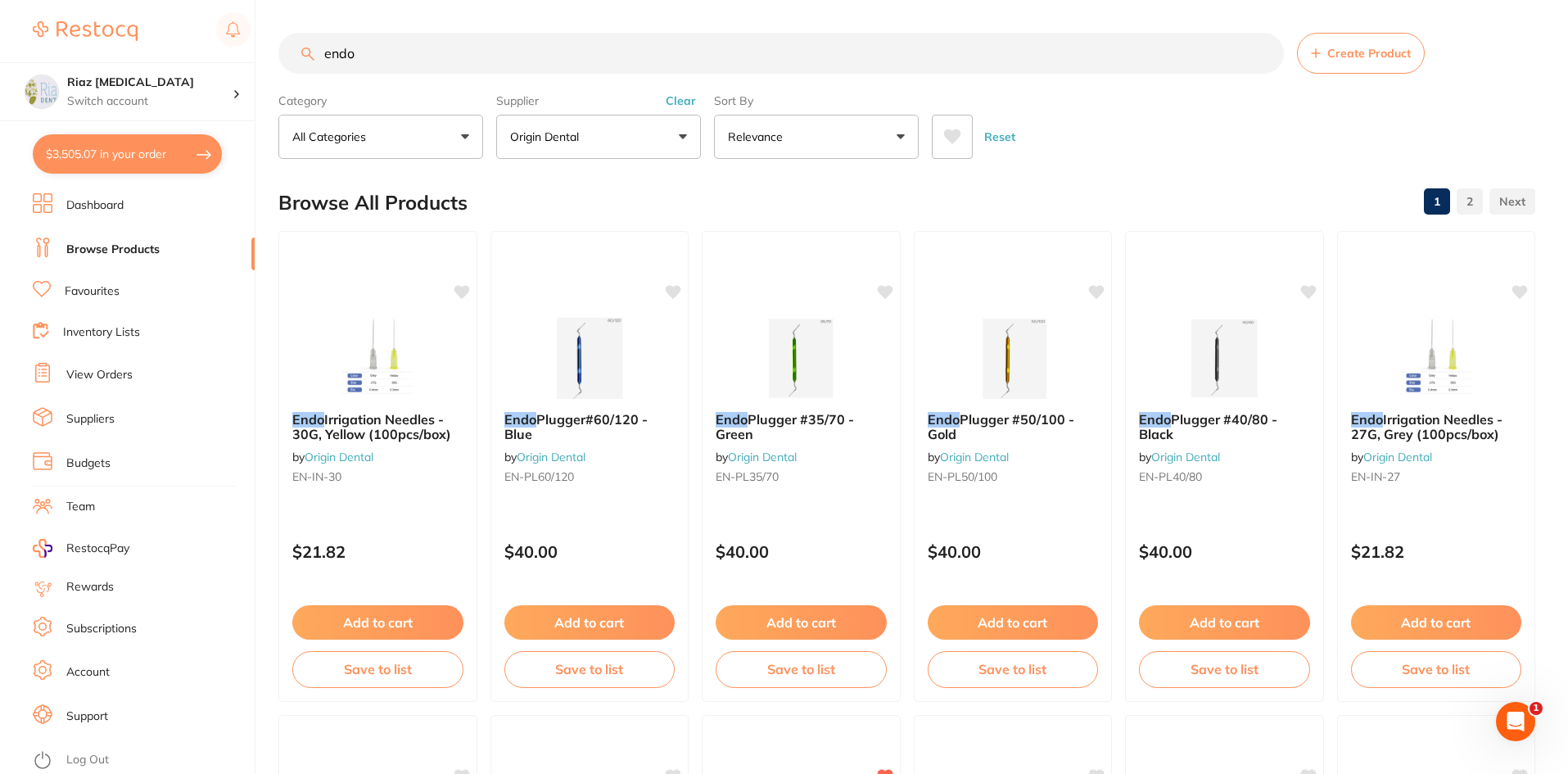
click at [603, 130] on button "Origin Dental" at bounding box center [598, 136] width 204 height 45
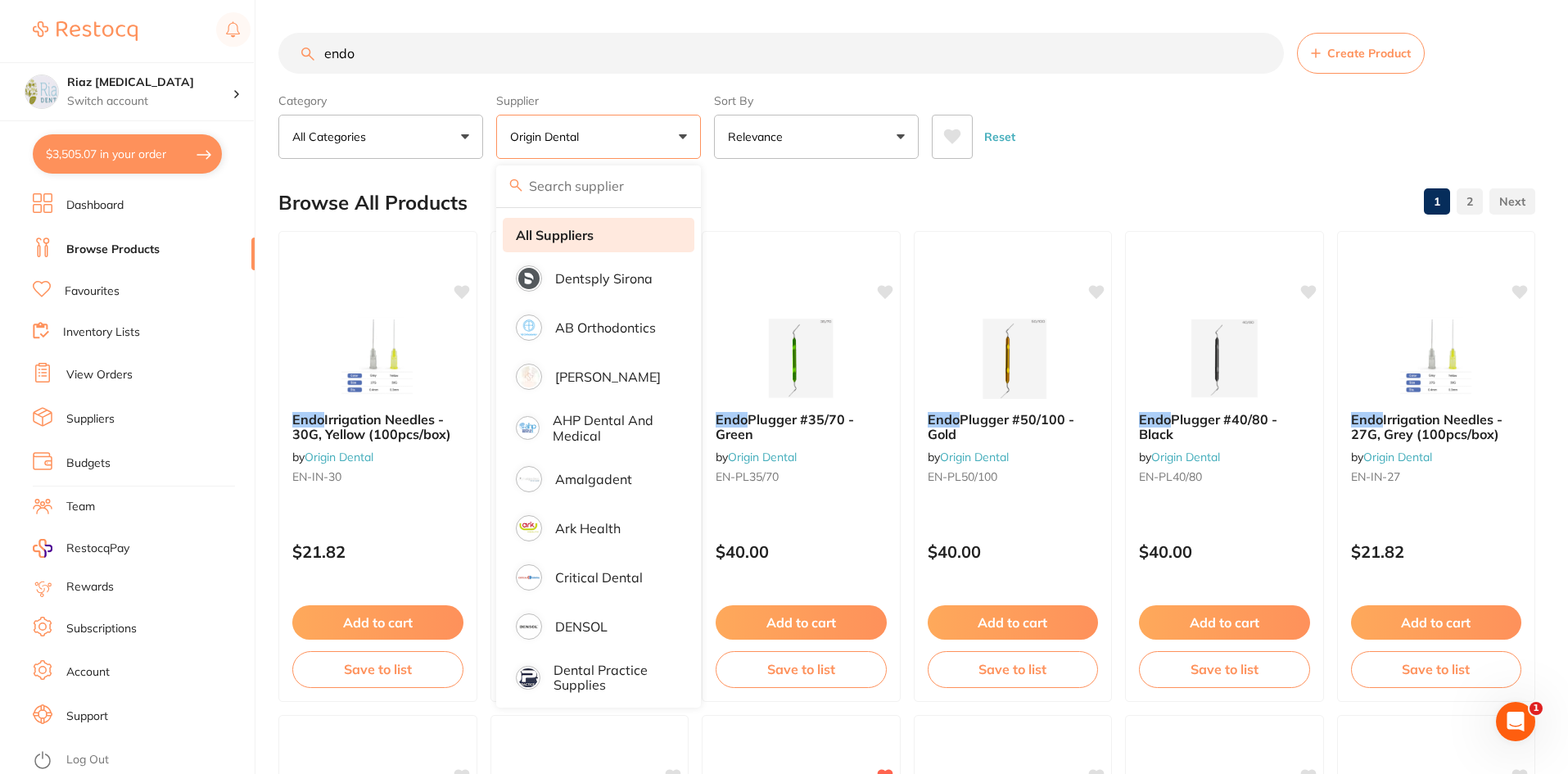
click at [586, 244] on li "All Suppliers" at bounding box center [599, 235] width 192 height 35
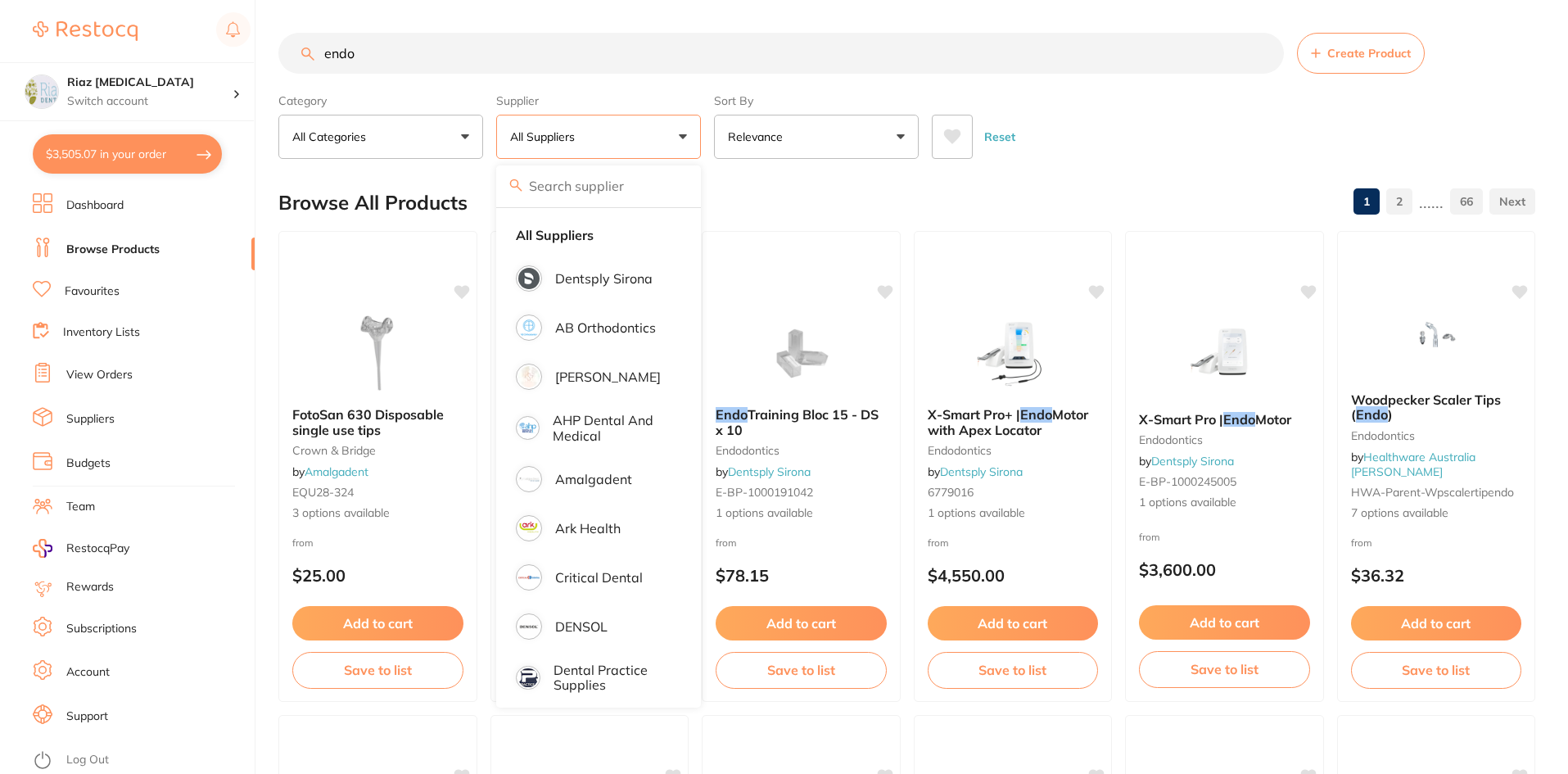
click at [229, 54] on div "$3,505.07 Riaz Dental Surgery Switch account Riaz Dental Surgery $3,505.07 in y…" at bounding box center [784, 387] width 1568 height 774
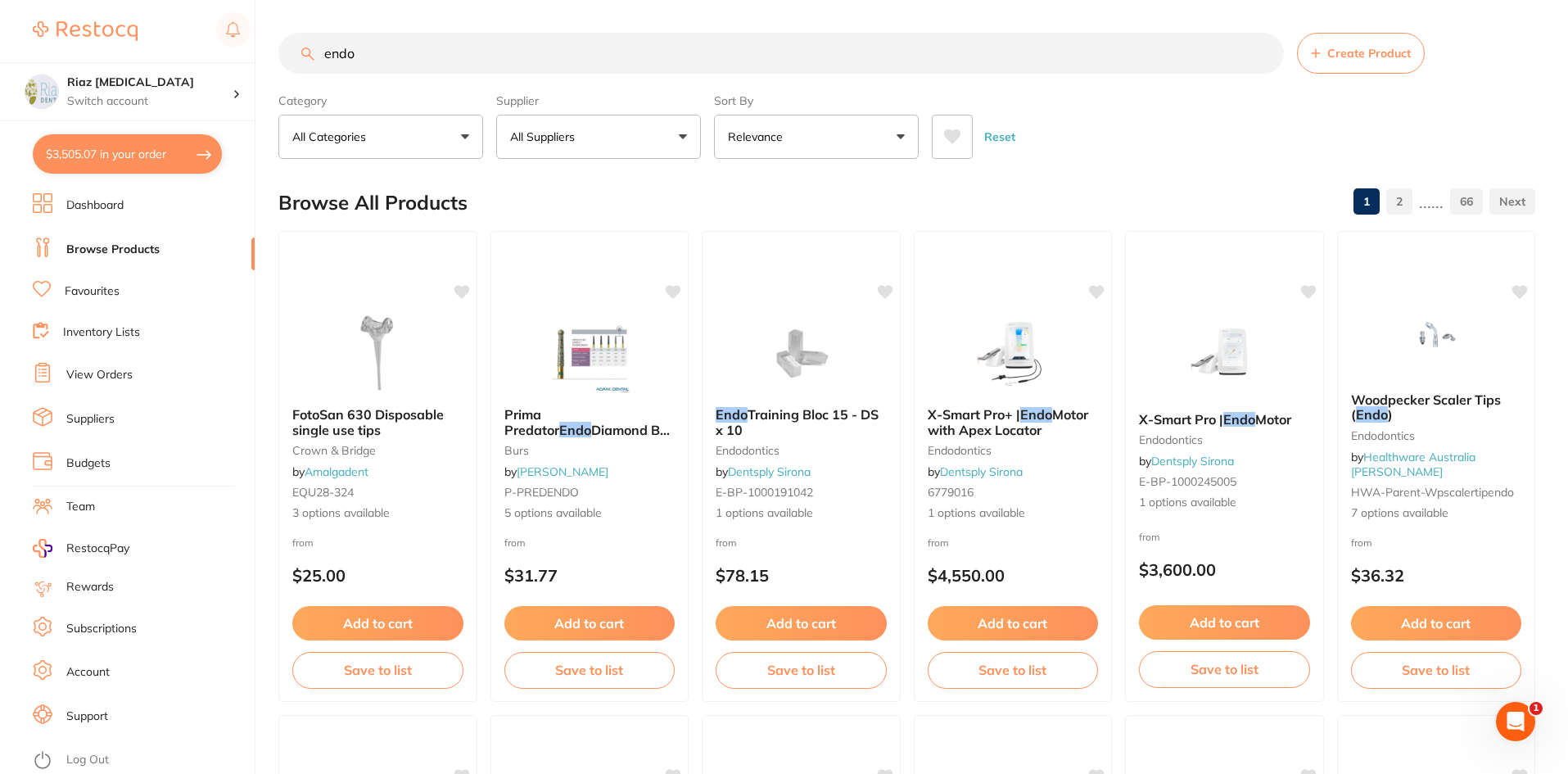
click at [134, 154] on button "$3,505.07 in your order" at bounding box center [127, 154] width 189 height 39
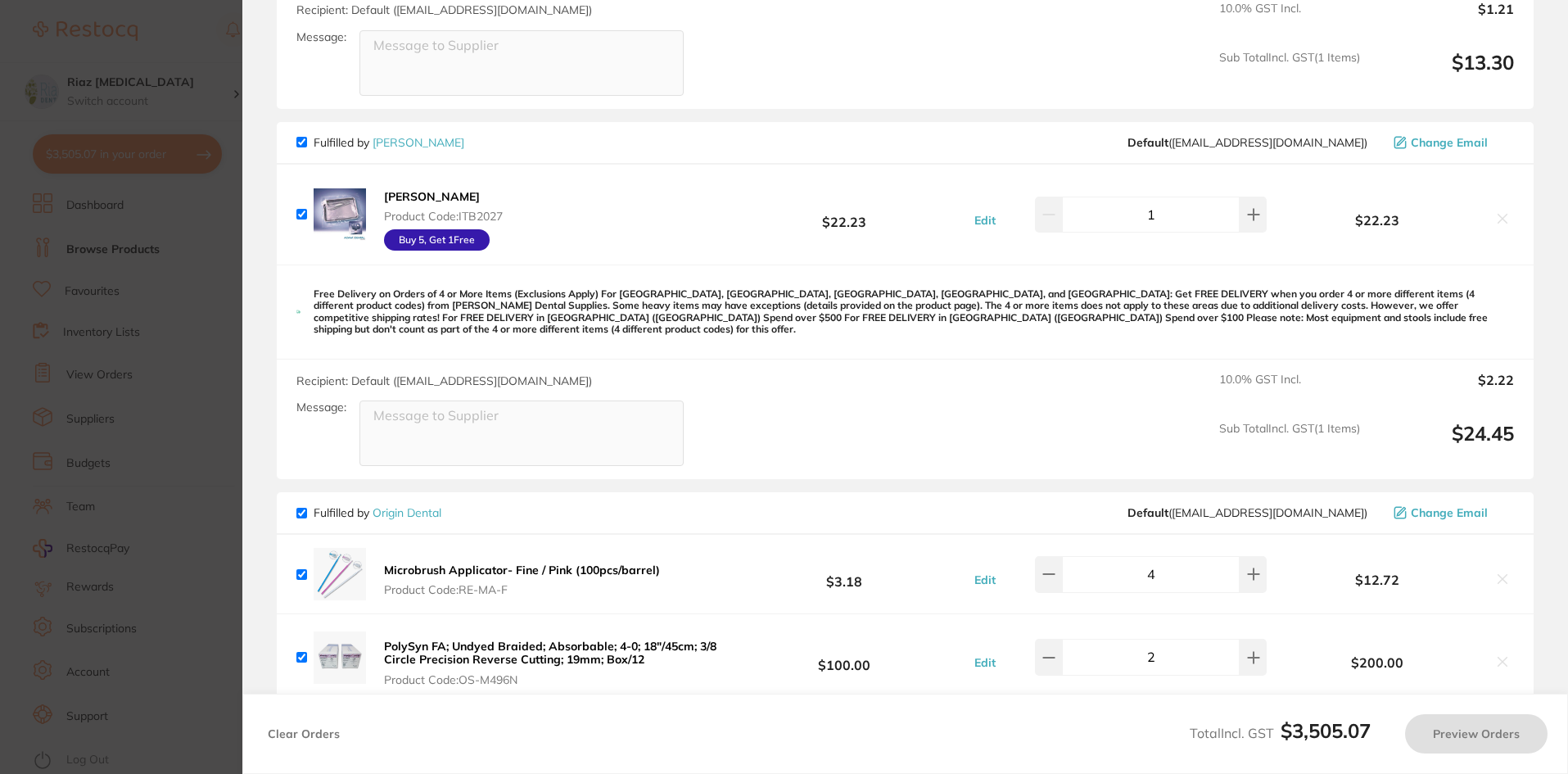
checkbox input "true"
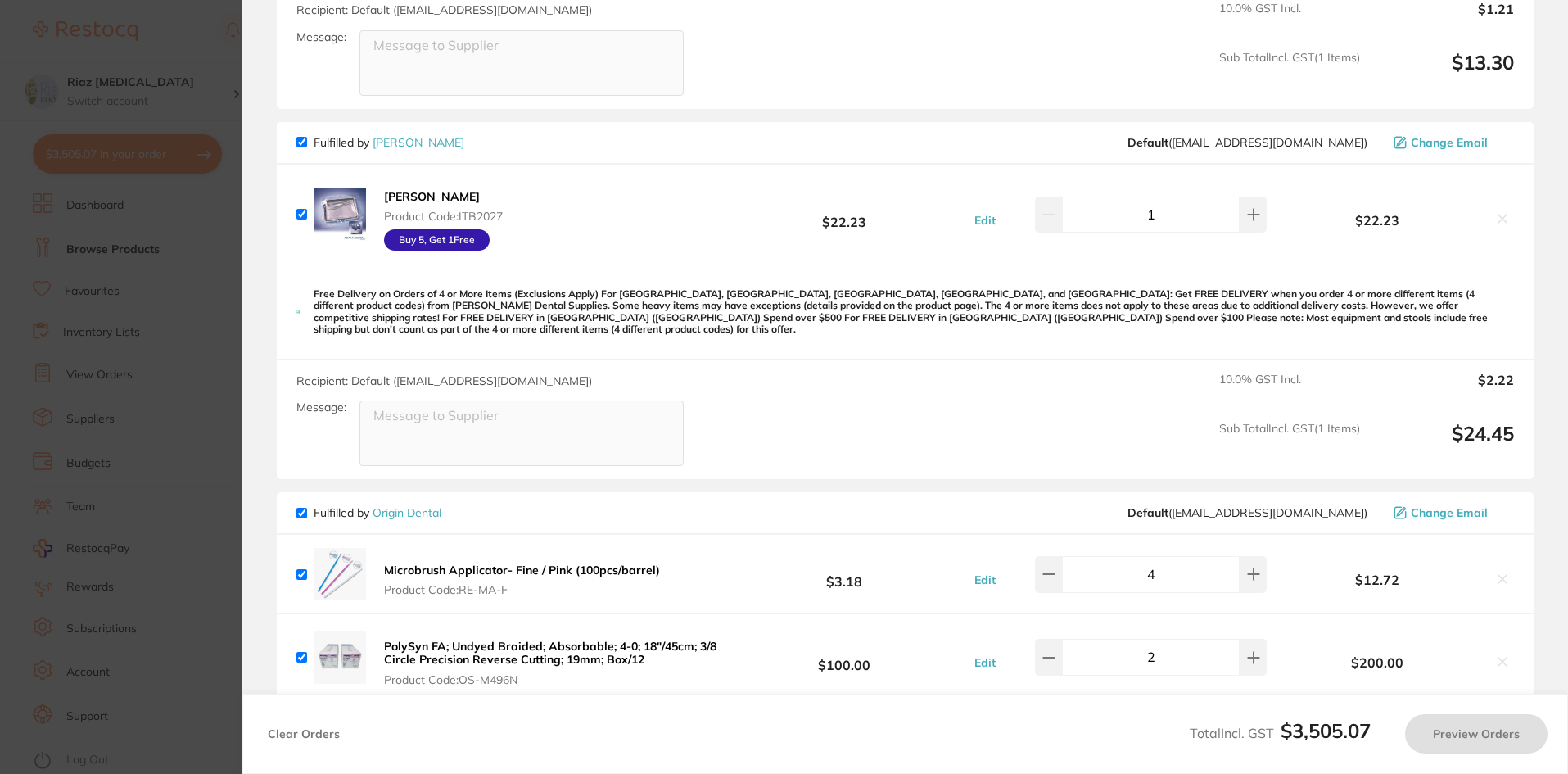
checkbox input "true"
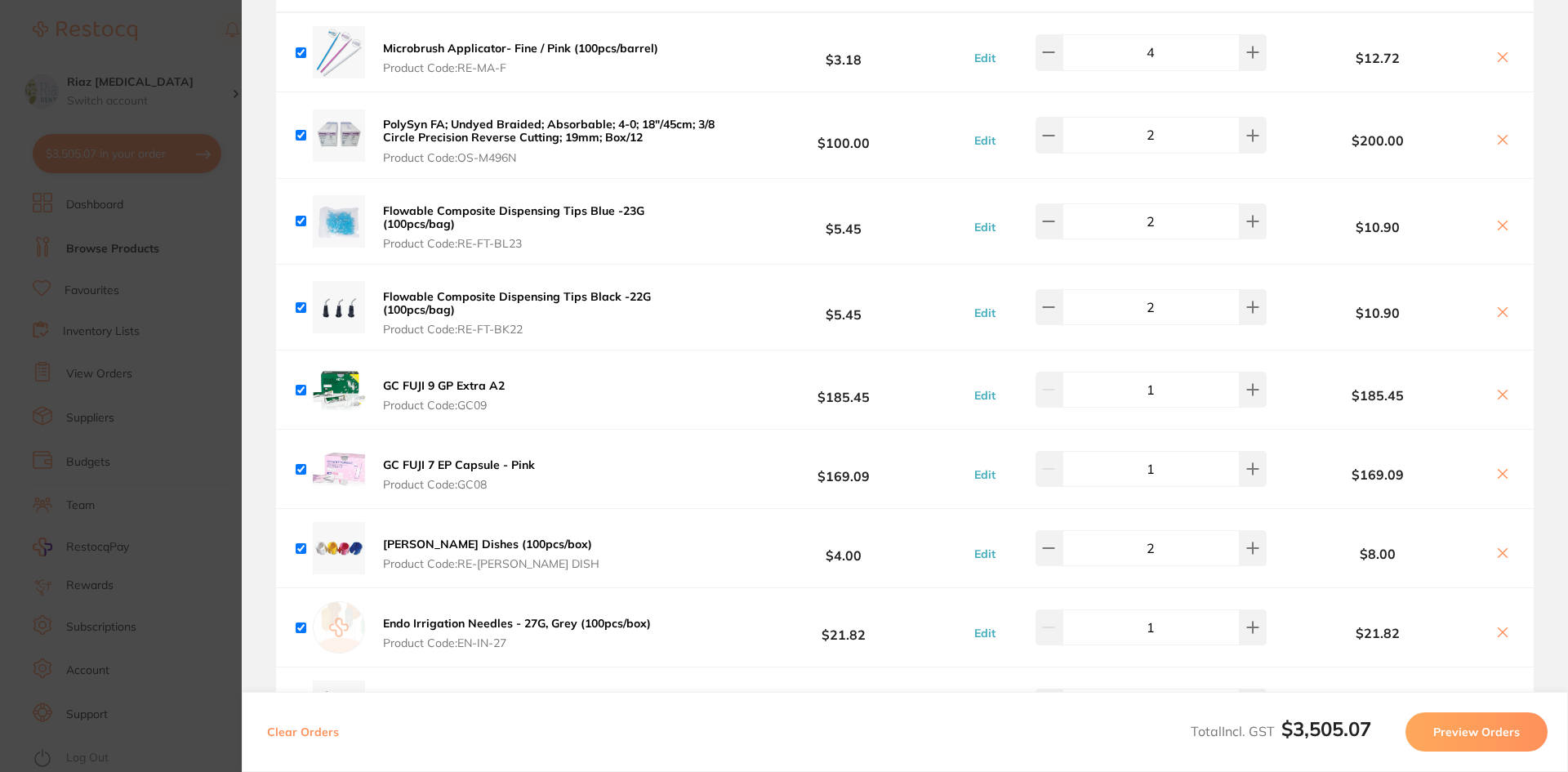
scroll to position [3095, 0]
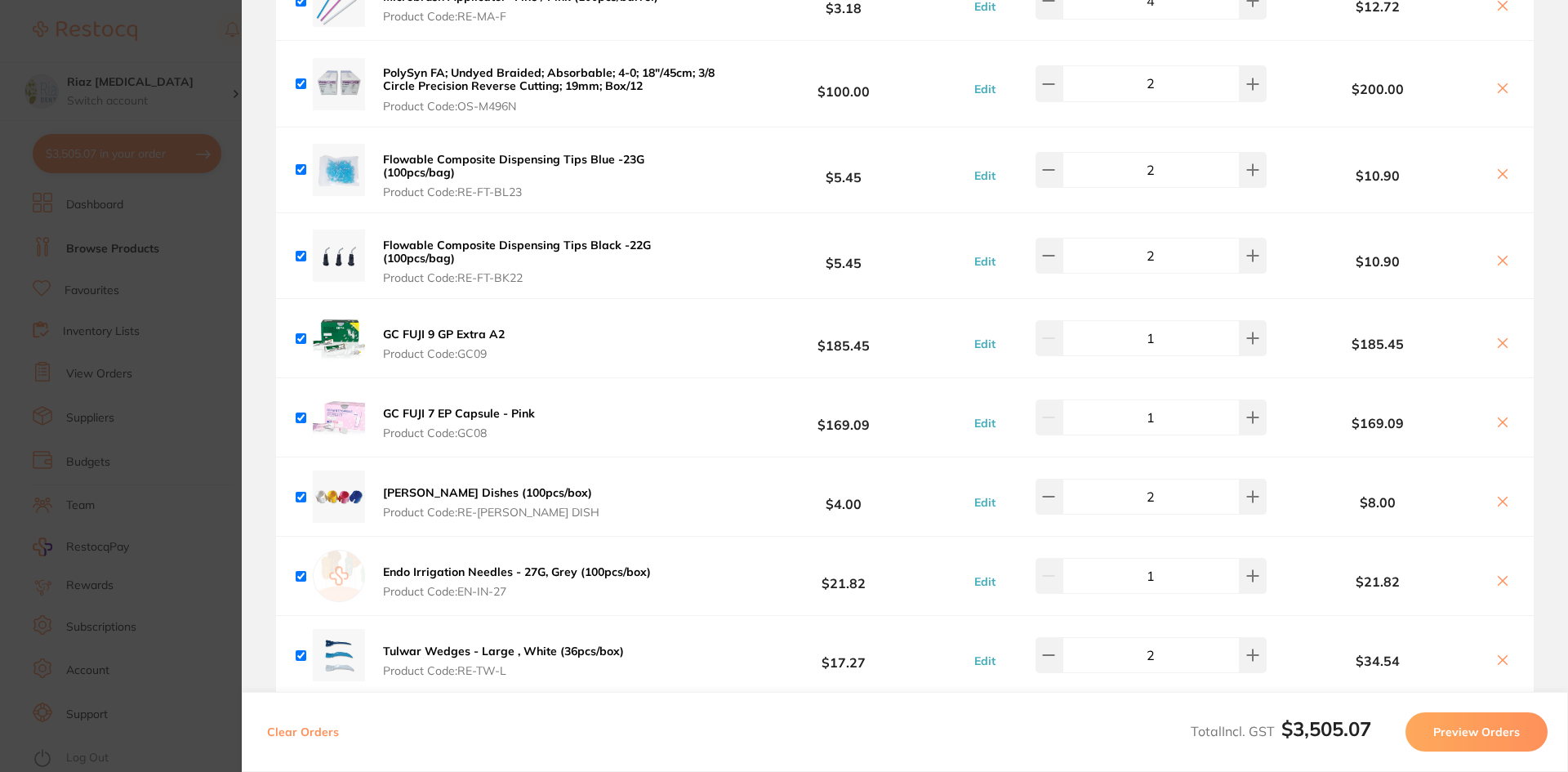
click at [1496, 336] on icon at bounding box center [1503, 343] width 13 height 13
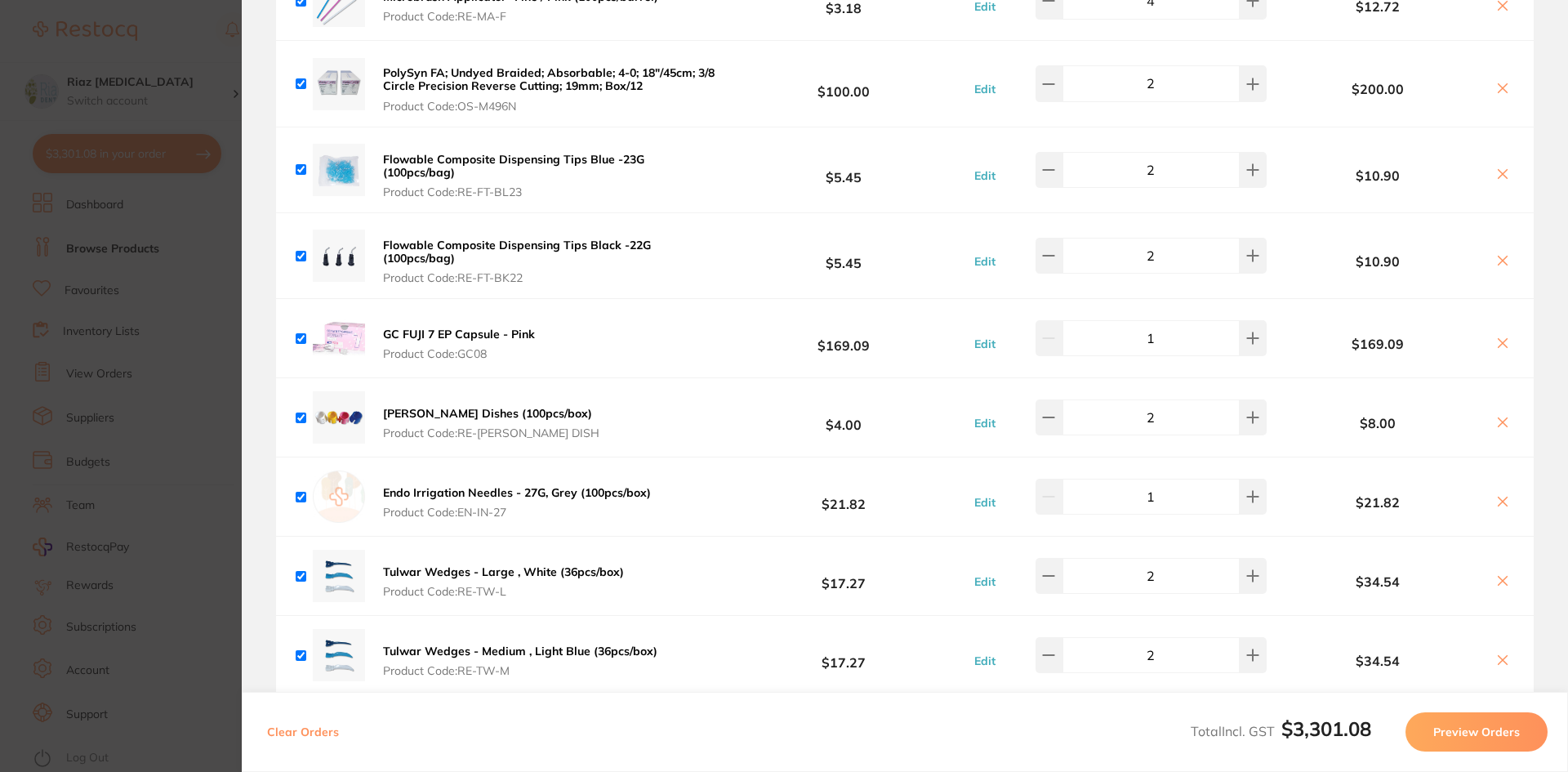
click at [1498, 338] on icon at bounding box center [1503, 343] width 9 height 9
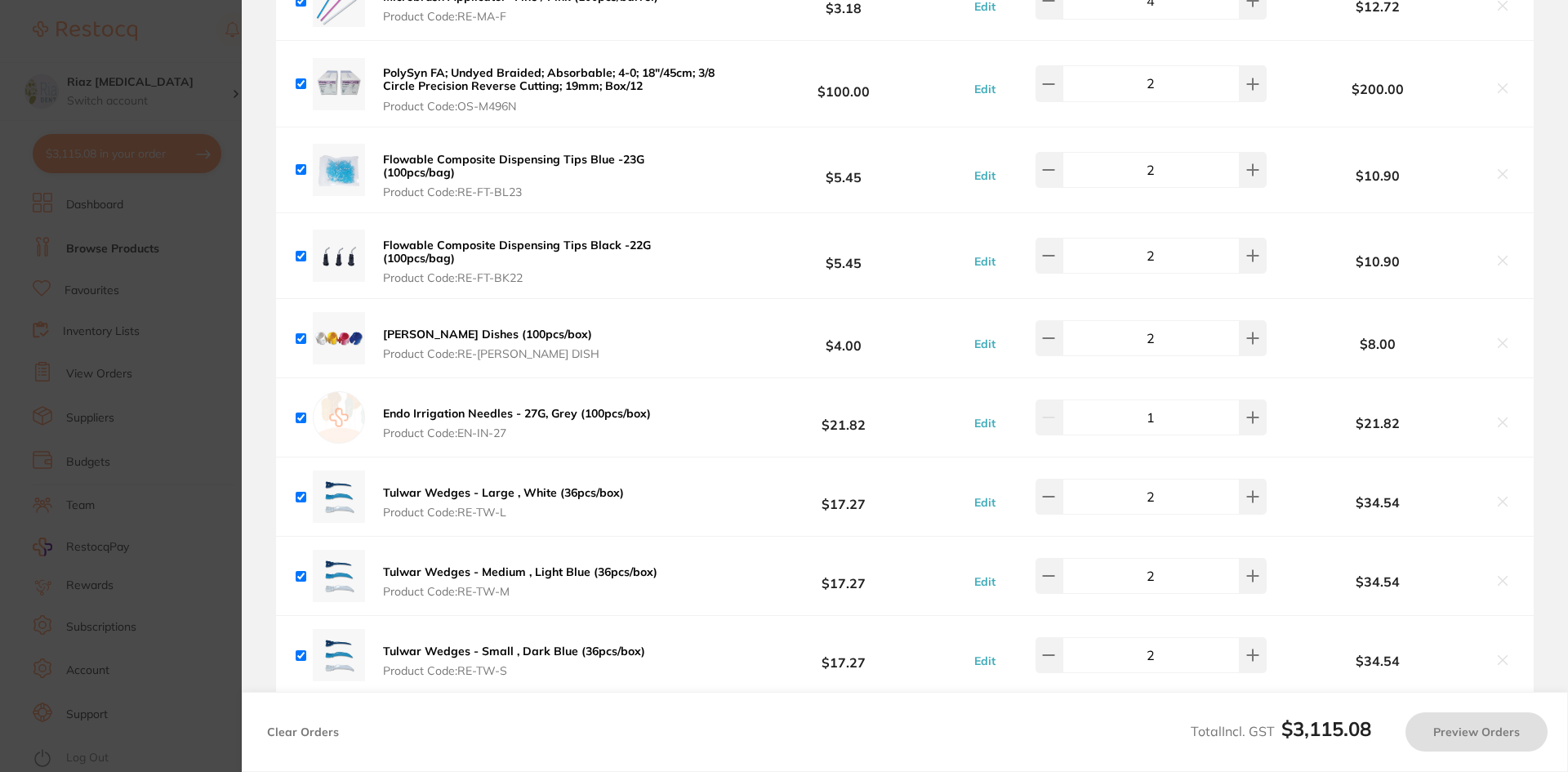
checkbox input "true"
click at [1062, 478] on button at bounding box center [1049, 497] width 27 height 36
type input "1"
click at [1053, 569] on icon at bounding box center [1048, 575] width 13 height 13
type input "1"
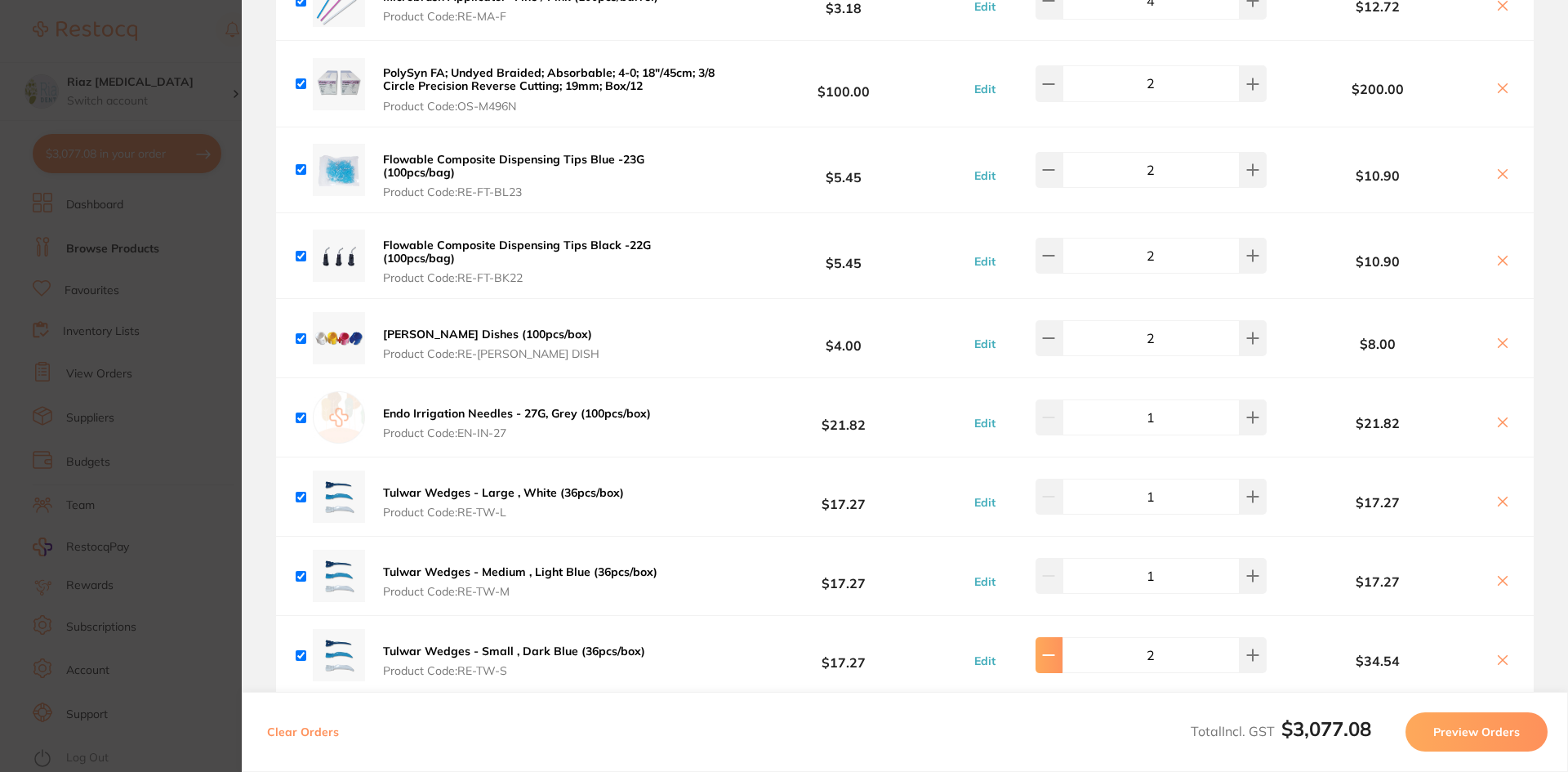
click at [1055, 649] on icon at bounding box center [1048, 655] width 13 height 13
type input "1"
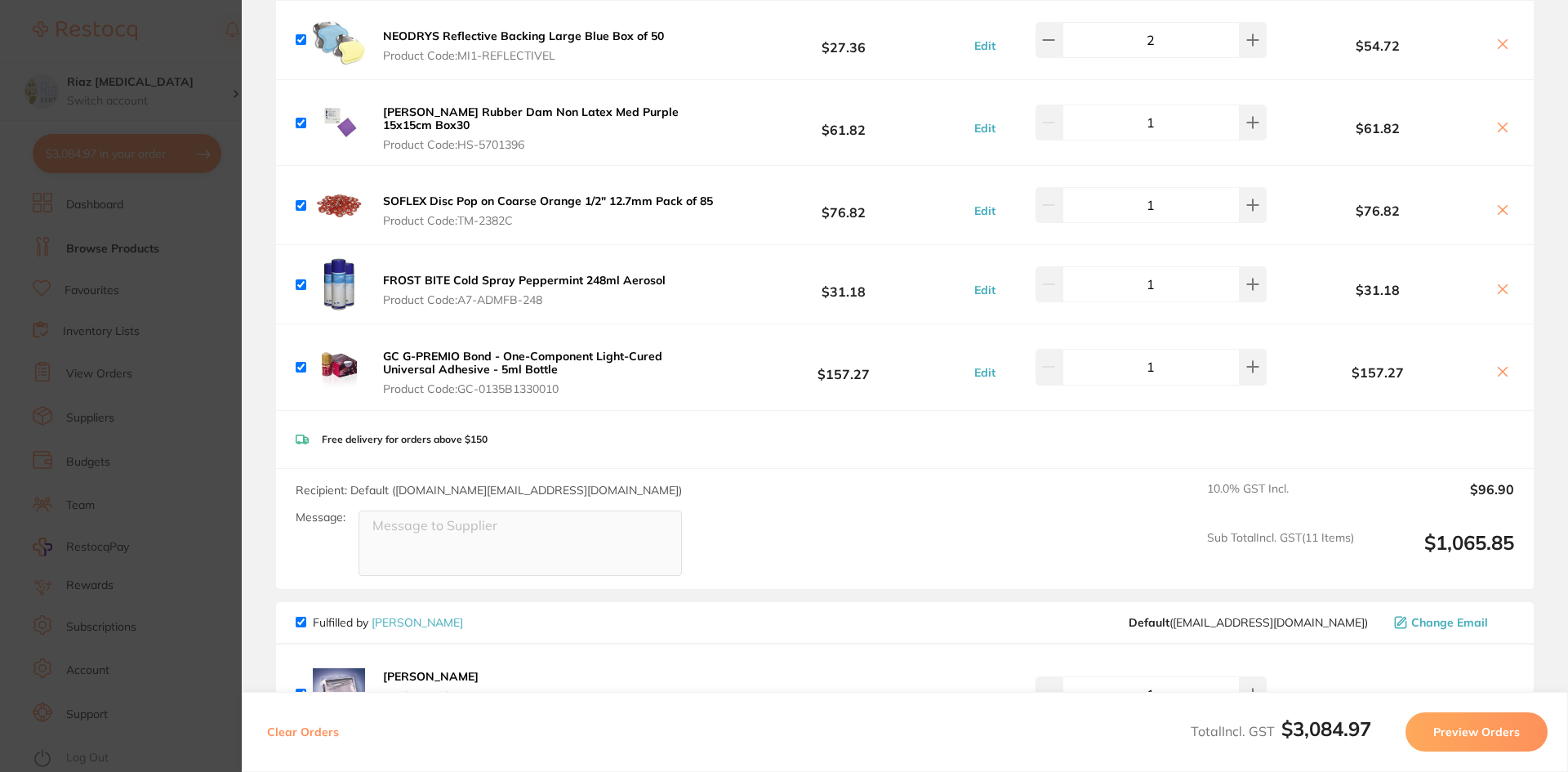
scroll to position [2768, 0]
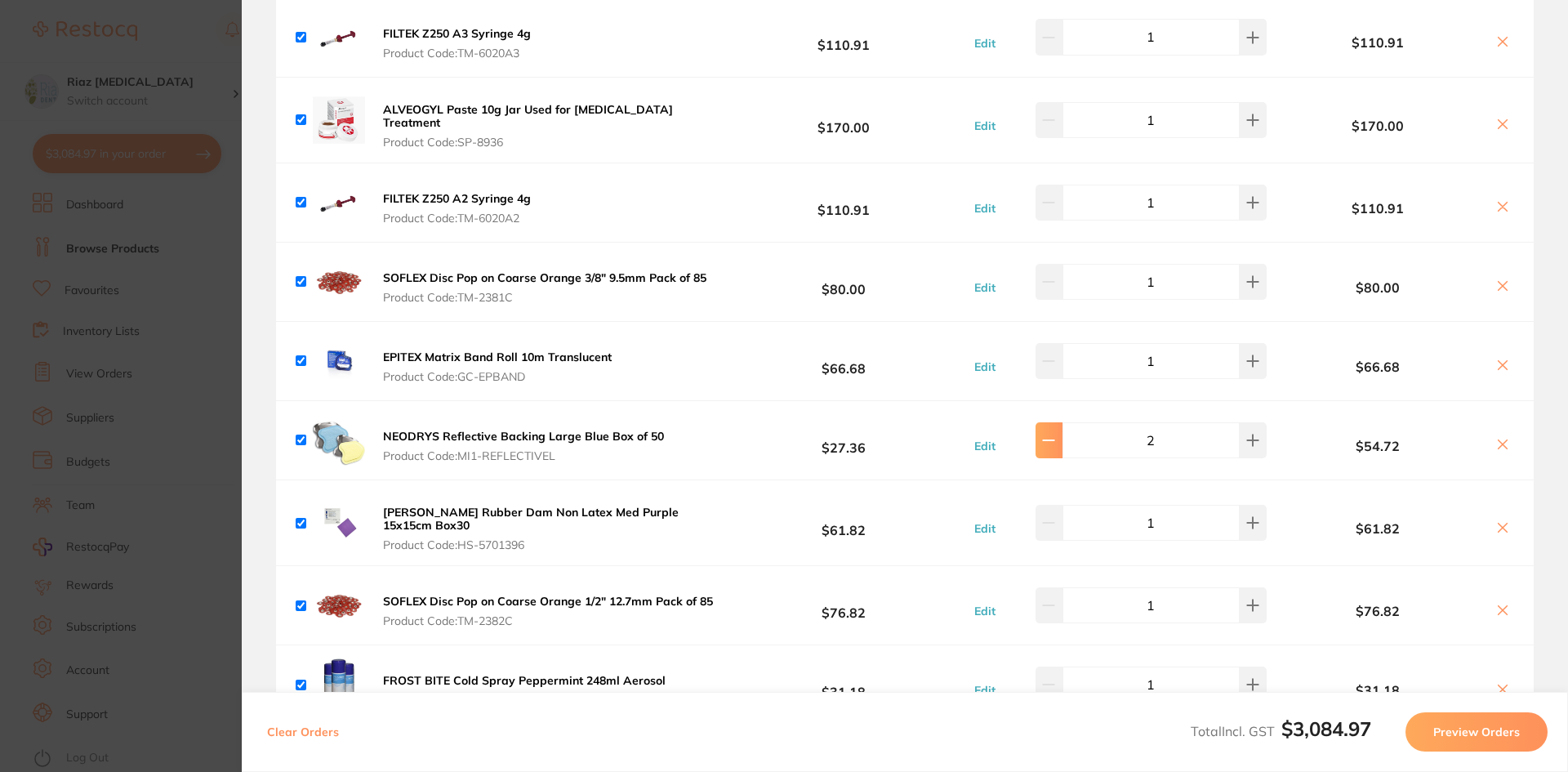
click at [1054, 440] on icon at bounding box center [1049, 440] width 11 height 0
type input "1"
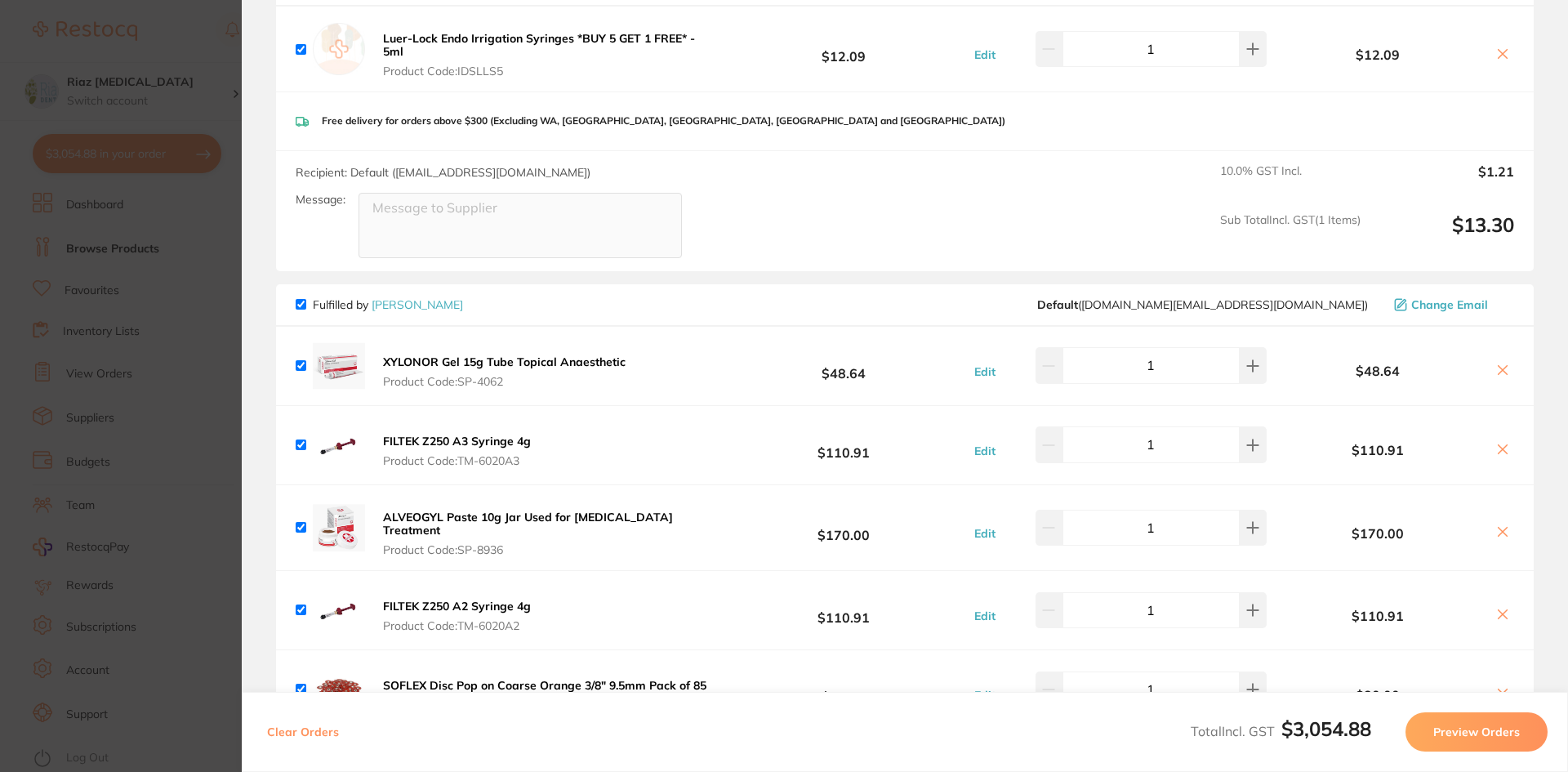
scroll to position [2359, 0]
click at [188, 379] on section "Update RRP Set your pre negotiated price for this item. Item Agreed RRP (excl. …" at bounding box center [784, 386] width 1568 height 772
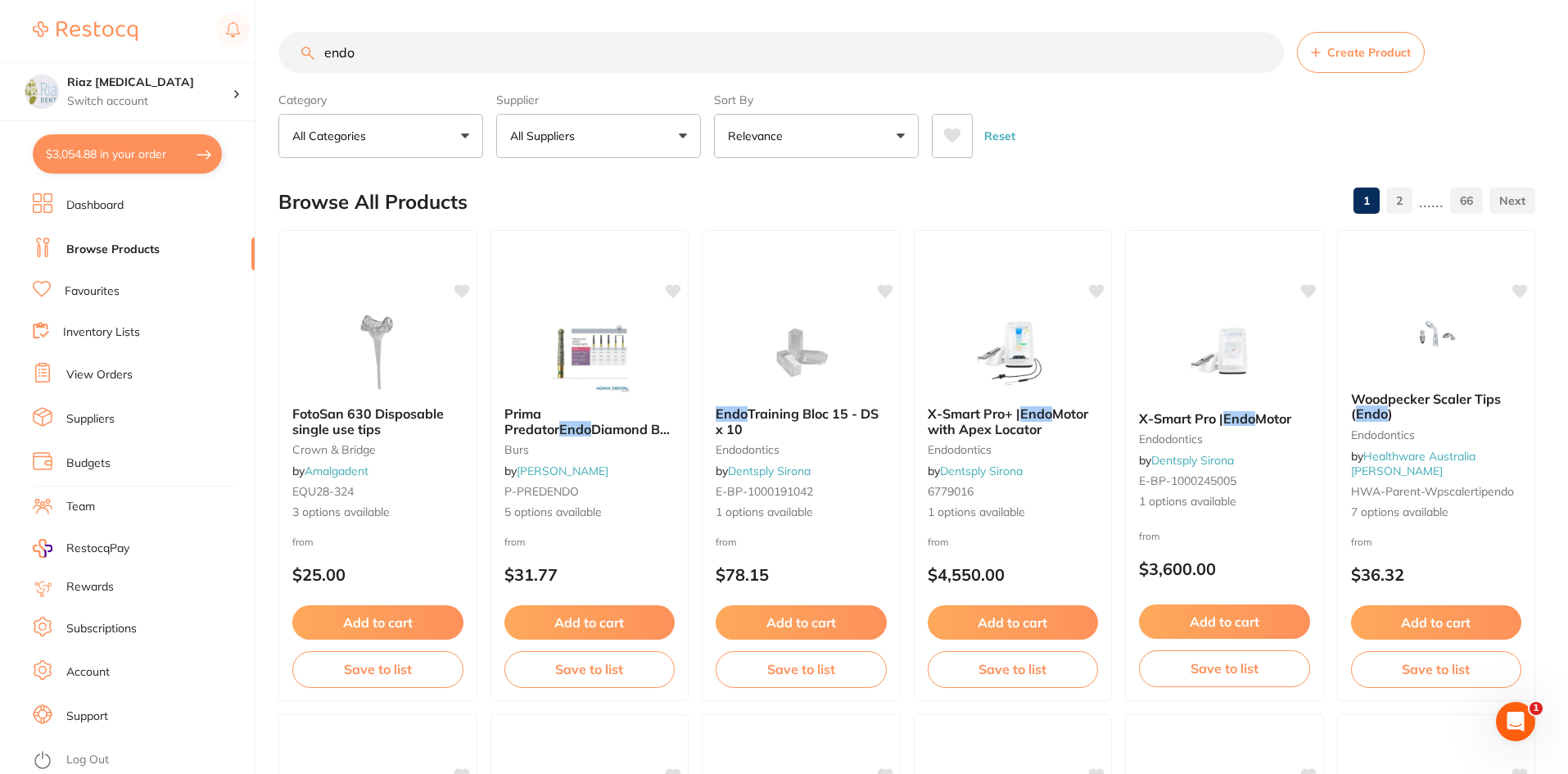
scroll to position [0, 0]
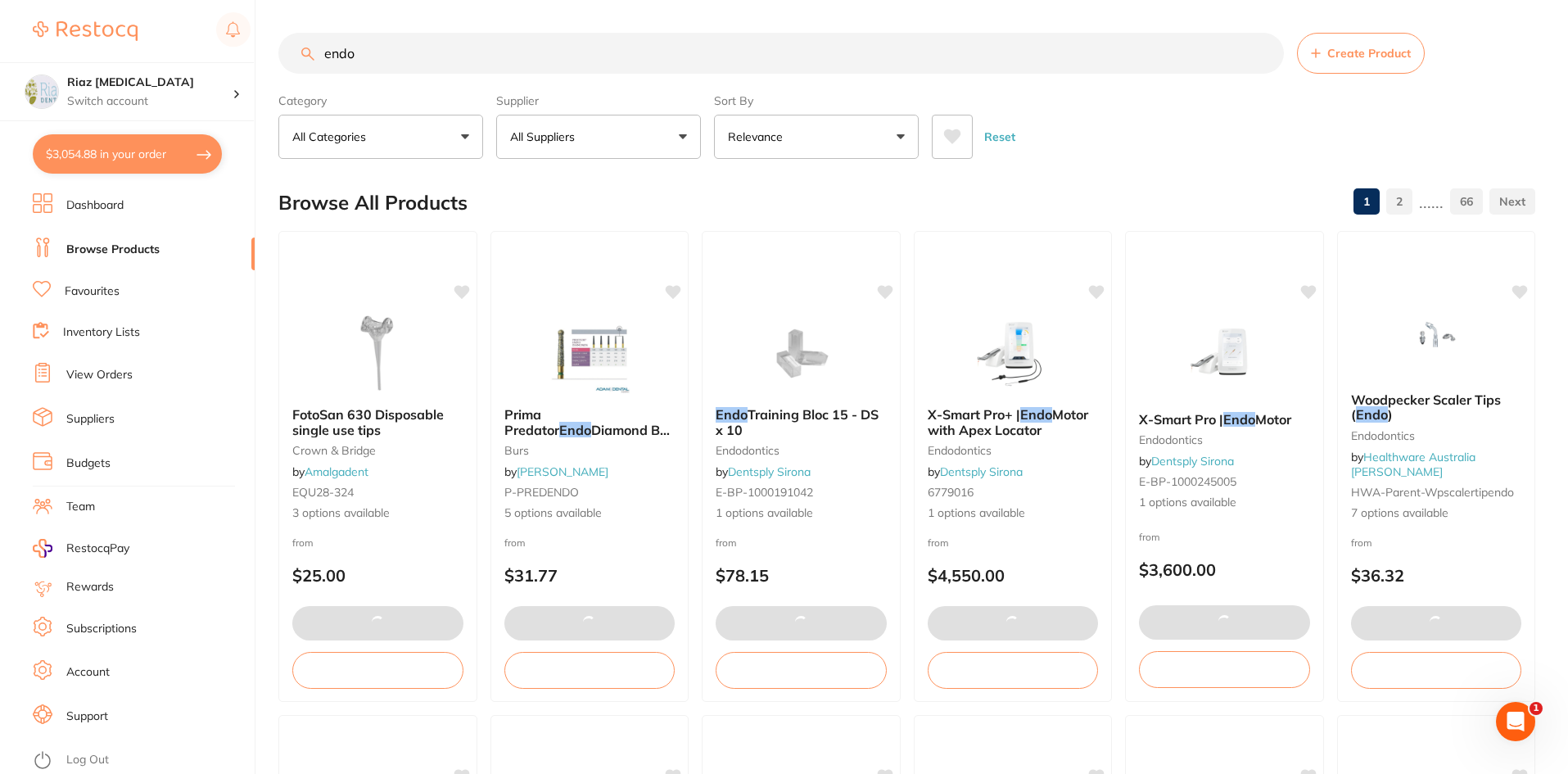
drag, startPoint x: 398, startPoint y: 45, endPoint x: 253, endPoint y: 45, distance: 145.0
click at [253, 45] on div "$3,054.88 Riaz Dental Surgery Switch account Riaz Dental Surgery $3,054.88 in y…" at bounding box center [784, 387] width 1568 height 774
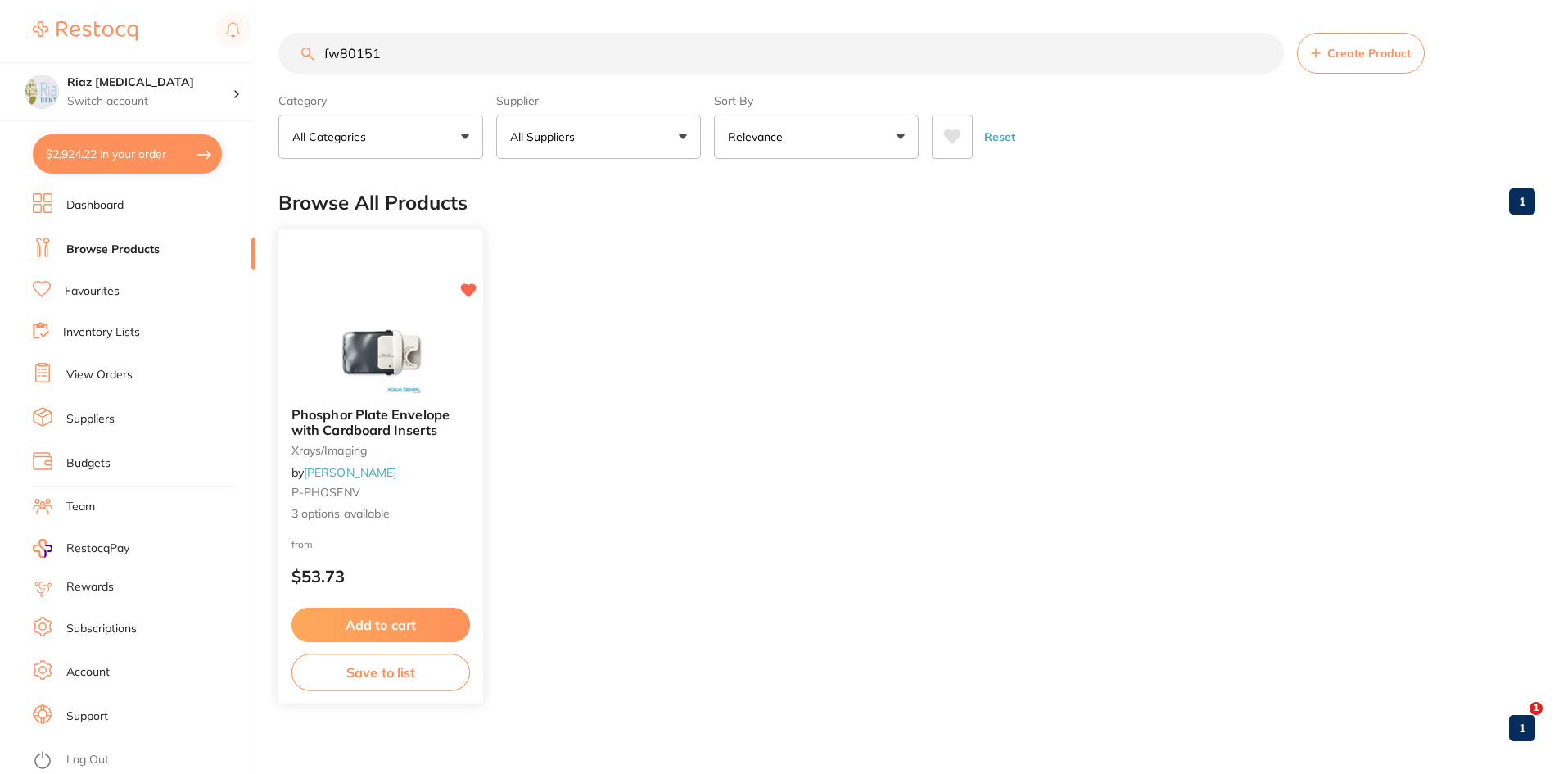
type input "fw80151"
click at [386, 322] on img at bounding box center [381, 352] width 106 height 82
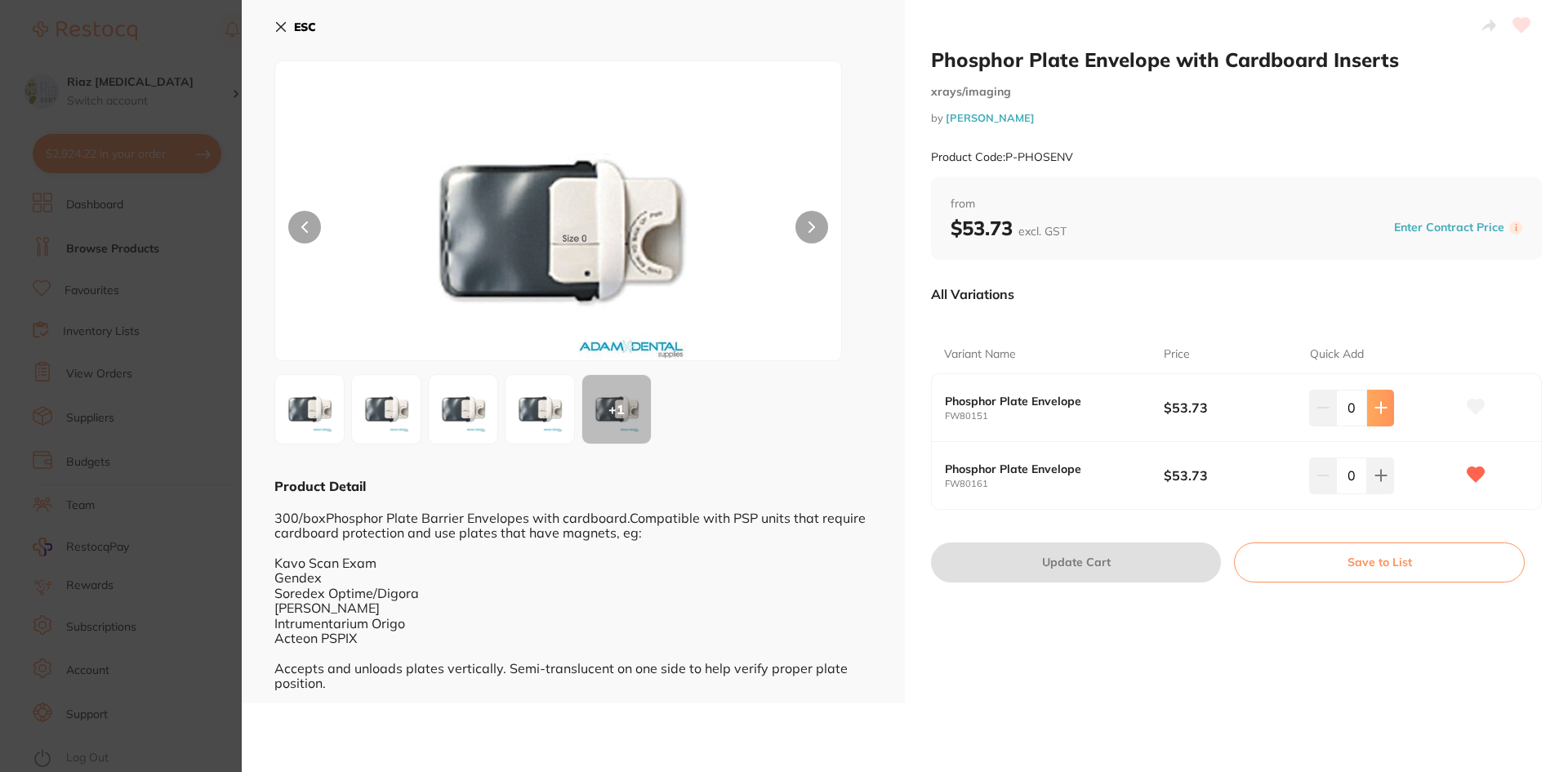
click at [1382, 409] on icon at bounding box center [1380, 408] width 11 height 11
type input "1"
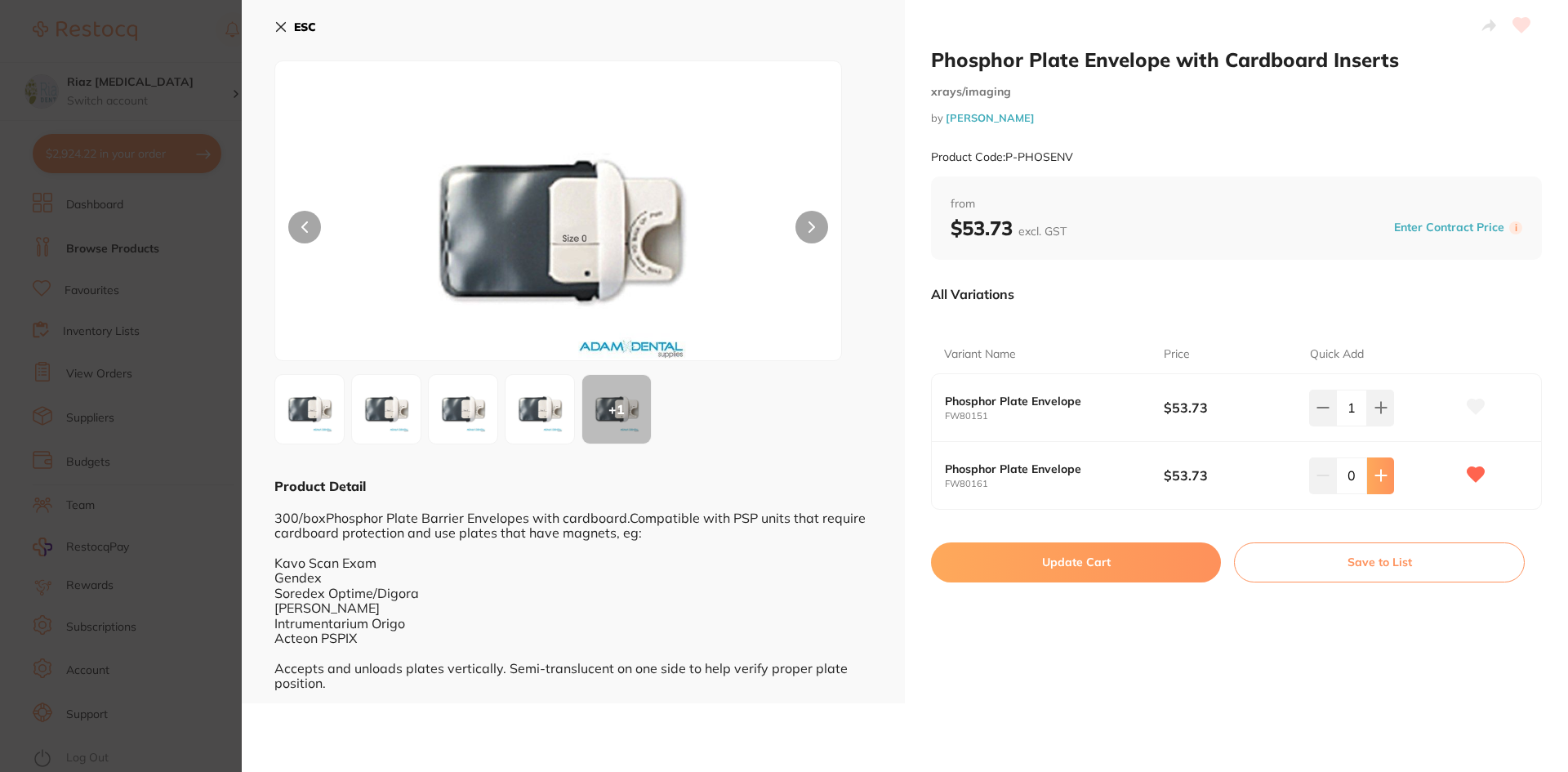
click at [1388, 471] on button at bounding box center [1380, 476] width 27 height 36
type input "1"
click at [1154, 557] on button "Update Cart" at bounding box center [1076, 562] width 290 height 39
checkbox input "false"
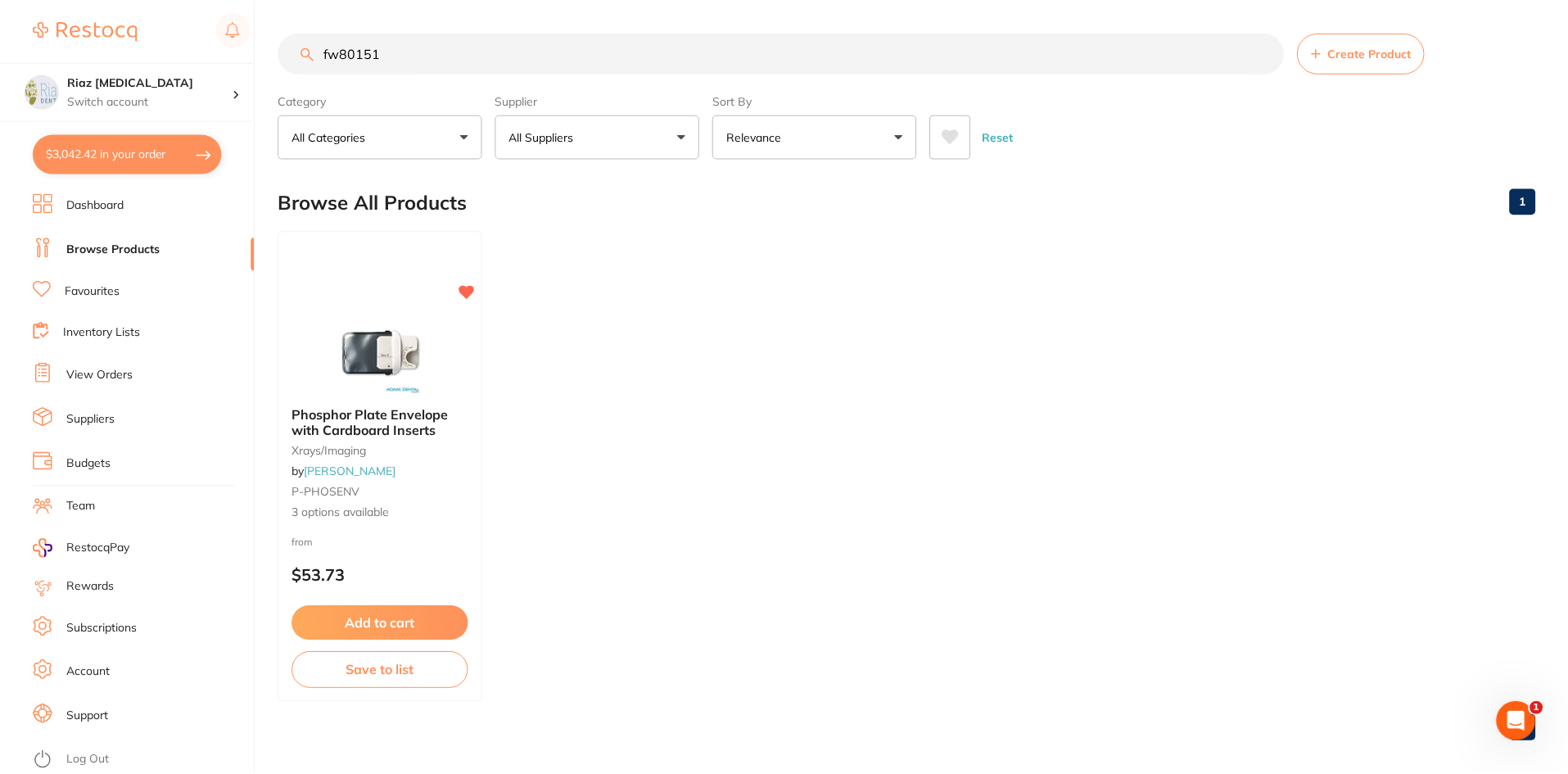
scroll to position [1, 0]
click at [104, 154] on button "$3,042.42 in your order" at bounding box center [127, 154] width 189 height 39
checkbox input "true"
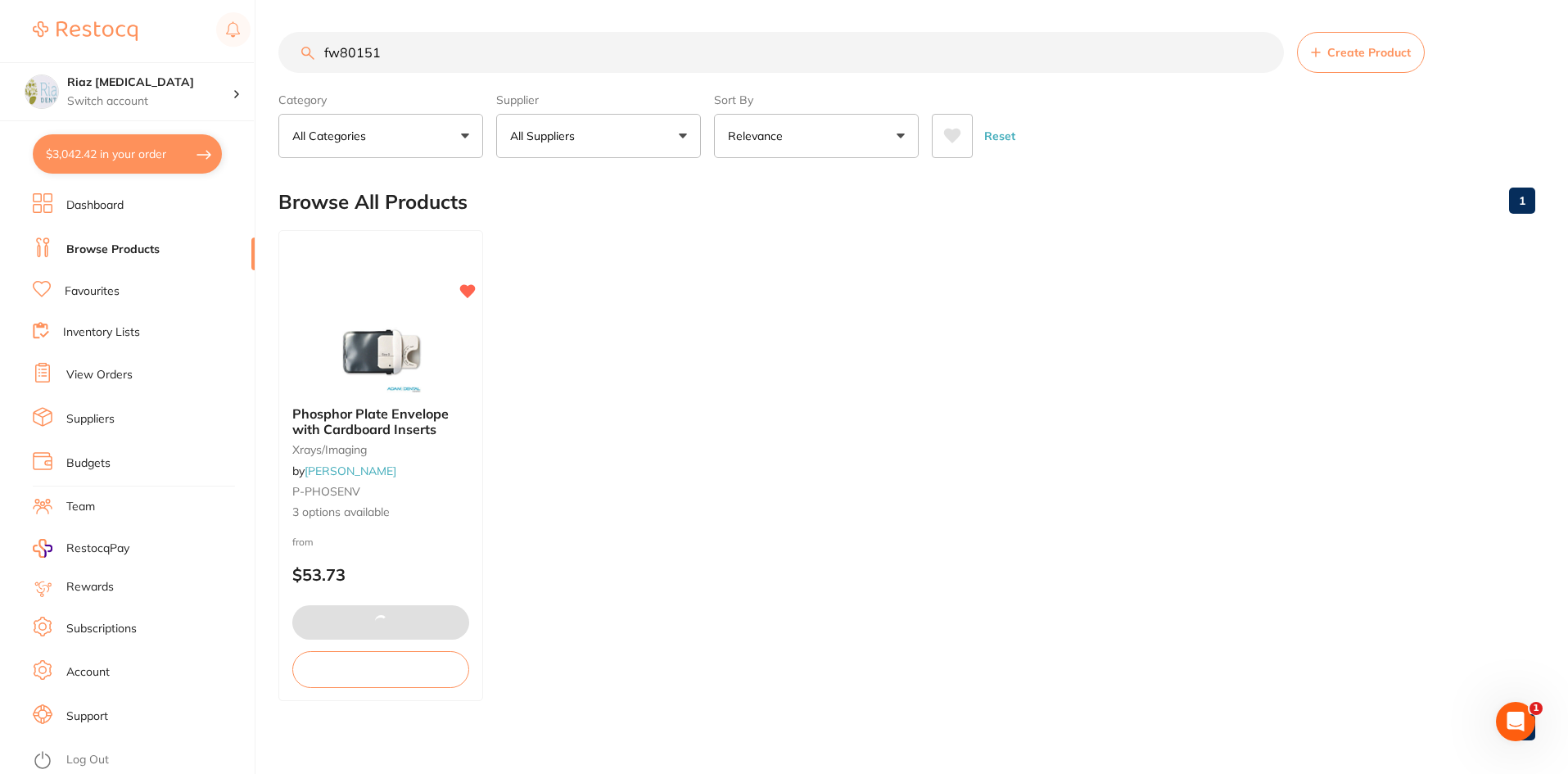
checkbox input "true"
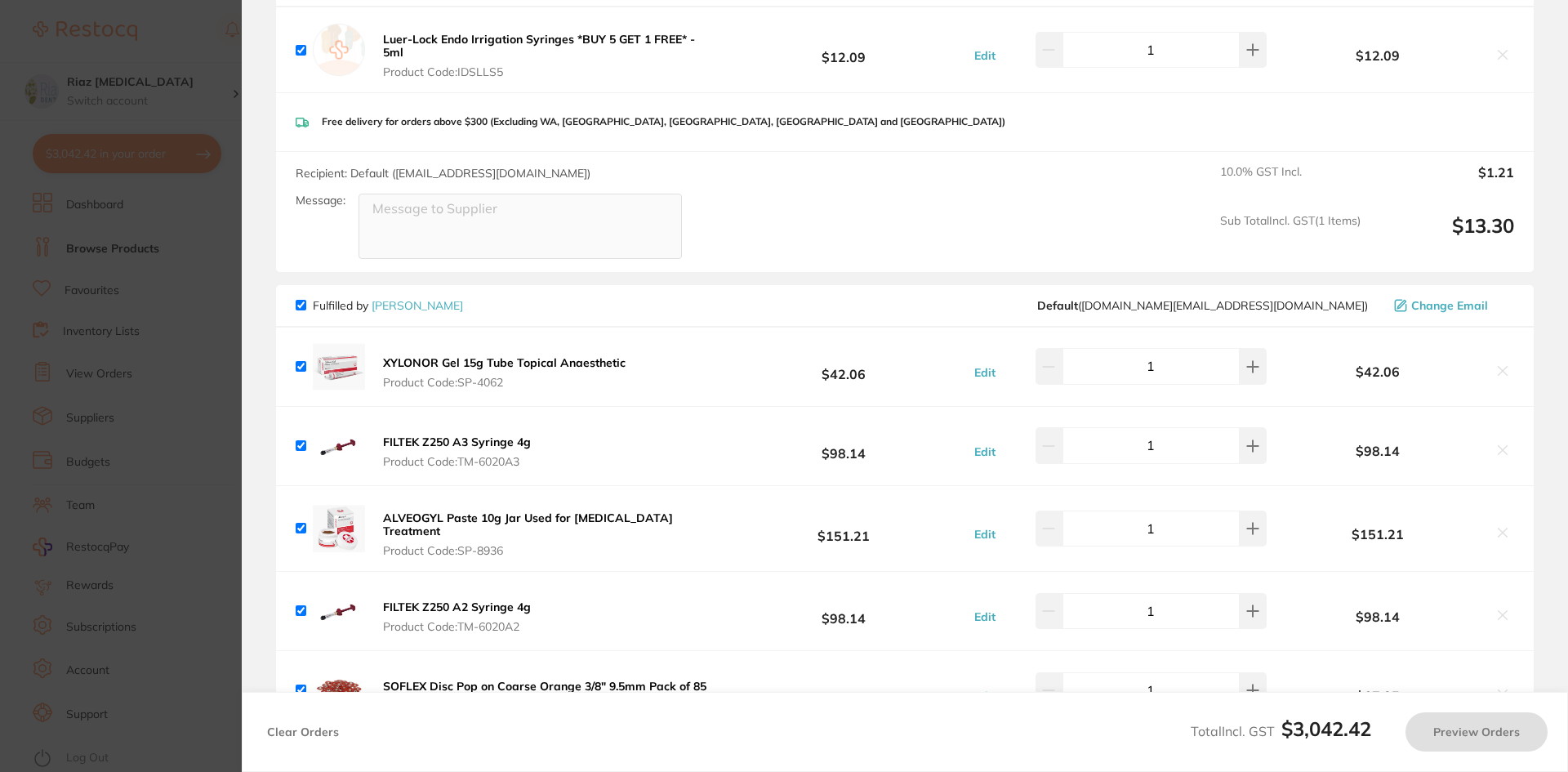
checkbox input "true"
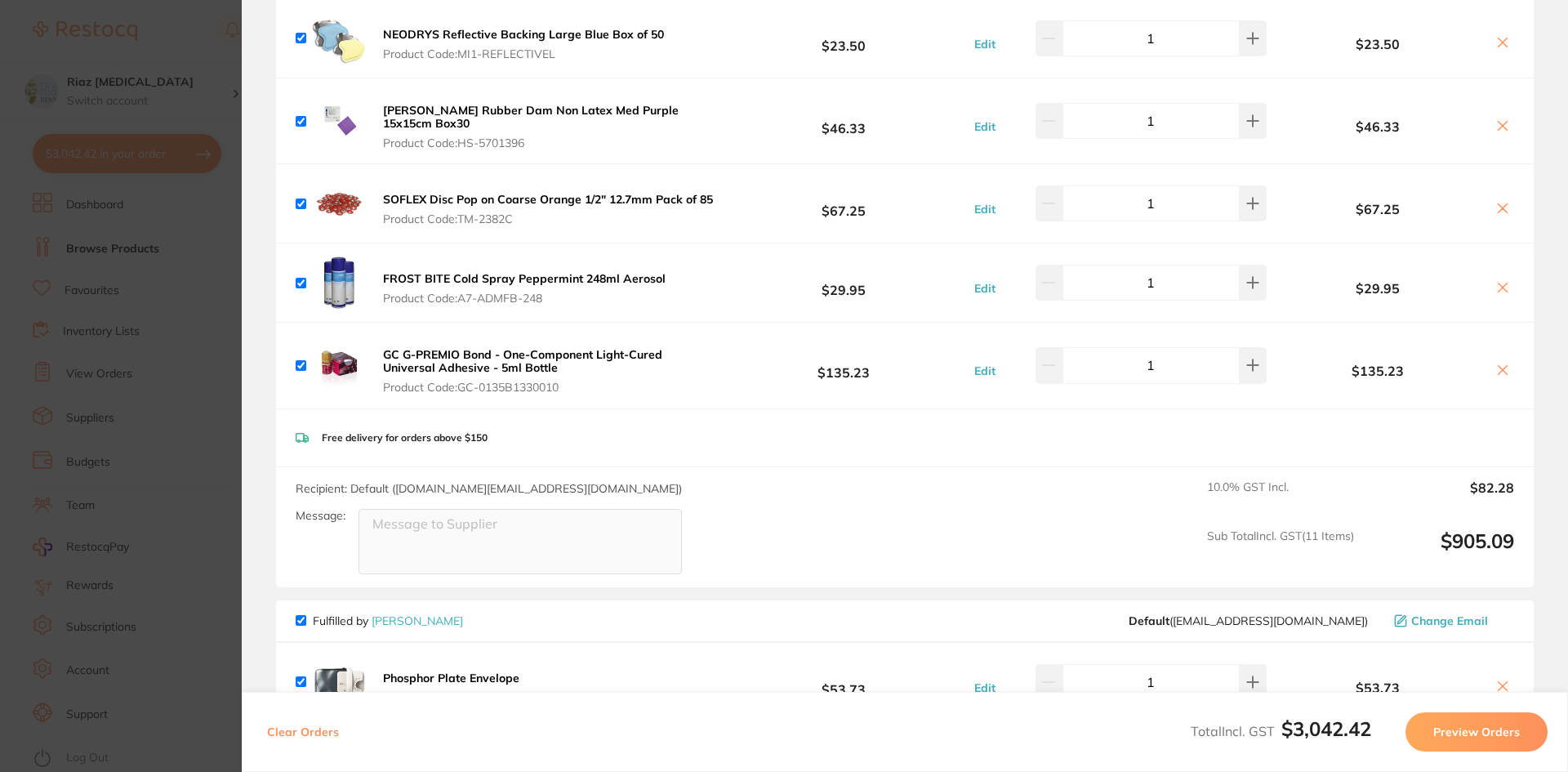
scroll to position [3177, 0]
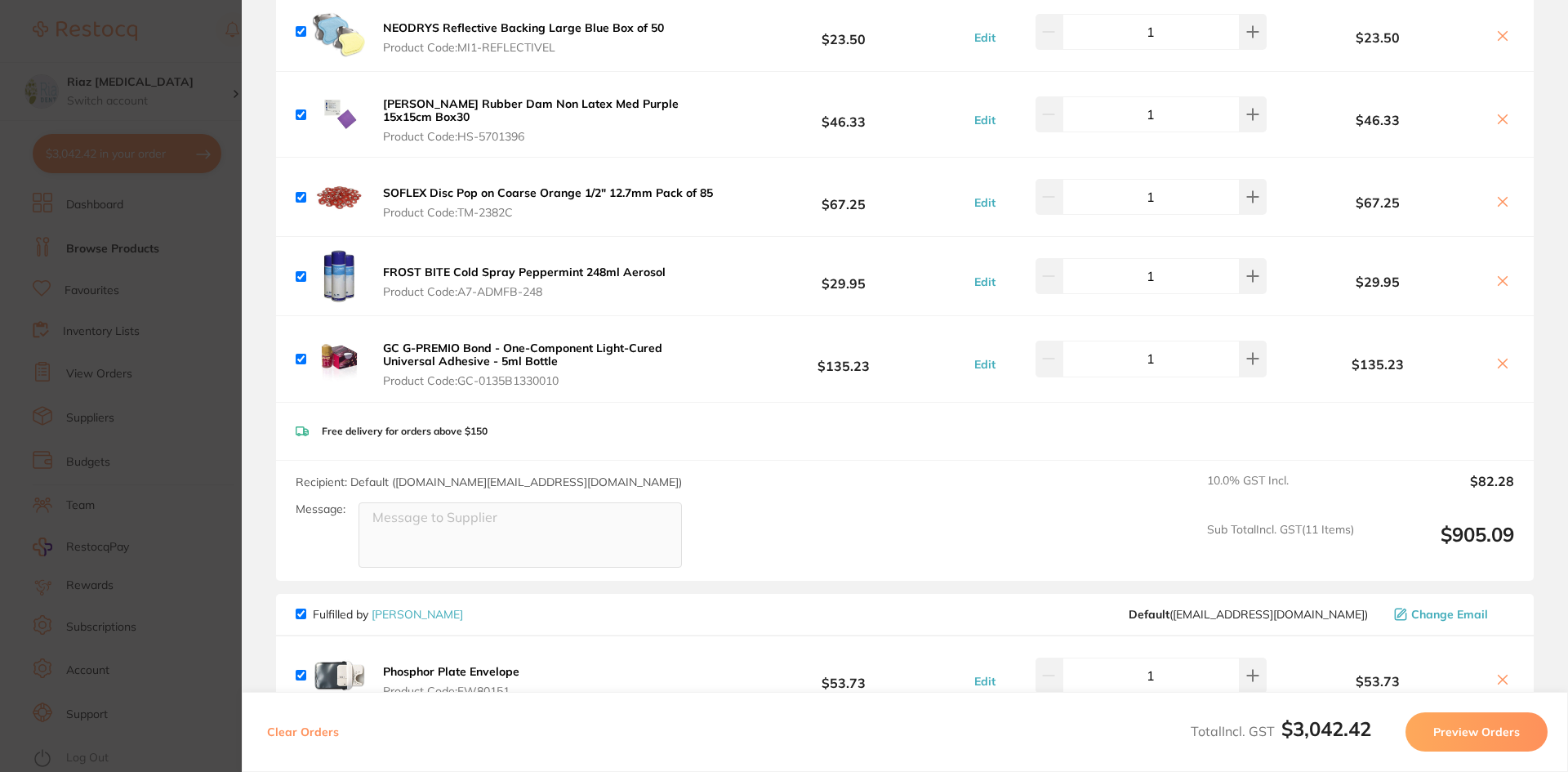
click at [178, 381] on section "Update RRP Set your pre negotiated price for this item. Item Agreed RRP (excl. …" at bounding box center [784, 386] width 1568 height 772
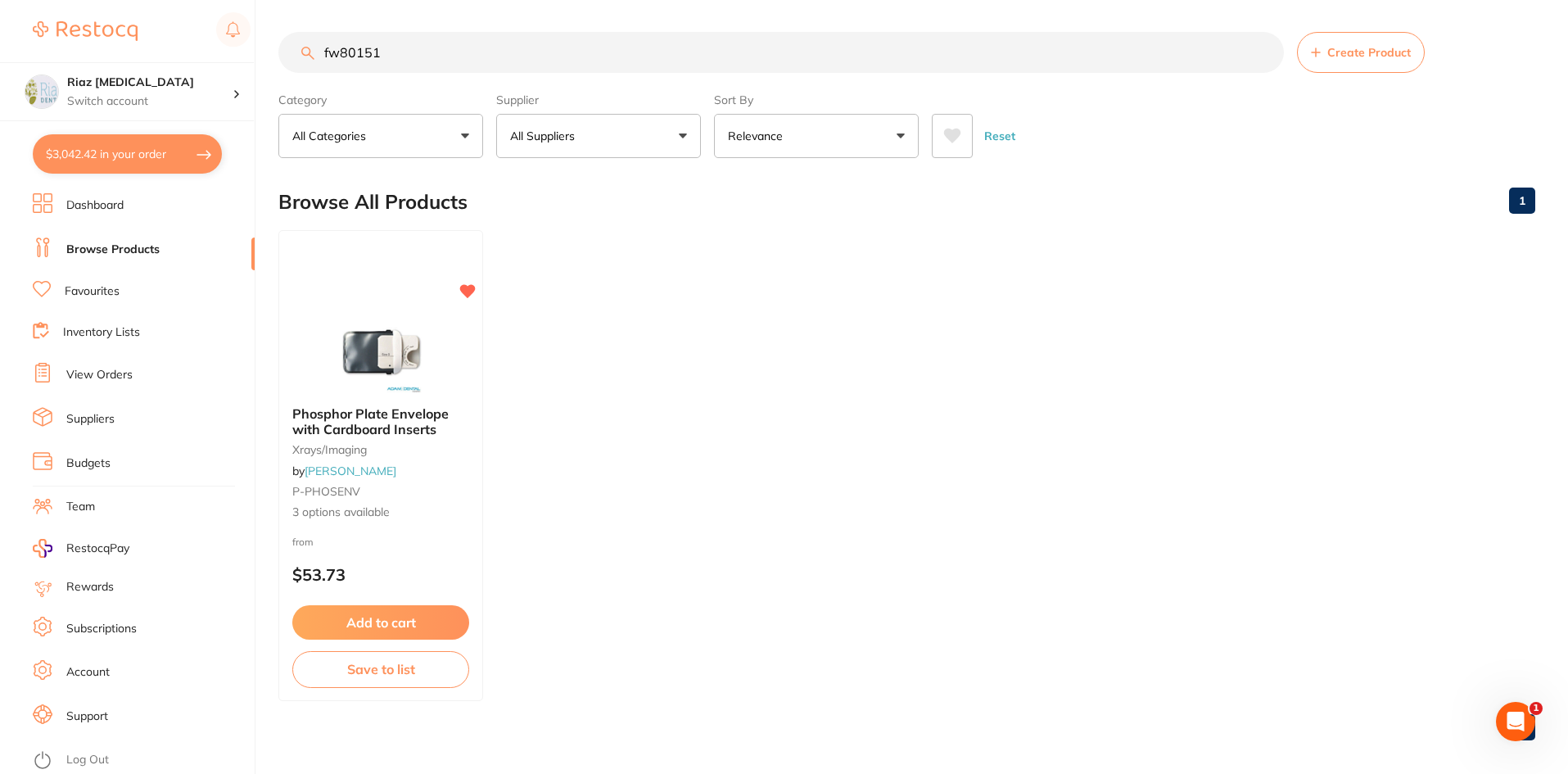
scroll to position [0, 0]
click at [237, 55] on div "$3,042.42 Riaz Dental Surgery Switch account Riaz Dental Surgery $3,042.42 in y…" at bounding box center [784, 387] width 1568 height 774
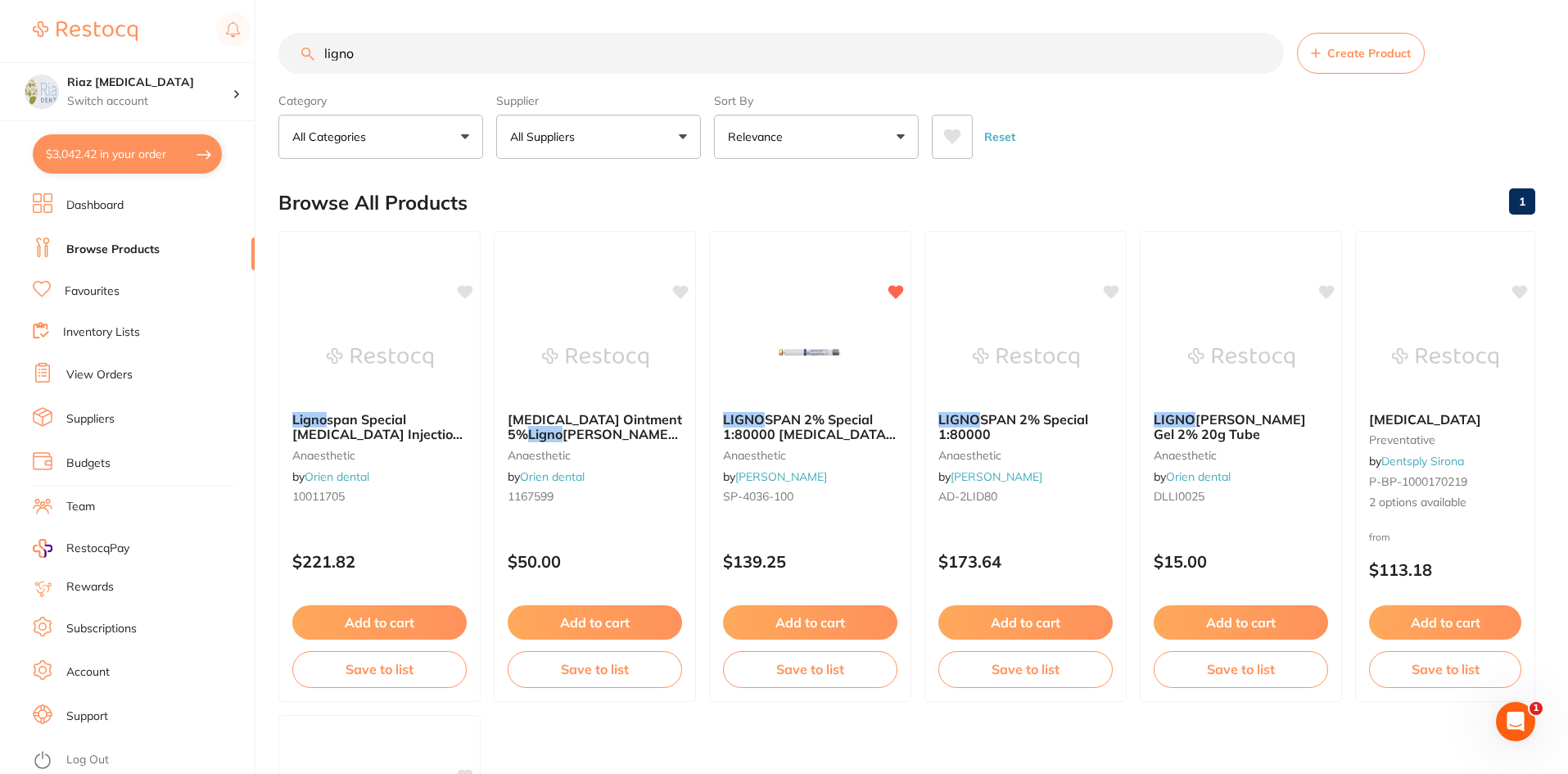
type input "ligno"
click at [826, 628] on button "Add to cart" at bounding box center [810, 622] width 174 height 35
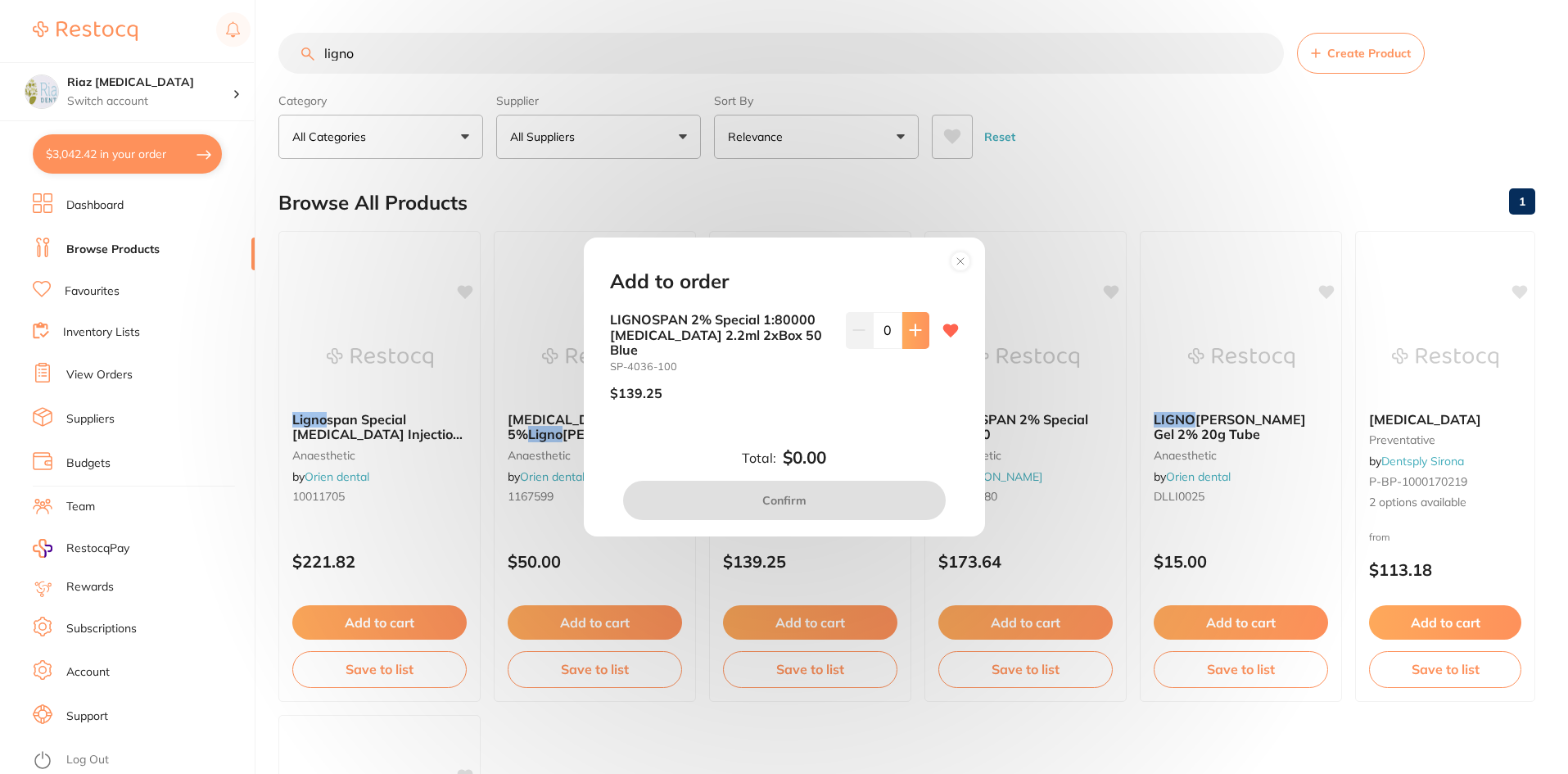
click at [918, 336] on icon at bounding box center [916, 331] width 11 height 11
type input "1"
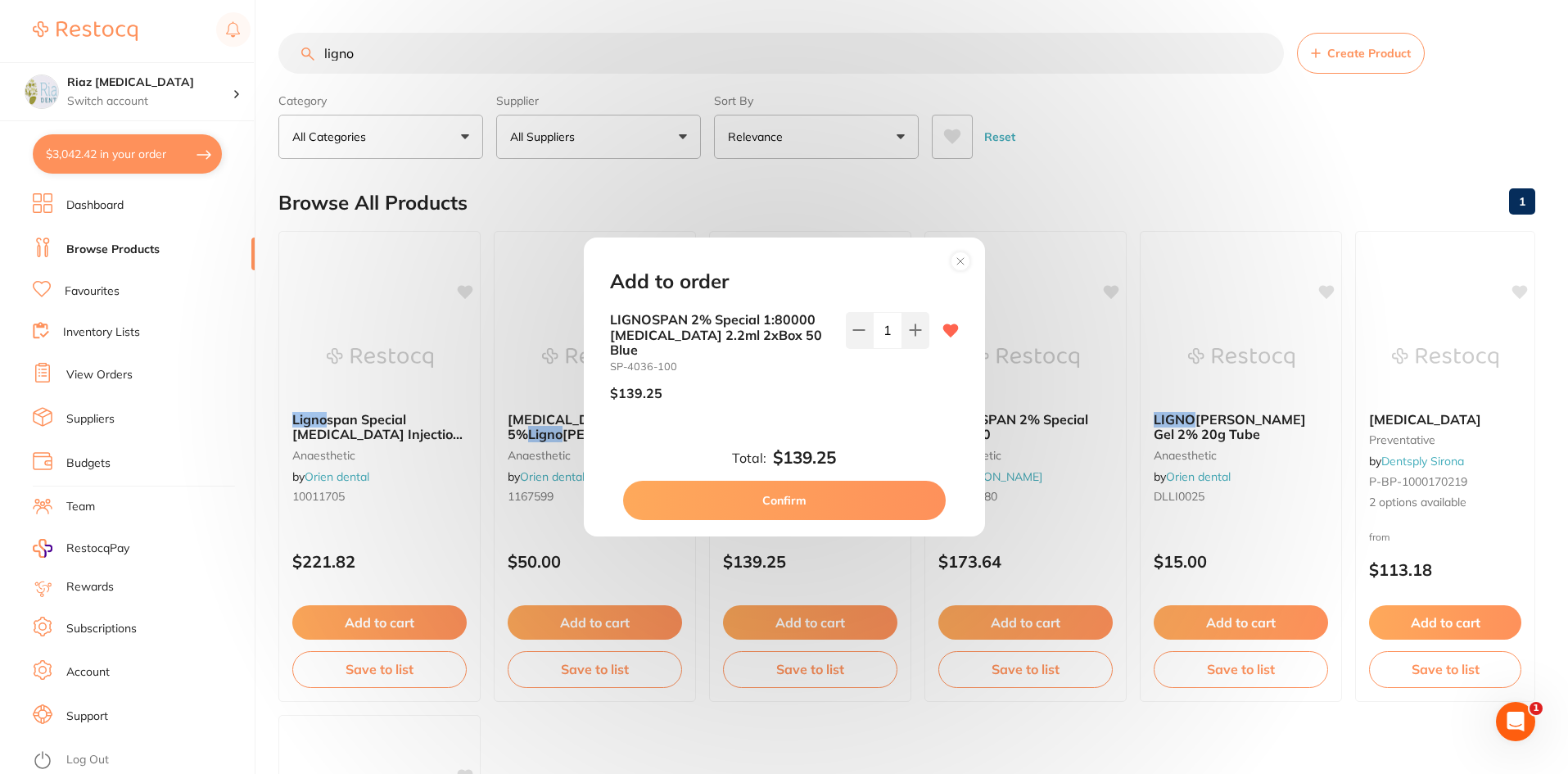
click at [874, 486] on button "Confirm" at bounding box center [784, 500] width 323 height 39
checkbox input "false"
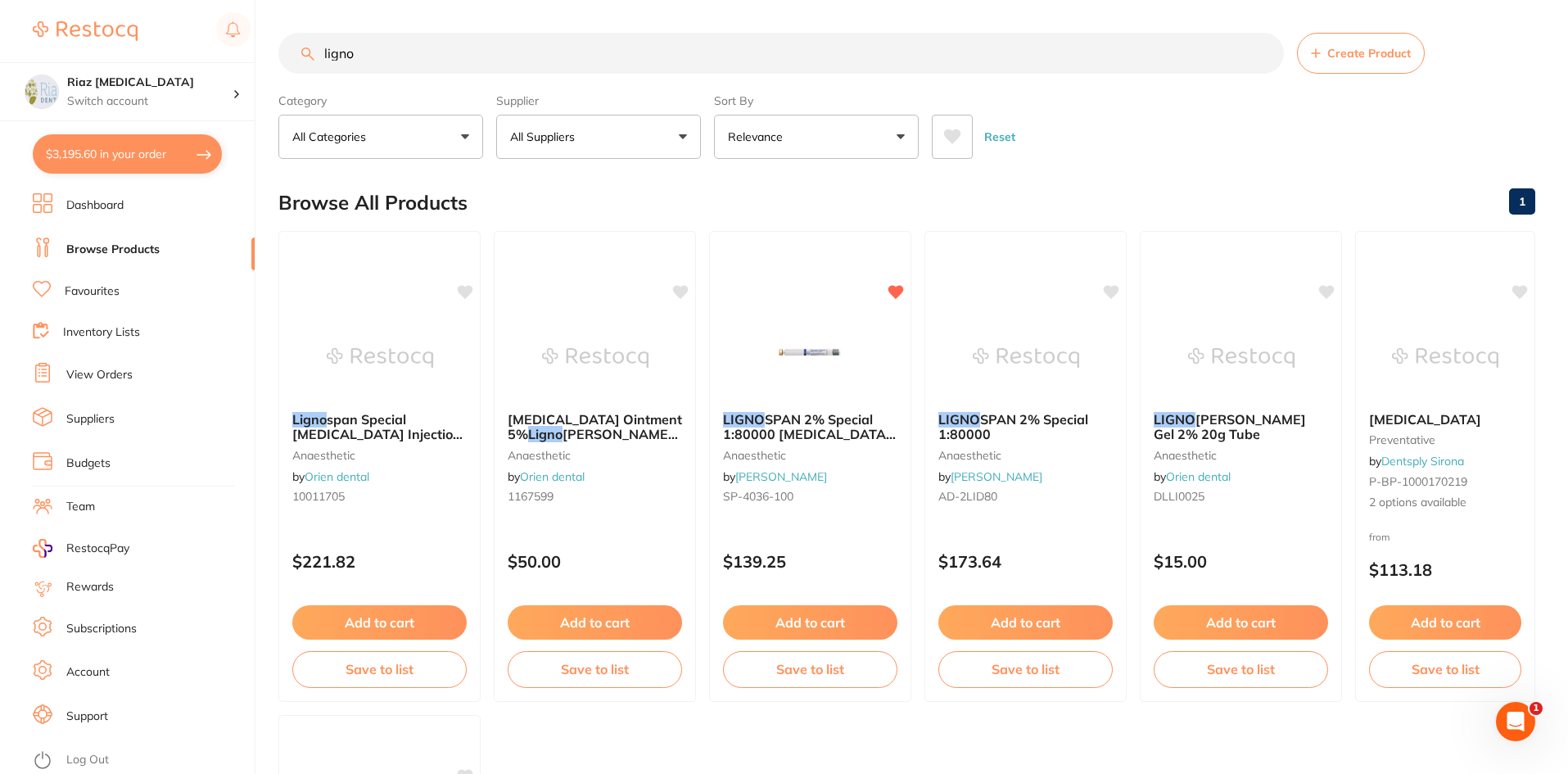
drag, startPoint x: 362, startPoint y: 51, endPoint x: 252, endPoint y: 57, distance: 110.2
click at [252, 57] on div "$3,195.60 Riaz Dental Surgery Switch account Riaz Dental Surgery $3,195.60 in y…" at bounding box center [784, 387] width 1568 height 774
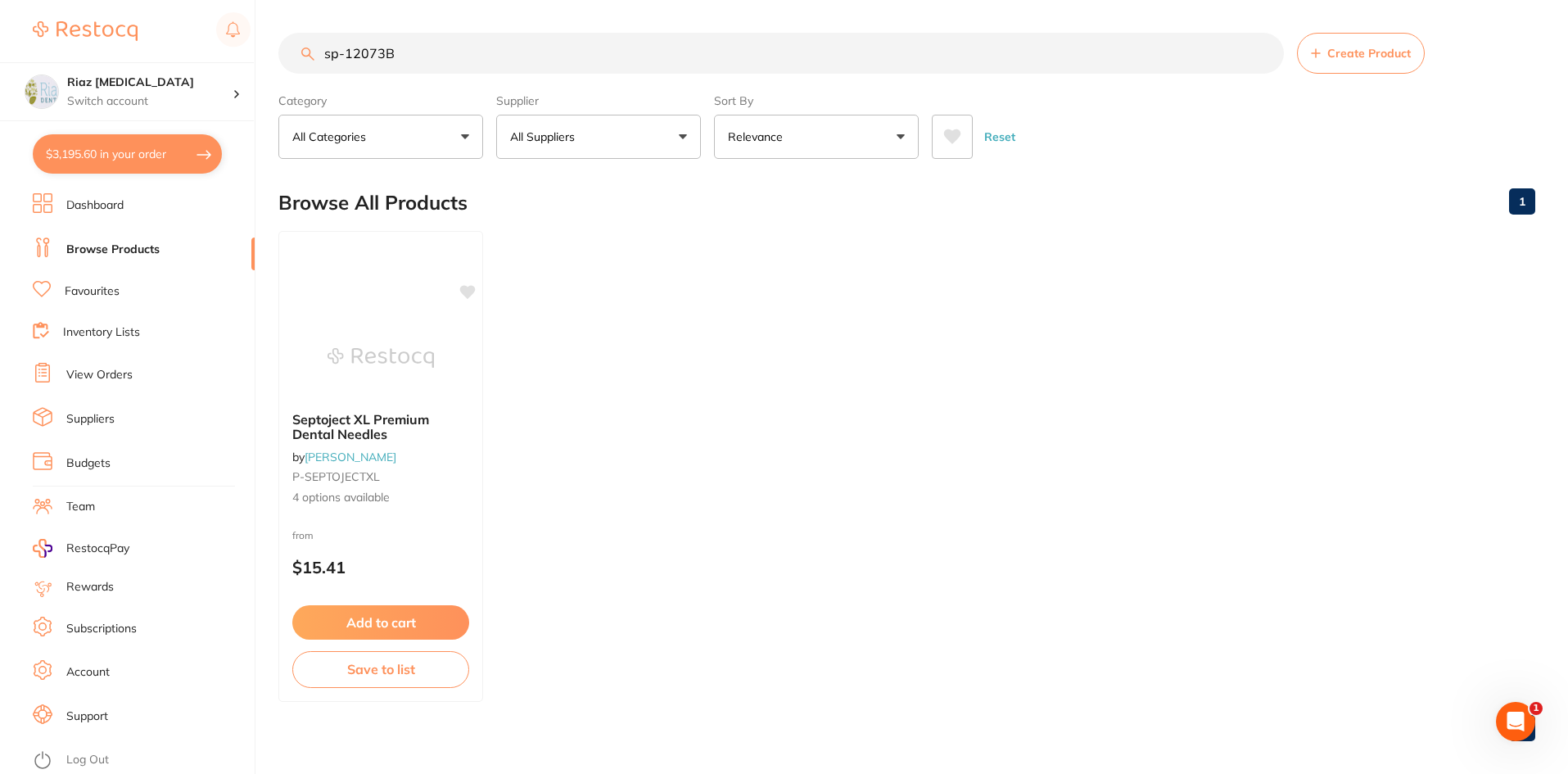
type input "sp-12073B"
click at [543, 140] on p "All Suppliers" at bounding box center [546, 137] width 71 height 16
drag, startPoint x: 452, startPoint y: 58, endPoint x: 262, endPoint y: 61, distance: 190.0
click at [262, 61] on div "$3,195.60 Riaz Dental Surgery Switch account Riaz Dental Surgery $3,195.60 in y…" at bounding box center [784, 387] width 1568 height 774
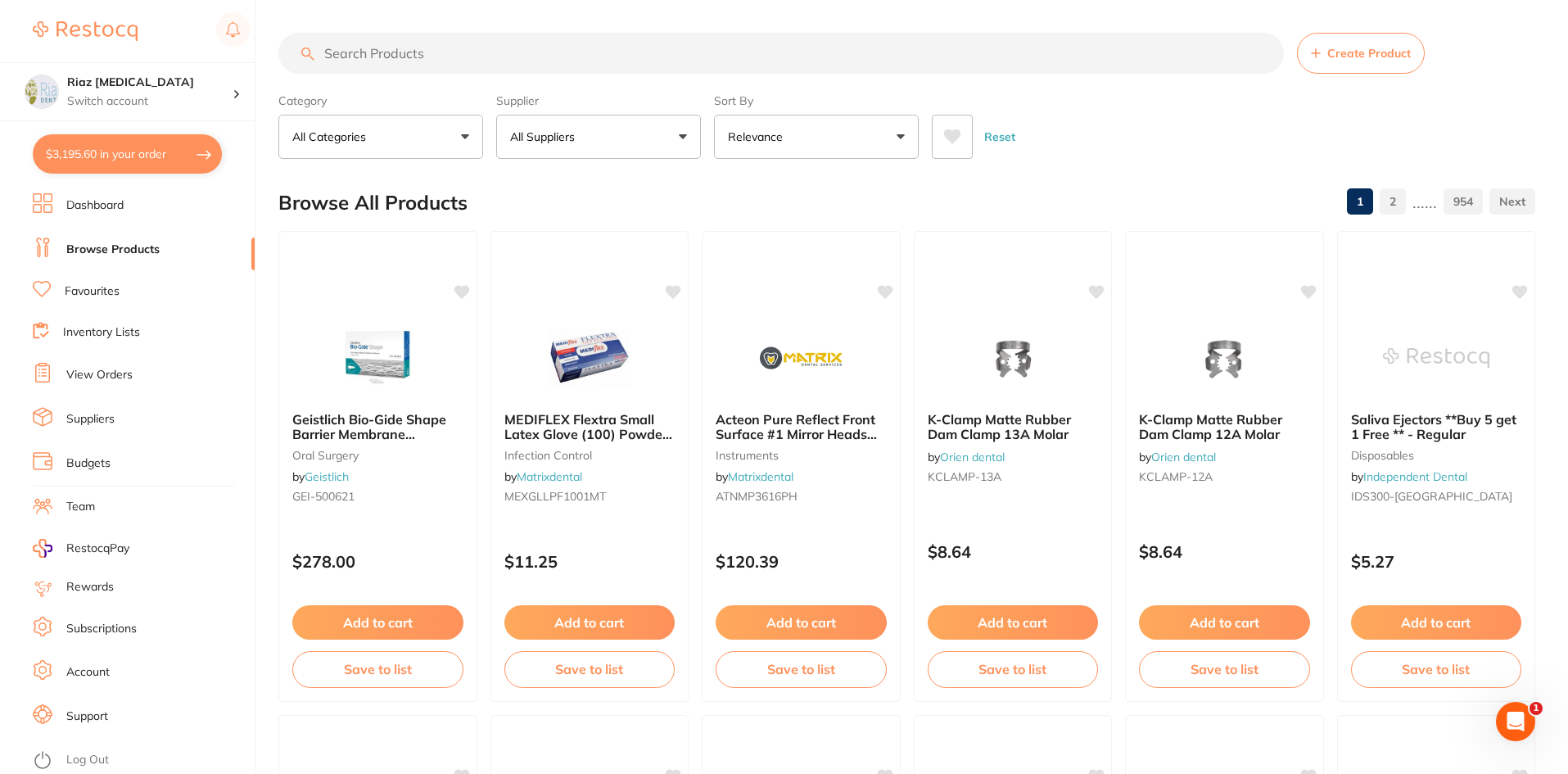
click at [544, 131] on p "All Suppliers" at bounding box center [546, 137] width 71 height 16
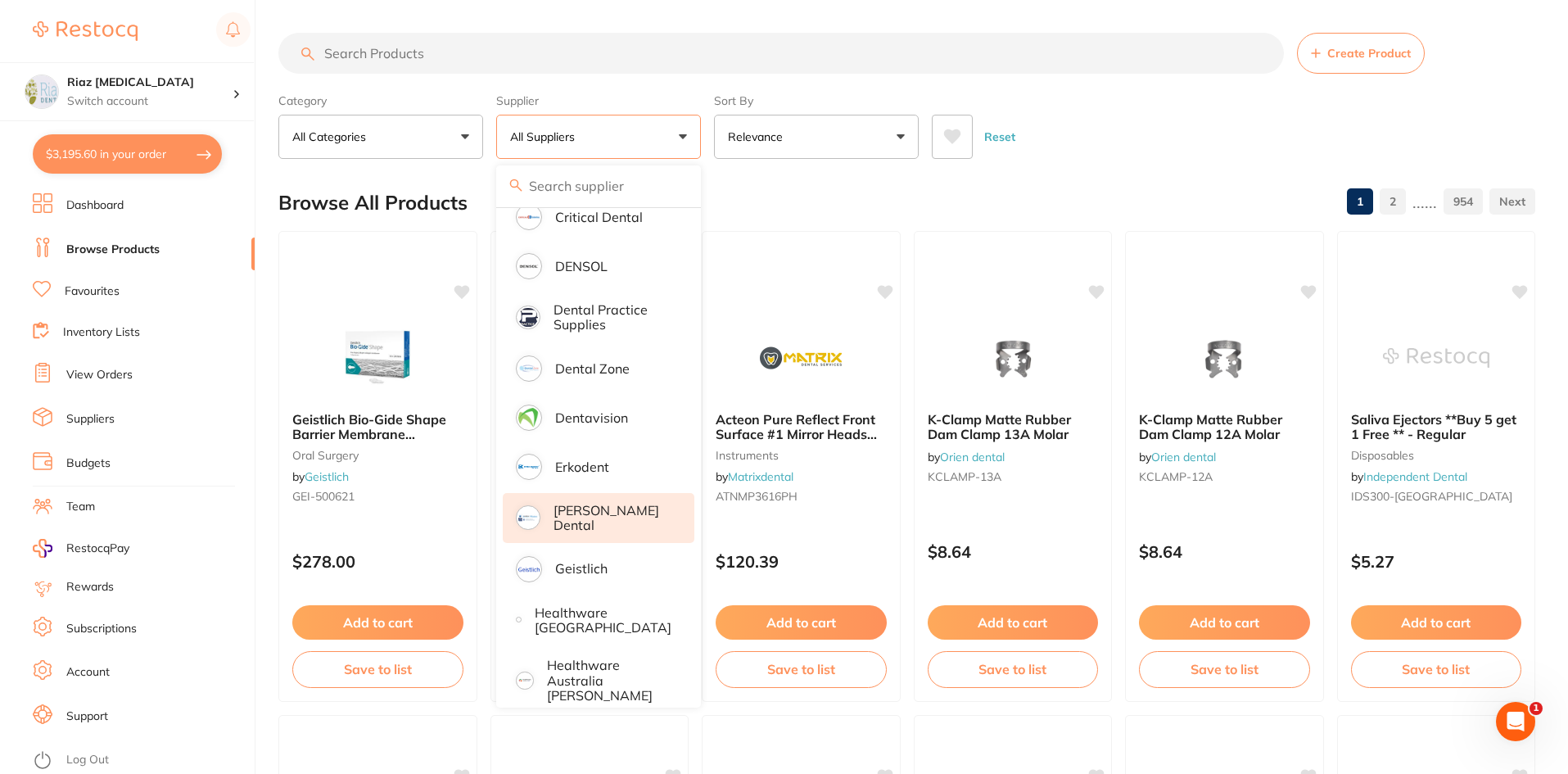
scroll to position [573, 0]
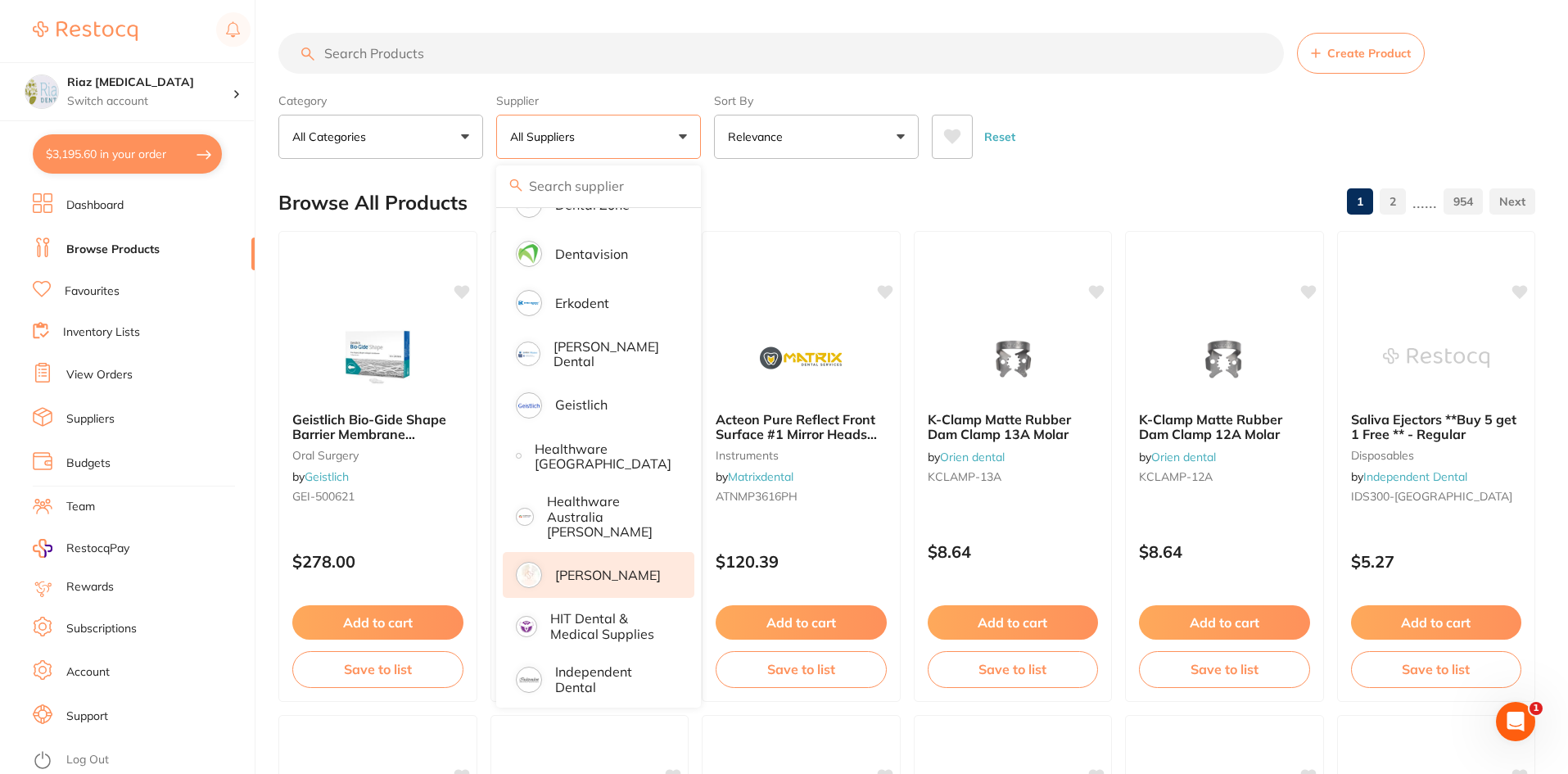
click at [587, 568] on p "[PERSON_NAME]" at bounding box center [608, 575] width 105 height 15
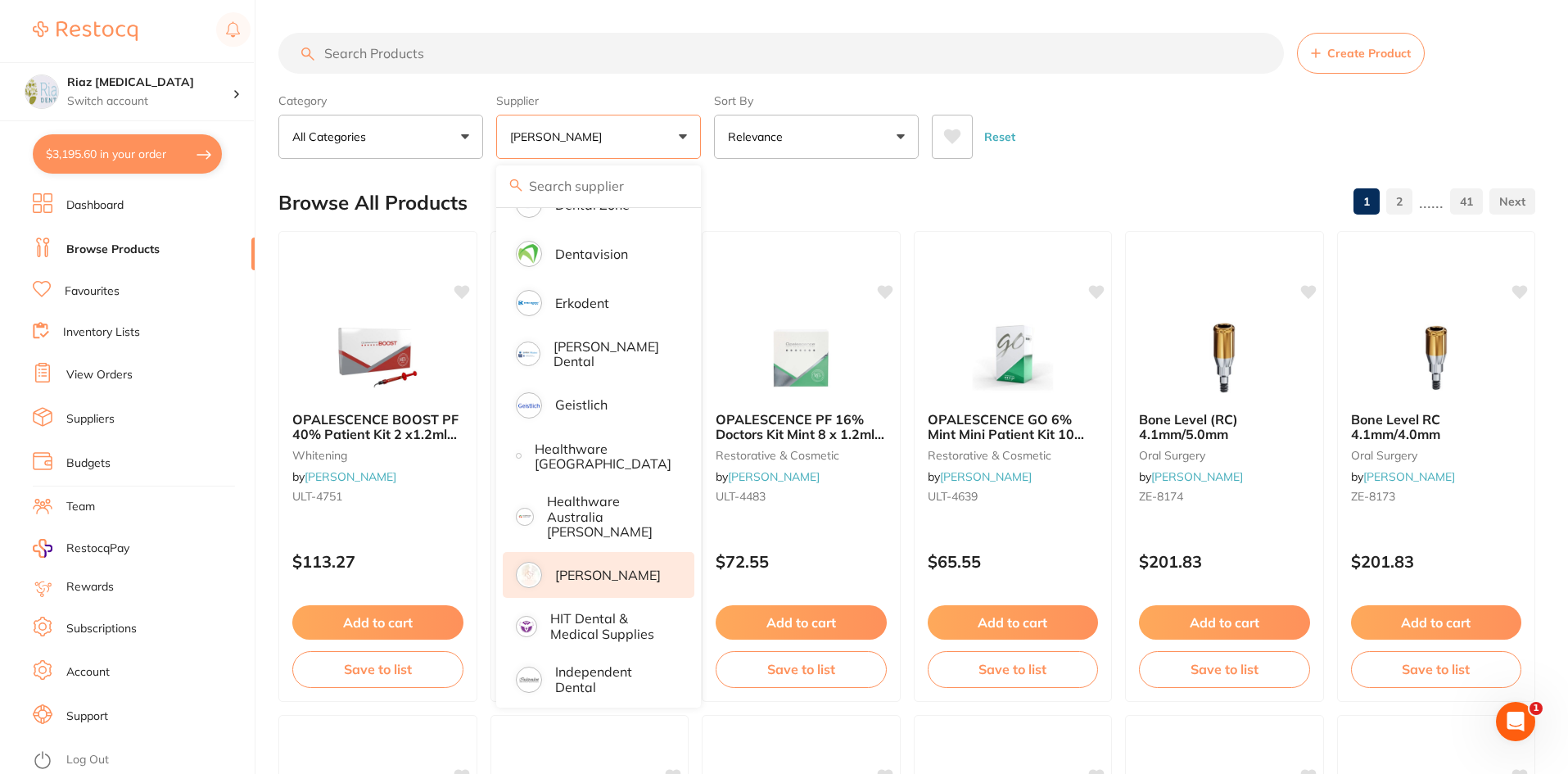
drag, startPoint x: 451, startPoint y: 51, endPoint x: 466, endPoint y: 51, distance: 15.0
click at [452, 51] on input "search" at bounding box center [781, 53] width 1006 height 41
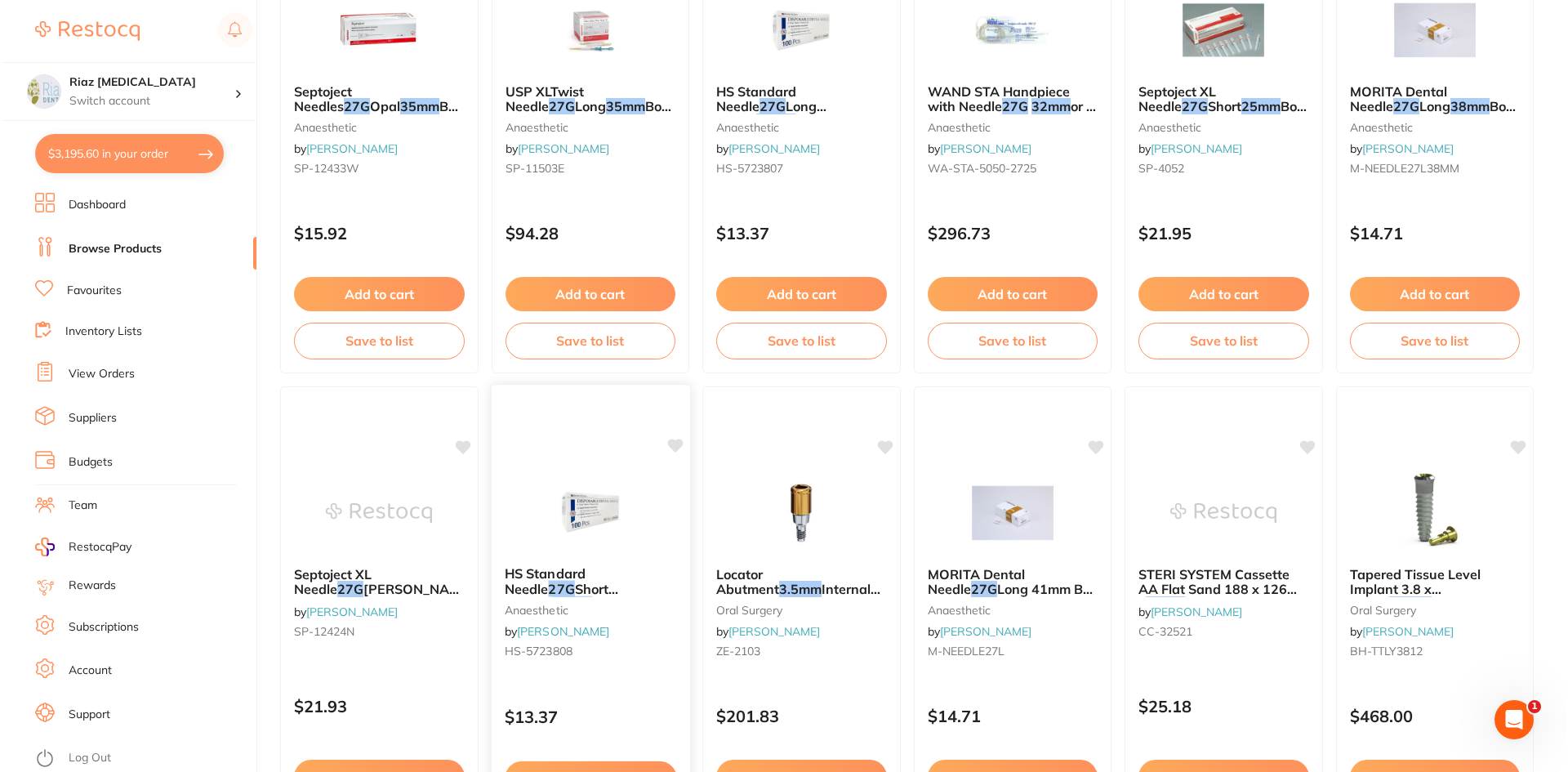
scroll to position [0, 0]
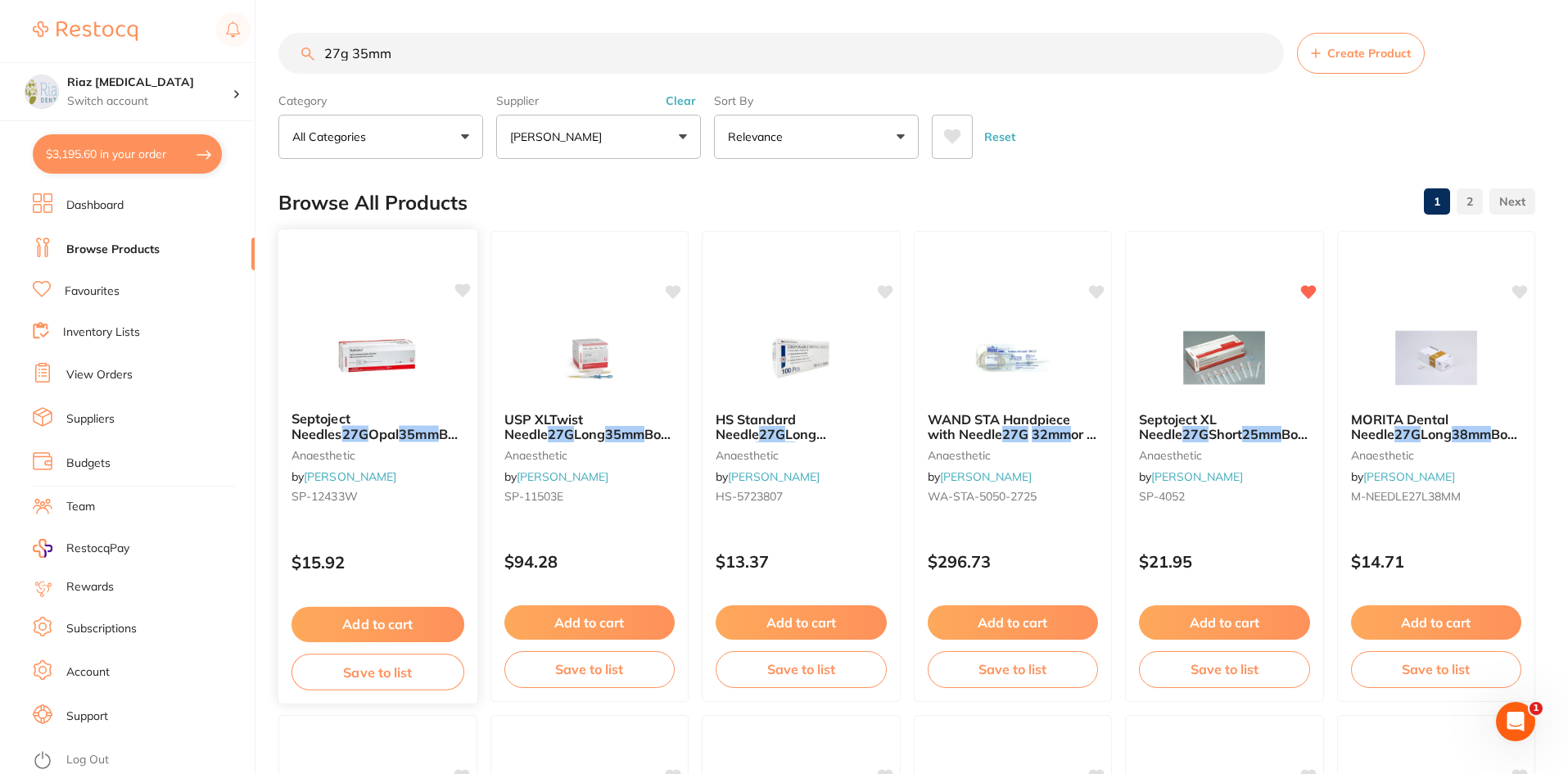
type input "27g 35mm"
click at [382, 342] on img at bounding box center [378, 356] width 107 height 83
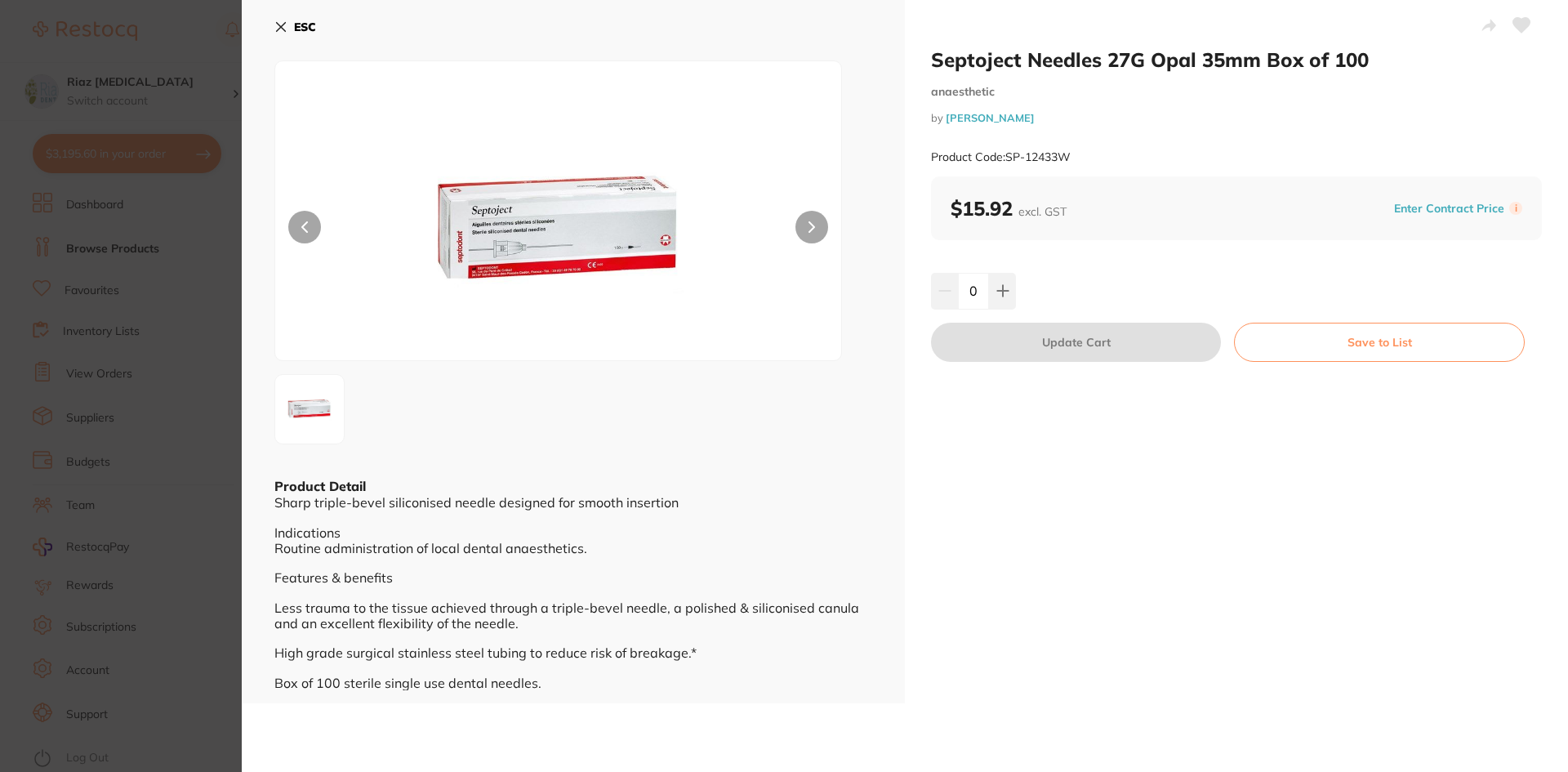
click at [813, 228] on icon at bounding box center [812, 227] width 6 height 12
click at [1005, 298] on button at bounding box center [1003, 291] width 27 height 36
type input "1"
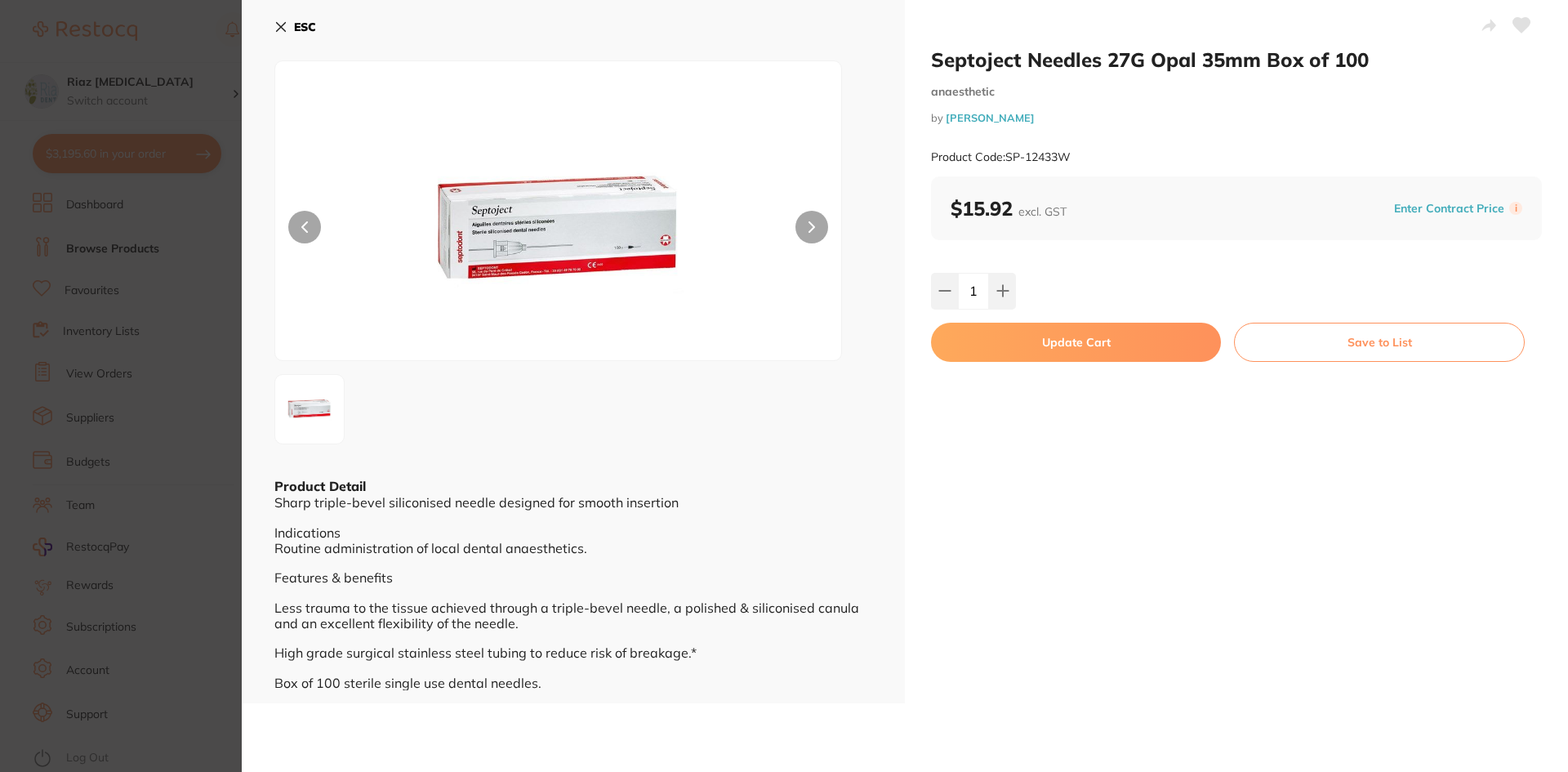
click at [1063, 344] on button "Update Cart" at bounding box center [1076, 342] width 290 height 39
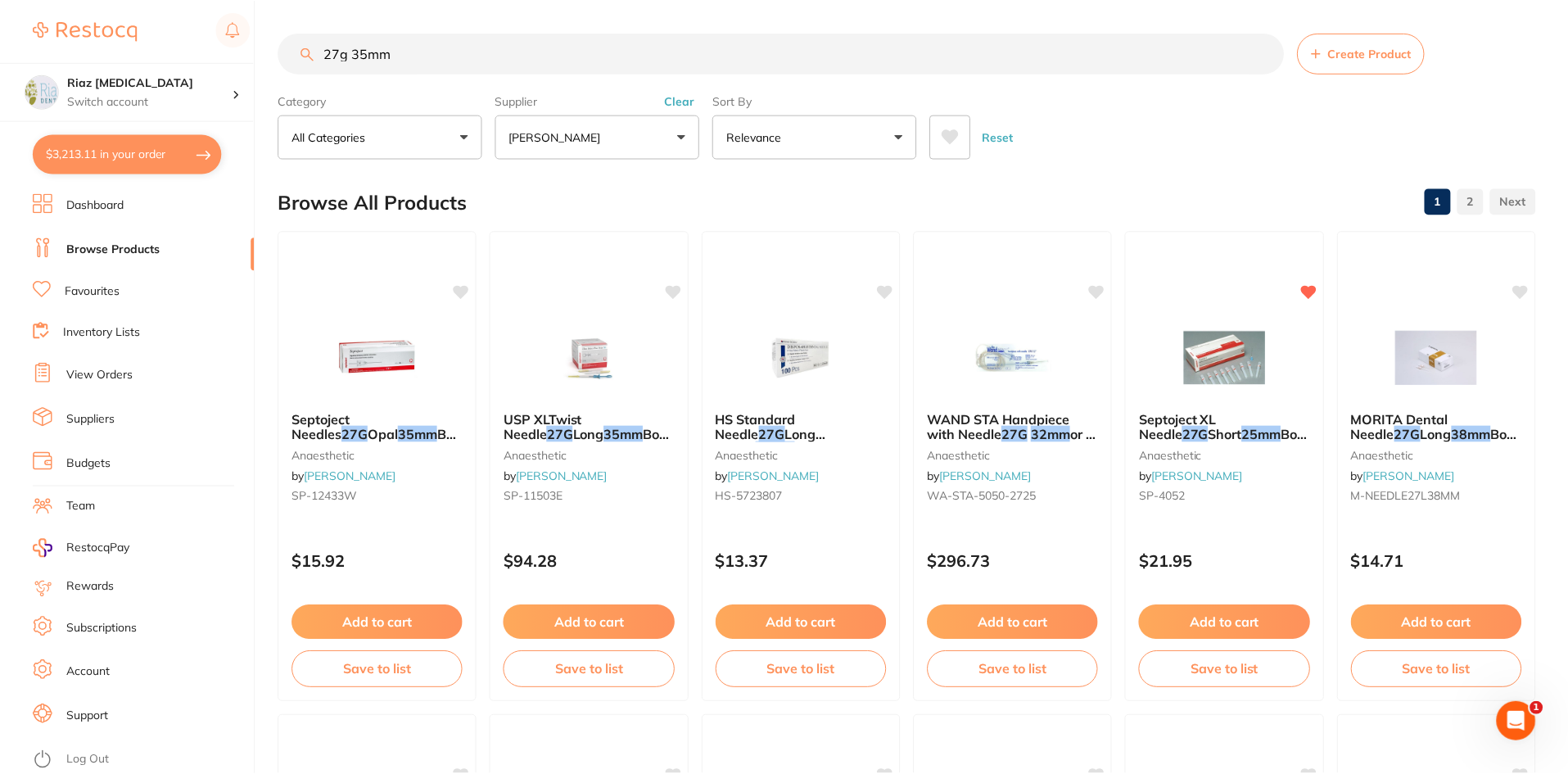
scroll to position [6, 0]
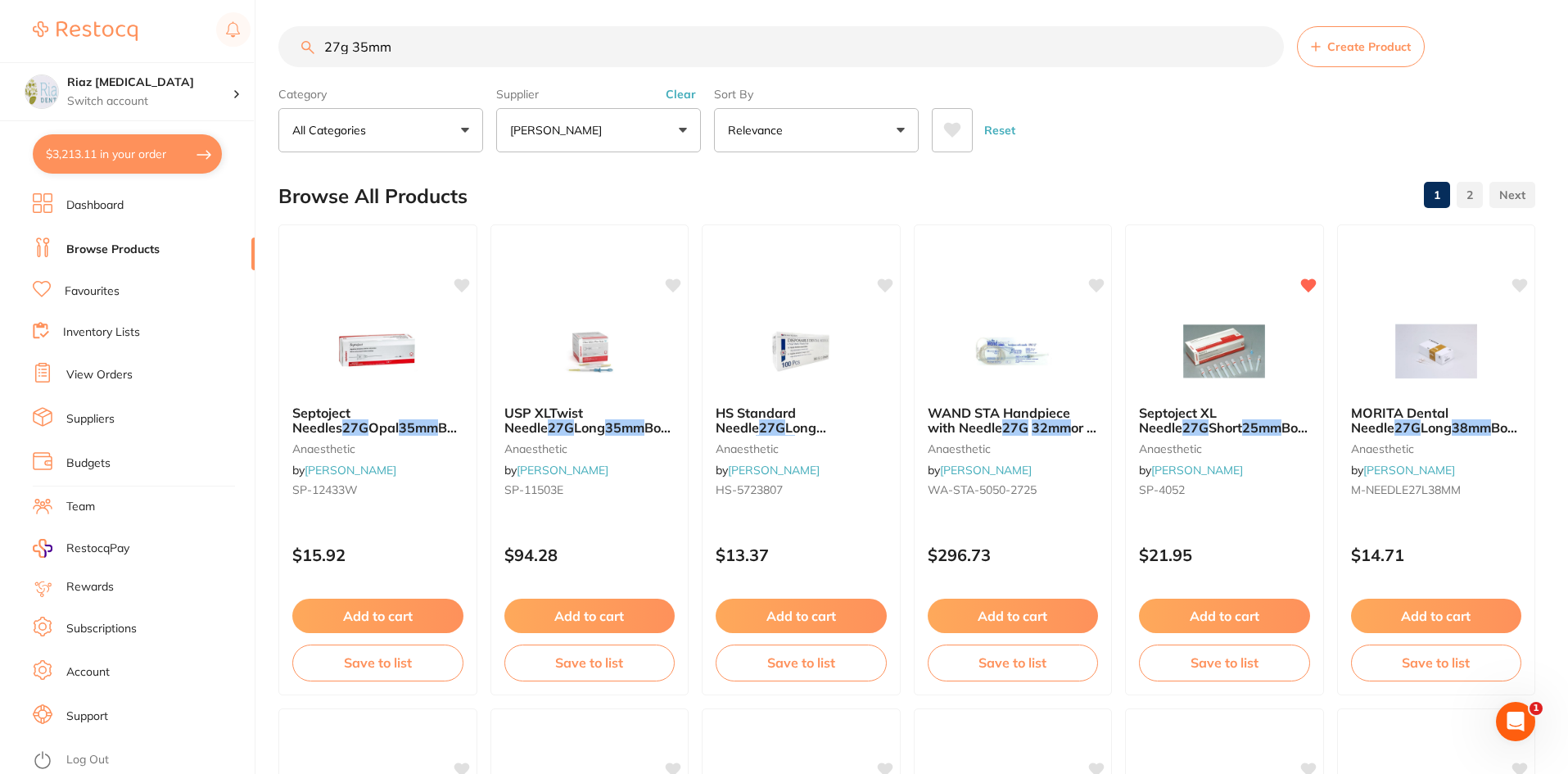
drag, startPoint x: 434, startPoint y: 42, endPoint x: 154, endPoint y: 39, distance: 280.0
click at [154, 39] on div "$3,213.11 Riaz Dental Surgery Switch account Riaz Dental Surgery $3,213.11 in y…" at bounding box center [784, 381] width 1568 height 774
click at [539, 125] on p "[PERSON_NAME]" at bounding box center [560, 130] width 98 height 16
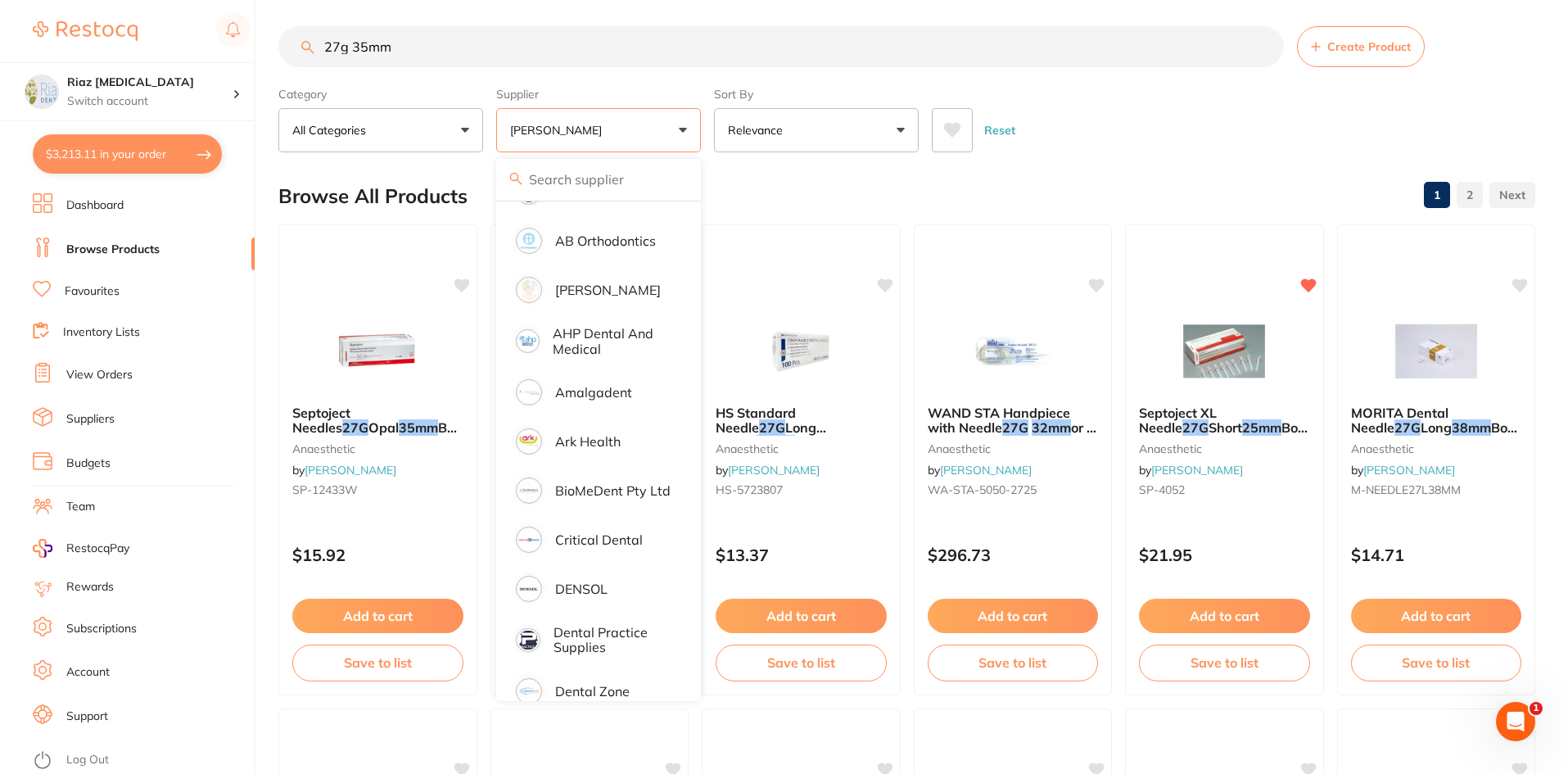
scroll to position [0, 0]
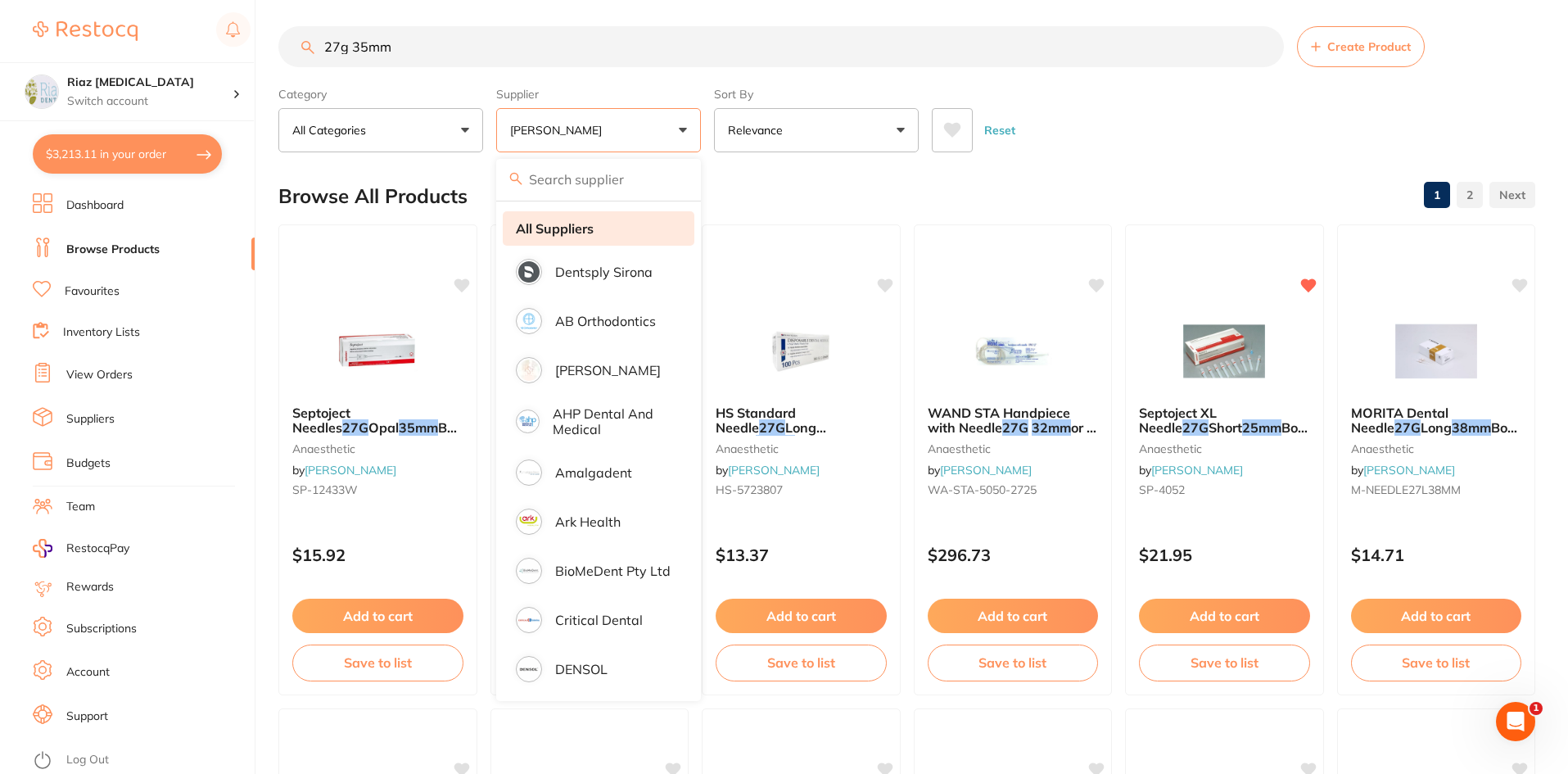
click at [570, 227] on strong "All Suppliers" at bounding box center [555, 228] width 78 height 15
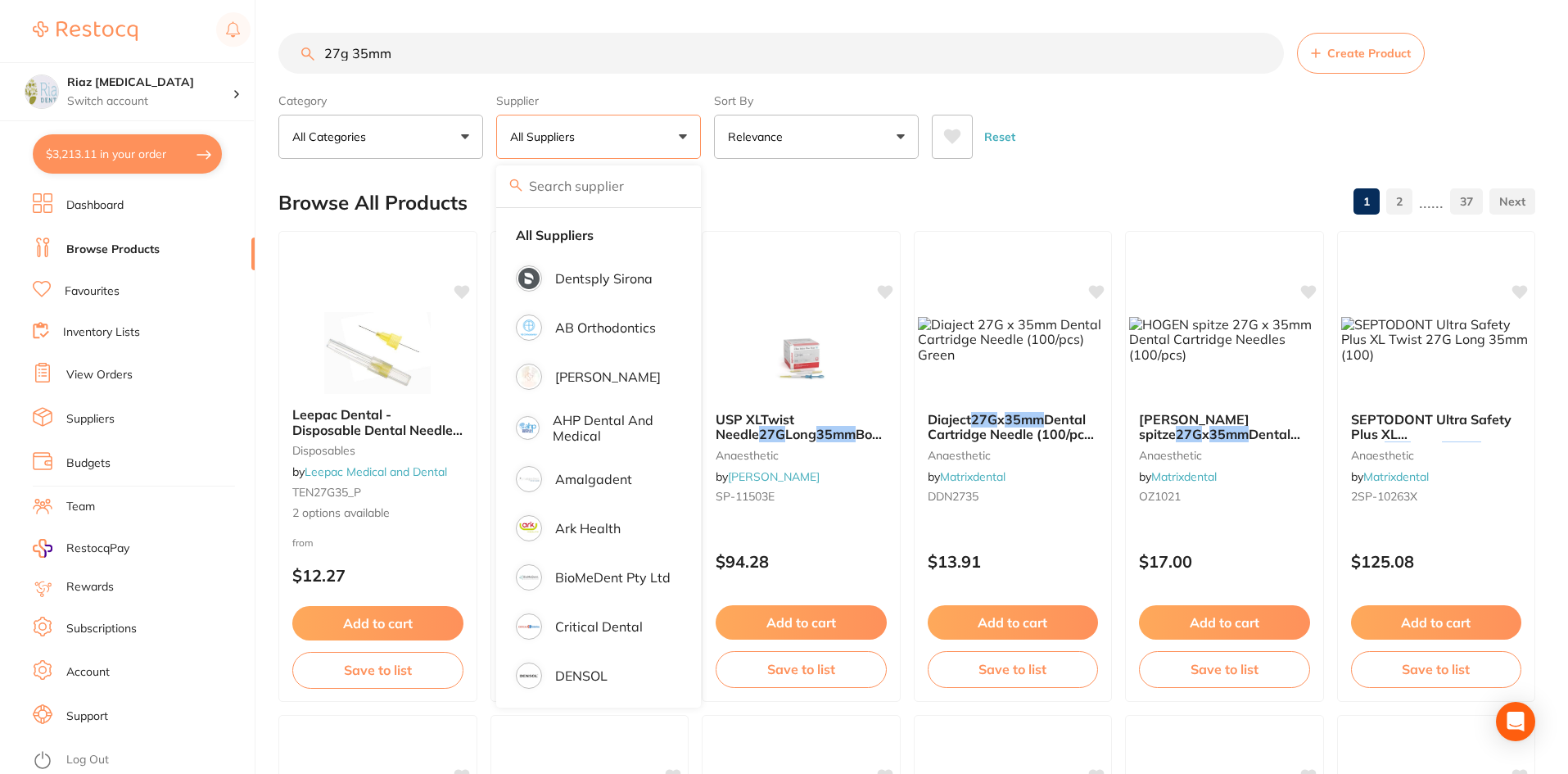
click at [282, 58] on input "27g 35mm" at bounding box center [781, 53] width 1006 height 41
